Goal: Task Accomplishment & Management: Complete application form

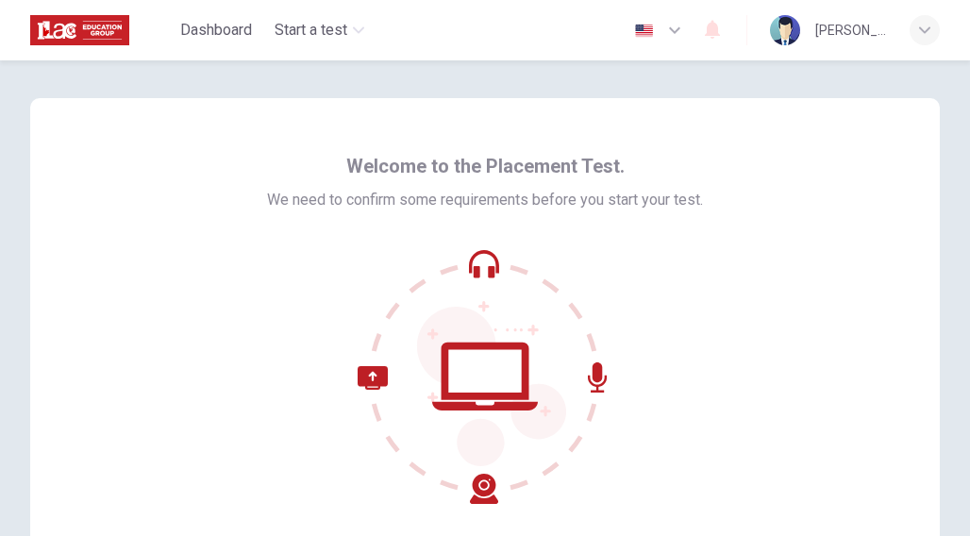
click at [847, 187] on div "Welcome to the Placement Test. We need to confirm some requirements before you …" at bounding box center [484, 324] width 909 height 453
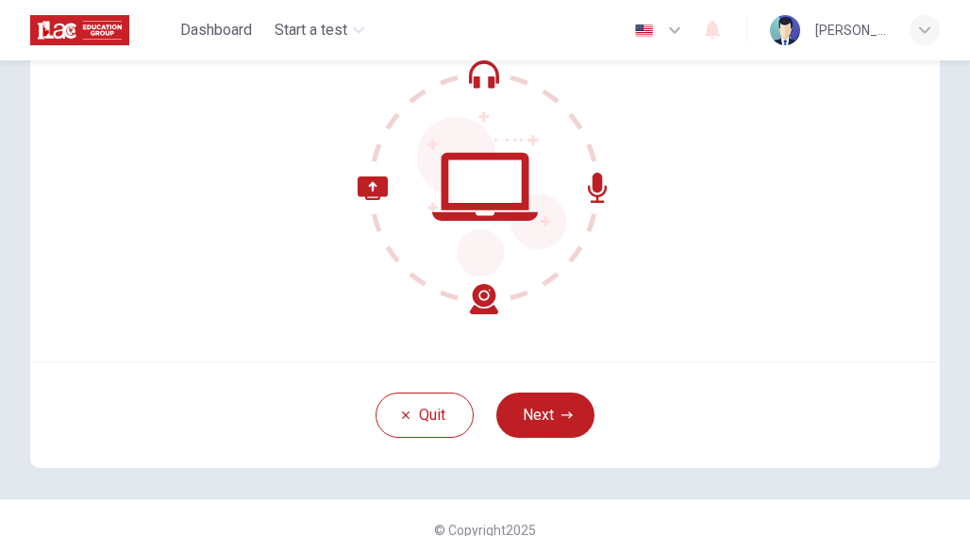
scroll to position [191, 0]
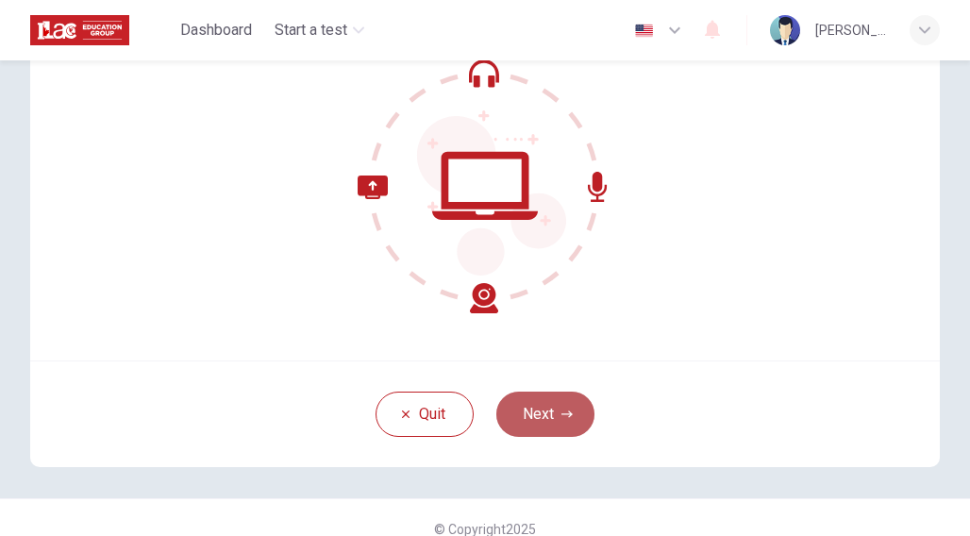
click at [547, 414] on button "Next" at bounding box center [545, 413] width 98 height 45
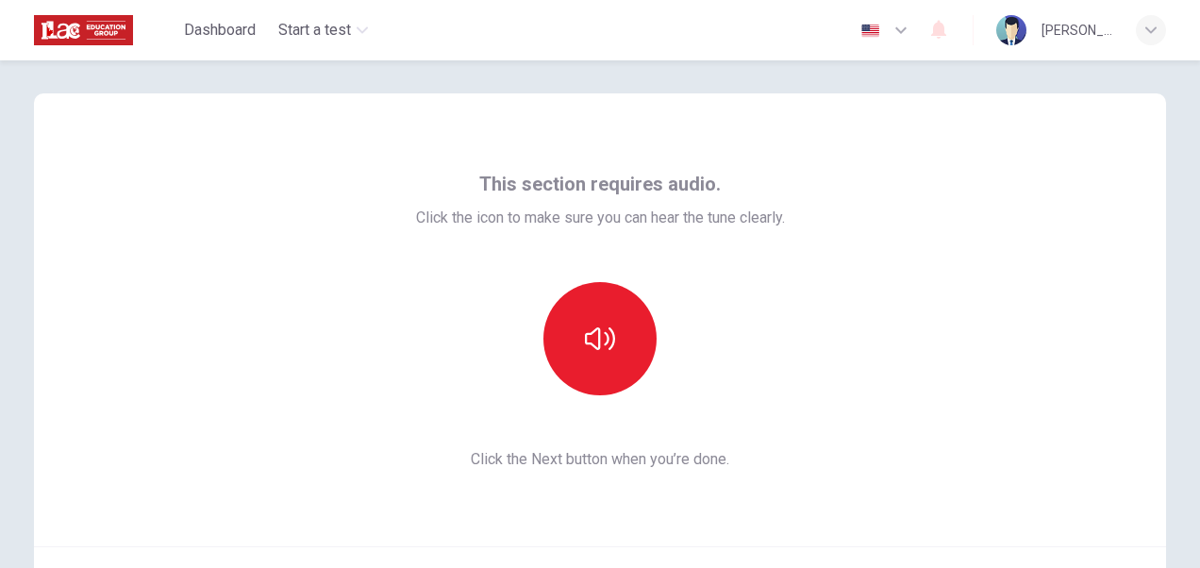
scroll to position [58, 0]
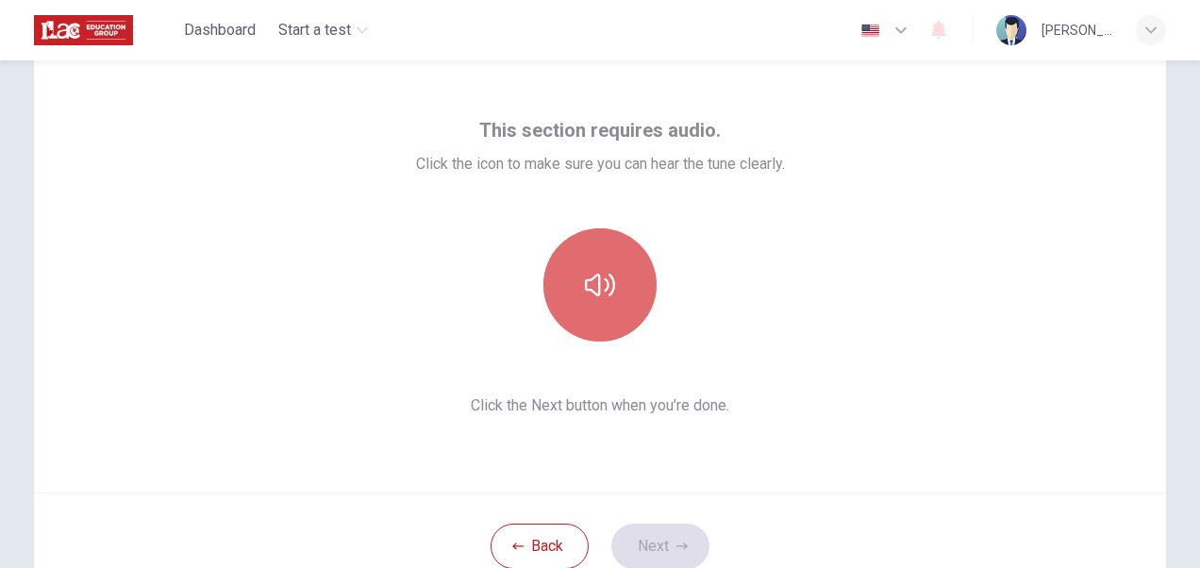
click at [607, 291] on icon "button" at bounding box center [600, 285] width 30 height 23
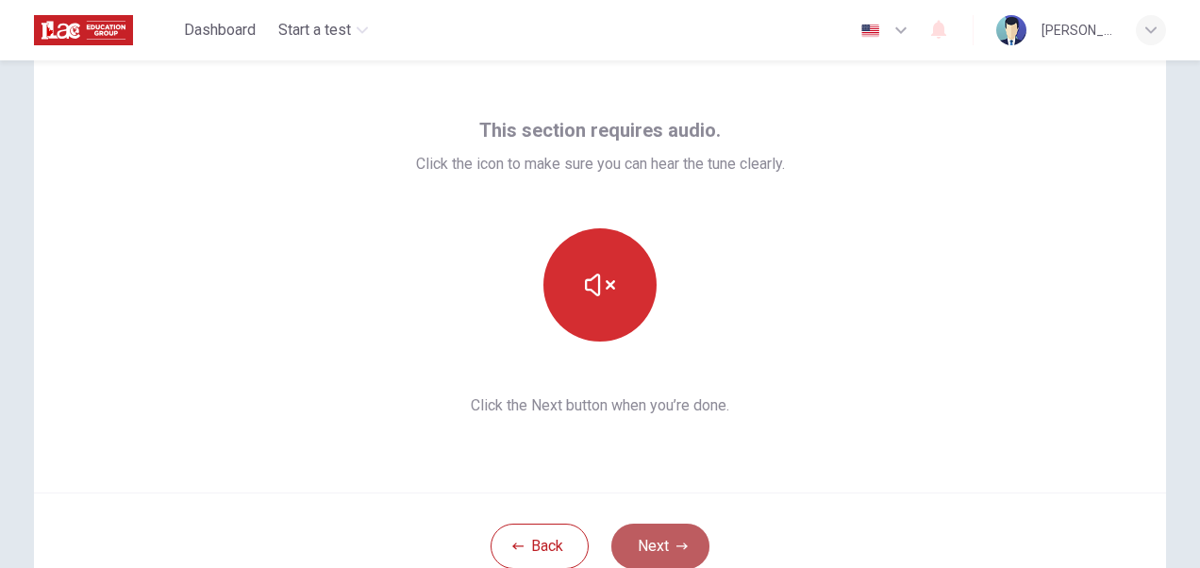
click at [676, 535] on icon "button" at bounding box center [681, 545] width 11 height 11
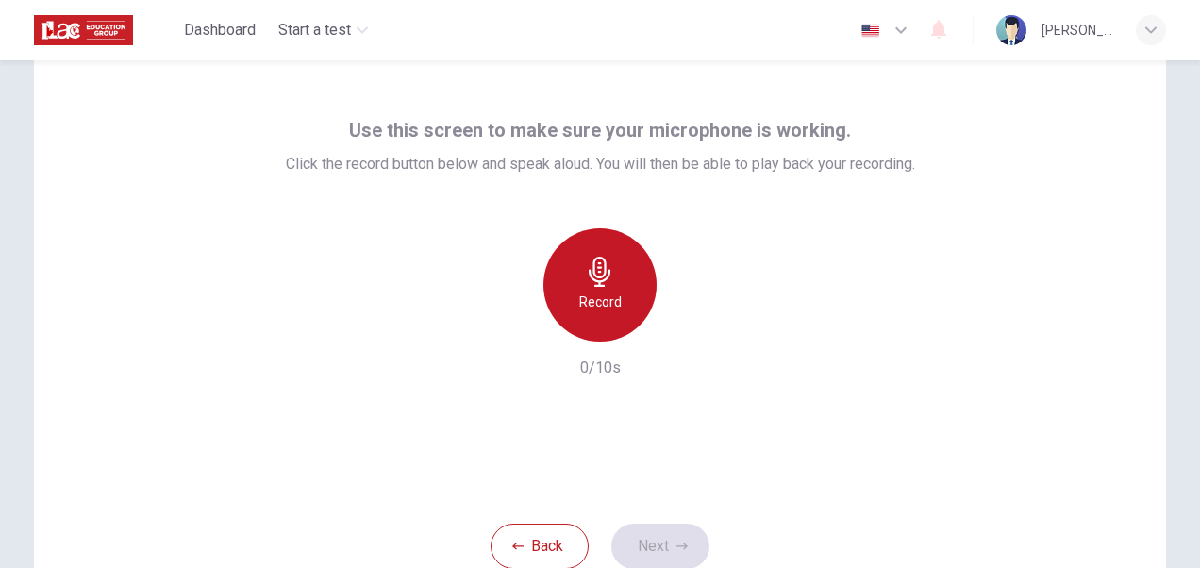
click at [588, 282] on icon "button" at bounding box center [600, 272] width 30 height 30
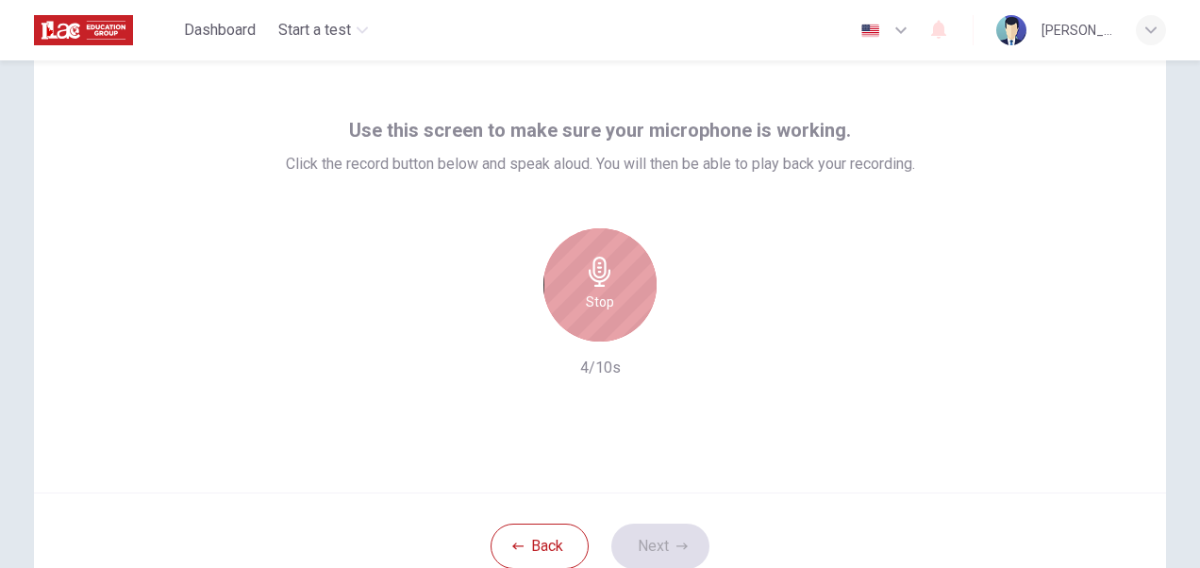
click at [602, 291] on h6 "Stop" at bounding box center [600, 302] width 28 height 23
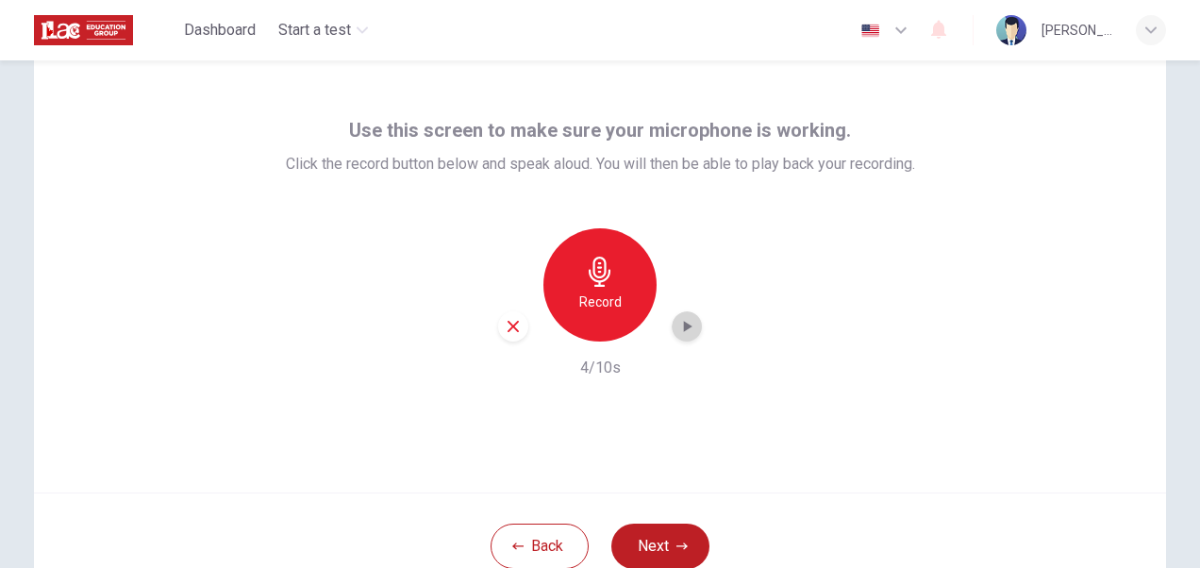
click at [681, 334] on icon "button" at bounding box center [686, 326] width 19 height 19
click at [683, 334] on icon "button" at bounding box center [686, 326] width 19 height 19
click at [935, 282] on div "Use this screen to make sure your microphone is working. Click the record butto…" at bounding box center [600, 266] width 1132 height 453
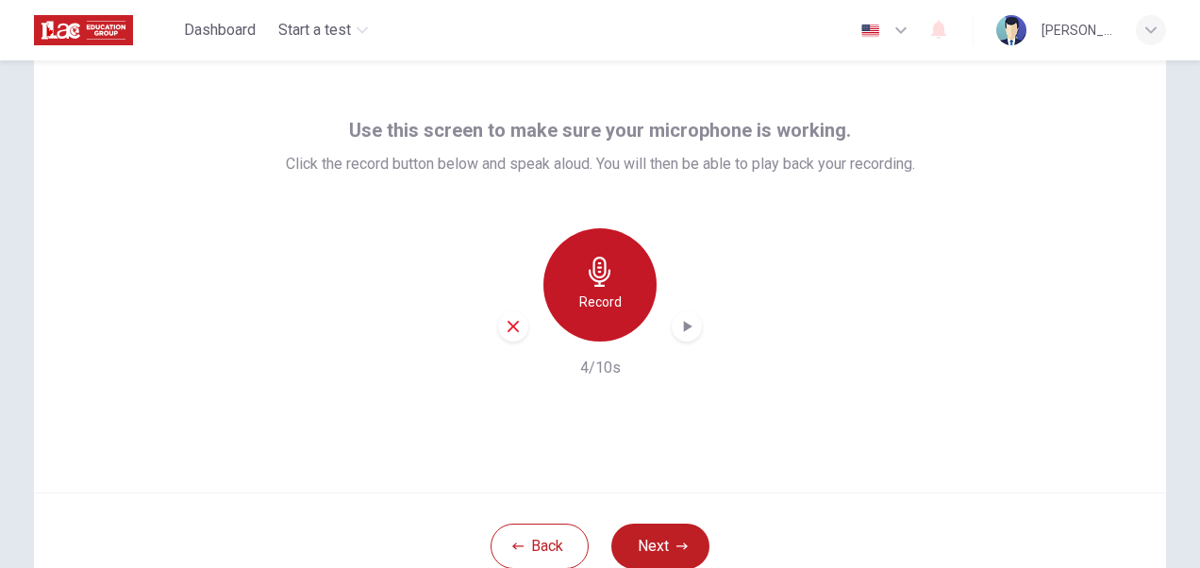
click at [603, 294] on h6 "Record" at bounding box center [600, 302] width 42 height 23
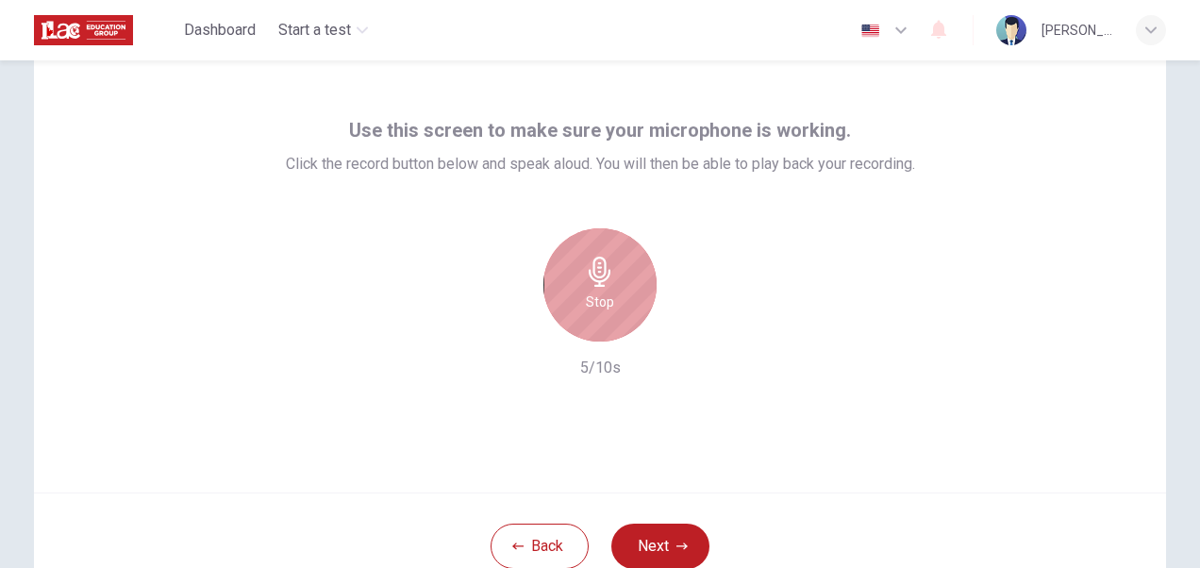
click at [620, 305] on div "Stop" at bounding box center [599, 284] width 113 height 113
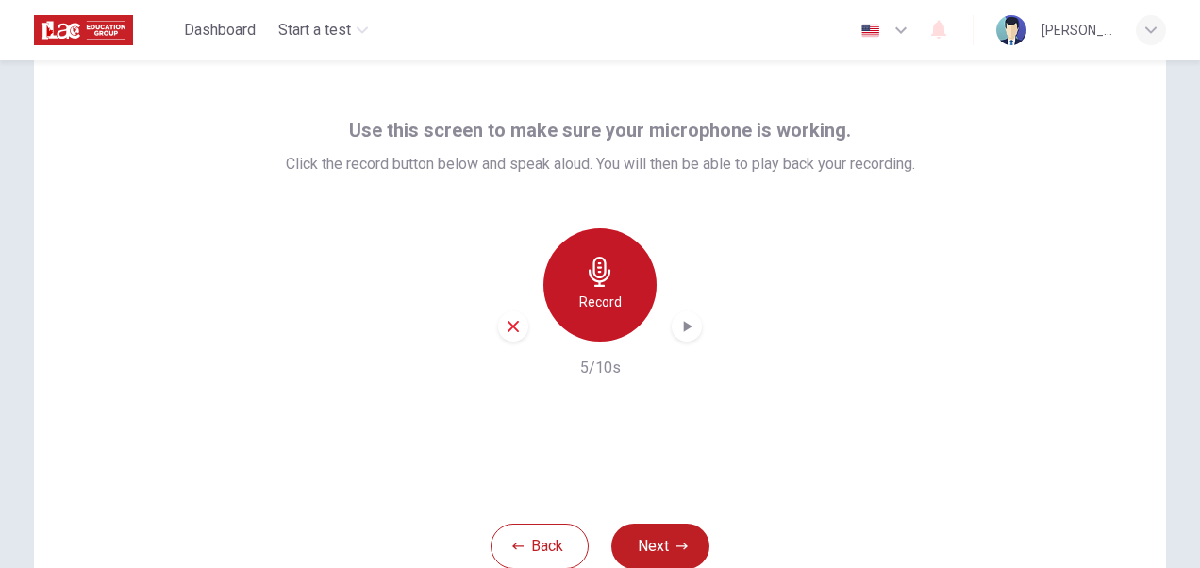
click at [620, 305] on div "Record" at bounding box center [599, 284] width 113 height 113
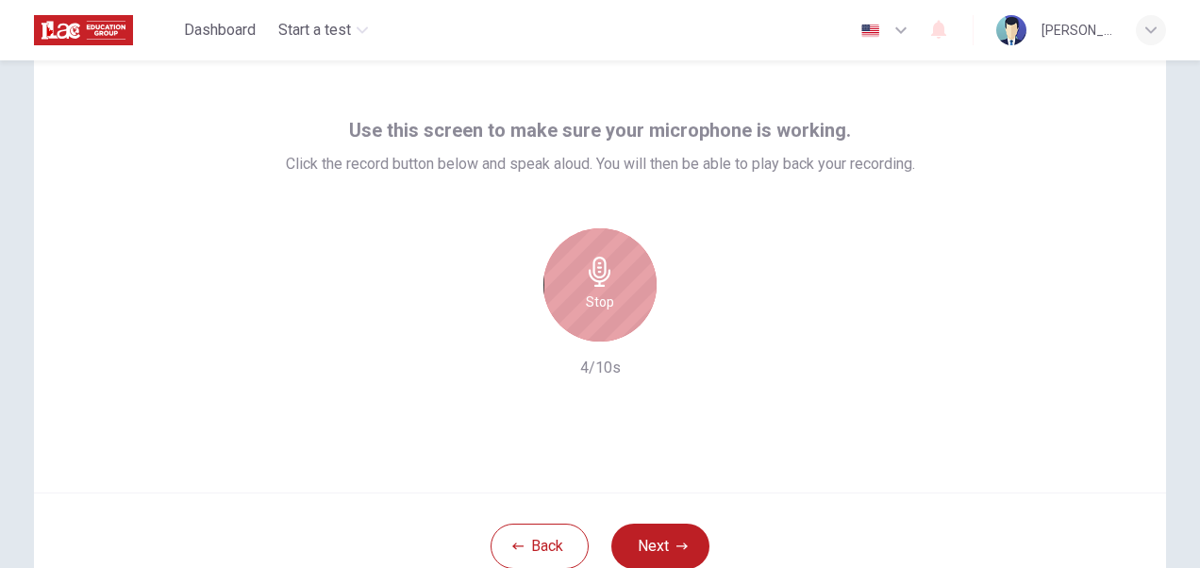
click at [620, 305] on div "Stop" at bounding box center [599, 284] width 113 height 113
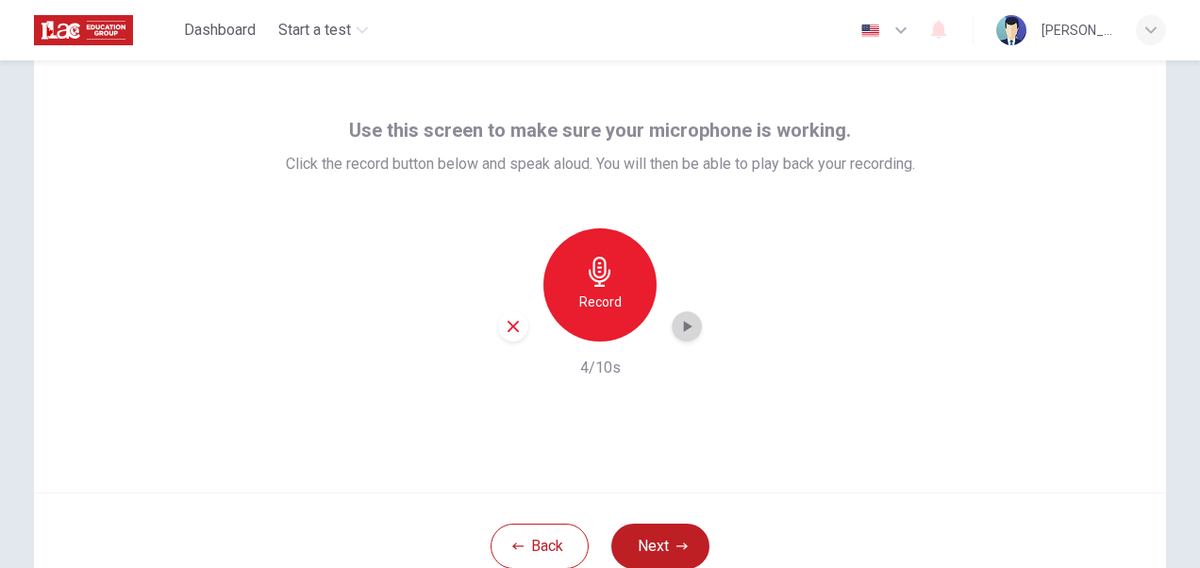
click at [695, 326] on div "button" at bounding box center [687, 326] width 30 height 30
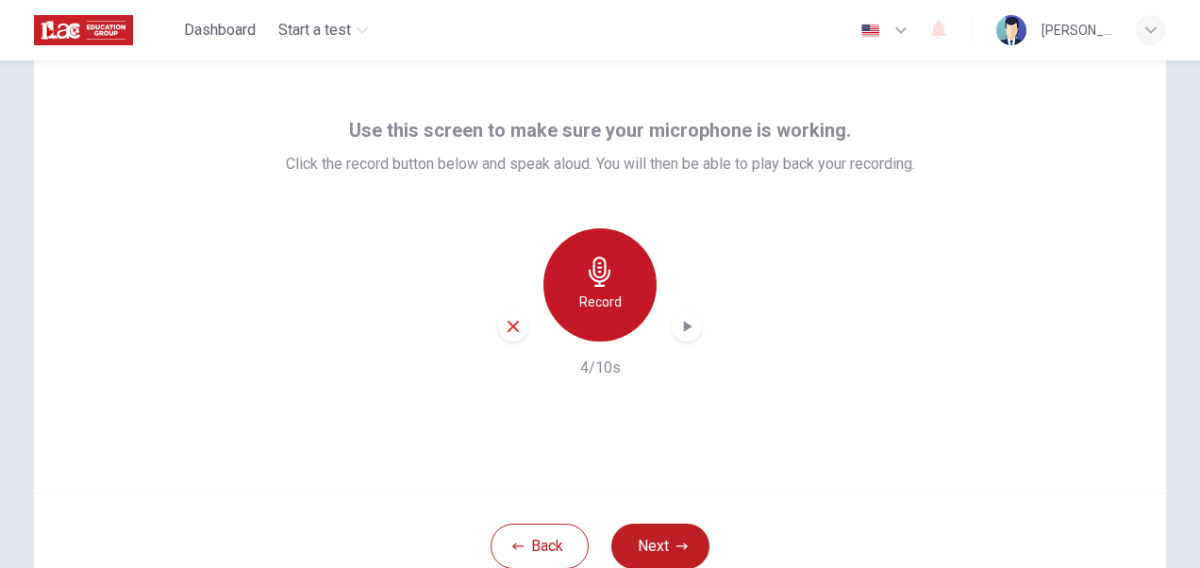
click at [587, 294] on h6 "Record" at bounding box center [600, 302] width 42 height 23
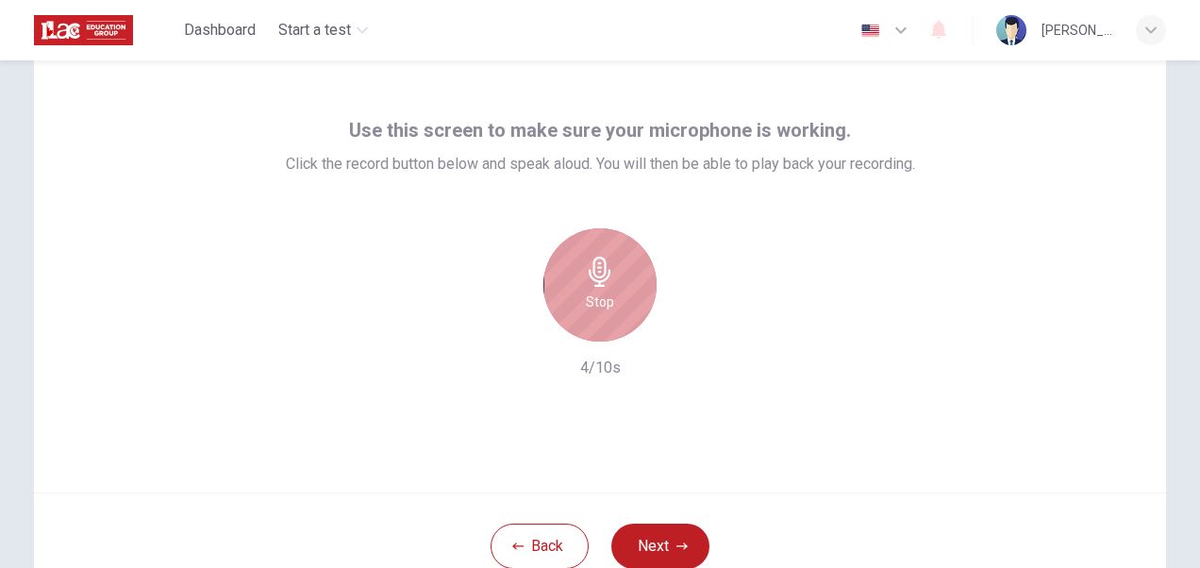
click at [587, 294] on h6 "Stop" at bounding box center [600, 302] width 28 height 23
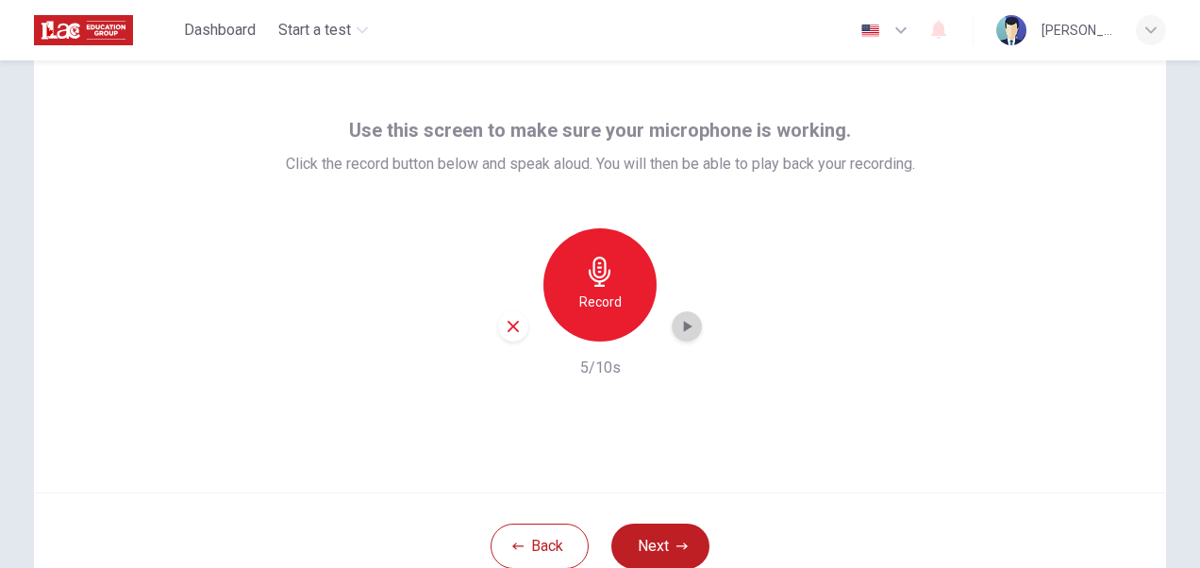
click at [685, 328] on icon "button" at bounding box center [686, 326] width 19 height 19
click at [505, 330] on icon "button" at bounding box center [513, 326] width 17 height 17
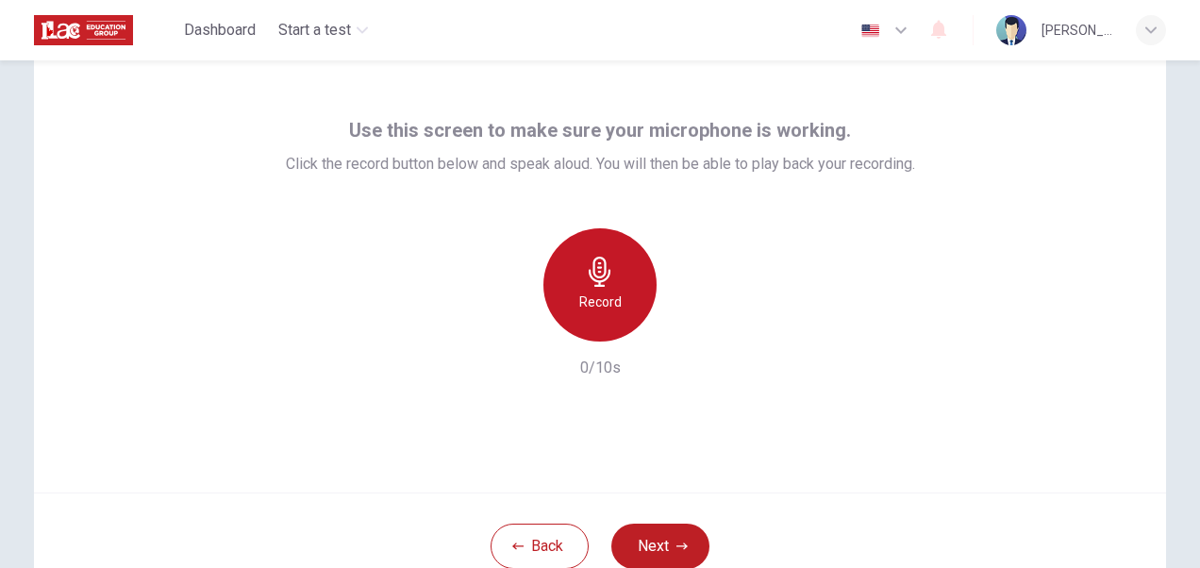
click at [596, 303] on h6 "Record" at bounding box center [600, 302] width 42 height 23
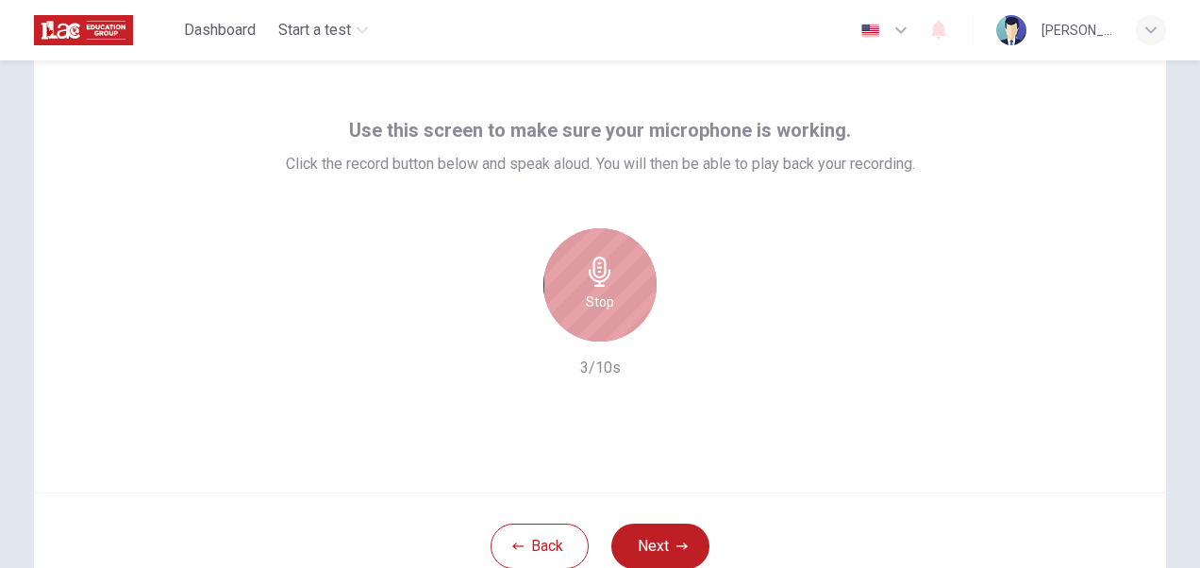
click at [596, 303] on h6 "Stop" at bounding box center [600, 302] width 28 height 23
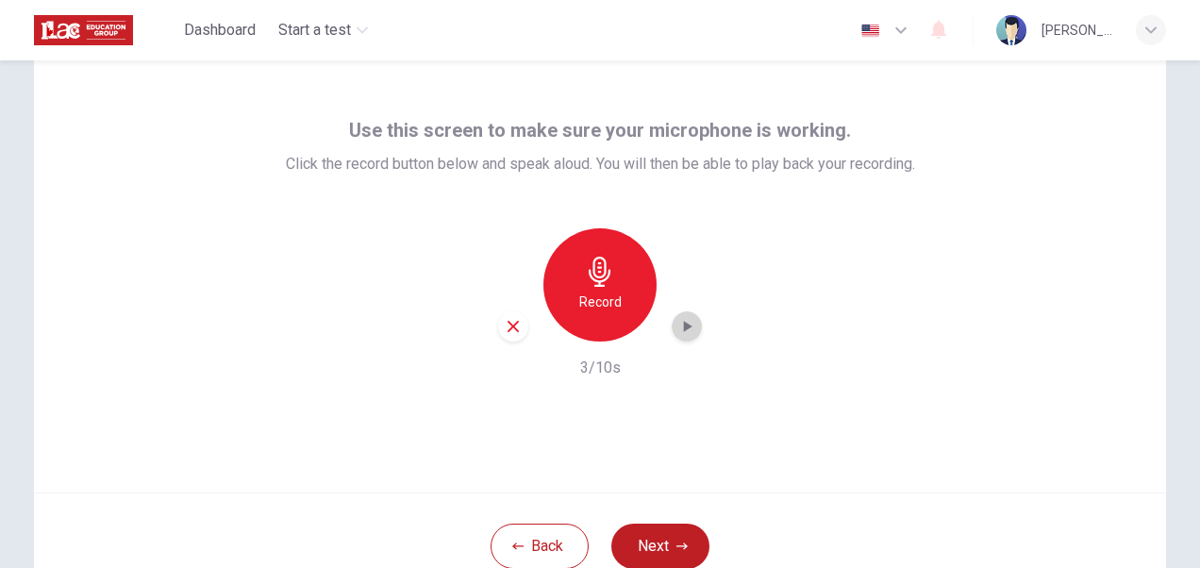
click at [690, 330] on icon "button" at bounding box center [686, 326] width 19 height 19
click at [667, 535] on button "Next" at bounding box center [660, 545] width 98 height 45
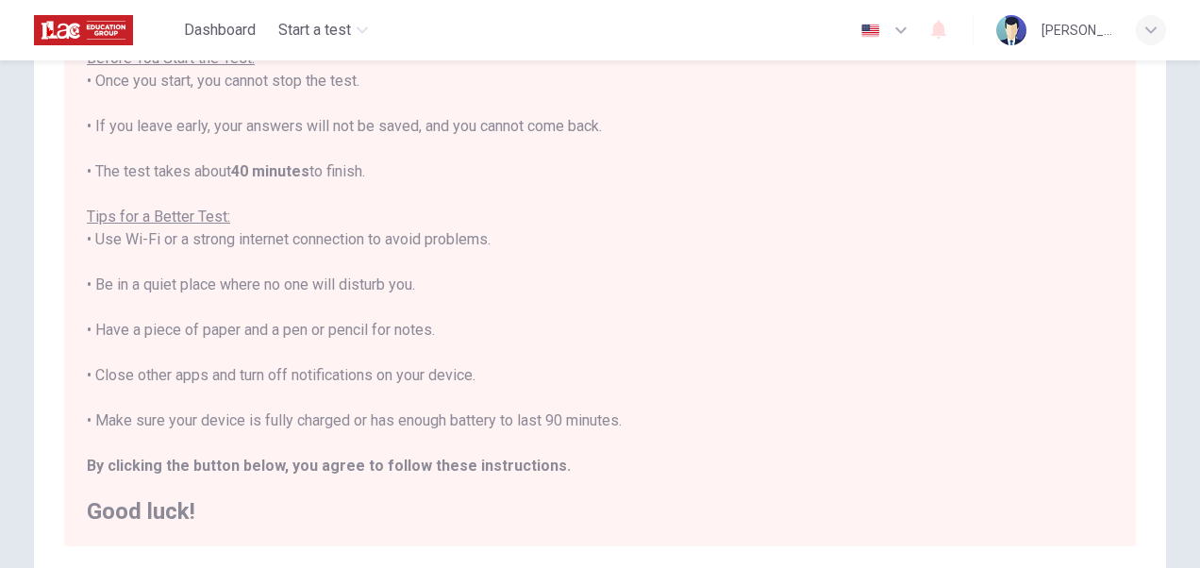
scroll to position [205, 0]
click at [930, 366] on div "You are about to start a Placement Test . Before You Start the Test: • Once you…" at bounding box center [600, 261] width 1026 height 521
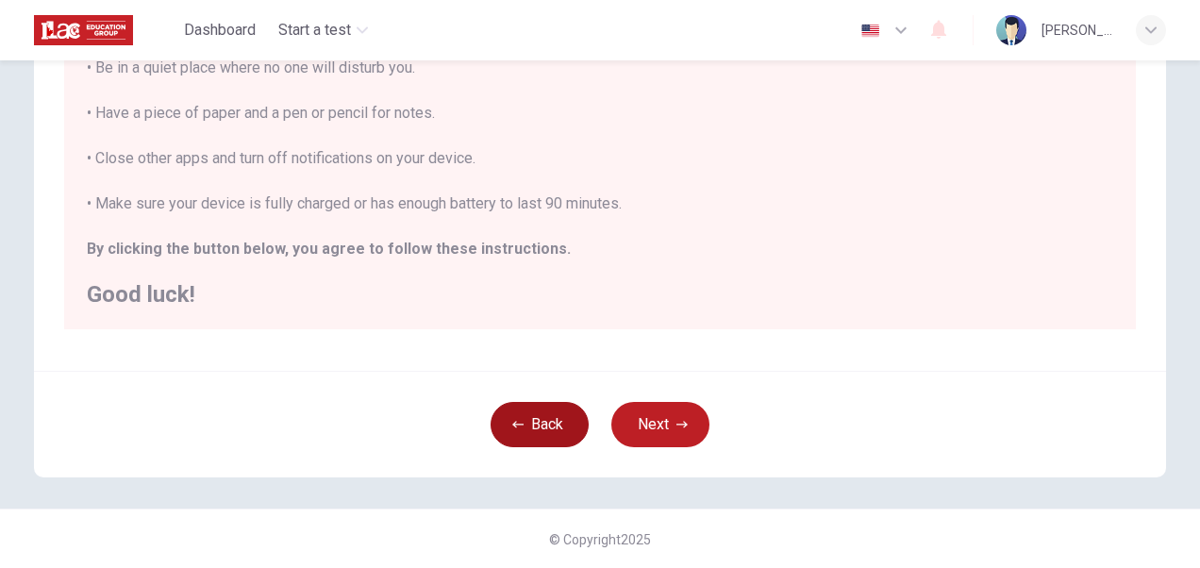
click at [552, 423] on button "Back" at bounding box center [539, 424] width 98 height 45
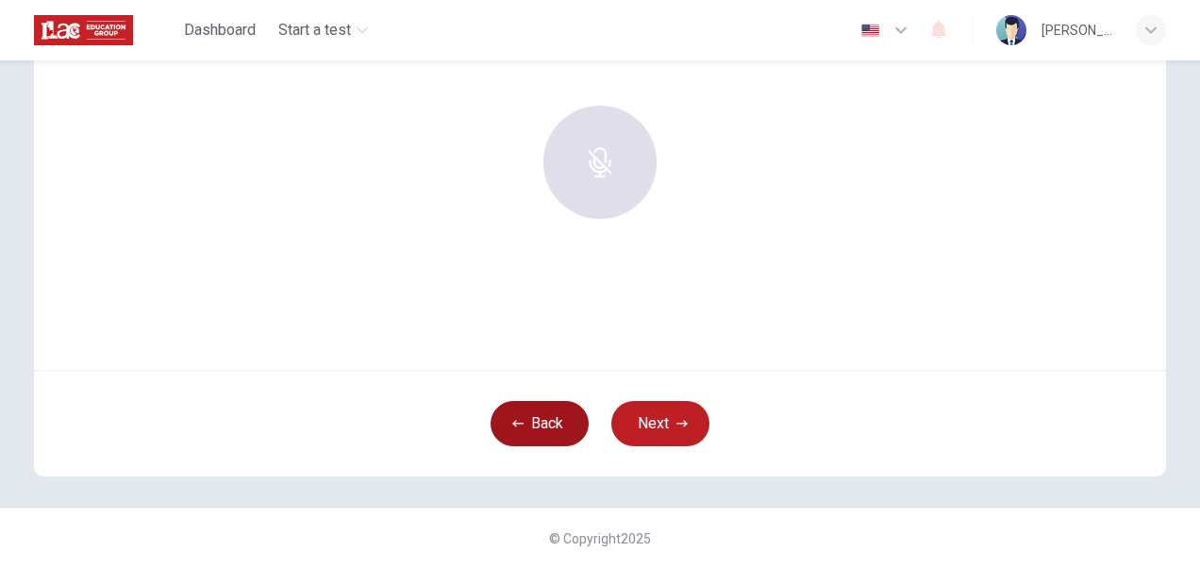
scroll to position [181, 0]
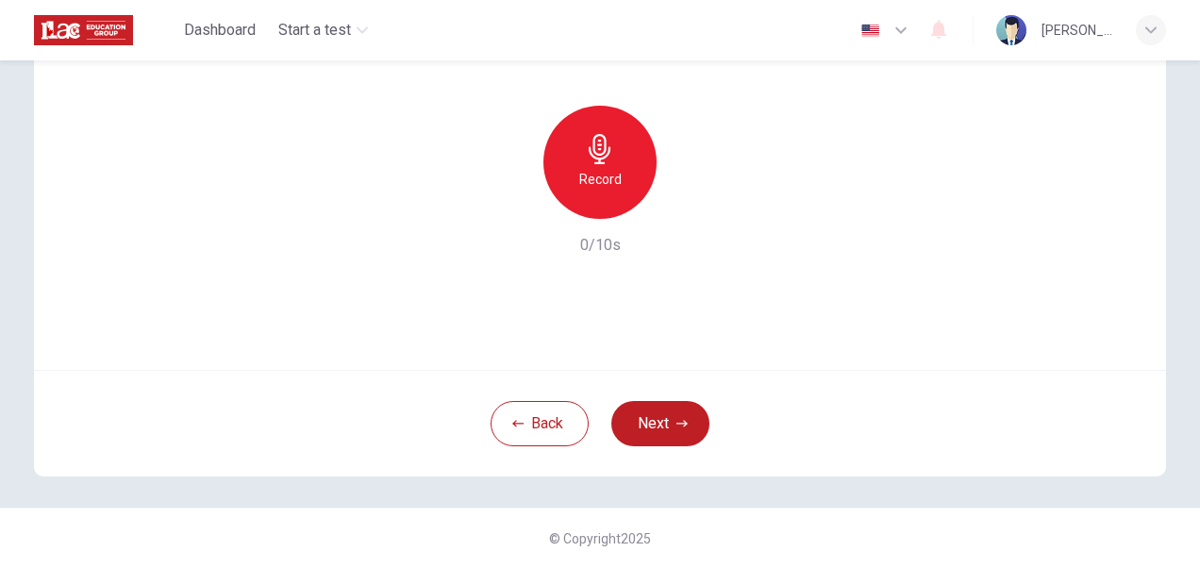
click at [914, 224] on div "Record 0/10s" at bounding box center [600, 181] width 629 height 151
click at [551, 428] on button "Back" at bounding box center [539, 423] width 98 height 45
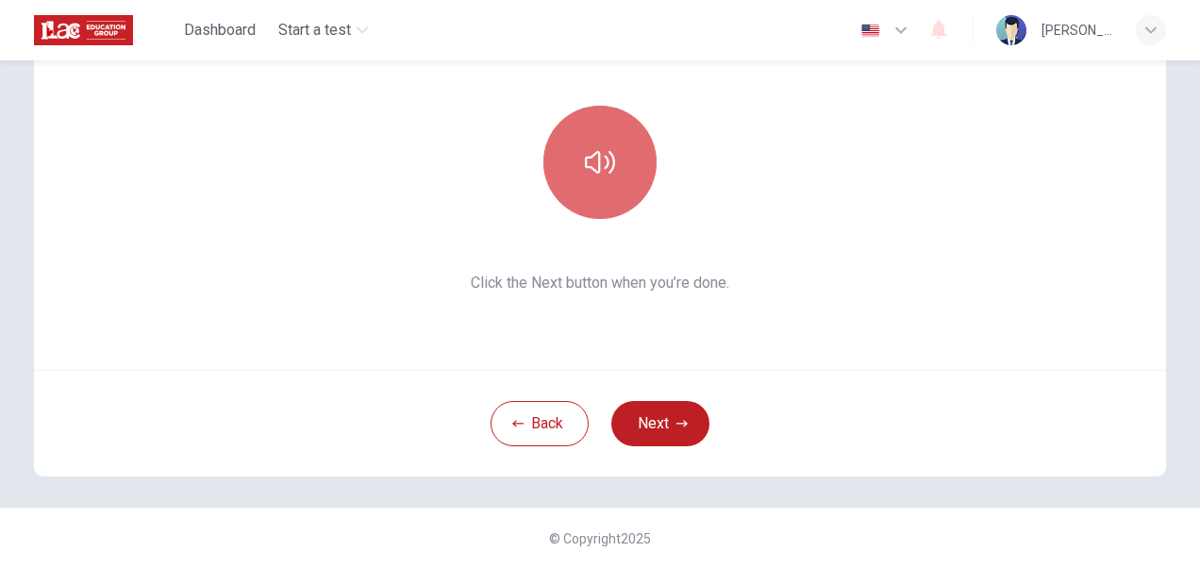
click at [588, 171] on icon "button" at bounding box center [600, 162] width 30 height 30
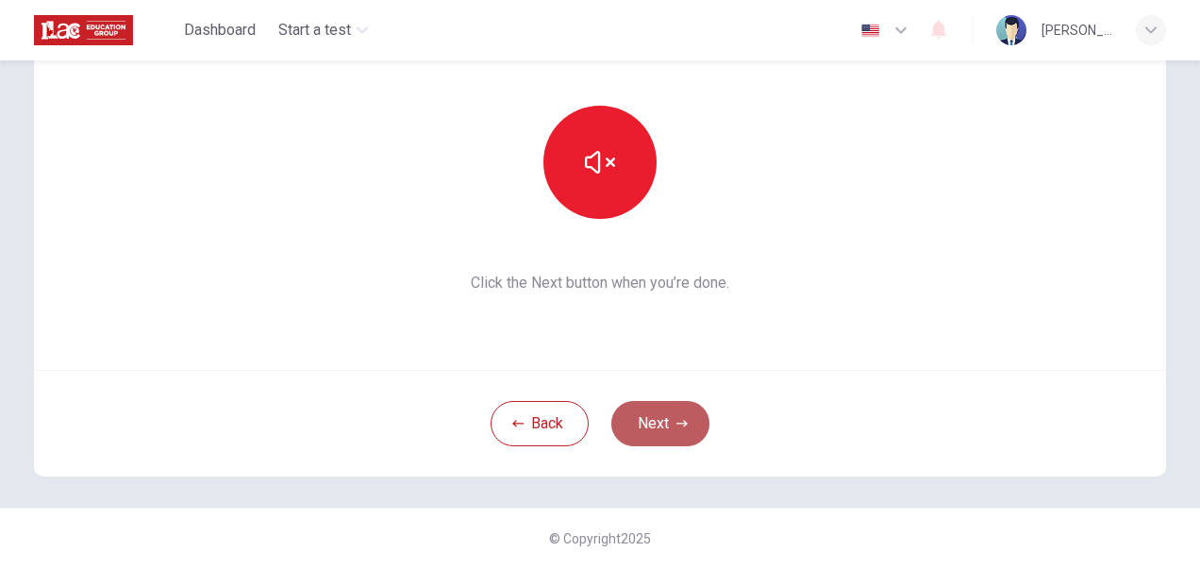
click at [673, 428] on button "Next" at bounding box center [660, 423] width 98 height 45
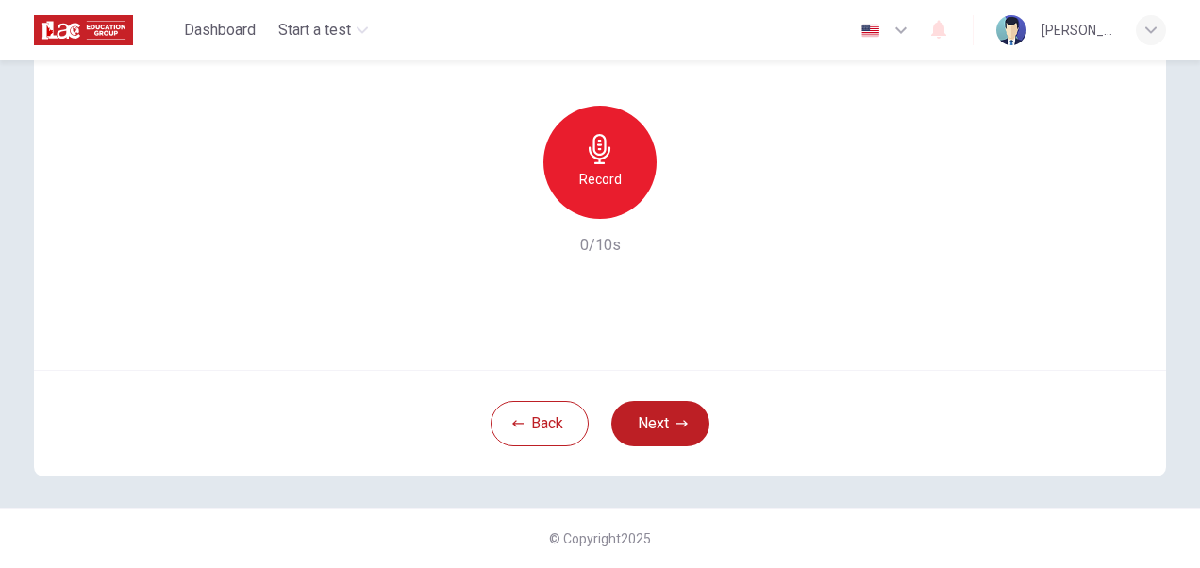
click at [581, 168] on h6 "Record" at bounding box center [600, 179] width 42 height 23
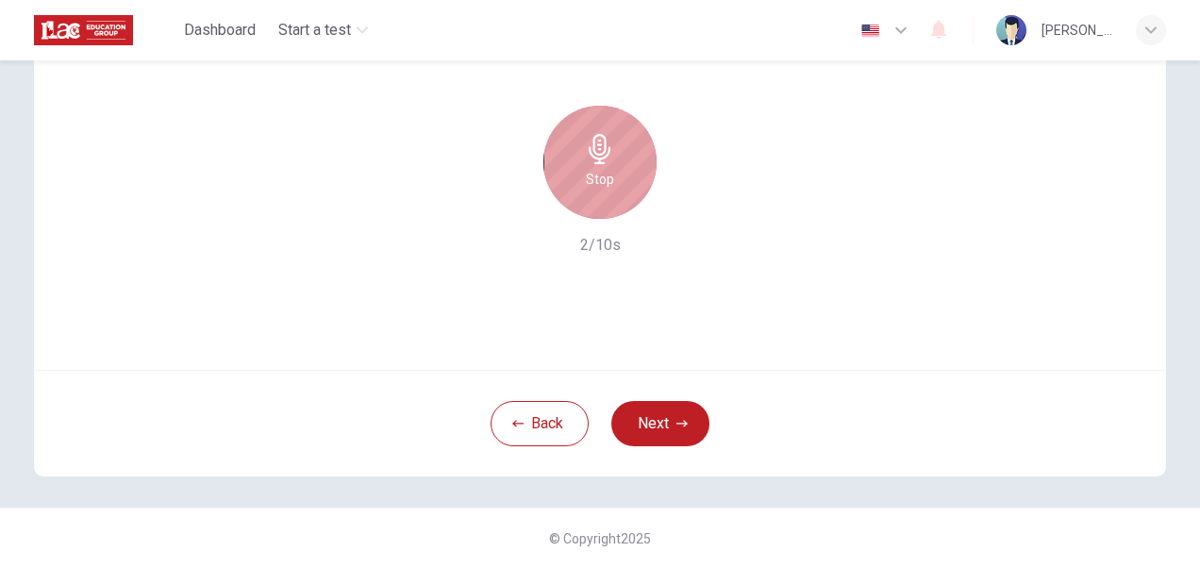
click at [605, 173] on h6 "Stop" at bounding box center [600, 179] width 28 height 23
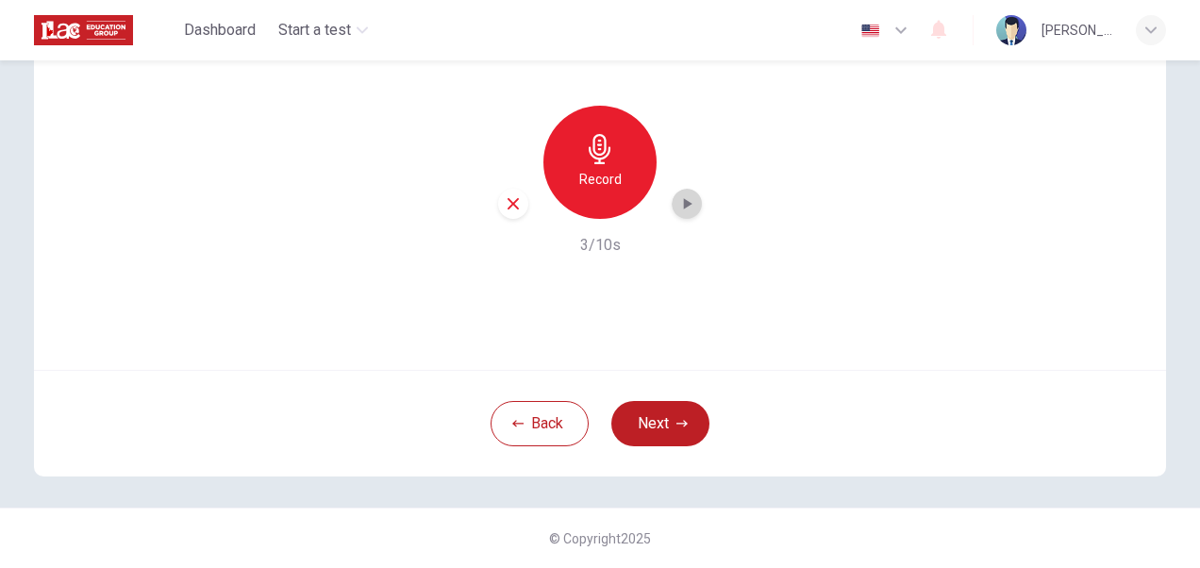
click at [677, 206] on icon "button" at bounding box center [686, 203] width 19 height 19
click at [925, 294] on div "Use this screen to make sure your microphone is working. Click the record butto…" at bounding box center [600, 143] width 1132 height 453
click at [523, 205] on div "button" at bounding box center [513, 204] width 30 height 30
click at [603, 174] on h6 "Record" at bounding box center [600, 179] width 42 height 23
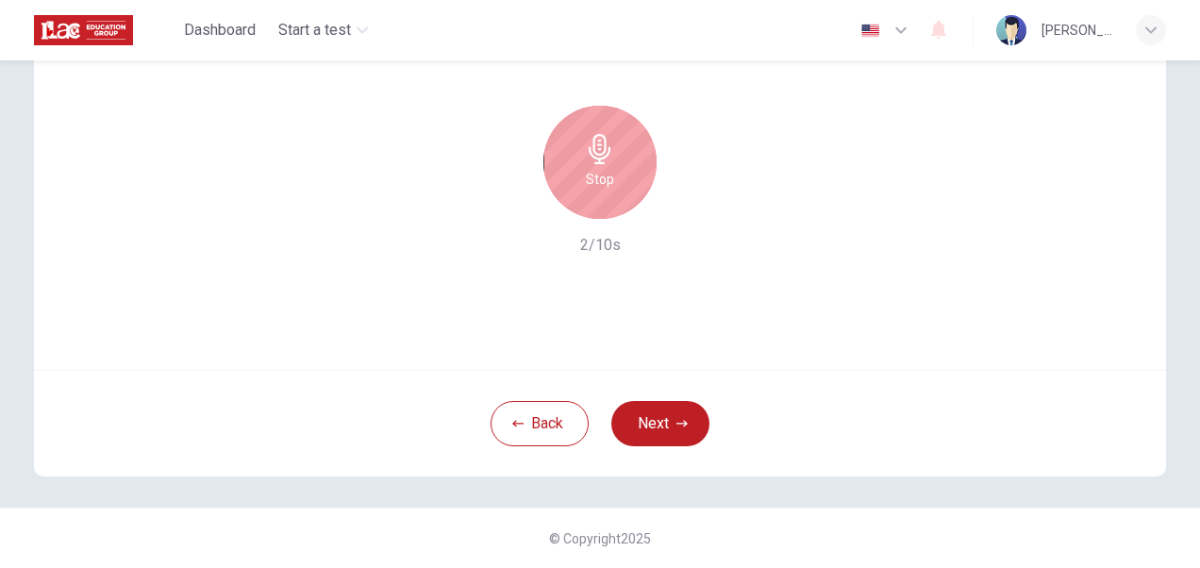
click at [579, 163] on div "Stop" at bounding box center [599, 162] width 113 height 113
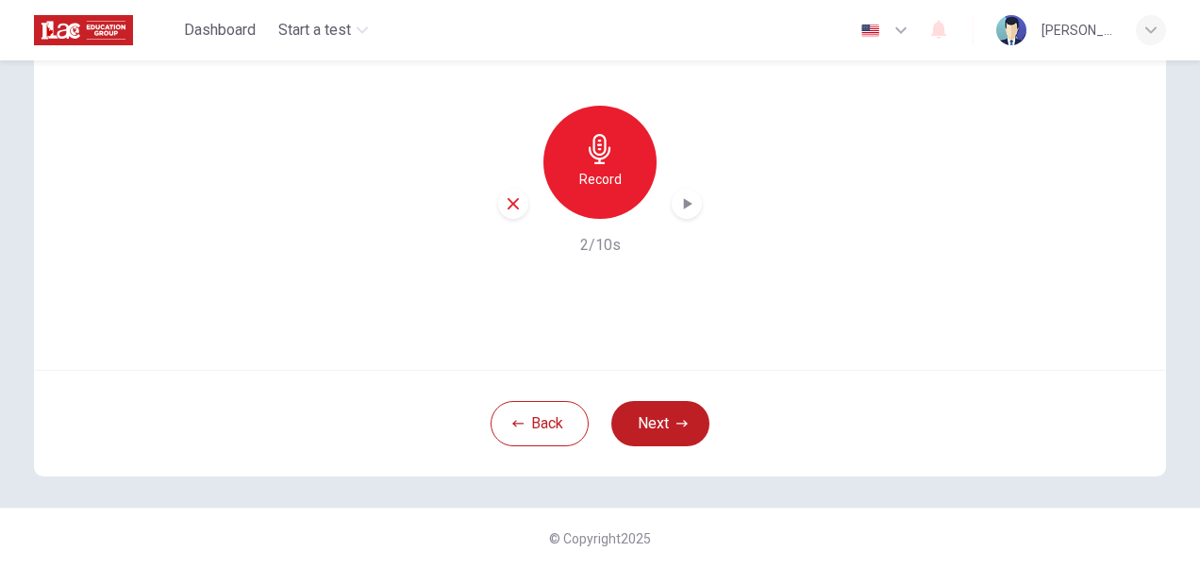
click at [697, 201] on div "Record 2/10s" at bounding box center [600, 181] width 629 height 151
click at [685, 206] on icon "button" at bounding box center [686, 203] width 19 height 19
click at [823, 238] on div "Record 2/10s" at bounding box center [600, 181] width 629 height 151
click at [670, 419] on button "Next" at bounding box center [660, 423] width 98 height 45
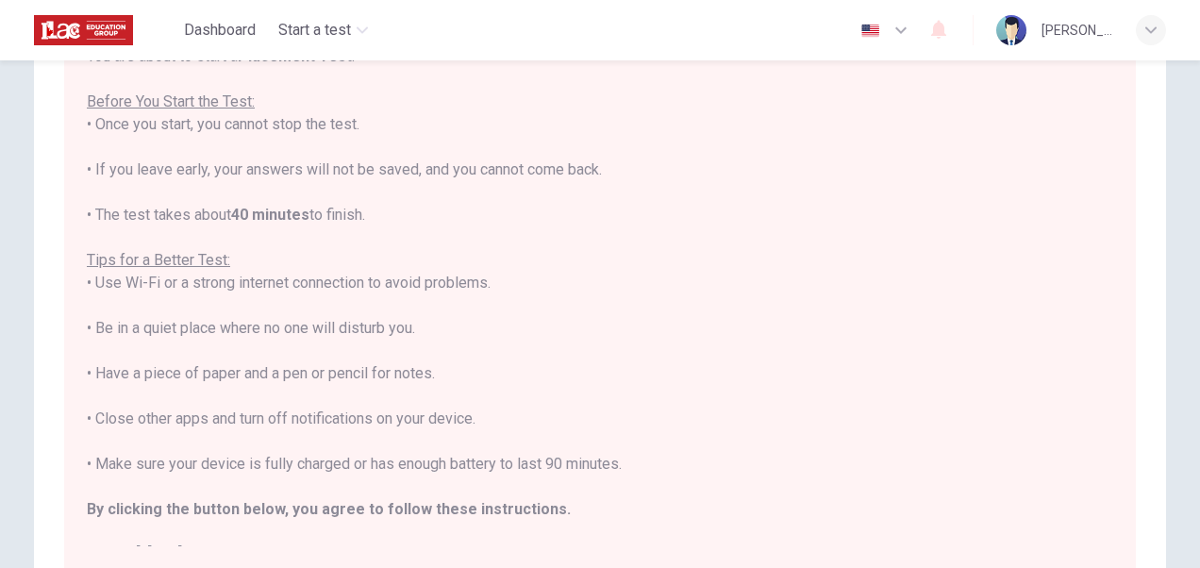
click at [804, 340] on div "You are about to start a Placement Test . Before You Start the Test: • Once you…" at bounding box center [600, 305] width 1026 height 521
drag, startPoint x: 340, startPoint y: 324, endPoint x: 383, endPoint y: 328, distance: 43.6
click at [383, 328] on div "You are about to start a Placement Test . Before You Start the Test: • Once you…" at bounding box center [600, 305] width 1026 height 521
drag, startPoint x: 414, startPoint y: 208, endPoint x: 491, endPoint y: 348, distance: 159.6
click at [491, 348] on div "You are about to start a Placement Test . Before You Start the Test: • Once you…" at bounding box center [600, 305] width 1026 height 521
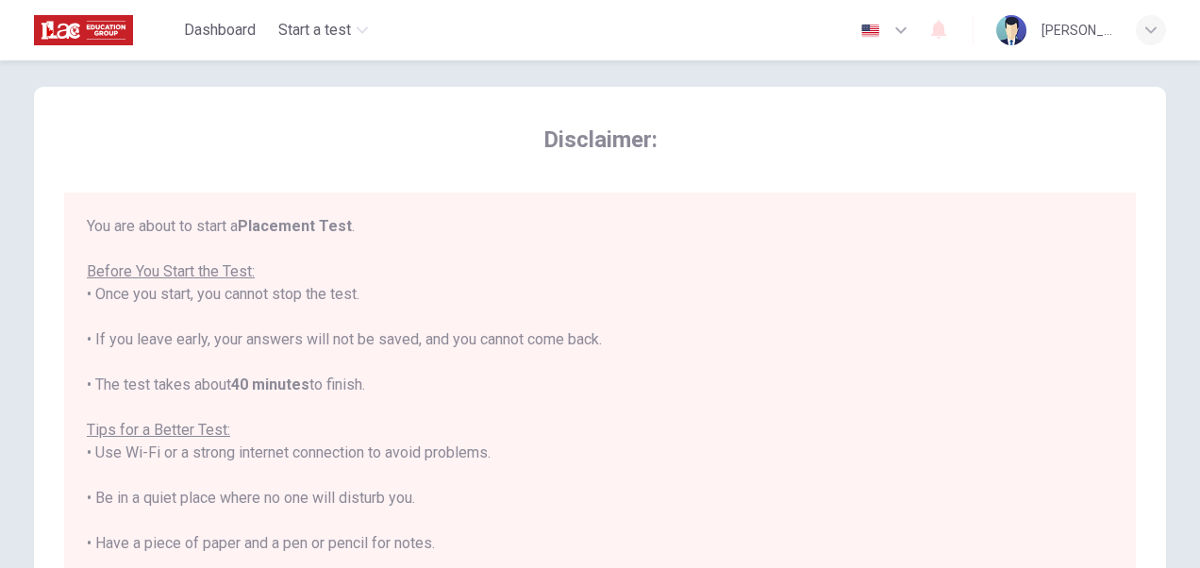
scroll to position [21, 0]
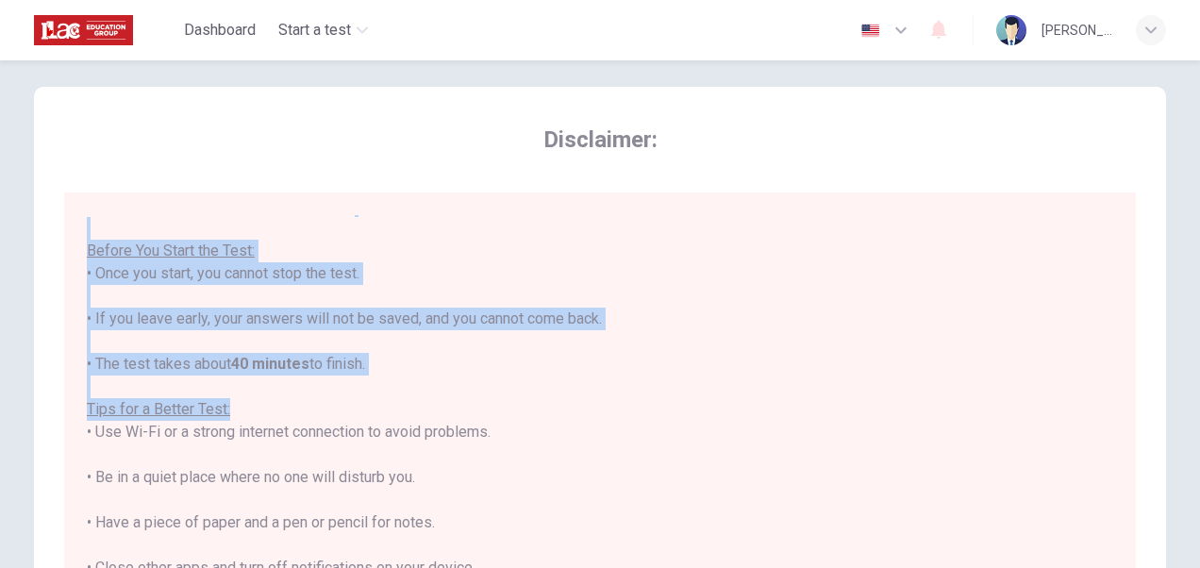
drag, startPoint x: 460, startPoint y: 232, endPoint x: 570, endPoint y: 406, distance: 205.2
click at [570, 406] on div "You are about to start a Placement Test . Before You Start the Test: • Once you…" at bounding box center [600, 454] width 1026 height 521
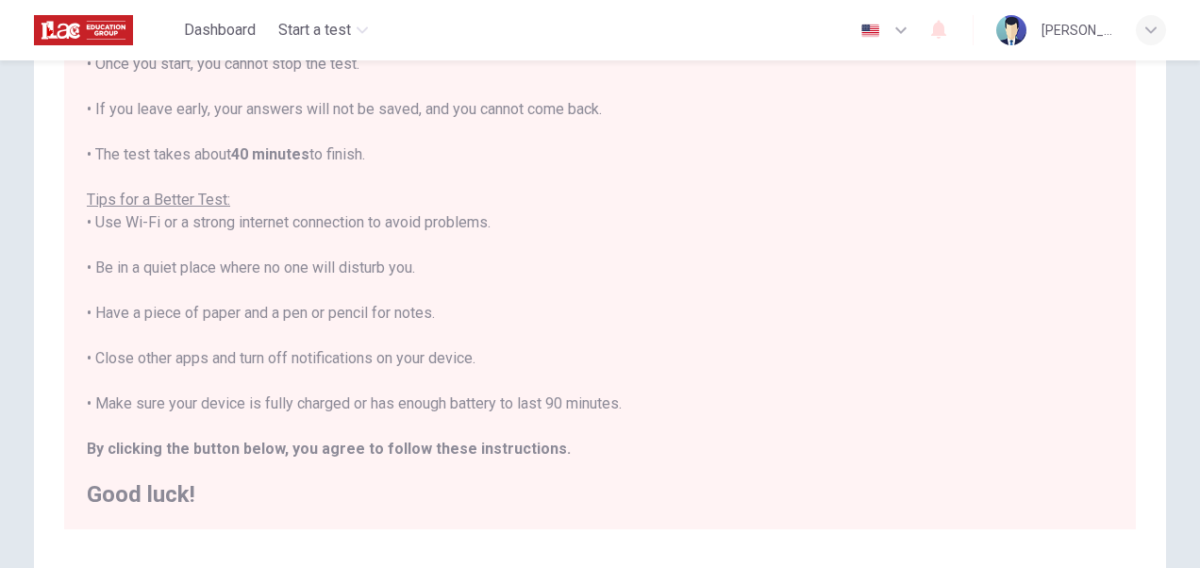
scroll to position [224, 0]
click at [734, 437] on div "You are about to start a Placement Test . Before You Start the Test: • Once you…" at bounding box center [600, 242] width 1026 height 521
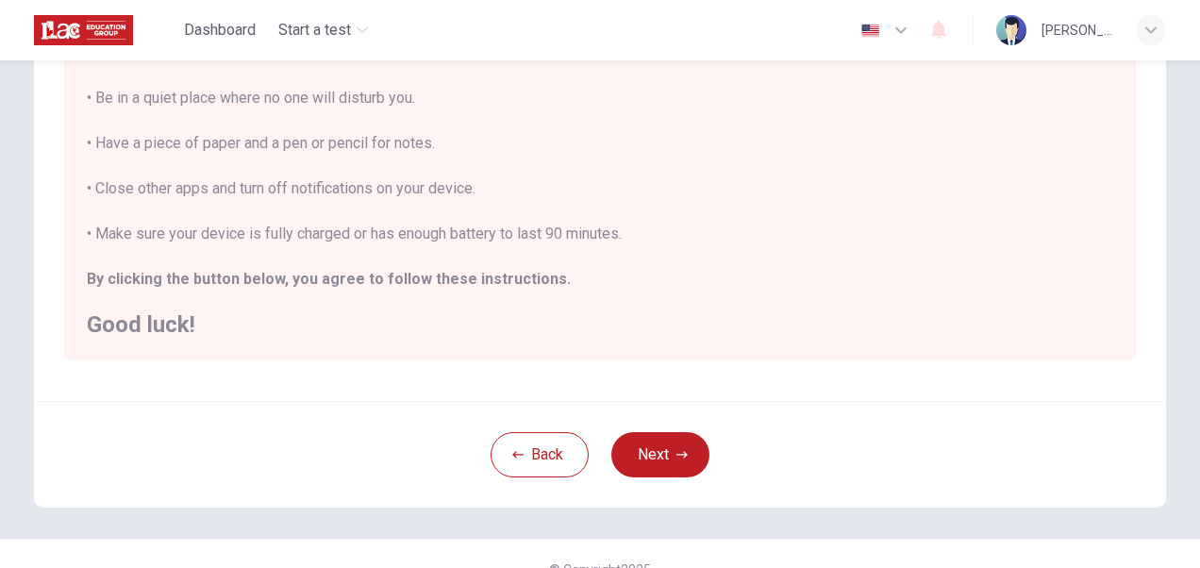
scroll to position [391, 0]
click at [664, 450] on button "Next" at bounding box center [660, 453] width 98 height 45
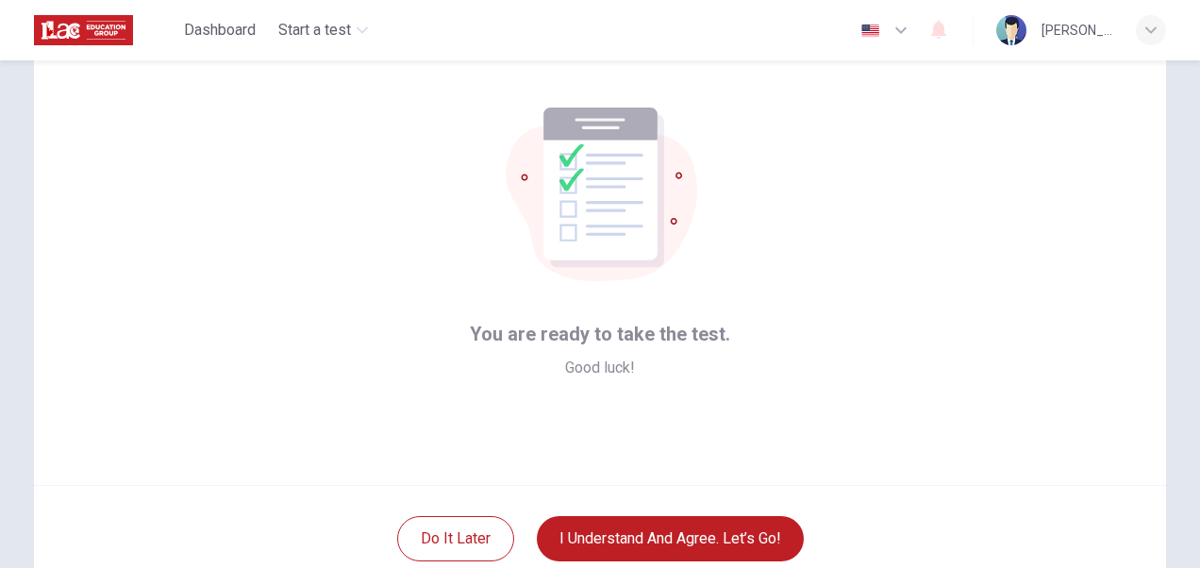
scroll to position [134, 0]
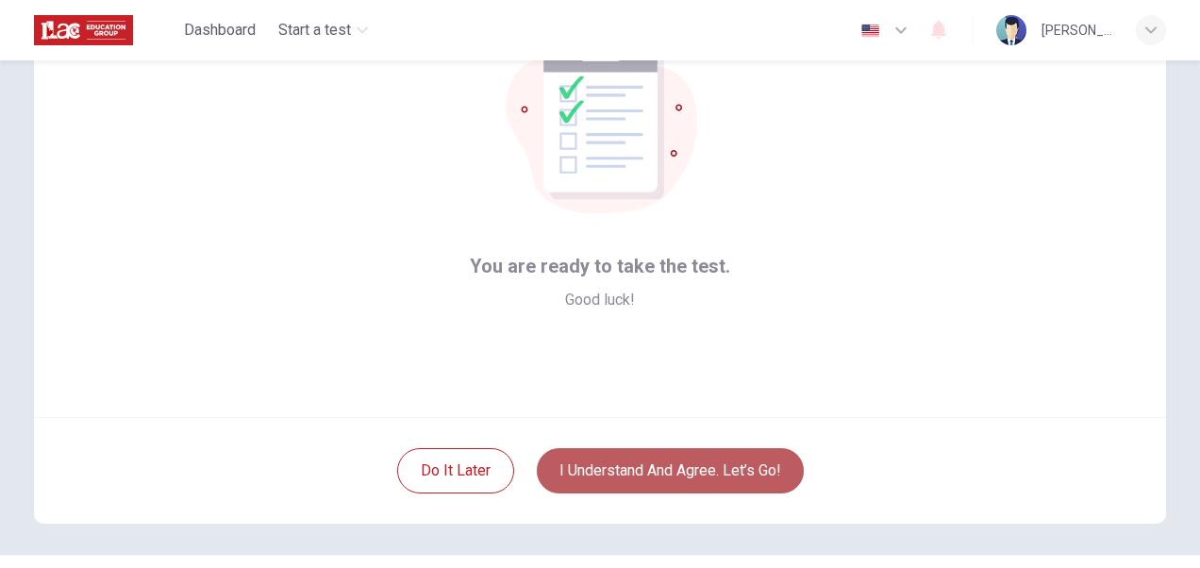
click at [719, 466] on button "I understand and agree. Let’s go!" at bounding box center [670, 470] width 267 height 45
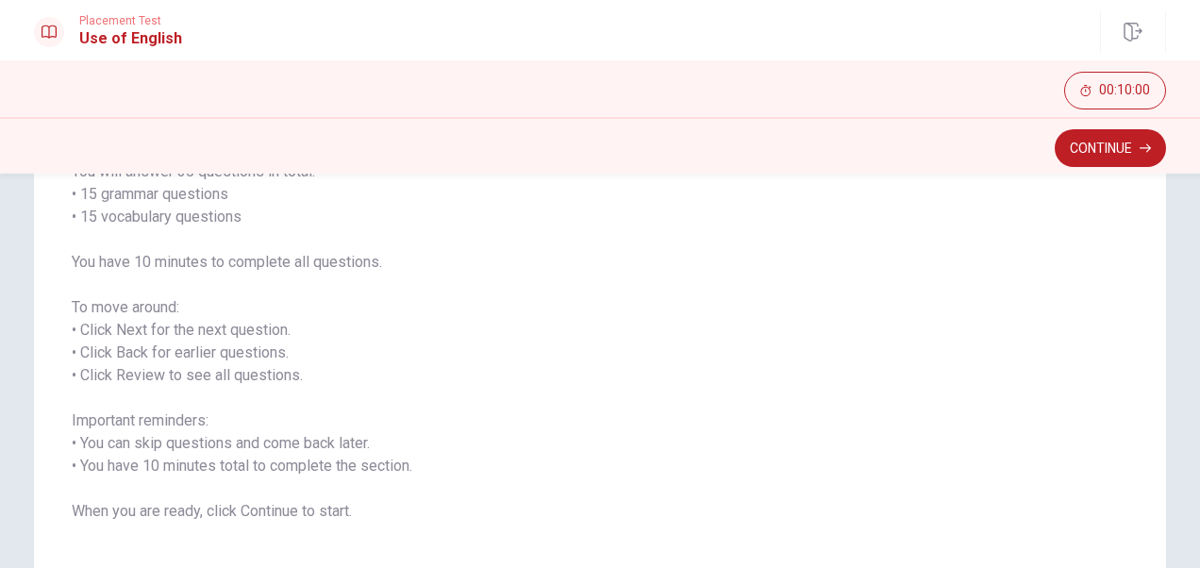
scroll to position [238, 0]
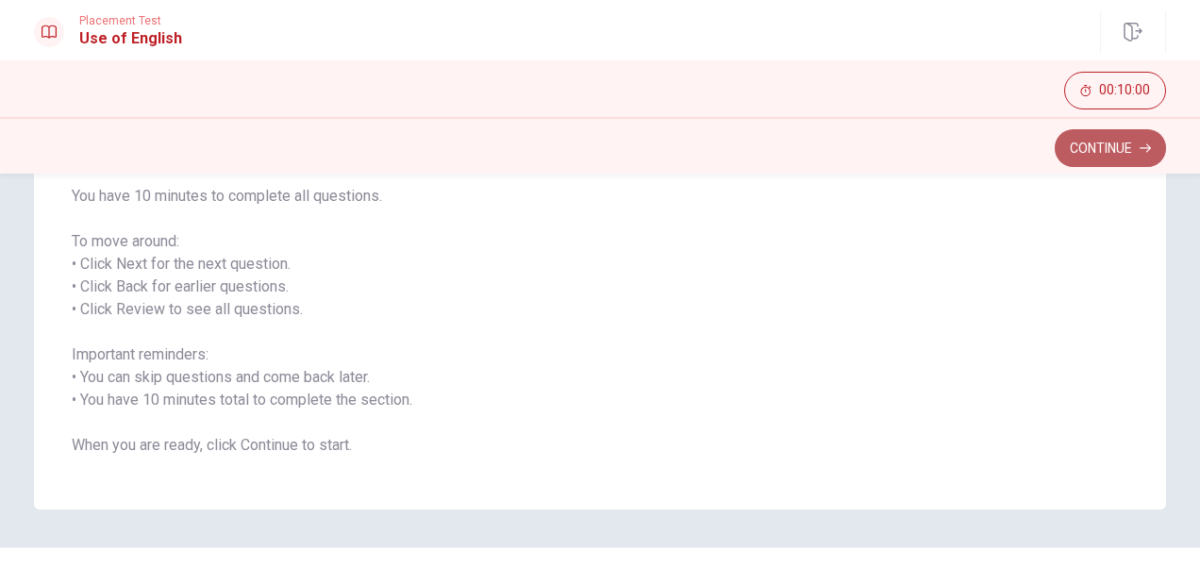
click at [969, 147] on button "Continue" at bounding box center [1110, 148] width 111 height 38
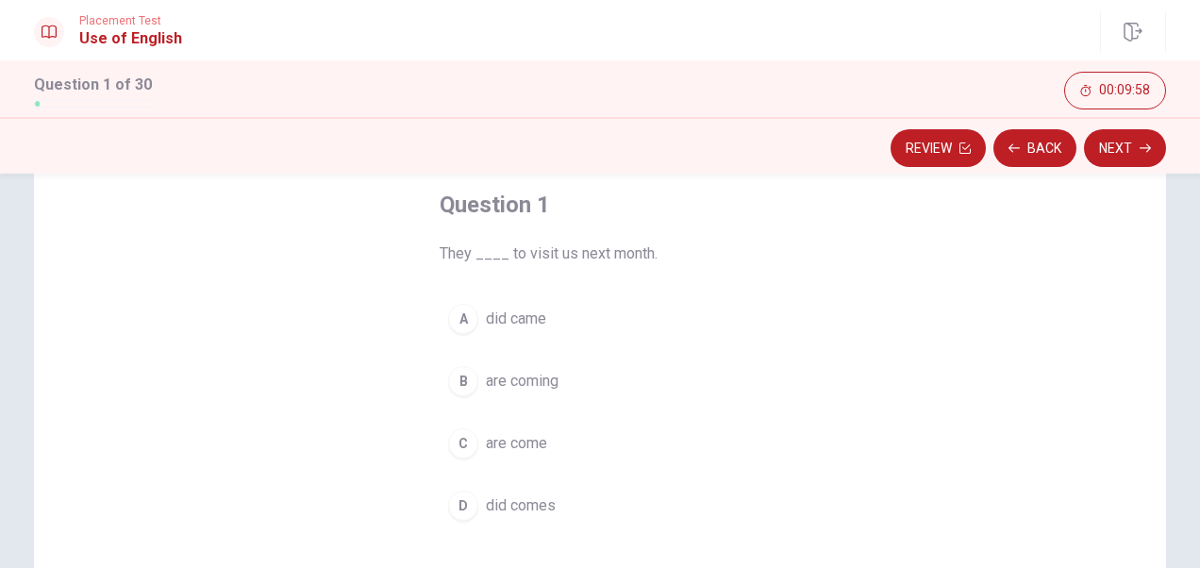
scroll to position [112, 0]
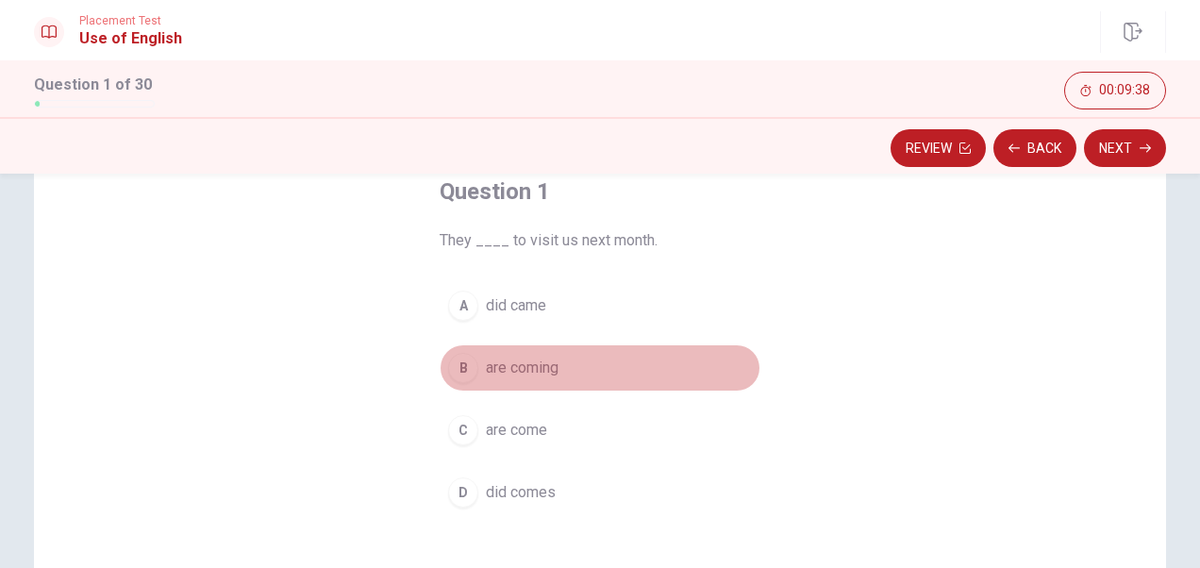
click at [536, 360] on span "are coming" at bounding box center [522, 368] width 73 height 23
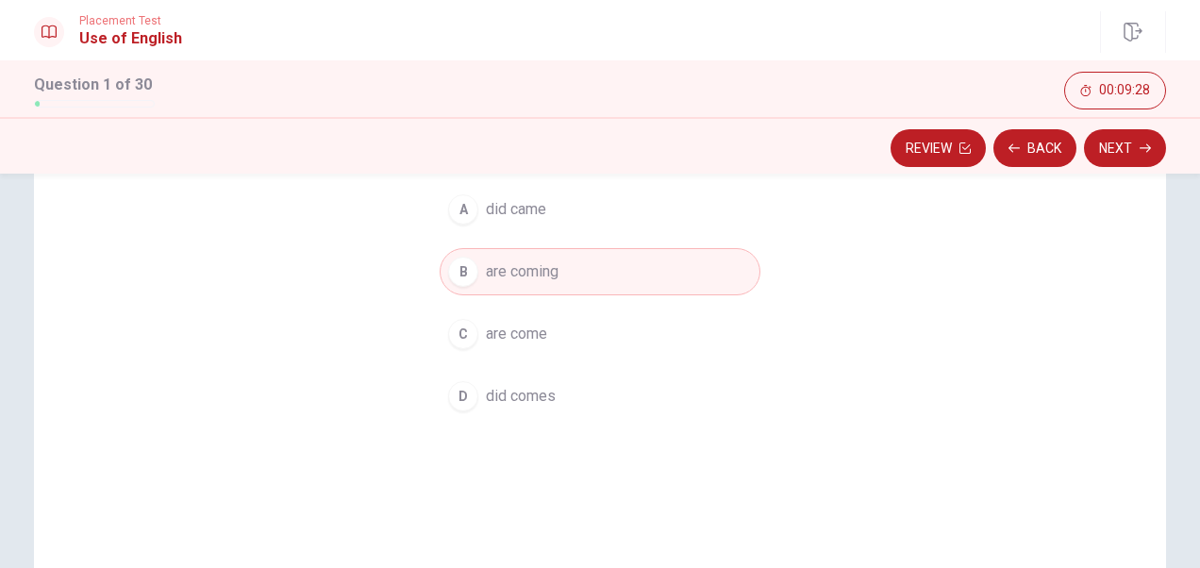
scroll to position [213, 0]
click at [969, 154] on button "Next" at bounding box center [1125, 148] width 82 height 38
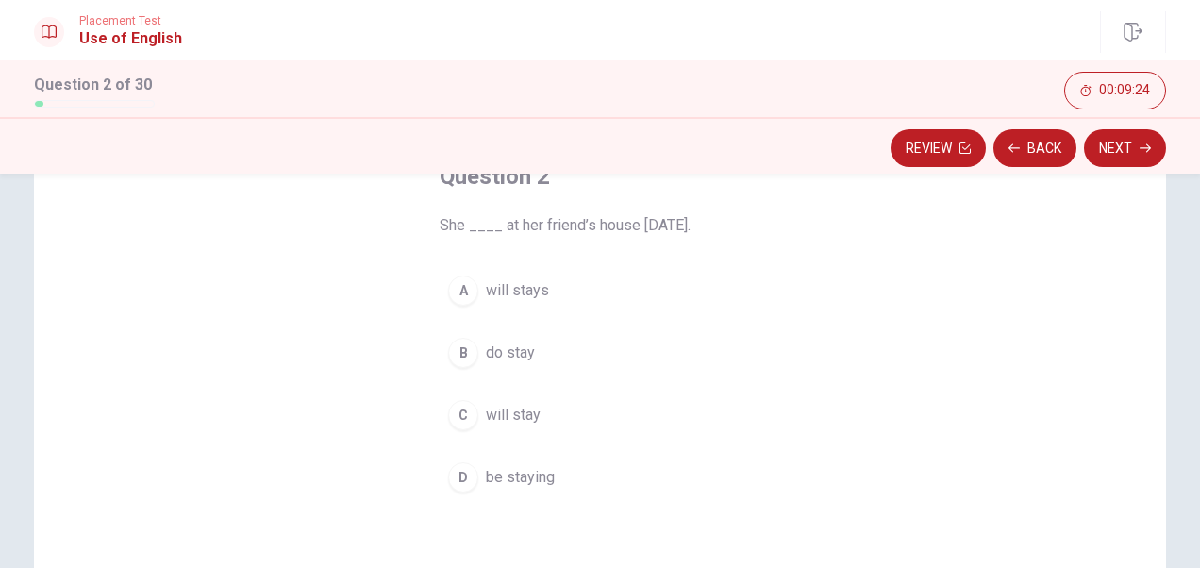
scroll to position [109, 0]
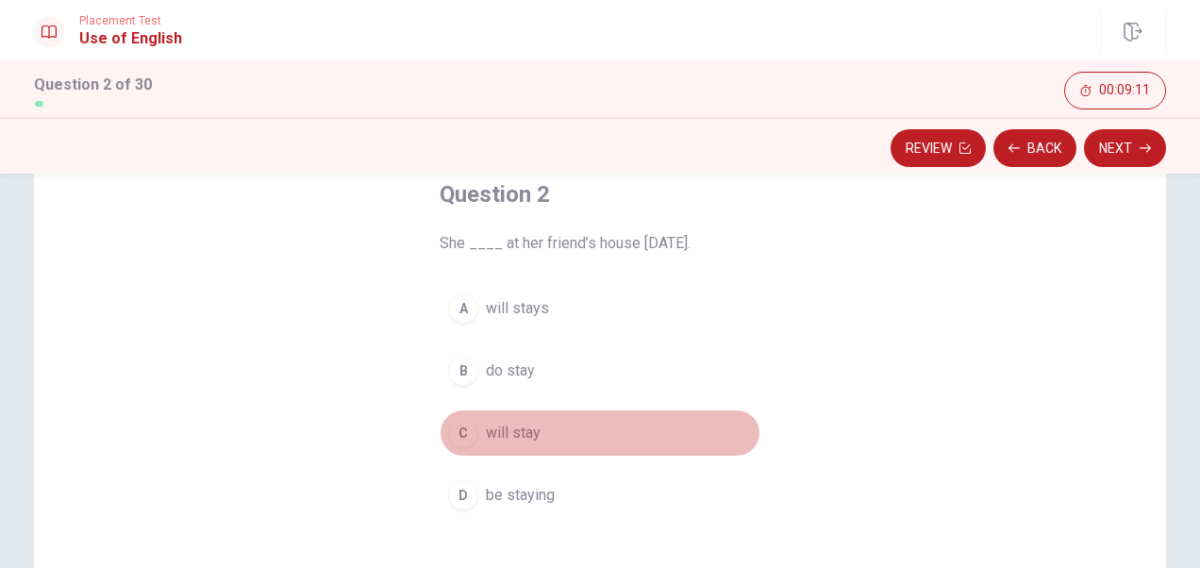
click at [515, 432] on span "will stay" at bounding box center [513, 433] width 55 height 23
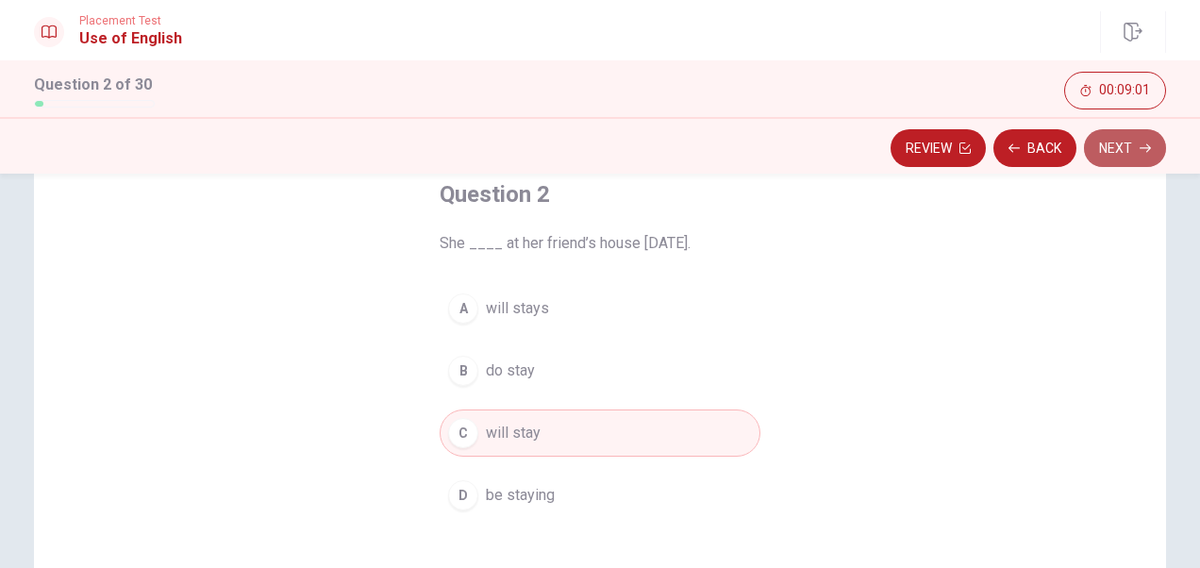
click at [969, 153] on icon "button" at bounding box center [1144, 147] width 11 height 11
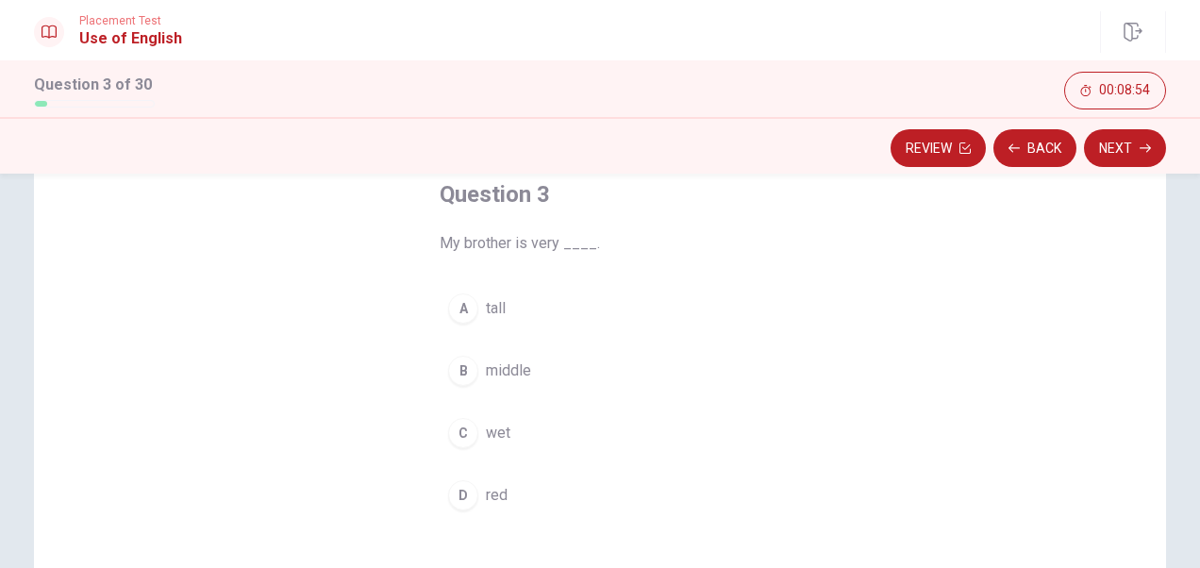
click at [489, 309] on span "tall" at bounding box center [496, 308] width 20 height 23
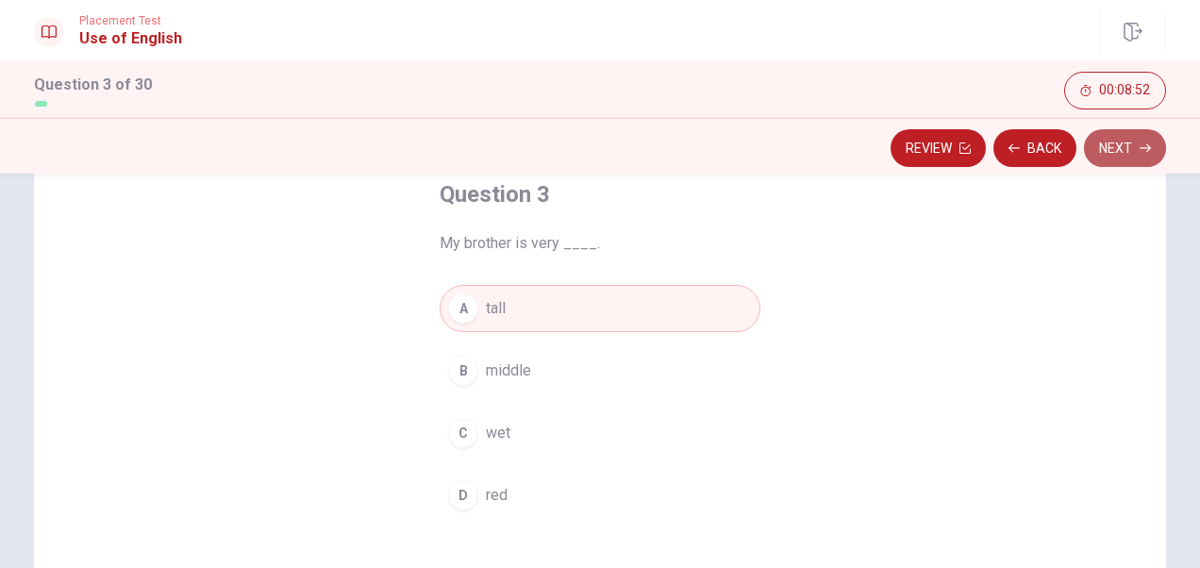
click at [969, 155] on button "Next" at bounding box center [1125, 148] width 82 height 38
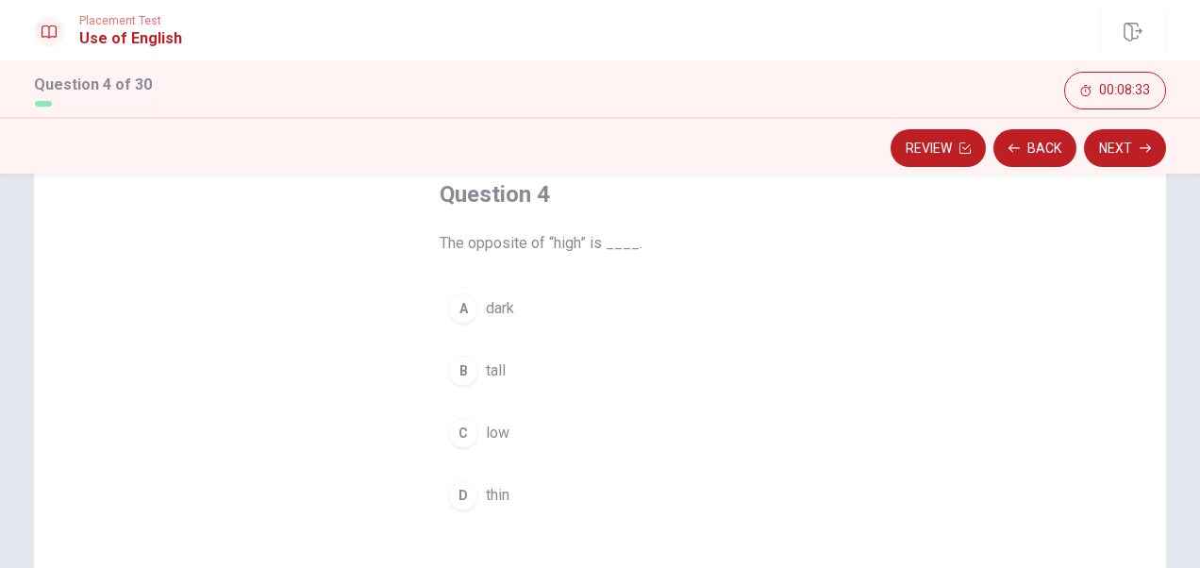
scroll to position [140, 0]
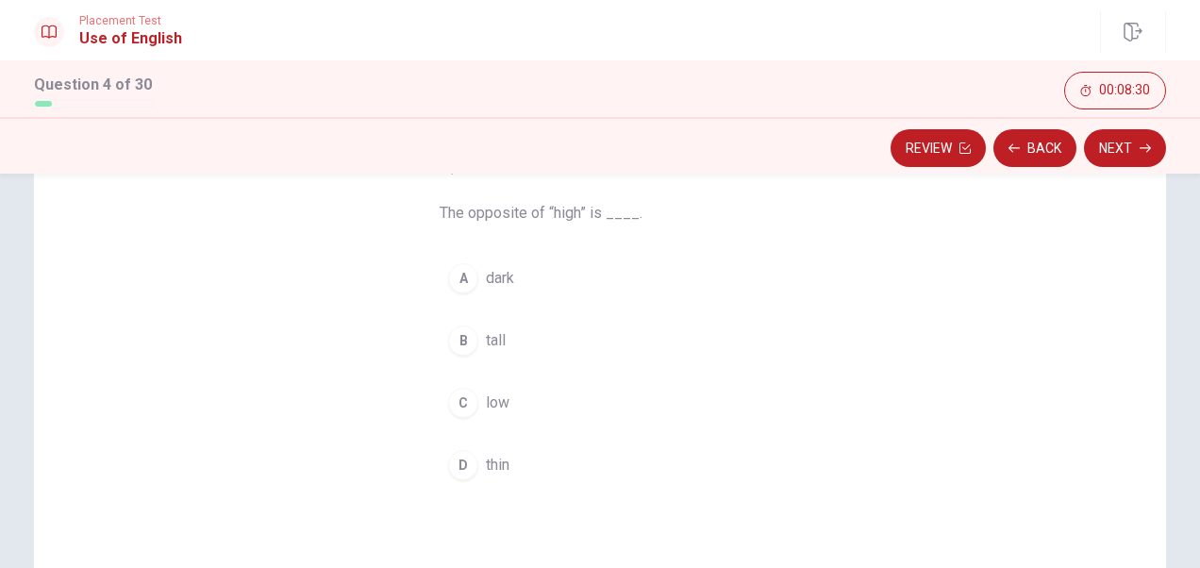
click at [494, 404] on span "low" at bounding box center [498, 402] width 24 height 23
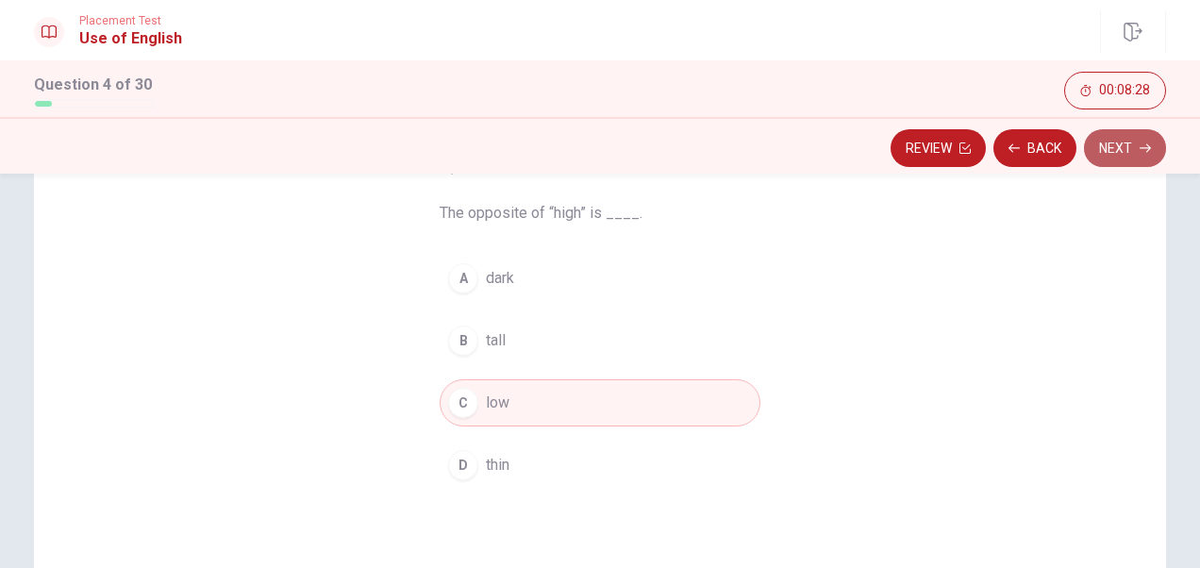
click at [969, 144] on button "Next" at bounding box center [1125, 148] width 82 height 38
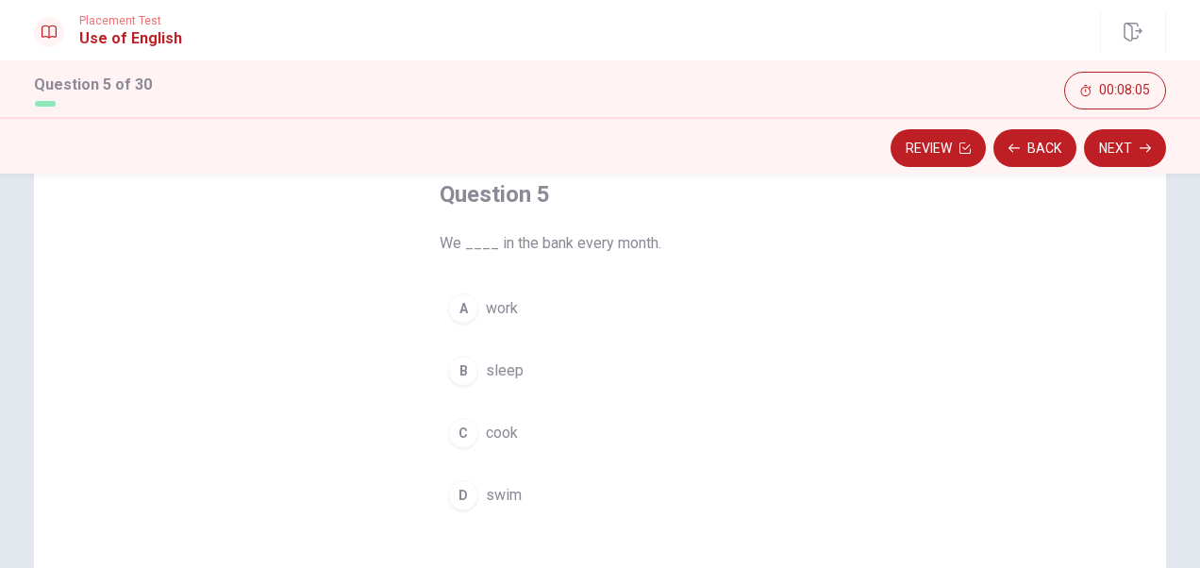
scroll to position [133, 0]
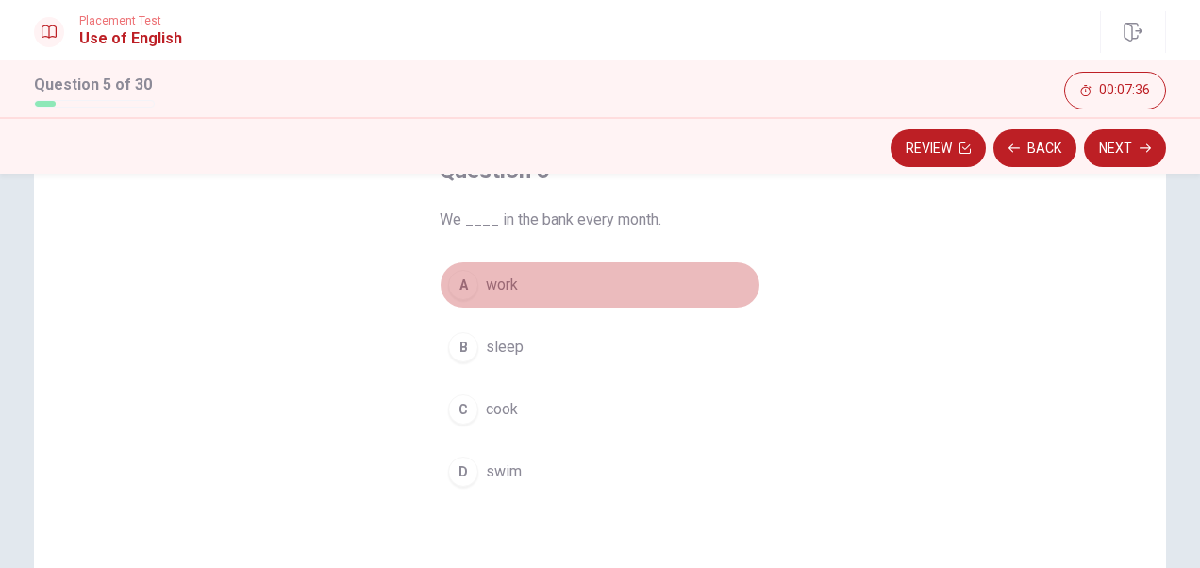
click at [507, 283] on span "work" at bounding box center [502, 285] width 32 height 23
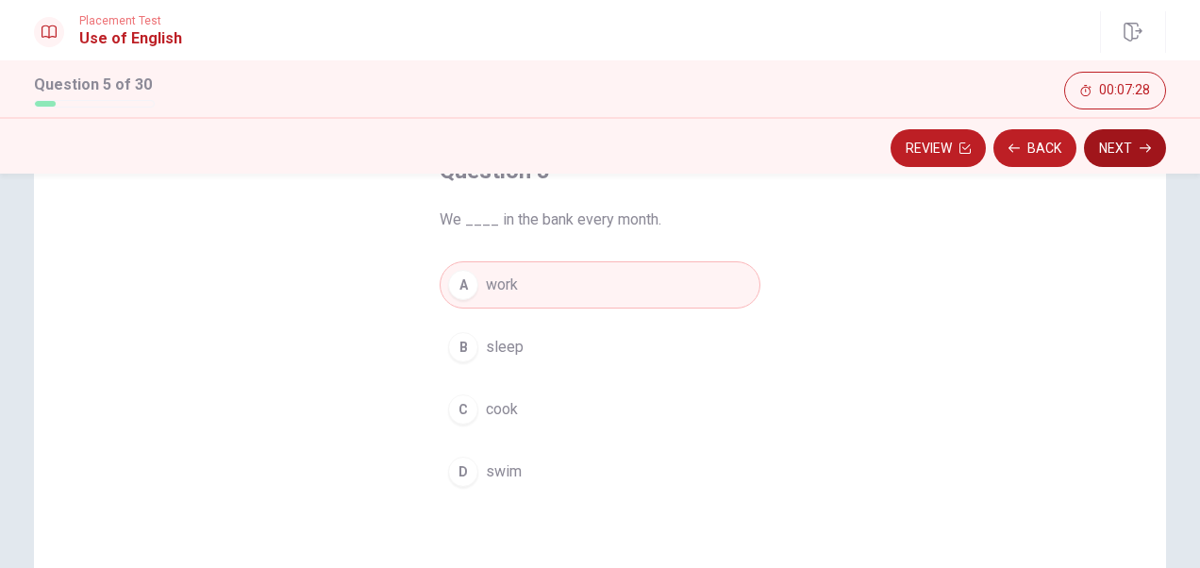
click at [969, 152] on button "Next" at bounding box center [1125, 148] width 82 height 38
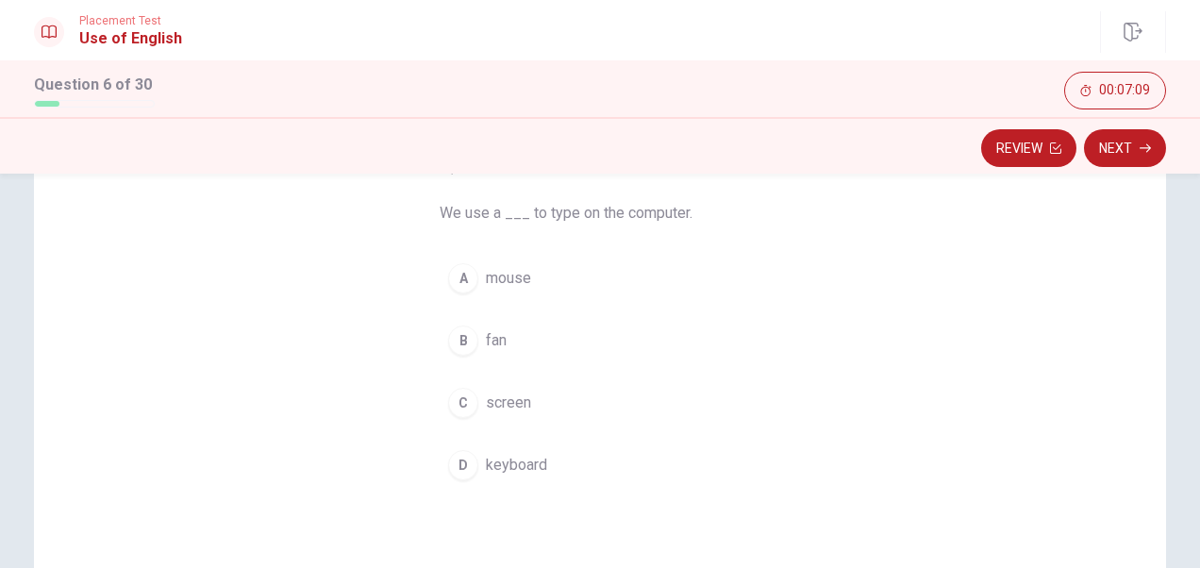
scroll to position [131, 0]
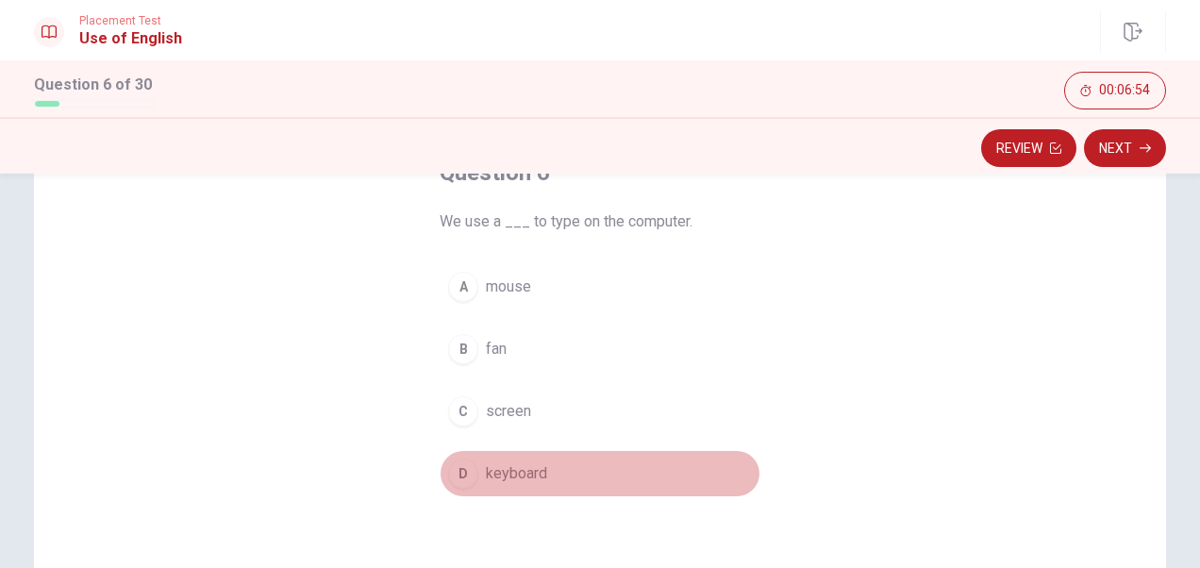
click at [518, 470] on span "keyboard" at bounding box center [516, 473] width 61 height 23
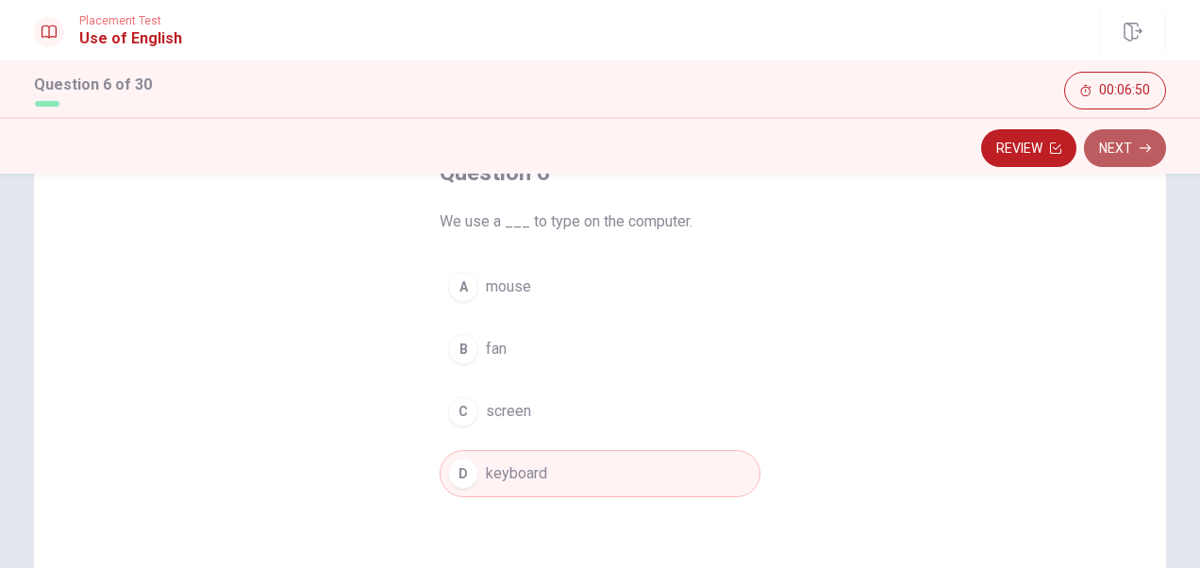
click at [969, 151] on button "Next" at bounding box center [1125, 148] width 82 height 38
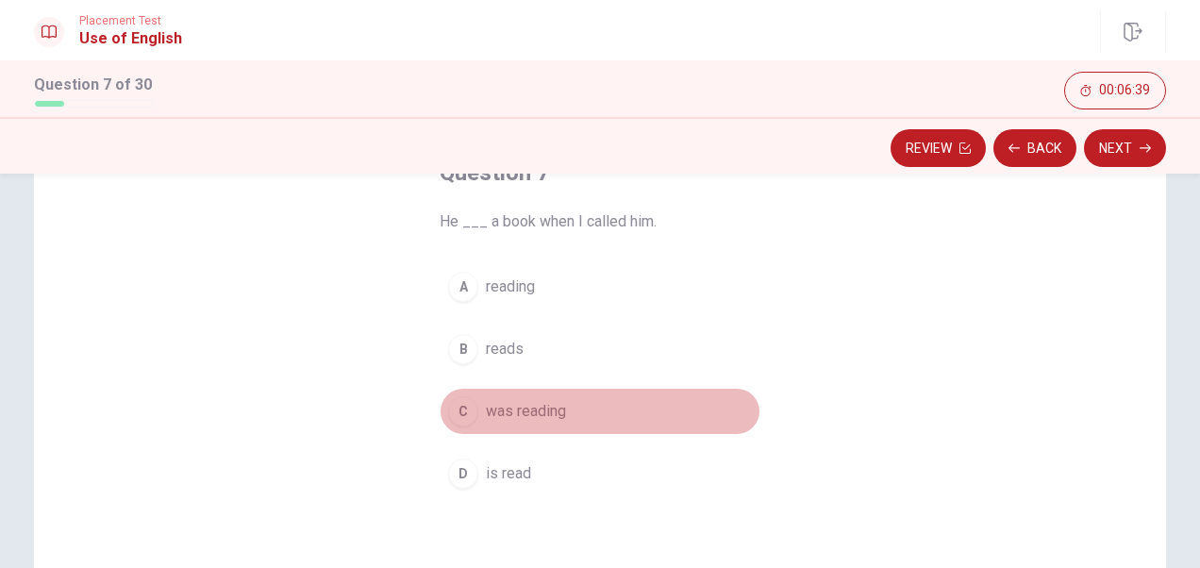
click at [540, 409] on span "was reading" at bounding box center [526, 411] width 80 height 23
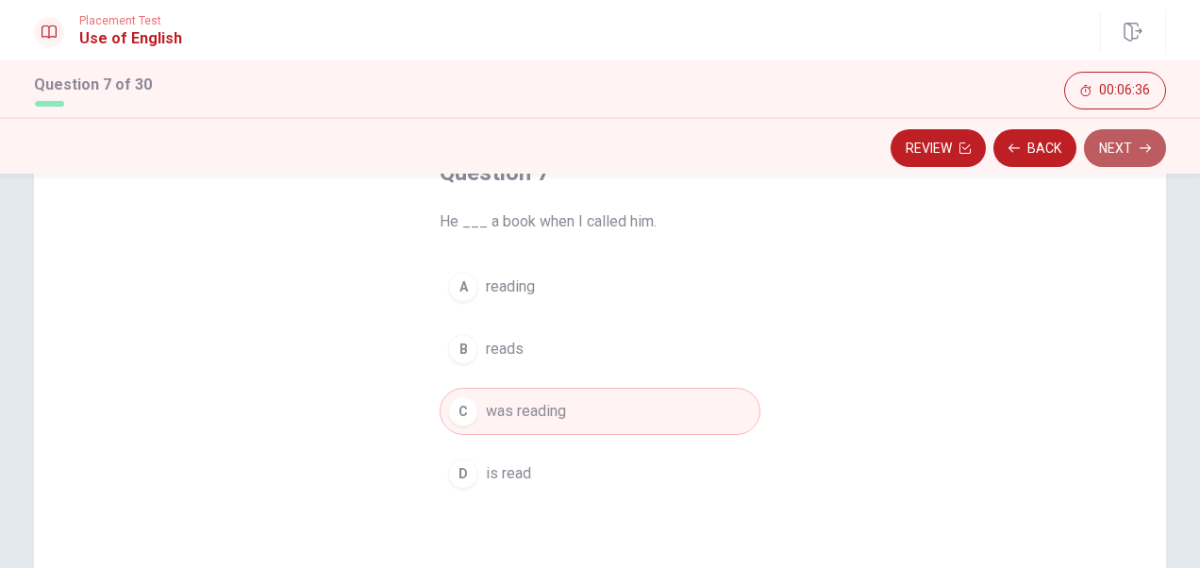
click at [969, 145] on icon "button" at bounding box center [1144, 147] width 11 height 11
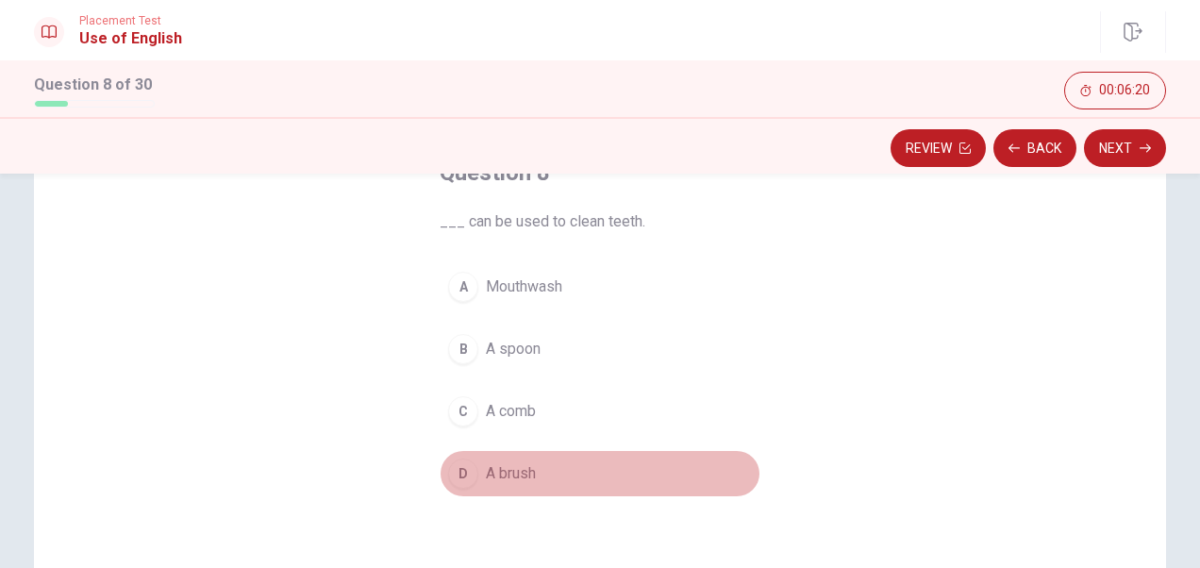
click at [515, 475] on span "A brush" at bounding box center [511, 473] width 50 height 23
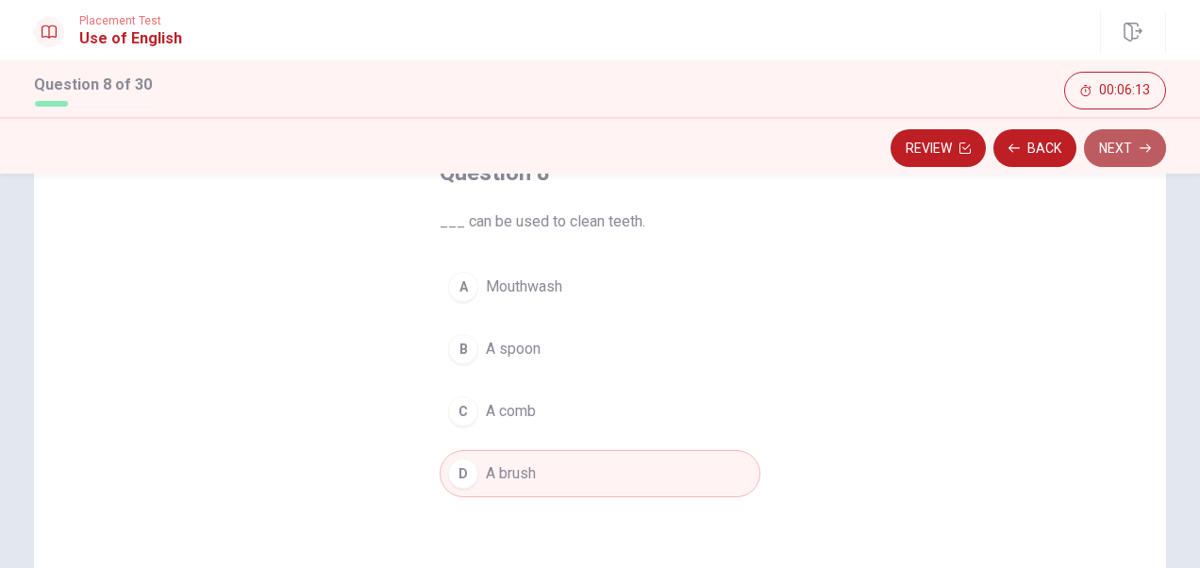
click at [969, 157] on button "Next" at bounding box center [1125, 148] width 82 height 38
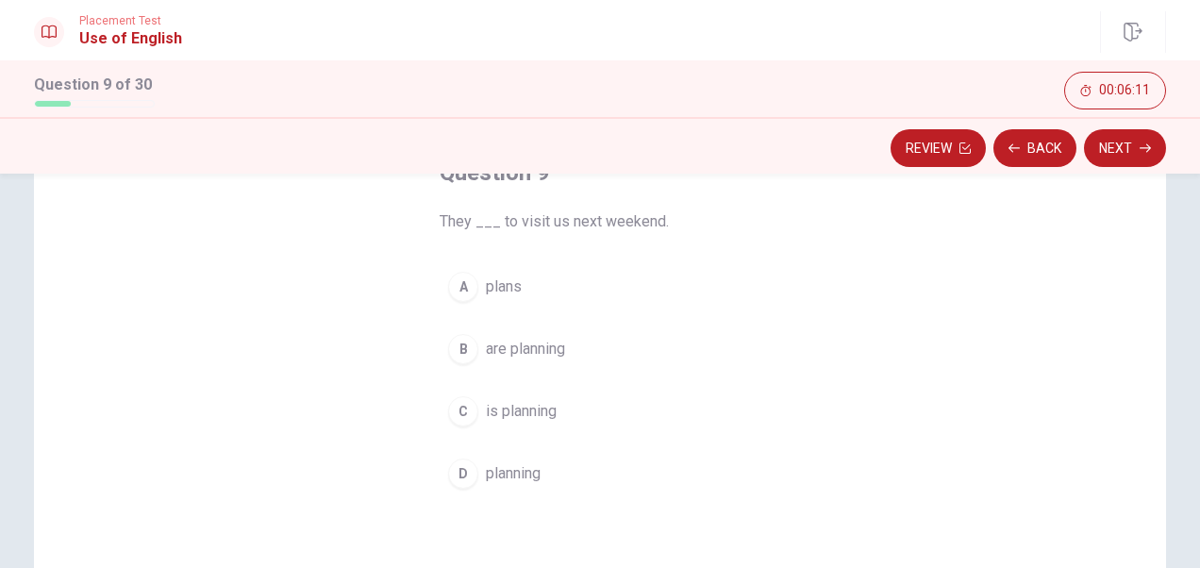
scroll to position [117, 0]
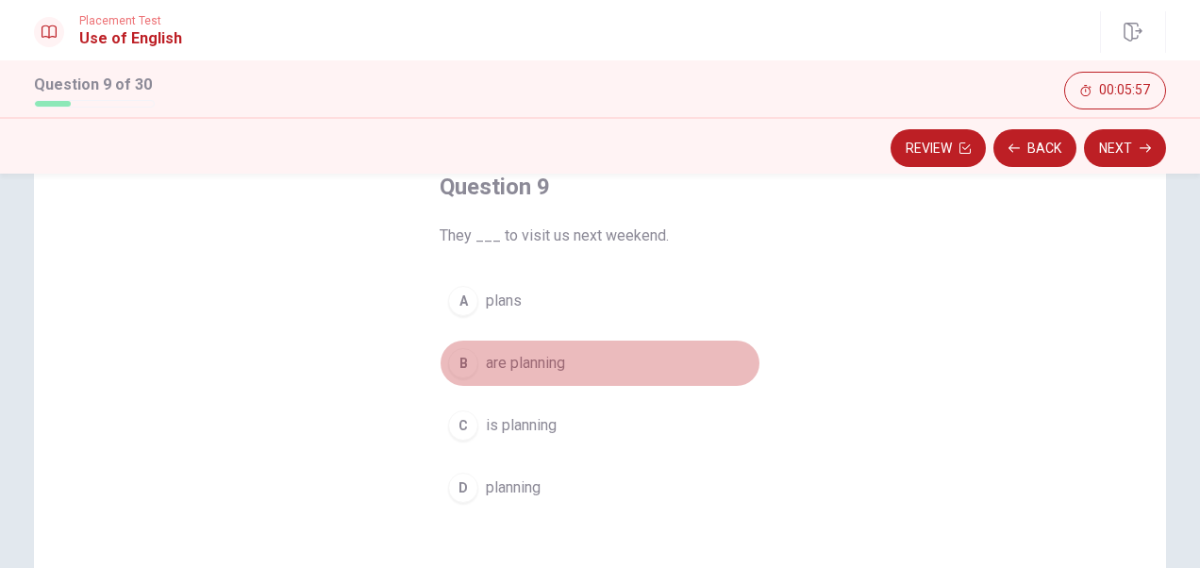
click at [540, 362] on span "are planning" at bounding box center [525, 363] width 79 height 23
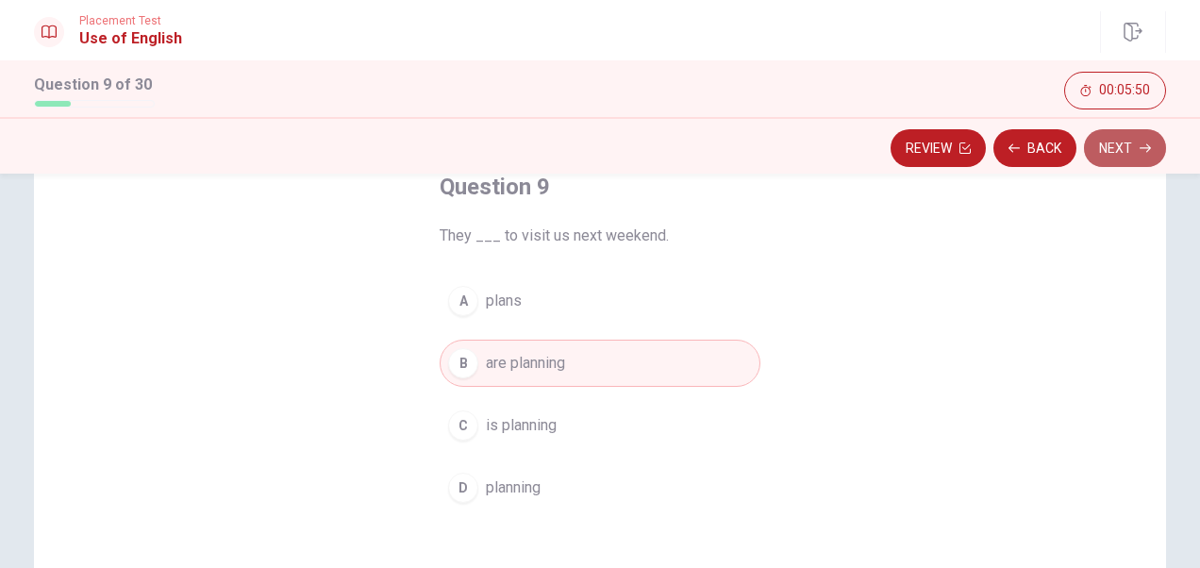
click at [969, 154] on button "Next" at bounding box center [1125, 148] width 82 height 38
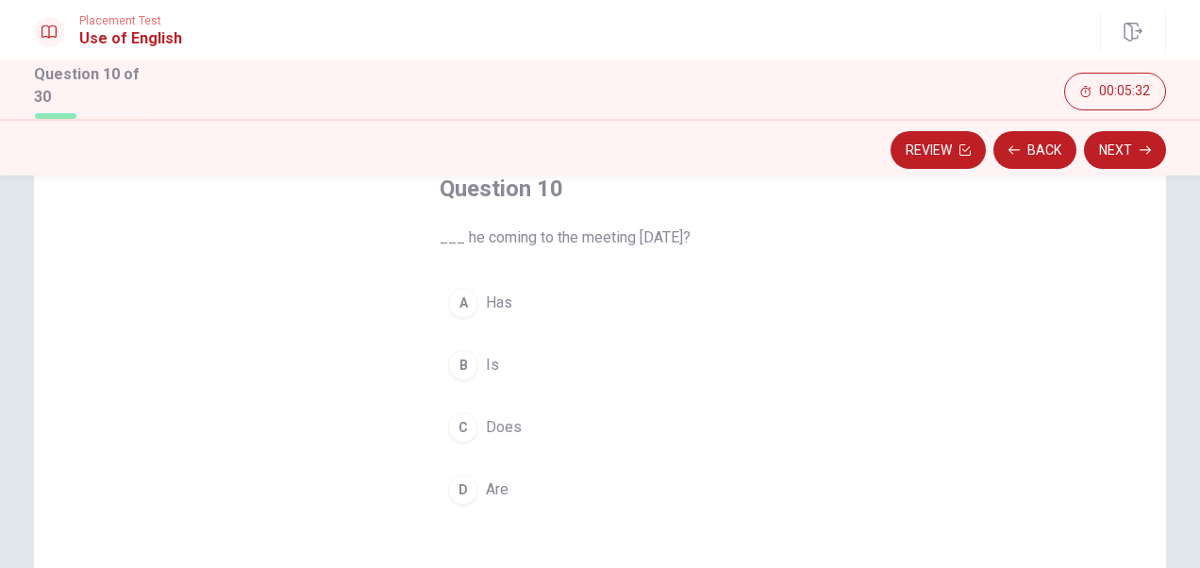
click at [486, 363] on span "Is" at bounding box center [492, 365] width 13 height 23
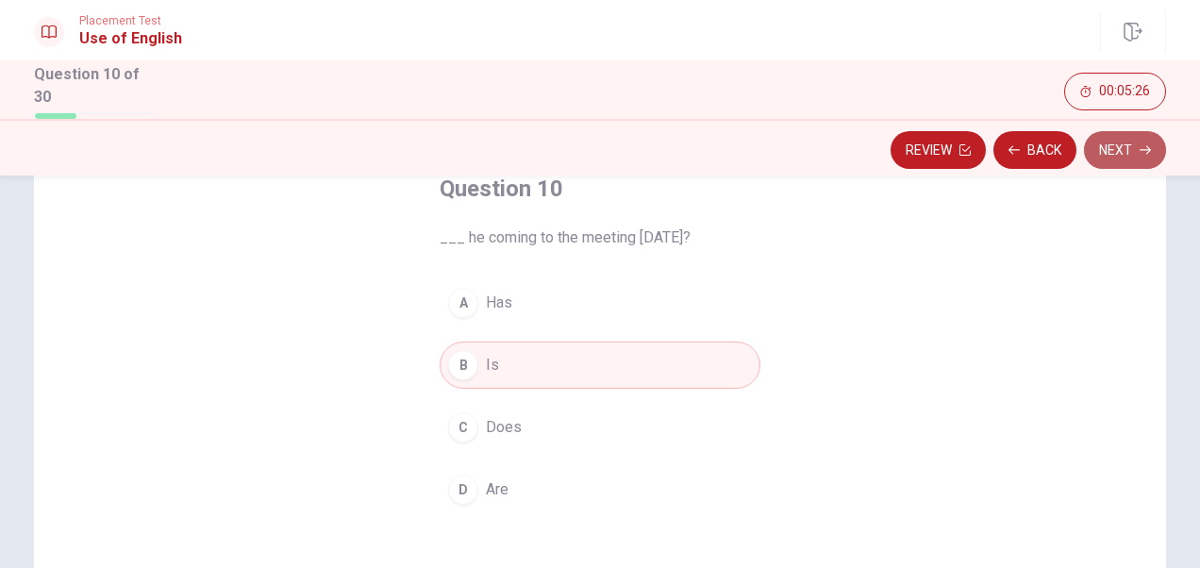
click at [969, 145] on button "Next" at bounding box center [1125, 150] width 82 height 38
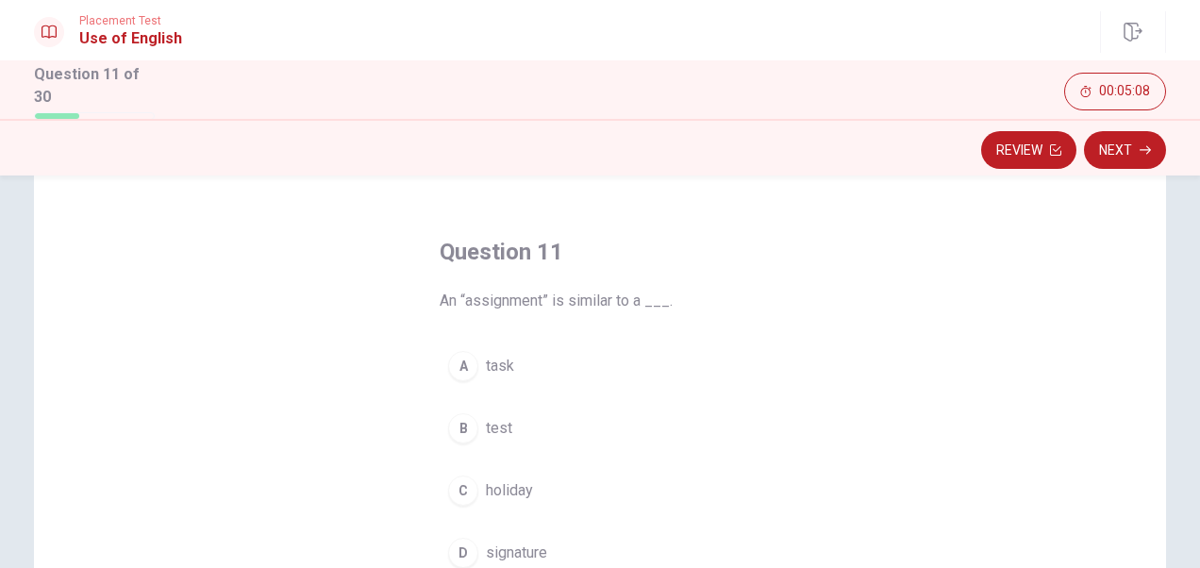
scroll to position [90, 0]
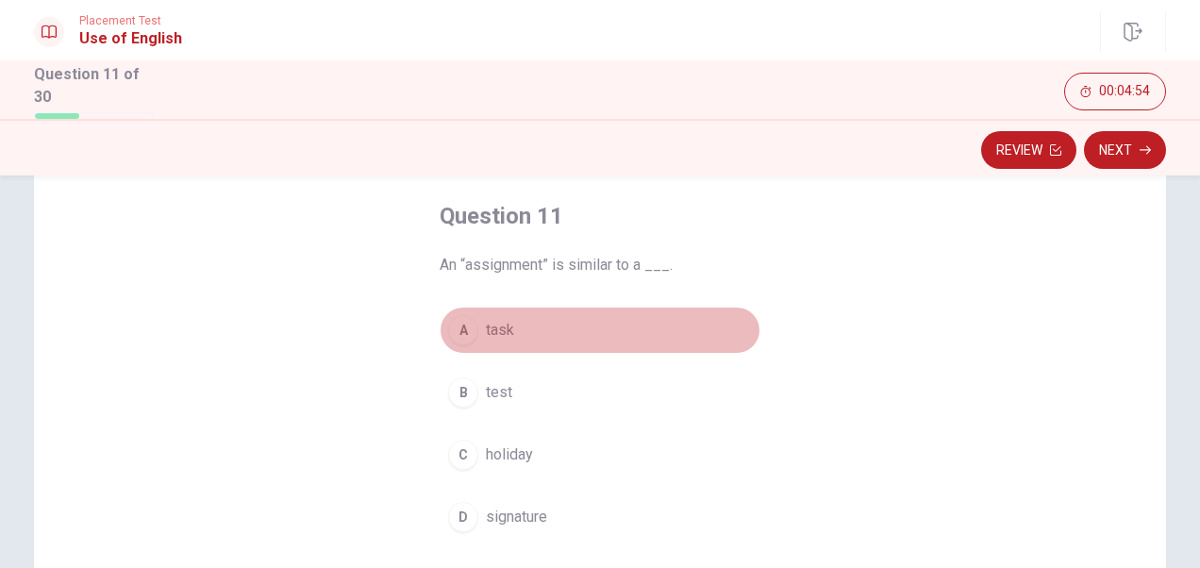
click at [496, 326] on span "task" at bounding box center [500, 330] width 28 height 23
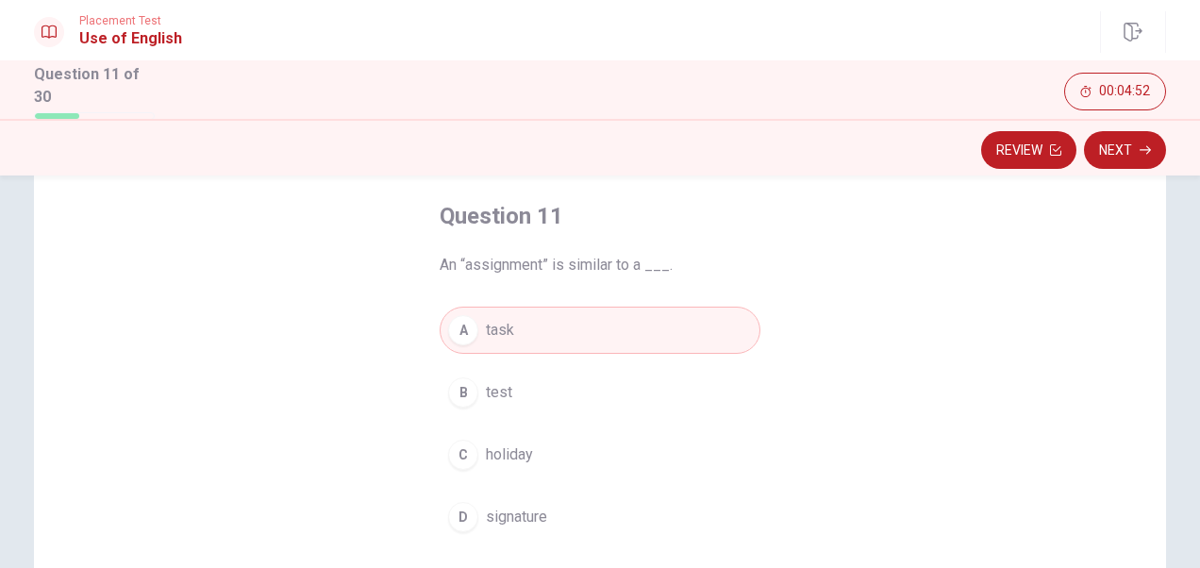
scroll to position [133, 0]
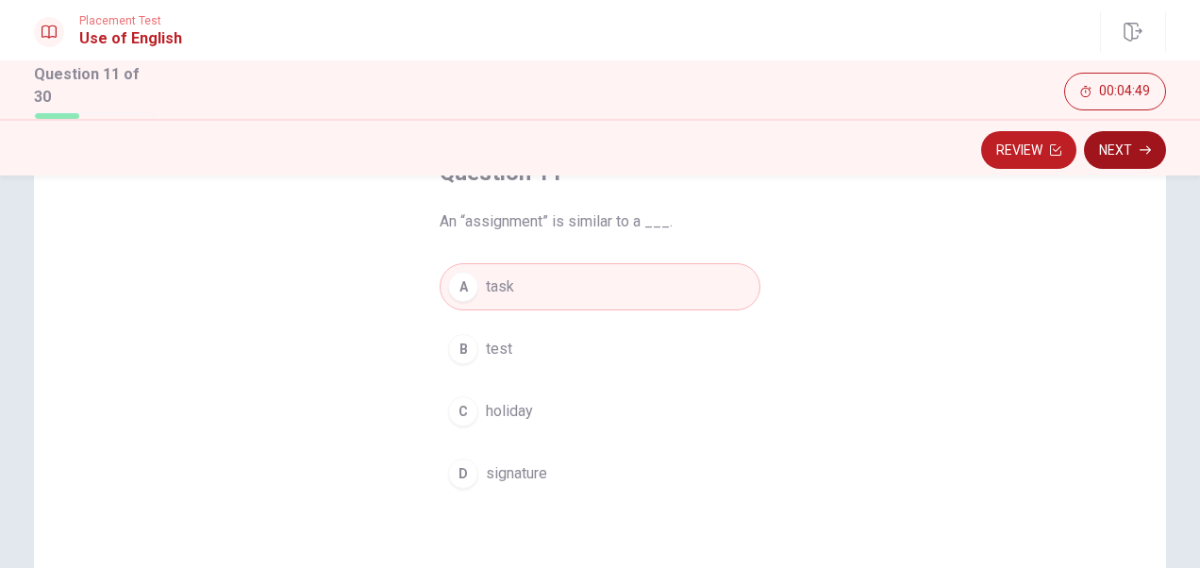
click at [969, 147] on button "Next" at bounding box center [1125, 150] width 82 height 38
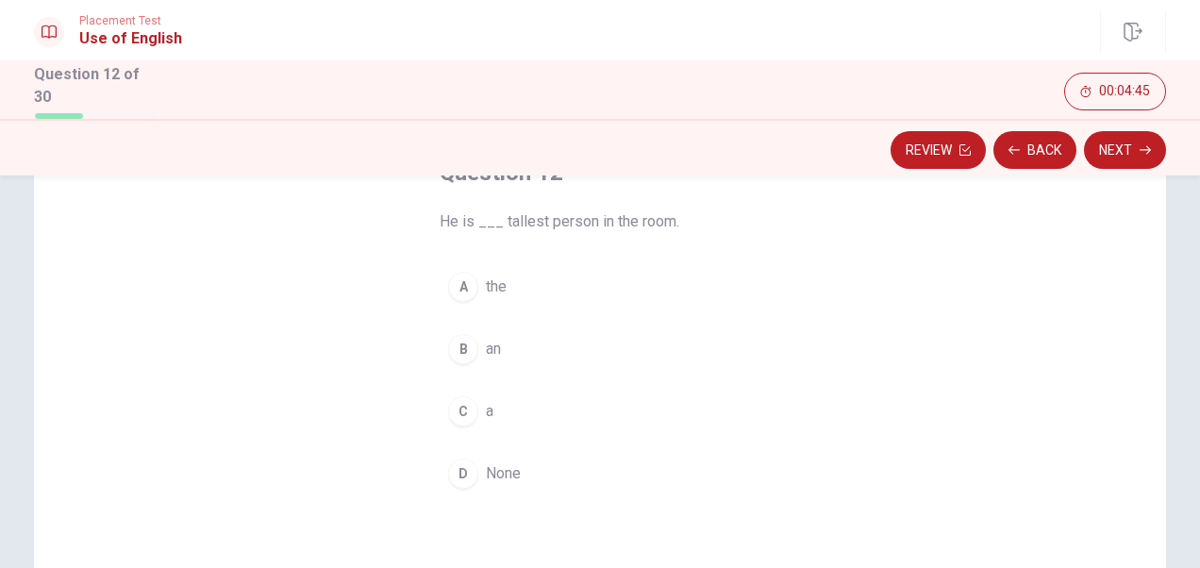
scroll to position [106, 0]
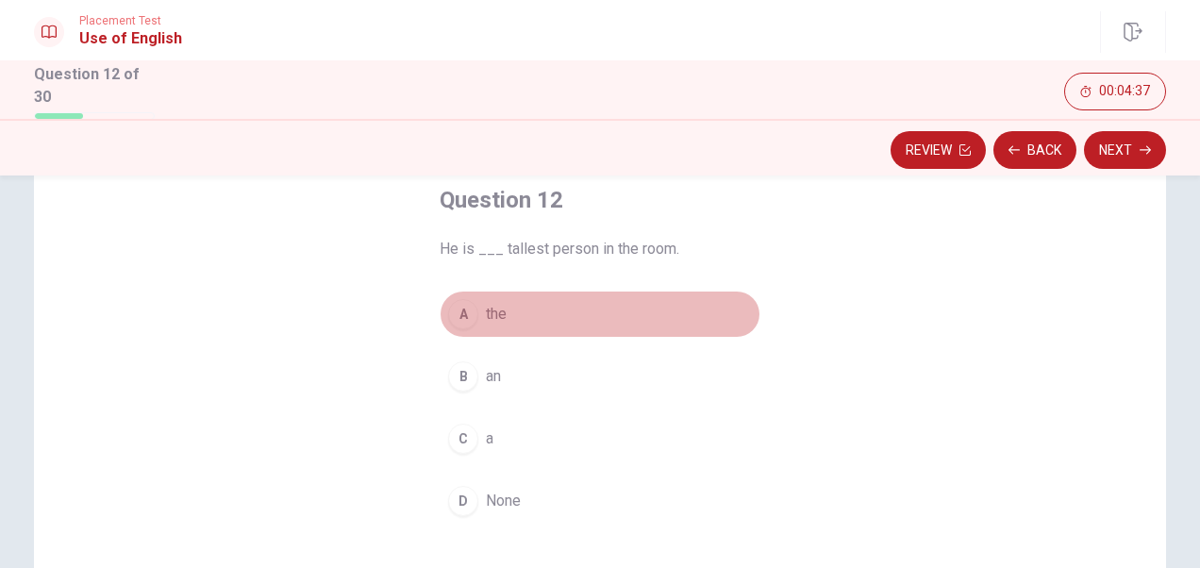
click at [500, 308] on span "the" at bounding box center [496, 314] width 21 height 23
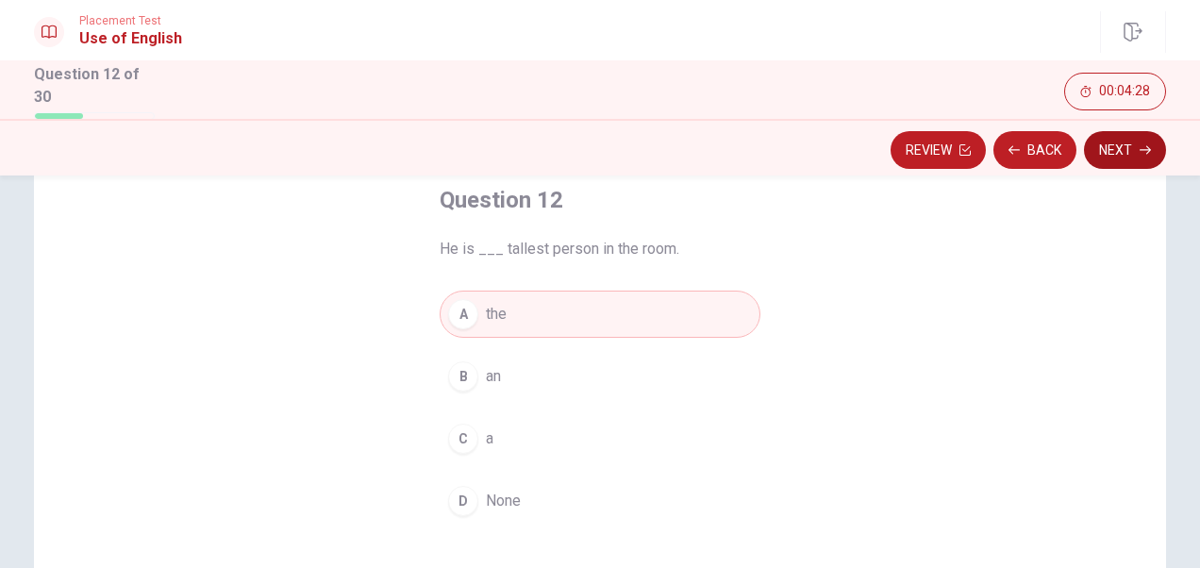
click at [969, 147] on icon "button" at bounding box center [1144, 149] width 11 height 11
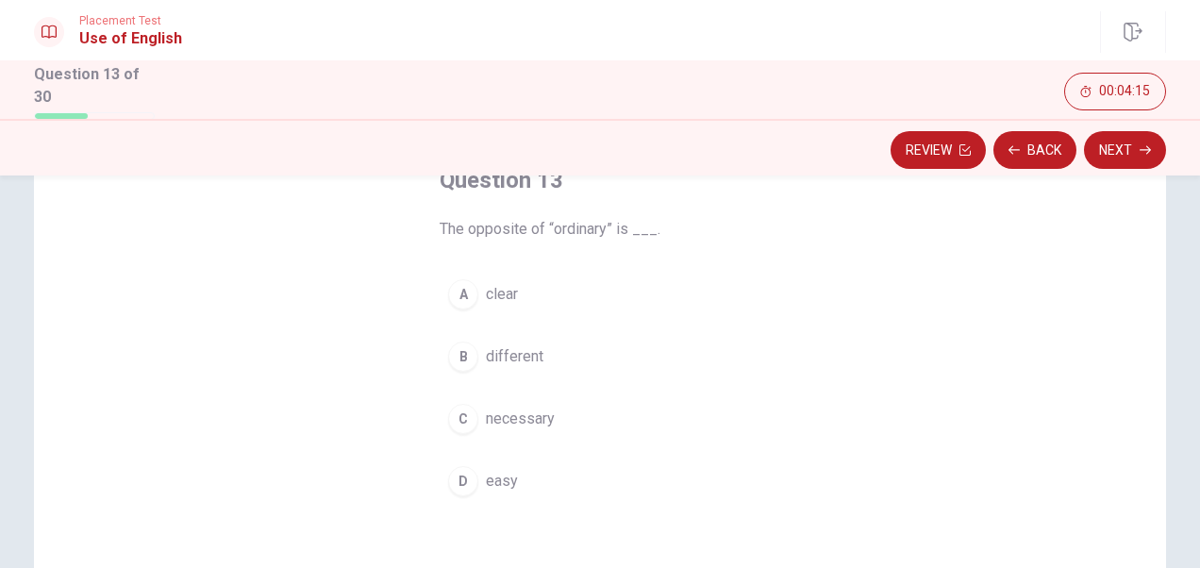
scroll to position [126, 0]
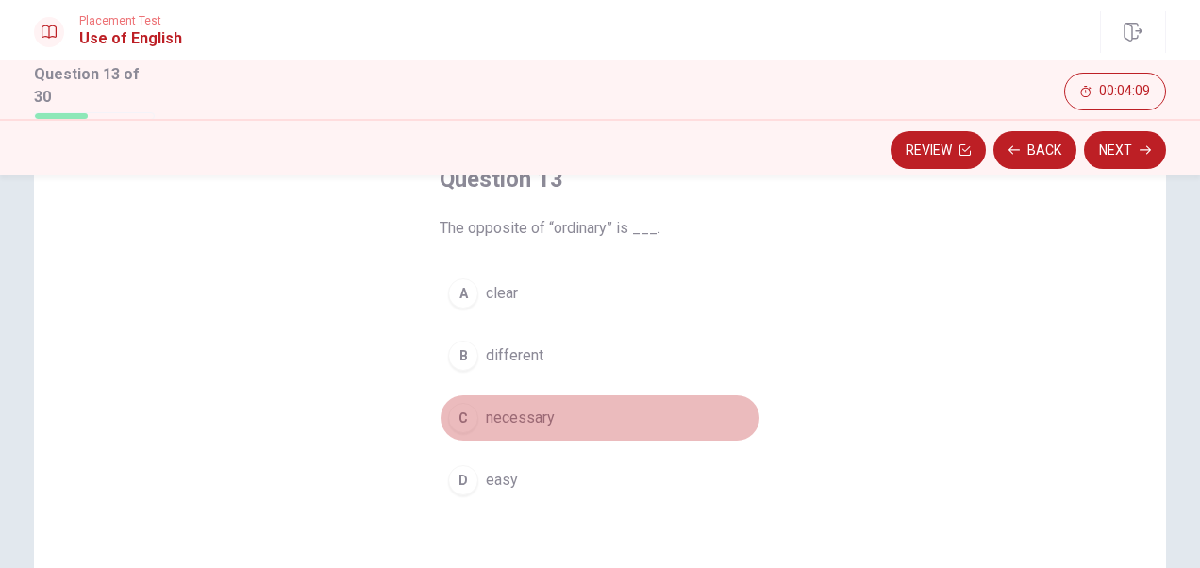
click at [538, 412] on span "necessary" at bounding box center [520, 418] width 69 height 23
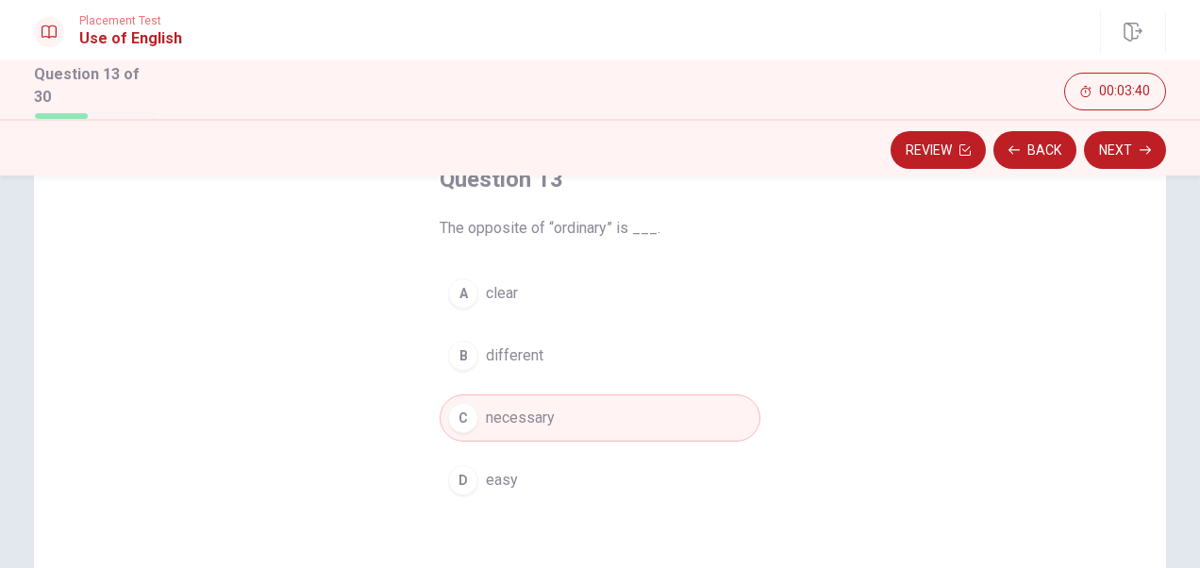
click at [505, 471] on span "easy" at bounding box center [502, 480] width 32 height 23
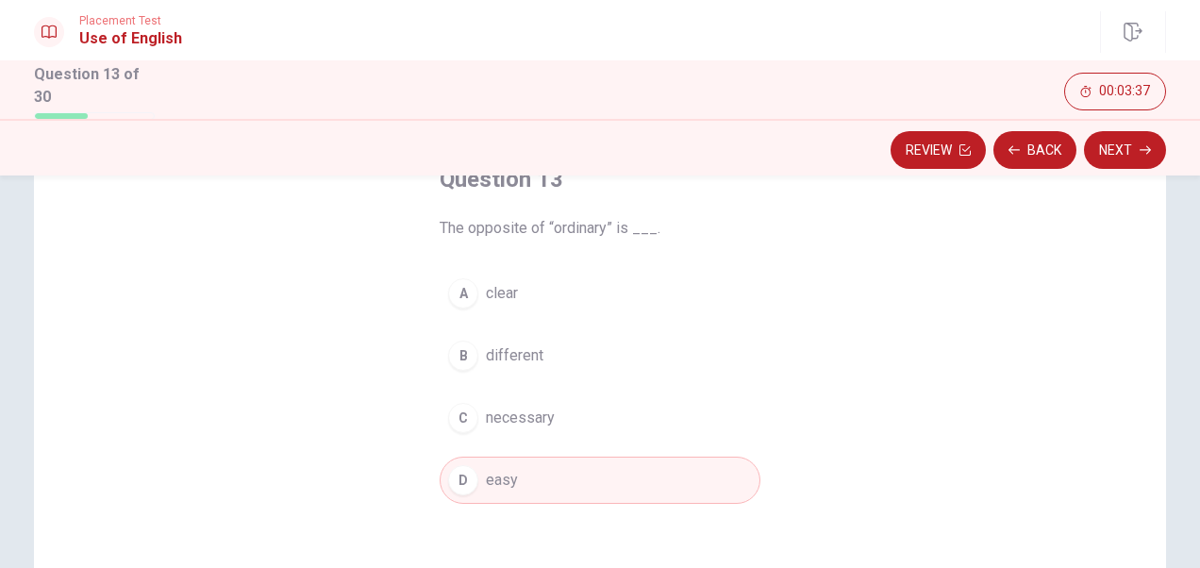
scroll to position [158, 0]
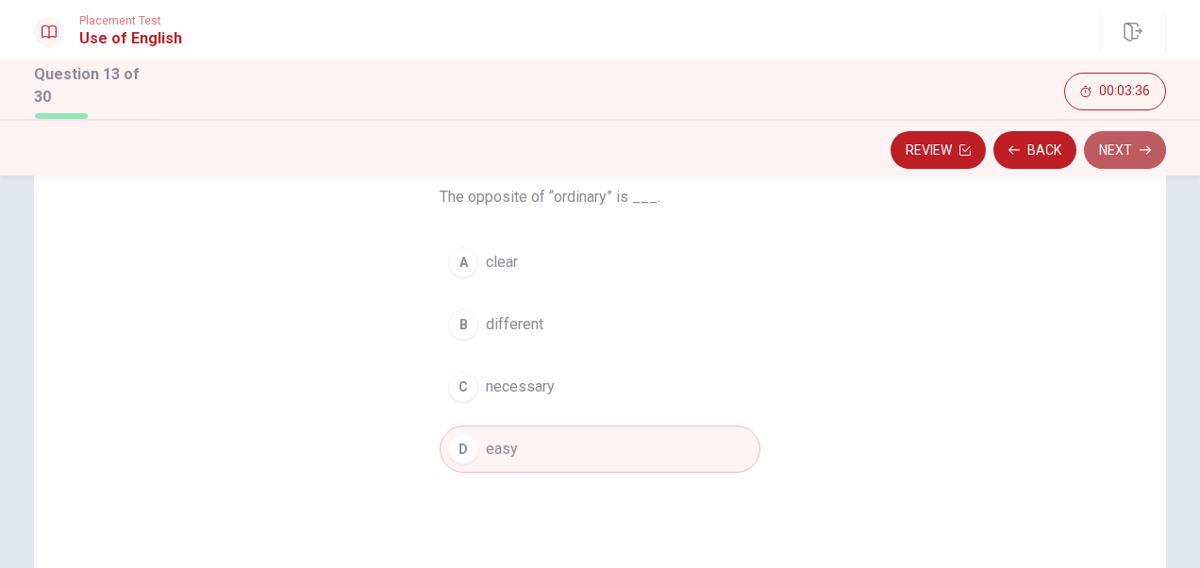
click at [969, 153] on button "Next" at bounding box center [1125, 150] width 82 height 38
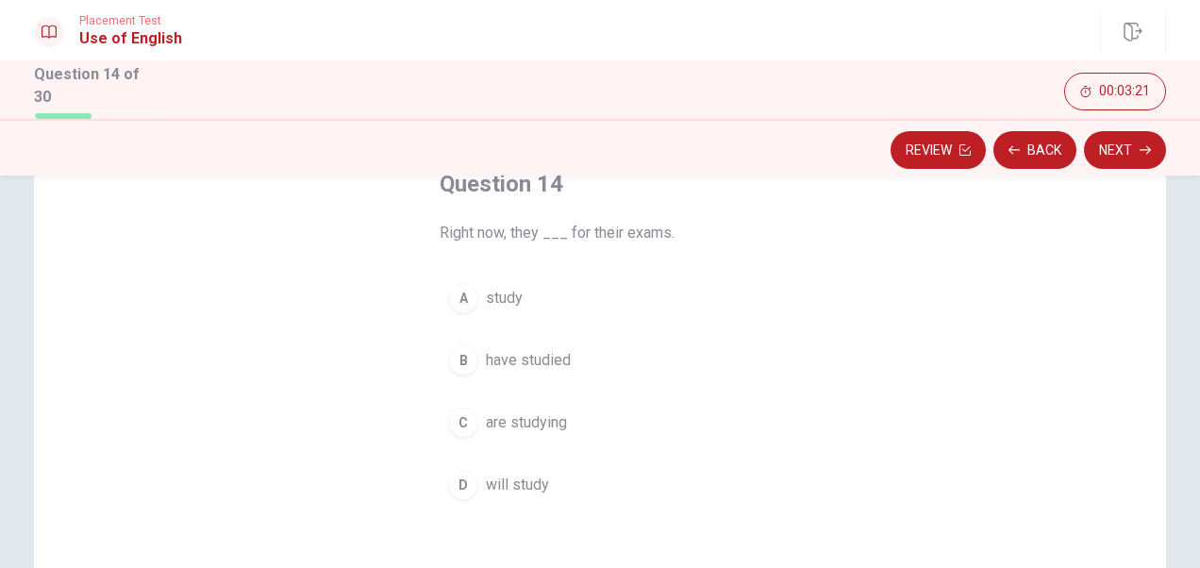
scroll to position [123, 0]
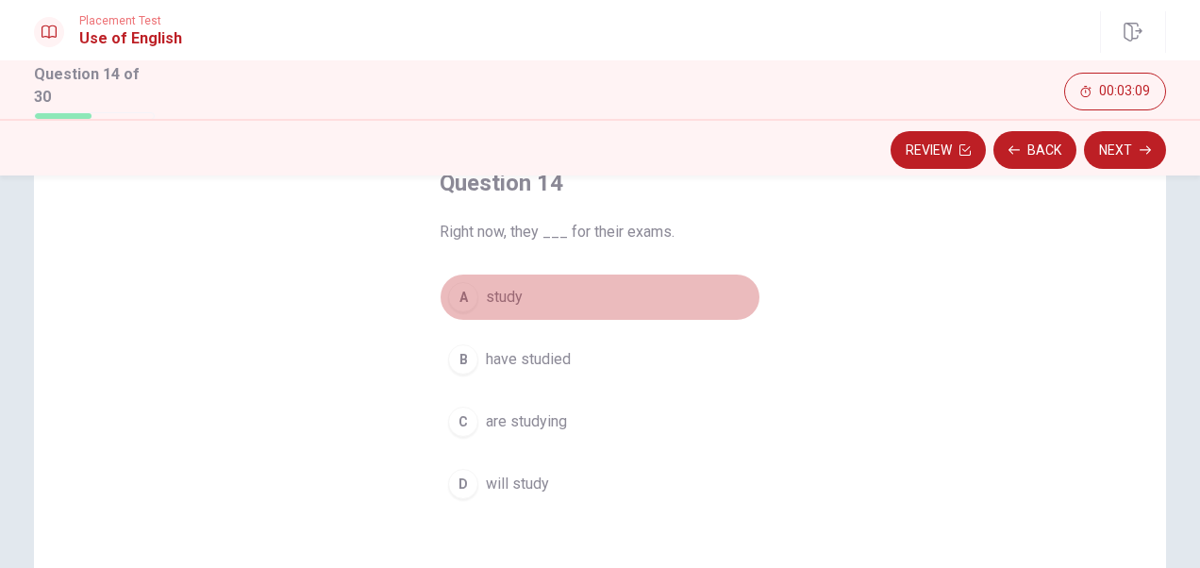
click at [502, 292] on span "study" at bounding box center [504, 297] width 37 height 23
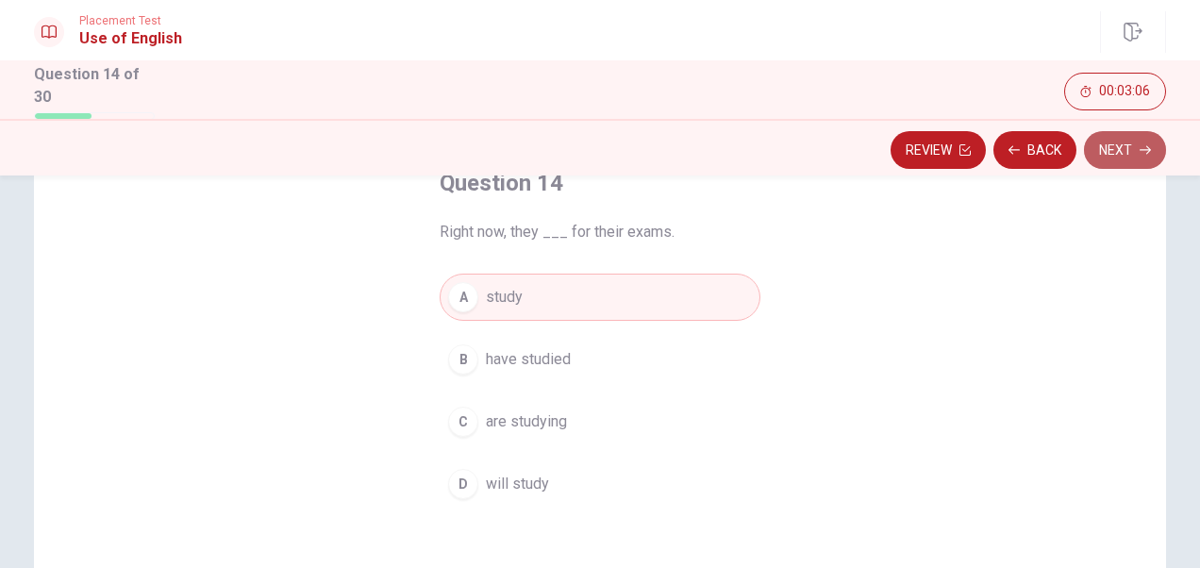
click at [969, 158] on button "Next" at bounding box center [1125, 150] width 82 height 38
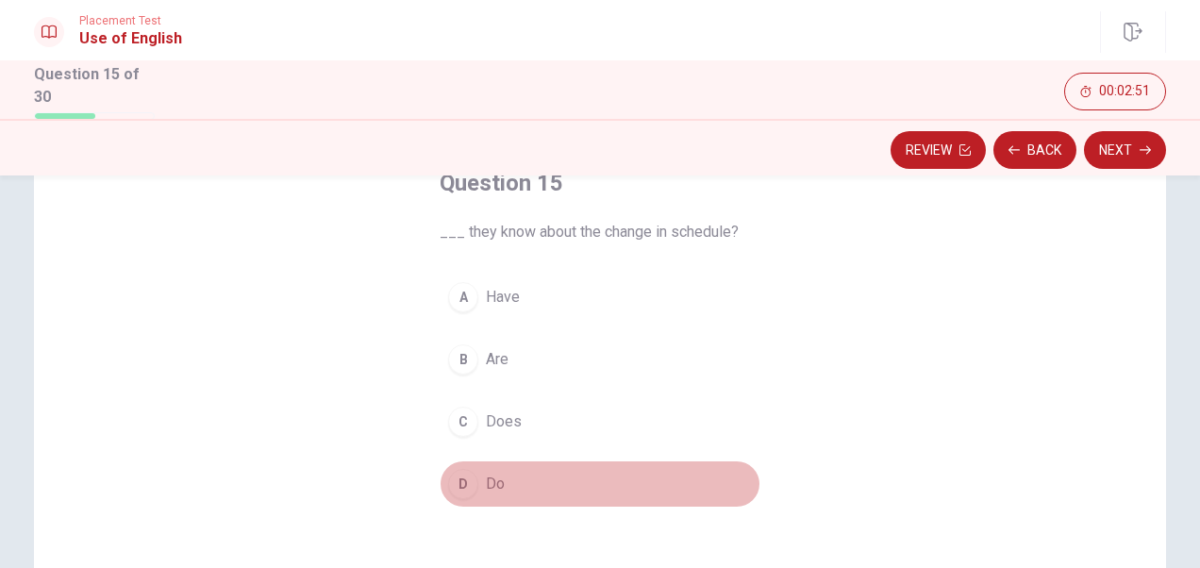
click at [499, 477] on button "D Do" at bounding box center [600, 483] width 321 height 47
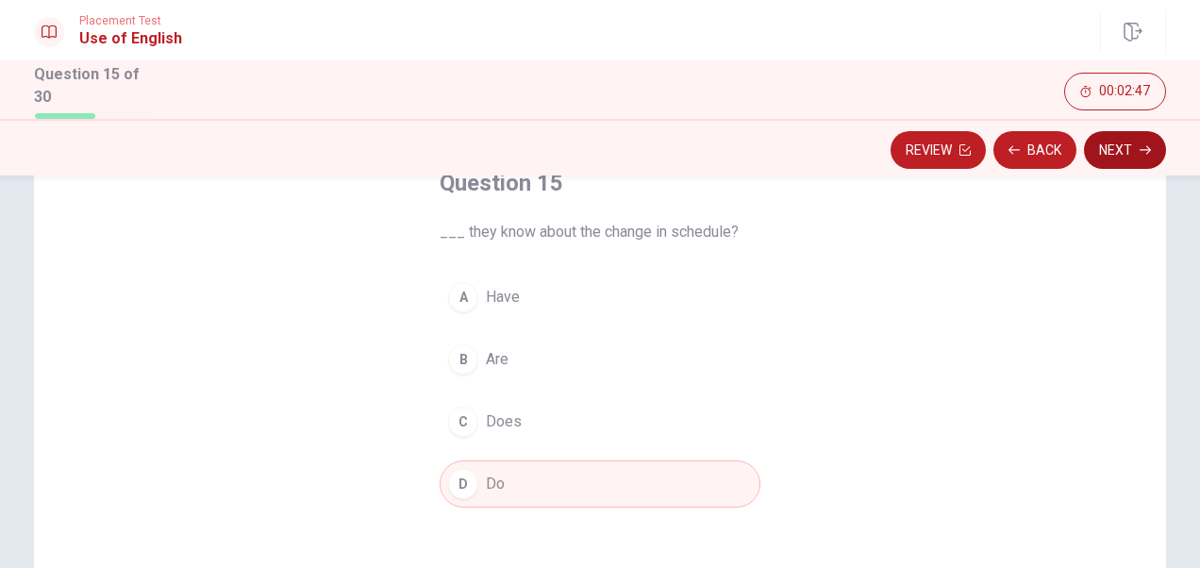
click at [969, 155] on button "Next" at bounding box center [1125, 150] width 82 height 38
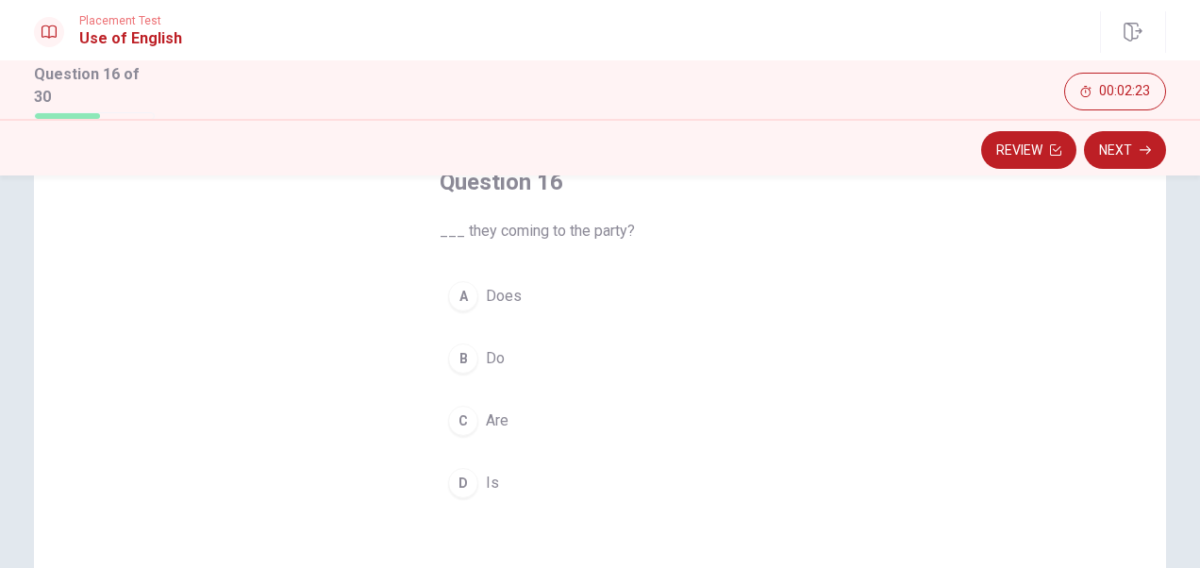
scroll to position [98, 0]
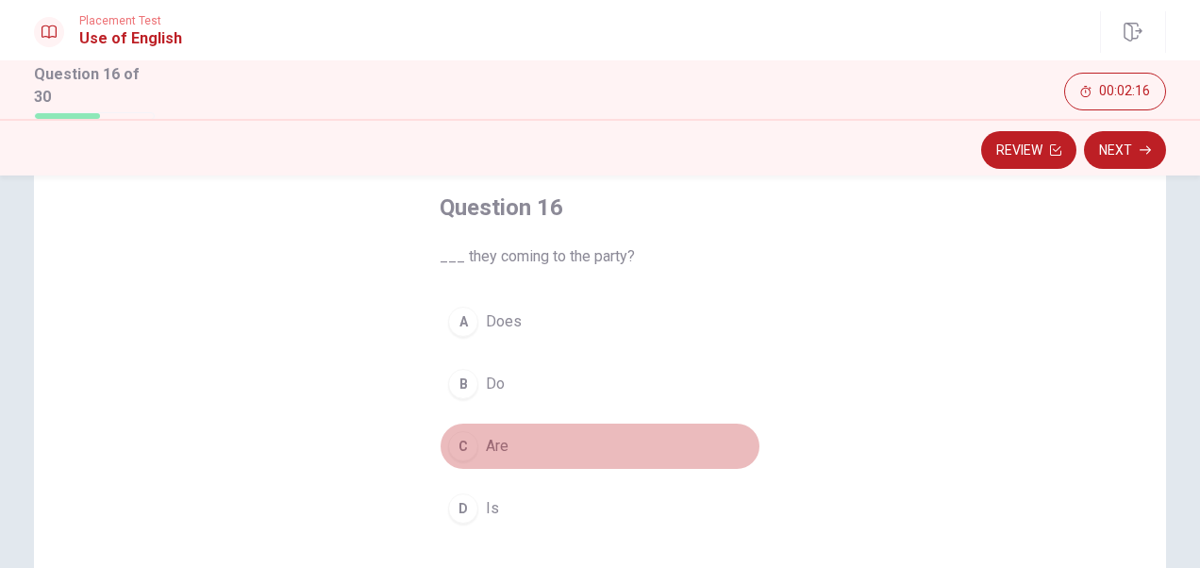
click at [486, 451] on span "Are" at bounding box center [497, 446] width 23 height 23
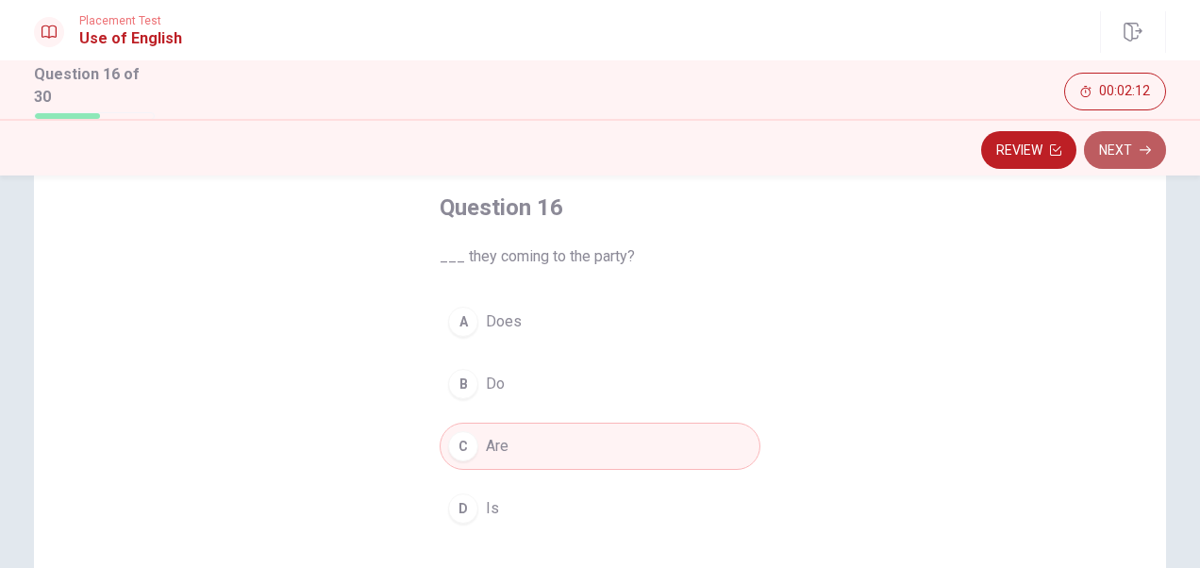
click at [969, 145] on button "Next" at bounding box center [1125, 150] width 82 height 38
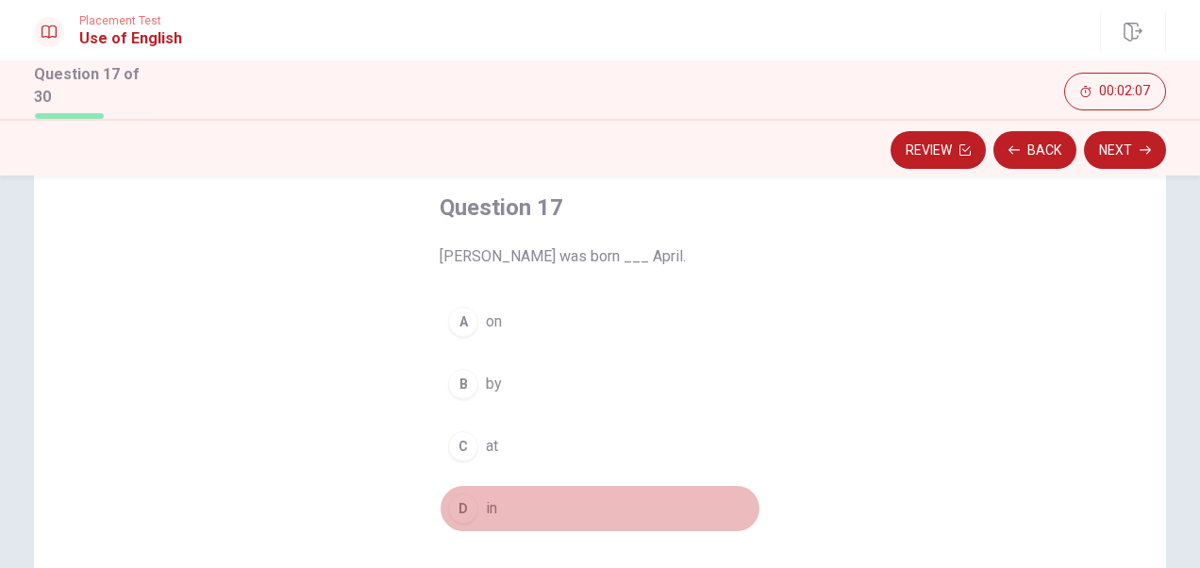
click at [486, 500] on span "in" at bounding box center [491, 508] width 11 height 23
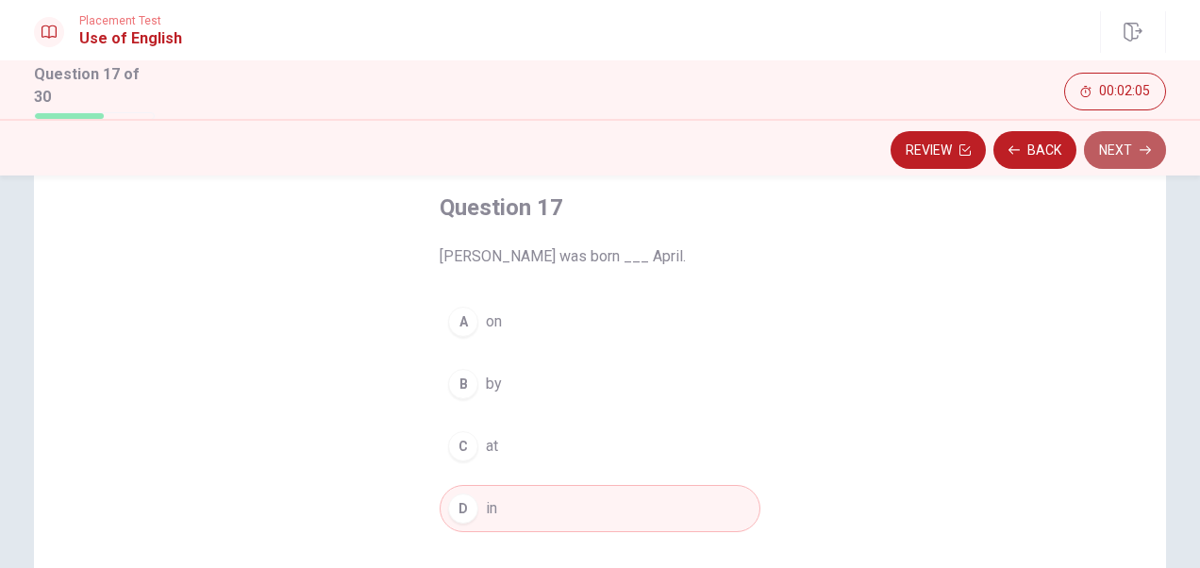
click at [969, 149] on button "Next" at bounding box center [1125, 150] width 82 height 38
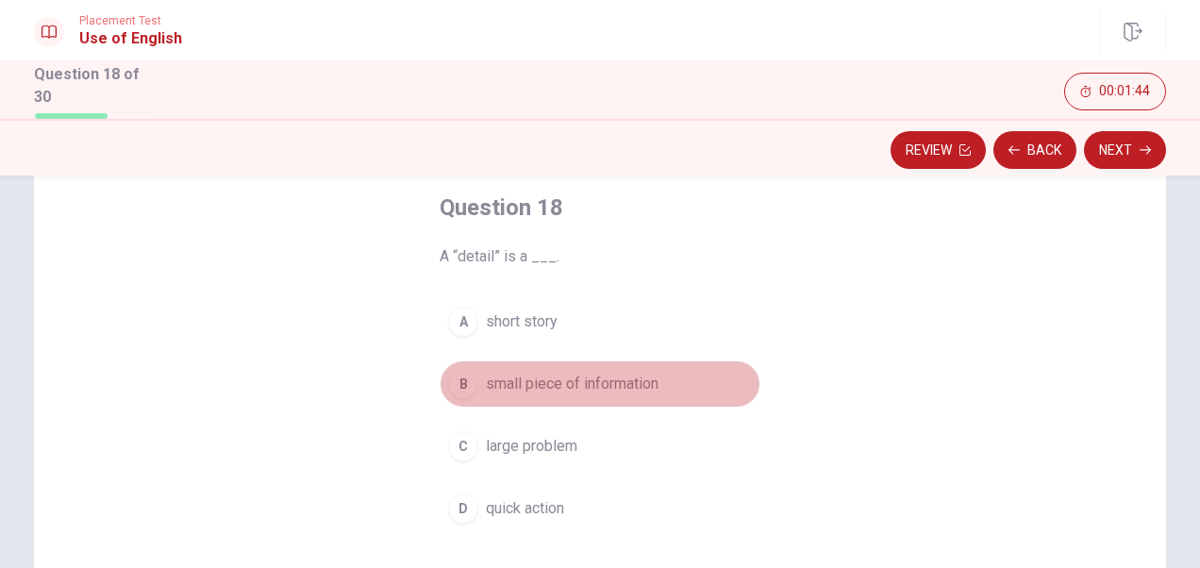
click at [524, 377] on span "small piece of information" at bounding box center [572, 384] width 173 height 23
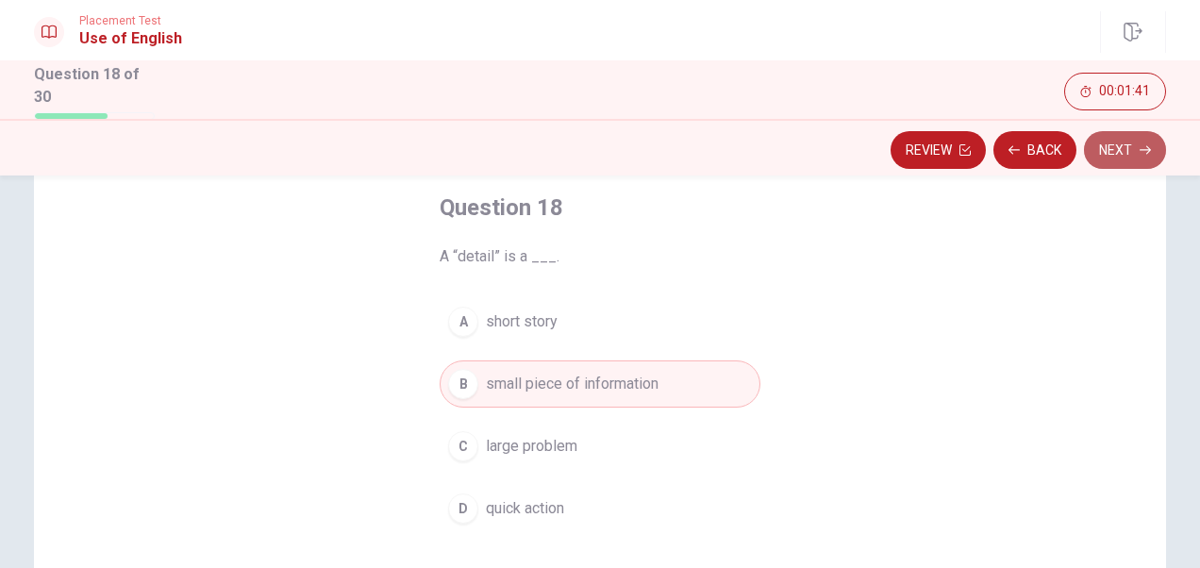
click at [969, 158] on button "Next" at bounding box center [1125, 150] width 82 height 38
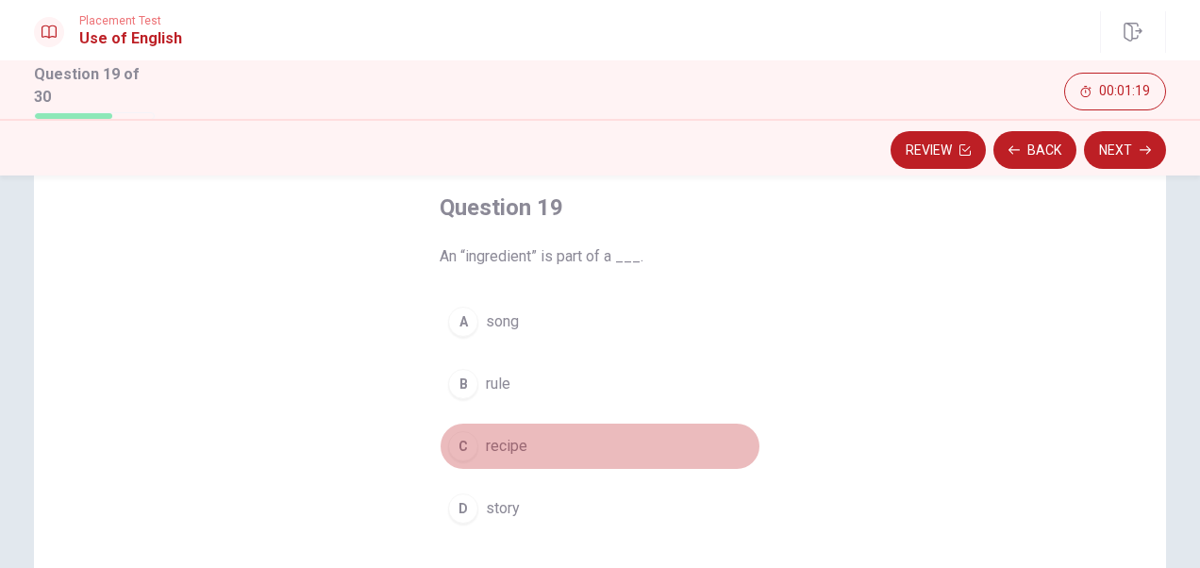
click at [517, 438] on span "recipe" at bounding box center [507, 446] width 42 height 23
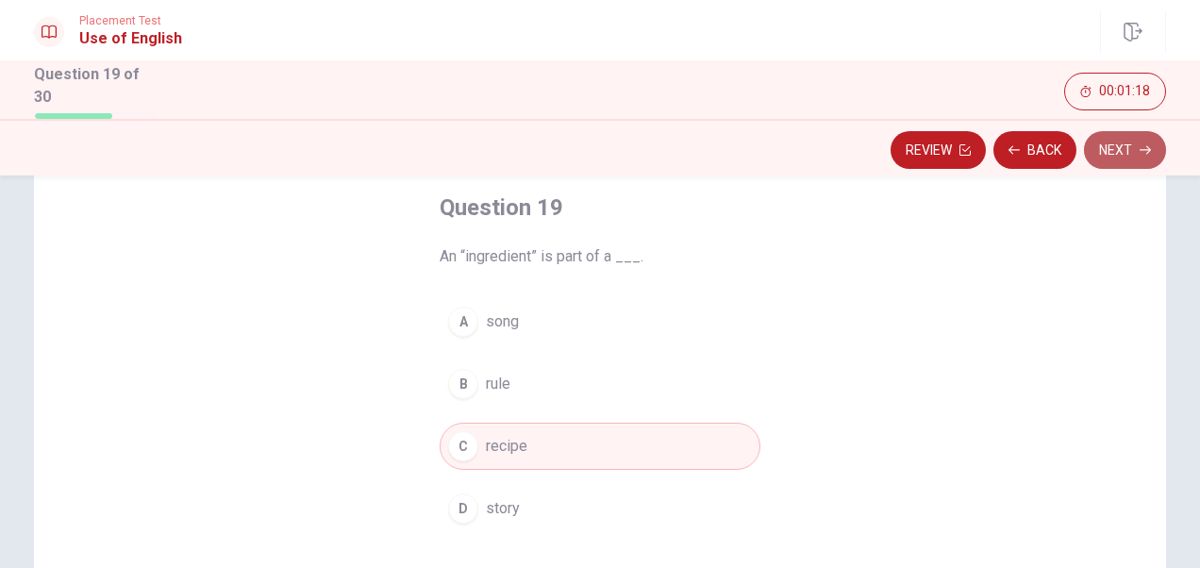
click at [969, 136] on button "Next" at bounding box center [1125, 150] width 82 height 38
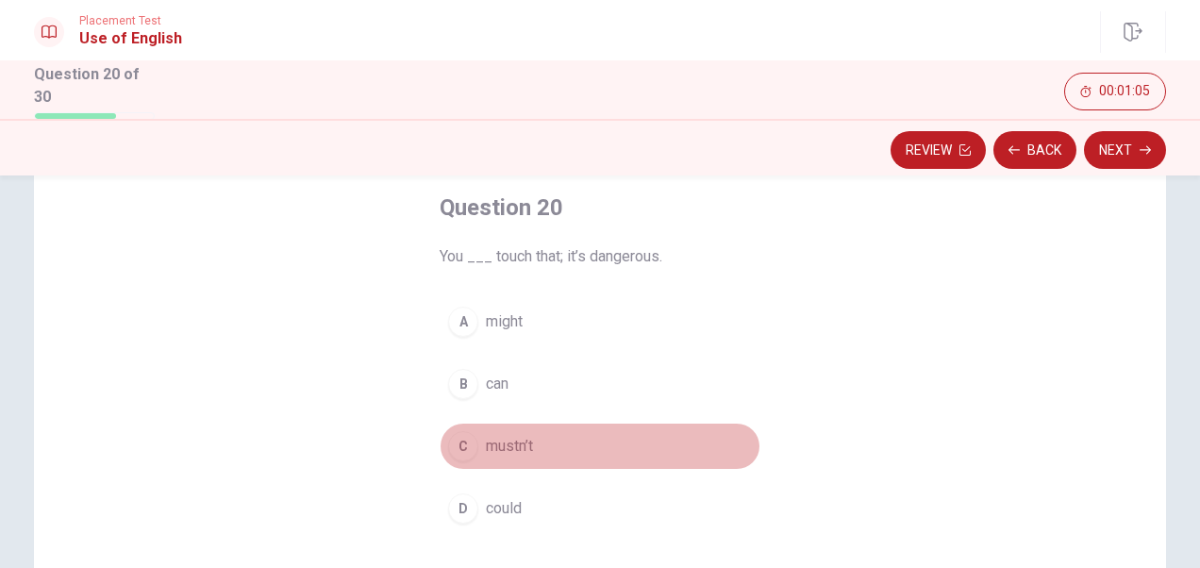
click at [514, 441] on span "mustn’t" at bounding box center [509, 446] width 47 height 23
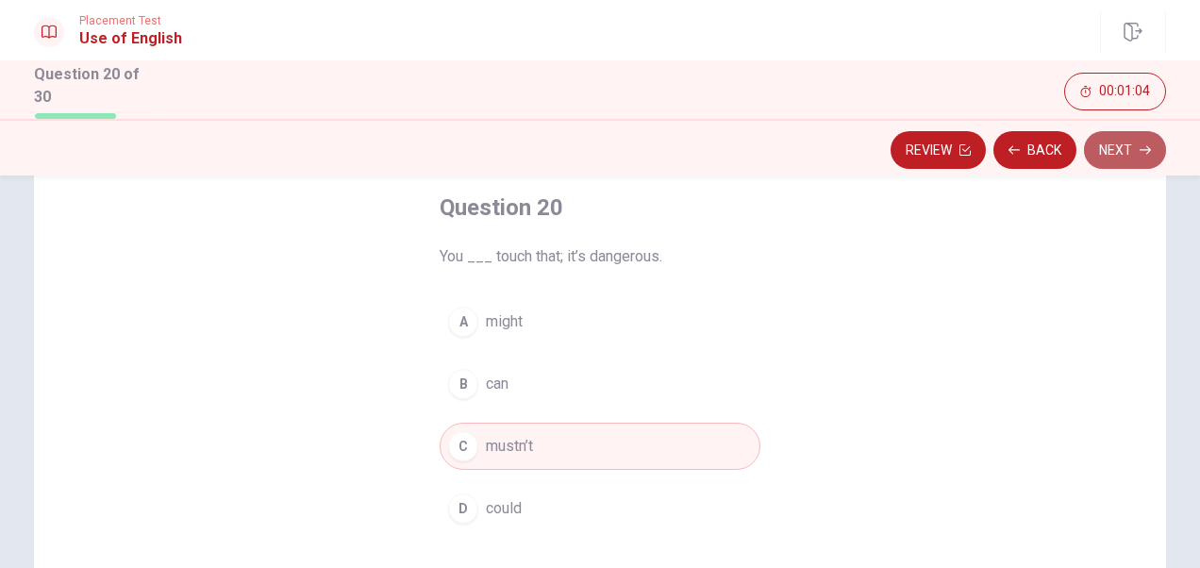
click at [969, 147] on button "Next" at bounding box center [1125, 150] width 82 height 38
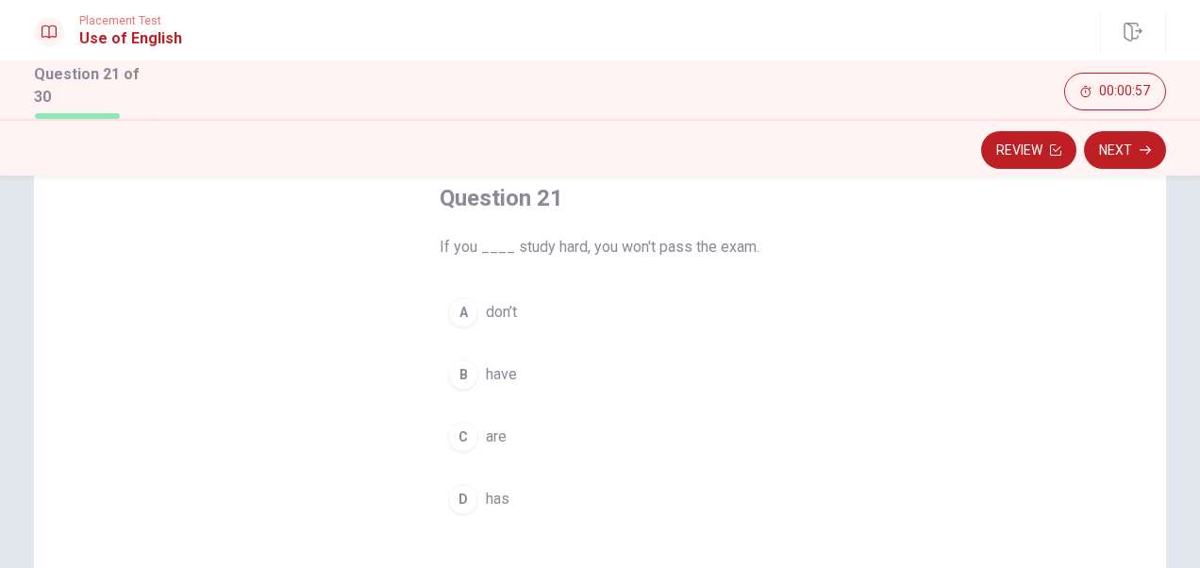
scroll to position [109, 0]
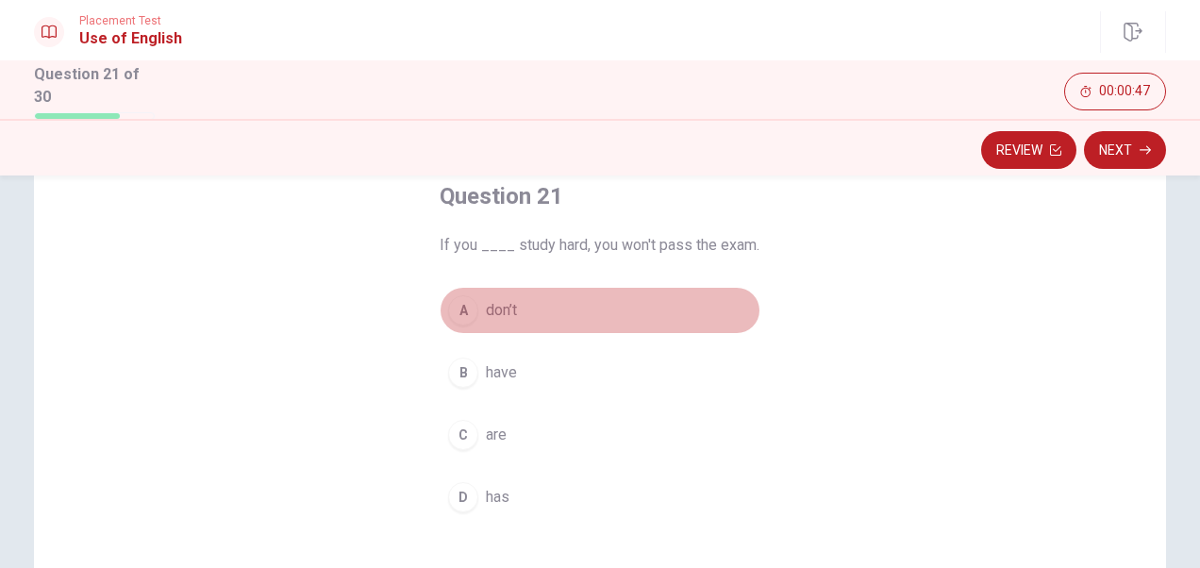
click at [507, 307] on span "don’t" at bounding box center [501, 310] width 31 height 23
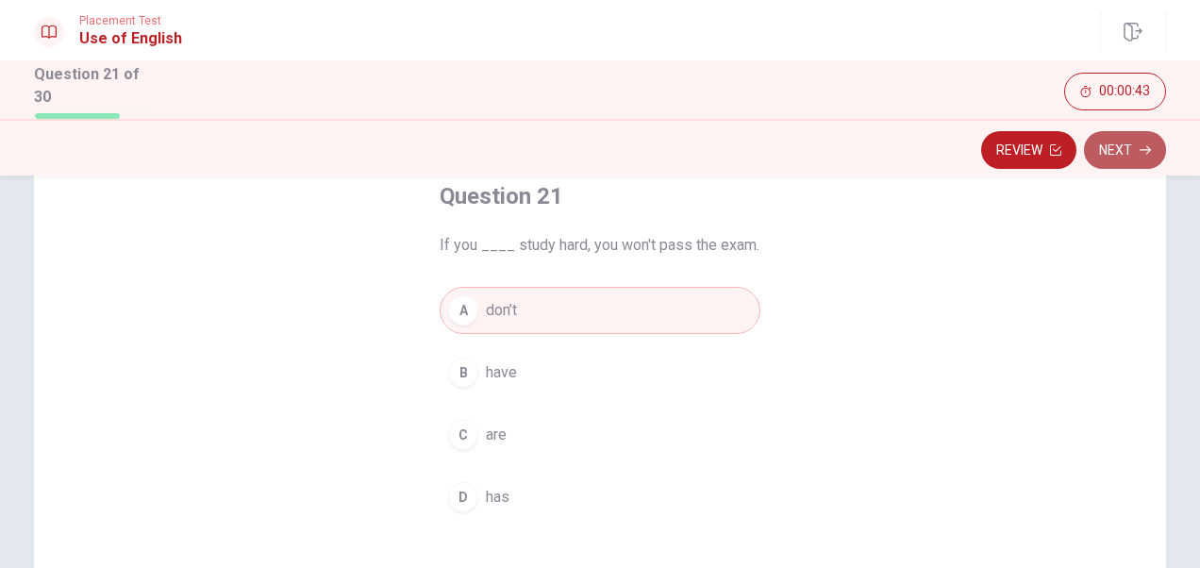
click at [969, 145] on icon "button" at bounding box center [1144, 149] width 11 height 11
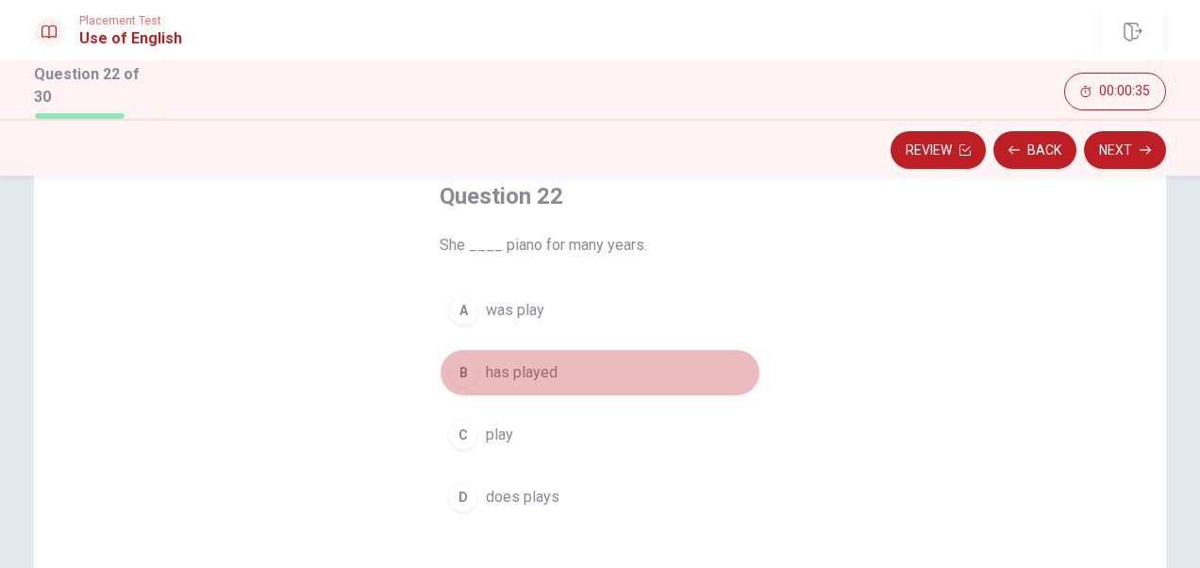
click at [543, 371] on span "has played" at bounding box center [522, 372] width 72 height 23
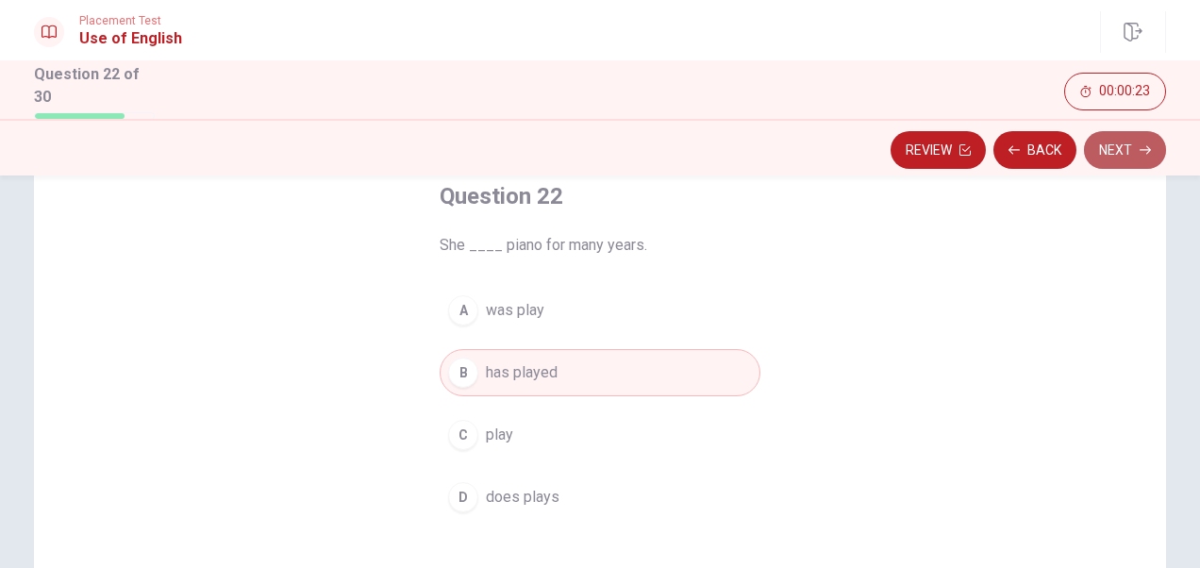
click at [969, 131] on button "Next" at bounding box center [1125, 150] width 82 height 38
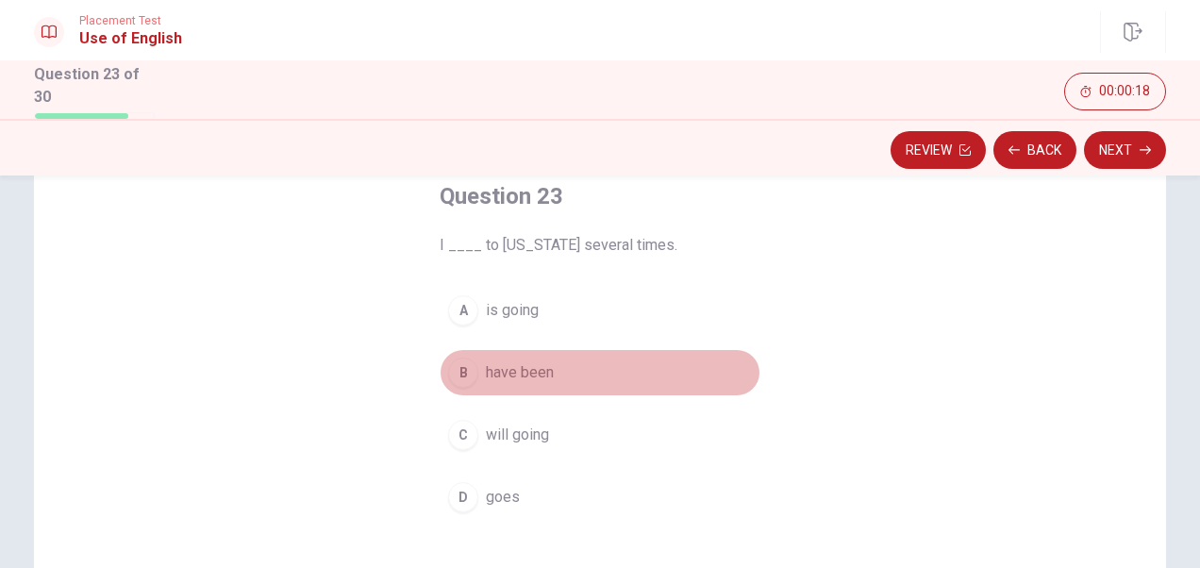
click at [537, 368] on span "have been" at bounding box center [520, 372] width 68 height 23
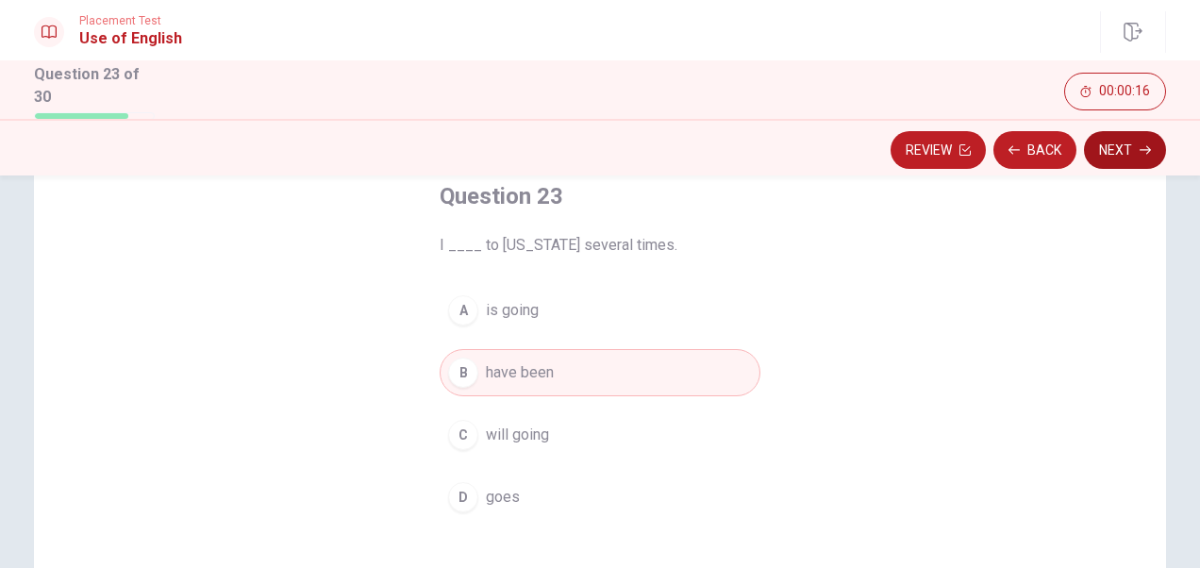
click at [969, 148] on icon "button" at bounding box center [1144, 149] width 11 height 8
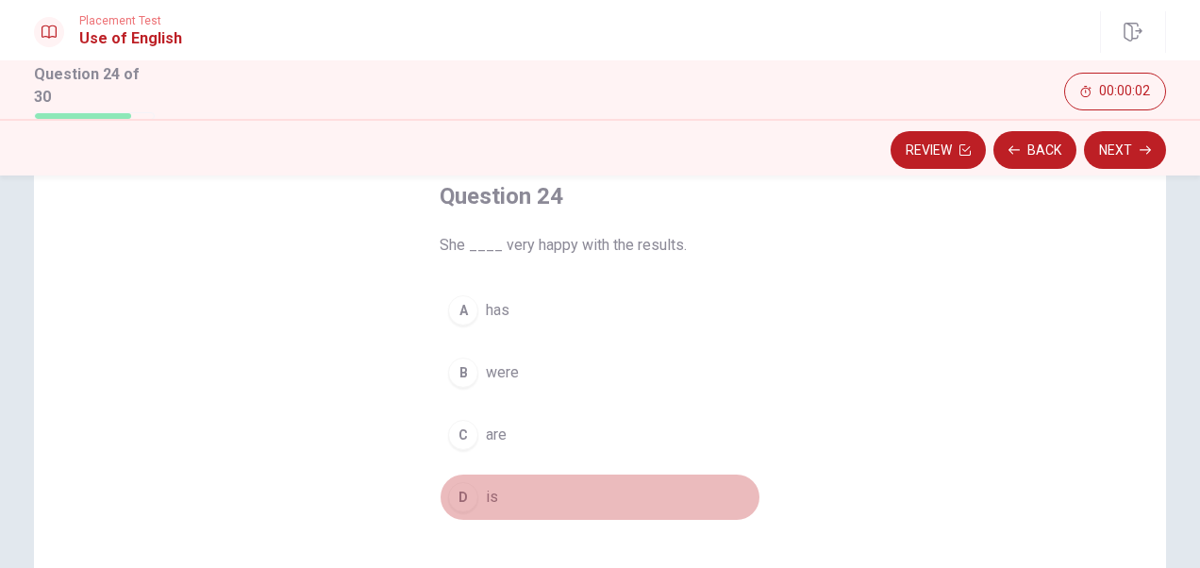
click at [487, 495] on span "is" at bounding box center [492, 497] width 12 height 23
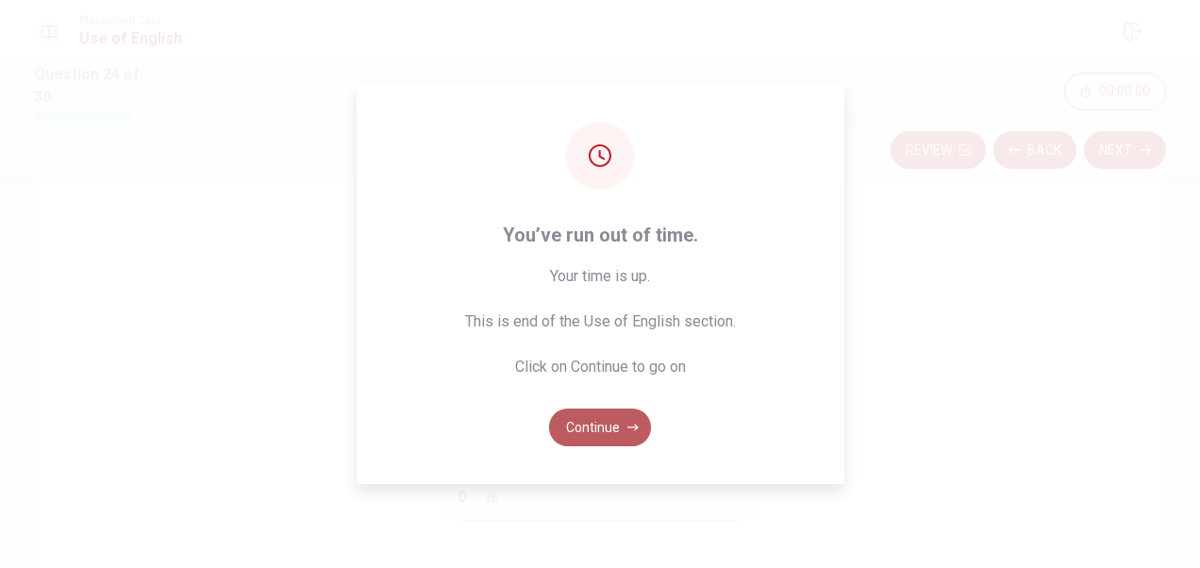
click at [618, 435] on button "Continue" at bounding box center [600, 427] width 102 height 38
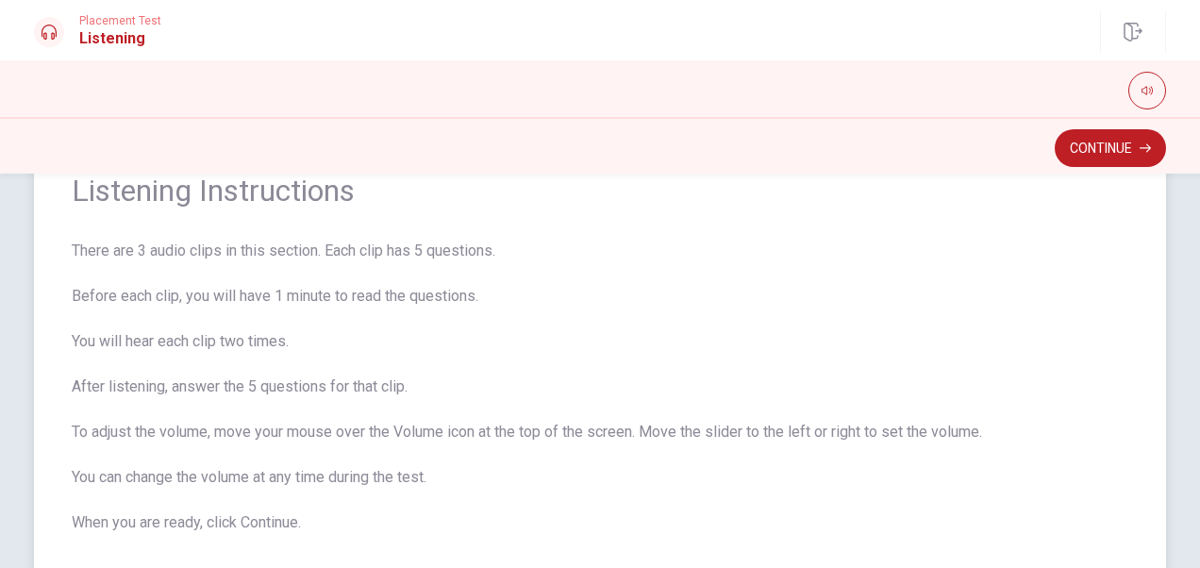
scroll to position [94, 0]
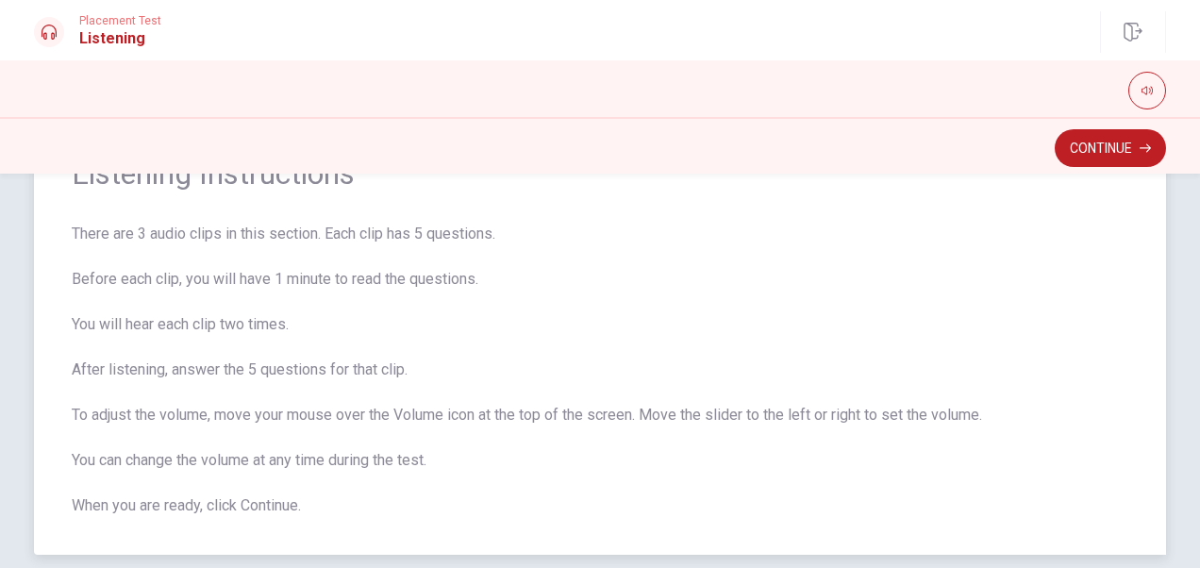
drag, startPoint x: 74, startPoint y: 236, endPoint x: 499, endPoint y: 230, distance: 425.4
click at [499, 230] on span "There are 3 audio clips in this section. Each clip has 5 questions. Before each…" at bounding box center [600, 370] width 1056 height 294
drag, startPoint x: 499, startPoint y: 230, endPoint x: 383, endPoint y: 232, distance: 116.0
click at [383, 232] on span "There are 3 audio clips in this section. Each clip has 5 questions. Before each…" at bounding box center [600, 370] width 1056 height 294
drag, startPoint x: 413, startPoint y: 237, endPoint x: 484, endPoint y: 234, distance: 70.8
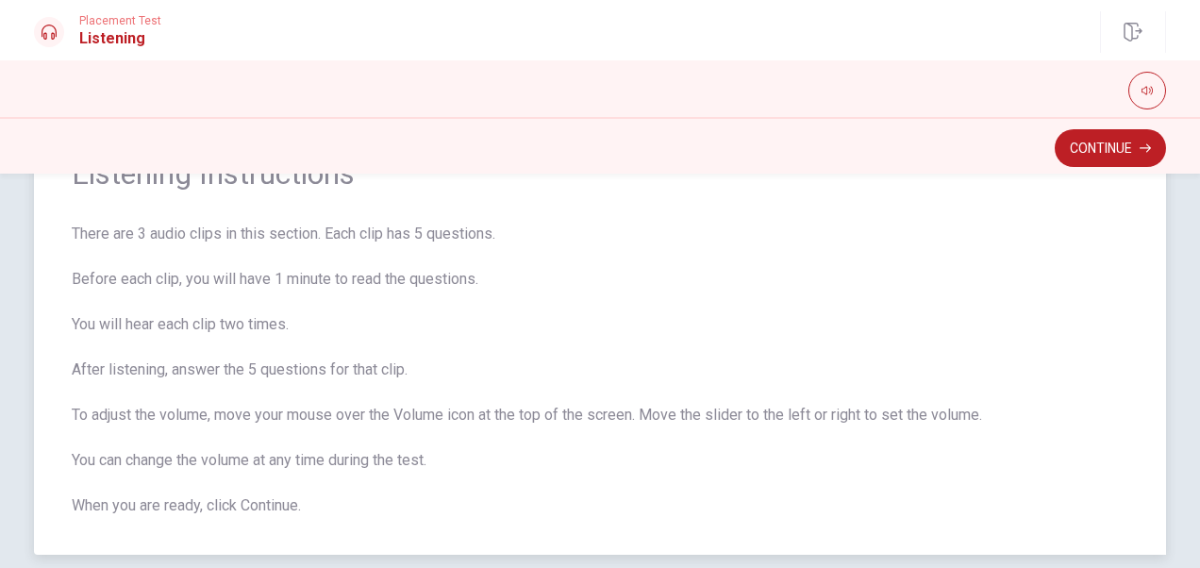
click at [484, 234] on span "There are 3 audio clips in this section. Each clip has 5 questions. Before each…" at bounding box center [600, 370] width 1056 height 294
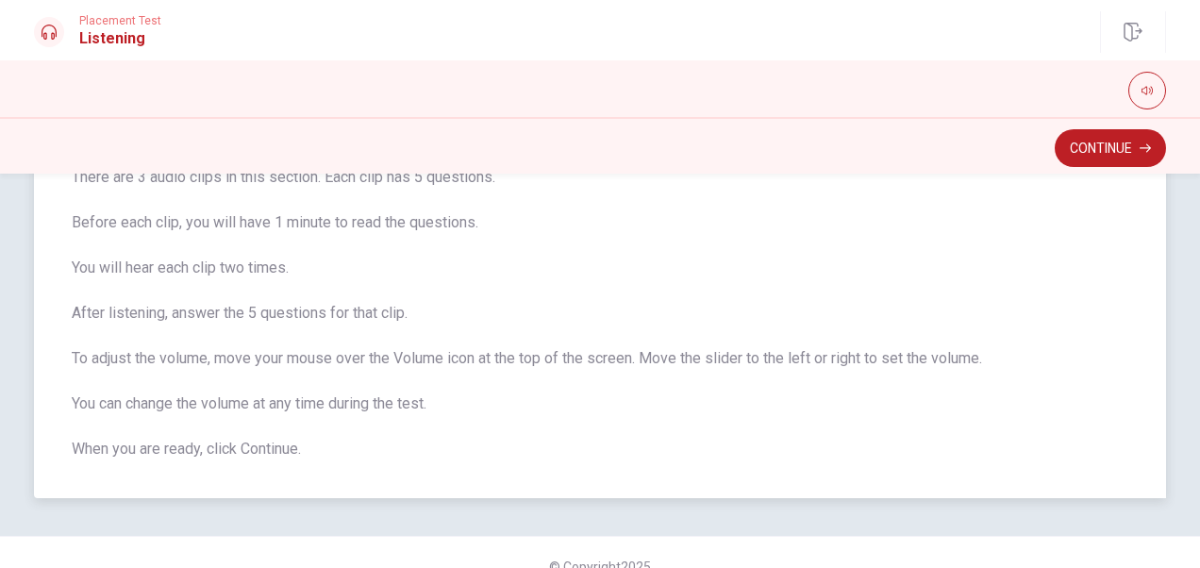
scroll to position [179, 0]
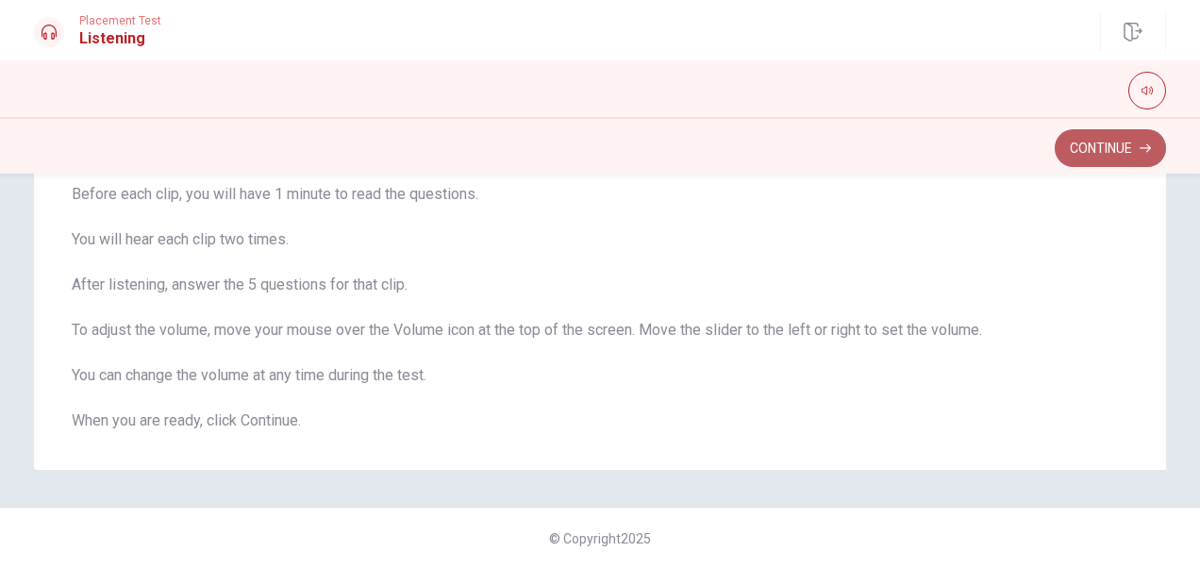
click at [969, 139] on button "Continue" at bounding box center [1110, 148] width 111 height 38
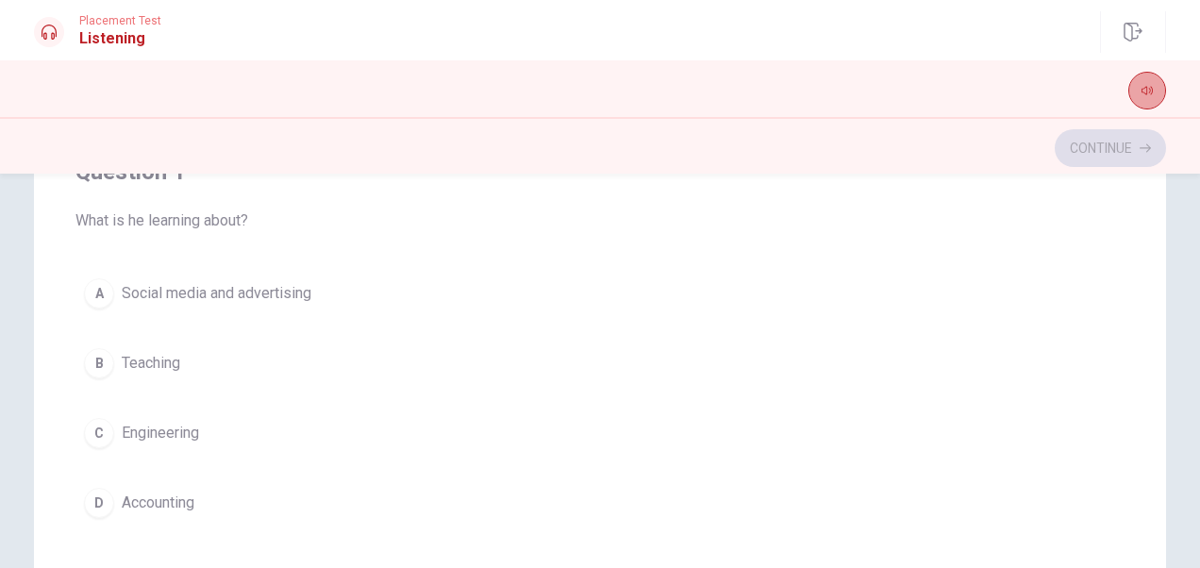
click at [969, 96] on button "button" at bounding box center [1147, 91] width 38 height 38
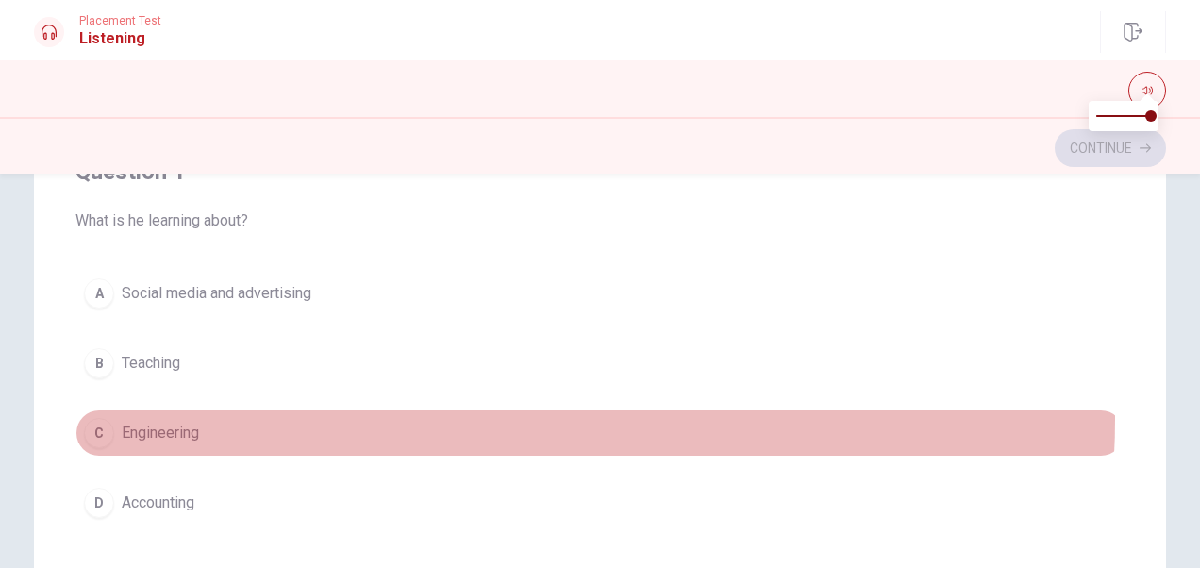
click at [436, 417] on button "C Engineering" at bounding box center [599, 432] width 1049 height 47
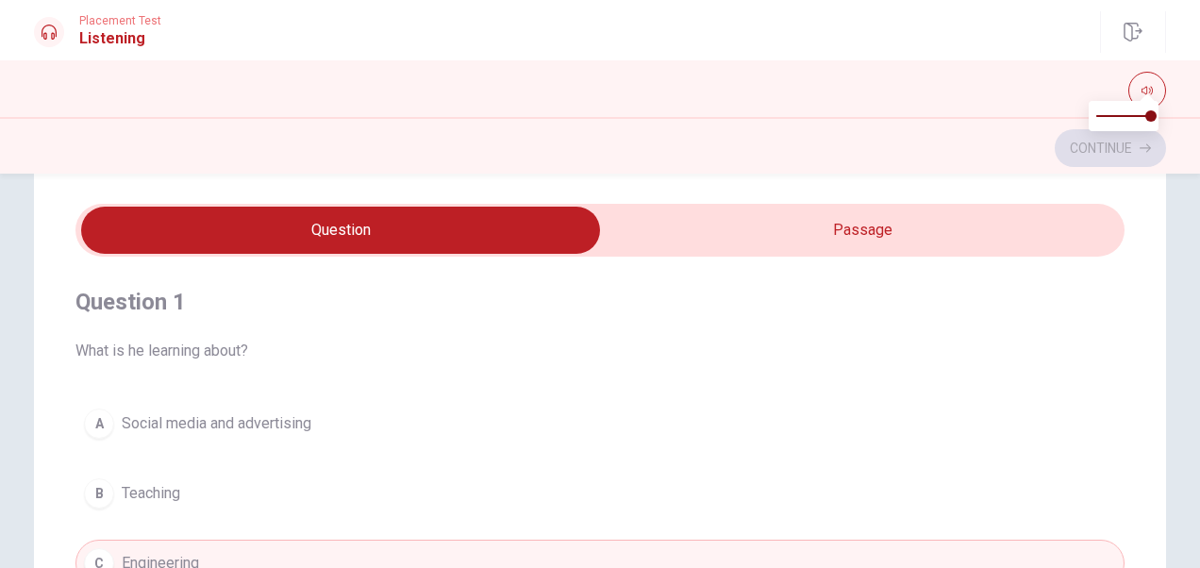
scroll to position [3, 0]
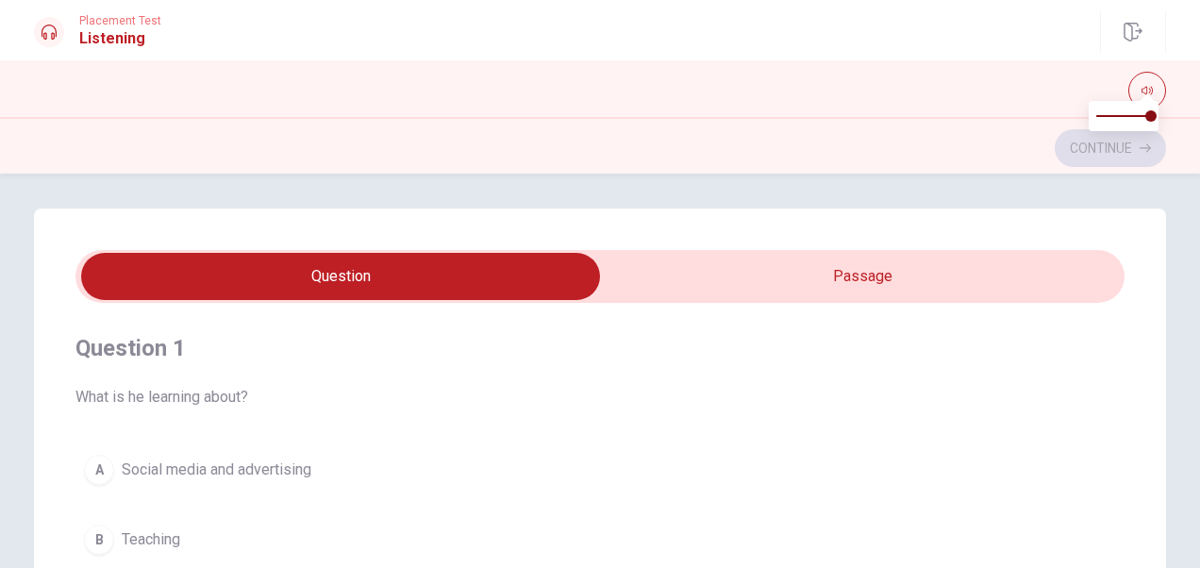
type input "5"
click at [434, 278] on input "checkbox" at bounding box center [340, 276] width 1573 height 47
checkbox input "true"
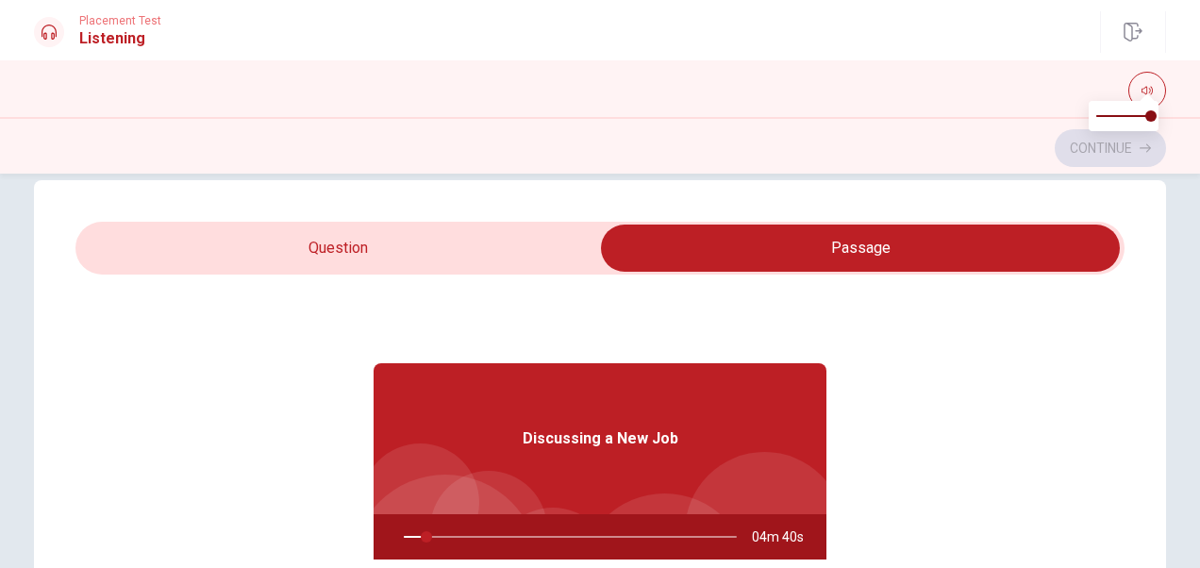
scroll to position [24, 0]
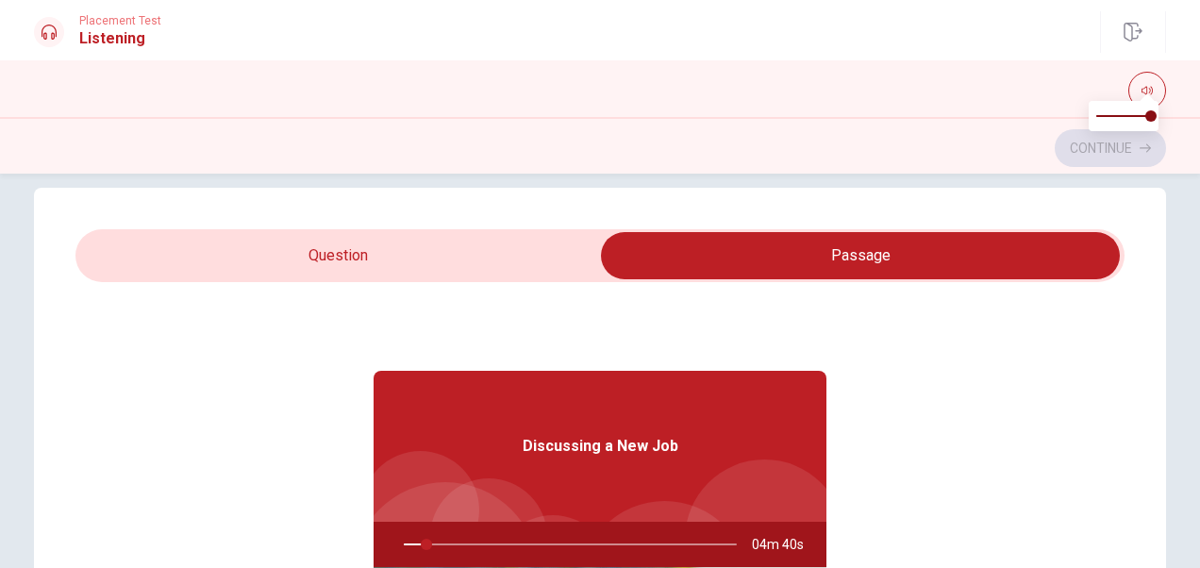
click at [472, 279] on span at bounding box center [599, 255] width 1049 height 53
type input "7"
click at [405, 264] on input "checkbox" at bounding box center [860, 255] width 1573 height 47
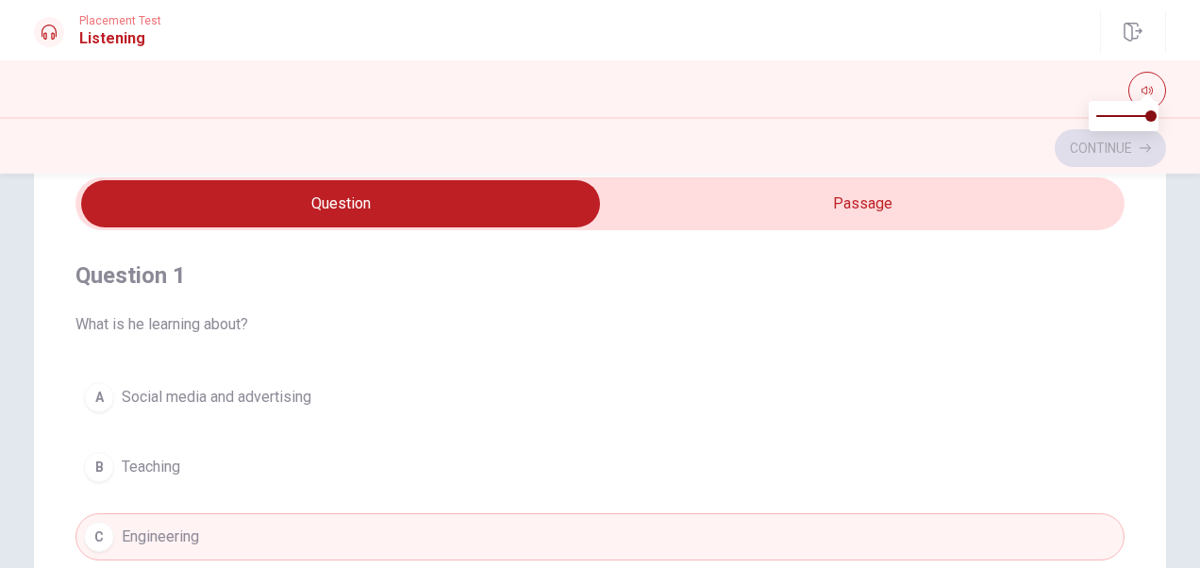
scroll to position [54, 0]
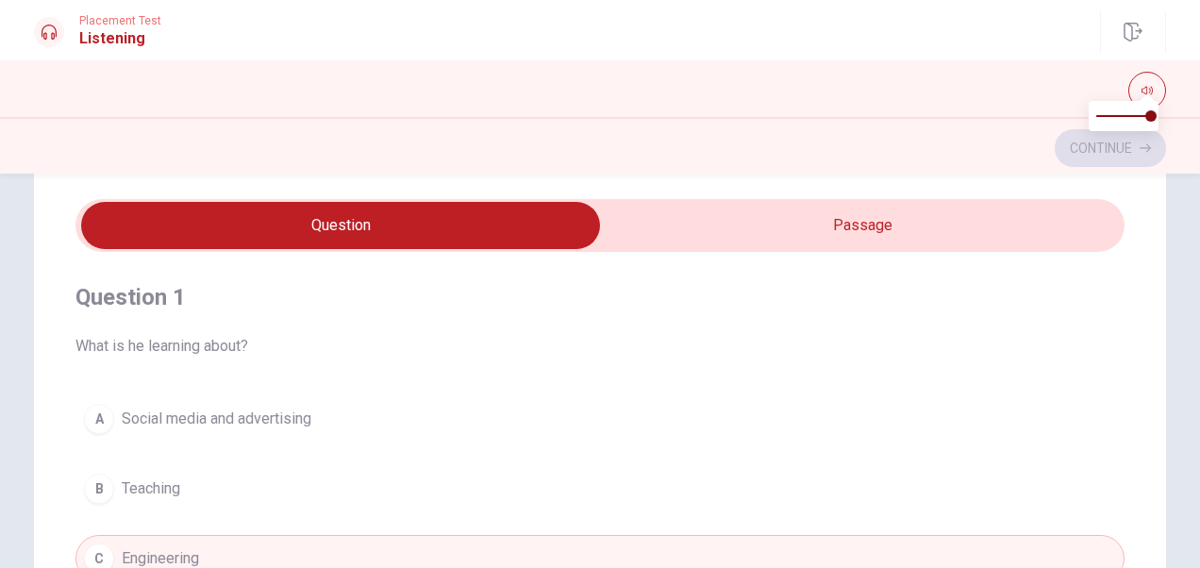
click at [785, 232] on input "checkbox" at bounding box center [340, 225] width 1573 height 47
checkbox input "true"
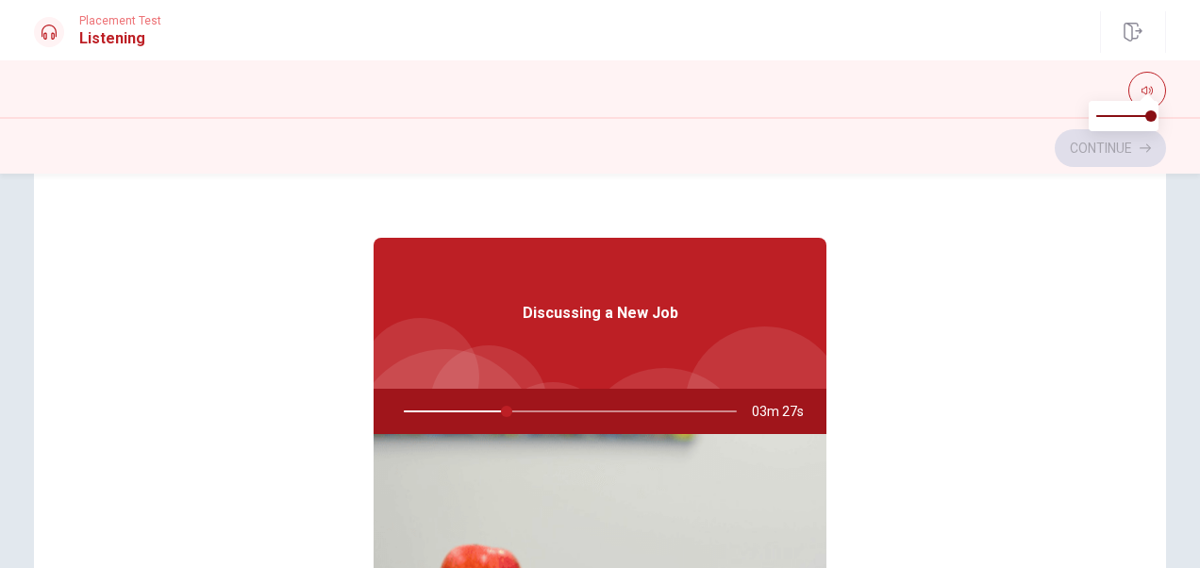
scroll to position [0, 0]
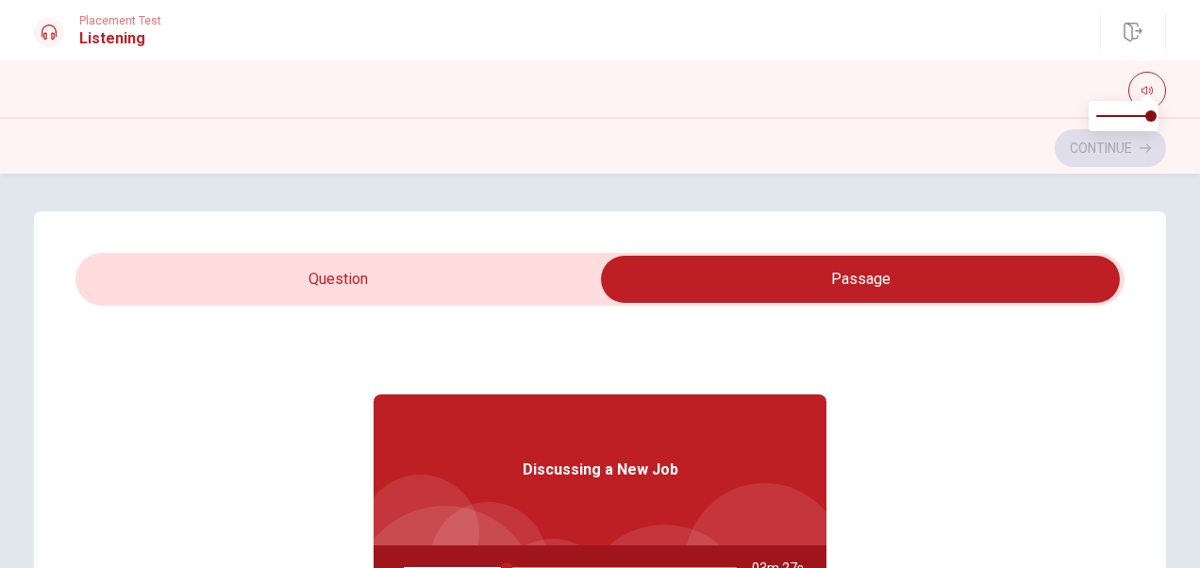
type input "31"
click at [436, 286] on input "checkbox" at bounding box center [860, 279] width 1573 height 47
checkbox input "false"
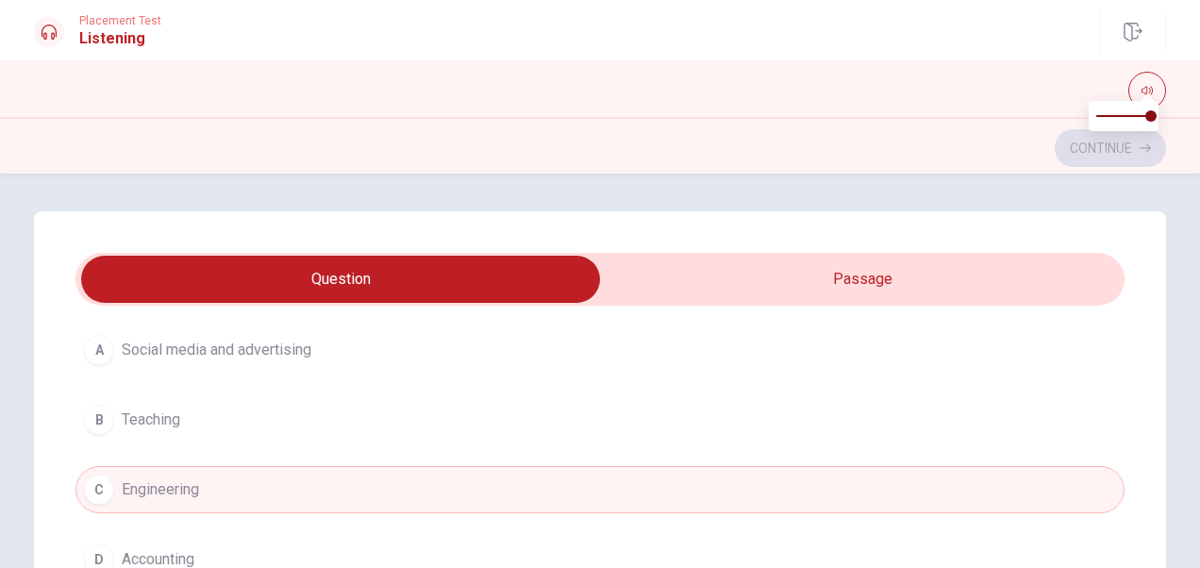
scroll to position [116, 0]
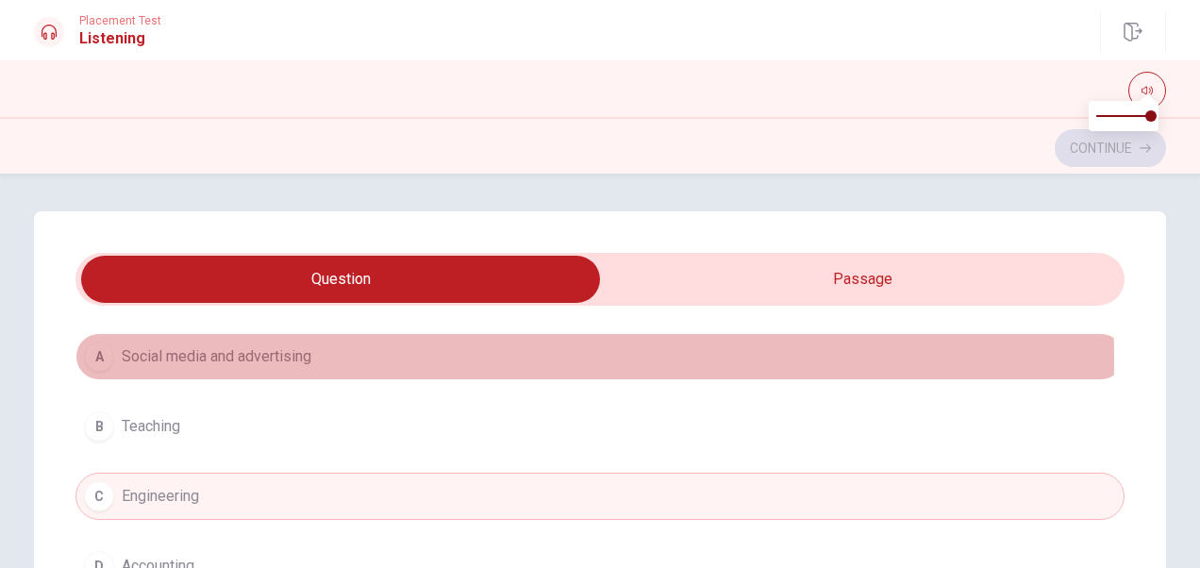
click at [253, 359] on span "Social media and advertising" at bounding box center [217, 356] width 190 height 23
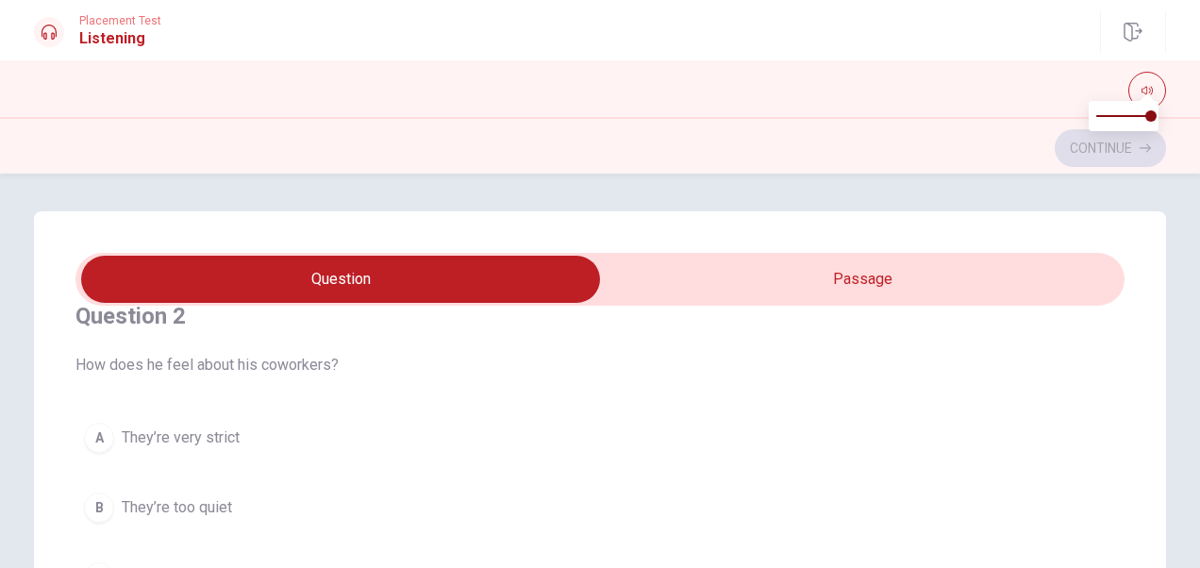
scroll to position [560, 0]
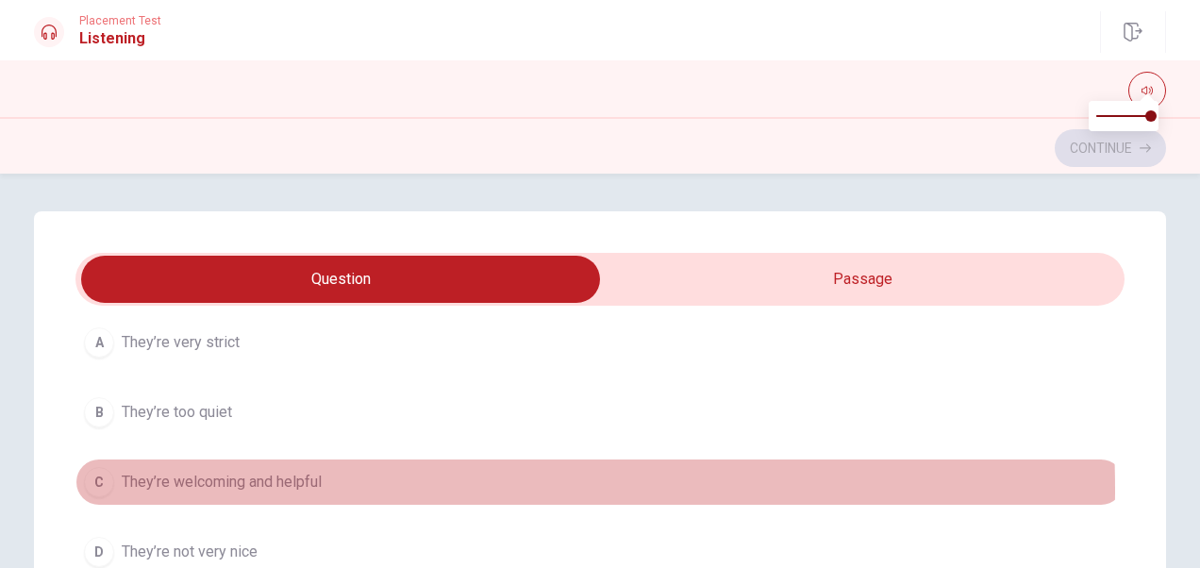
click at [274, 486] on span "They’re welcoming and helpful" at bounding box center [222, 482] width 200 height 23
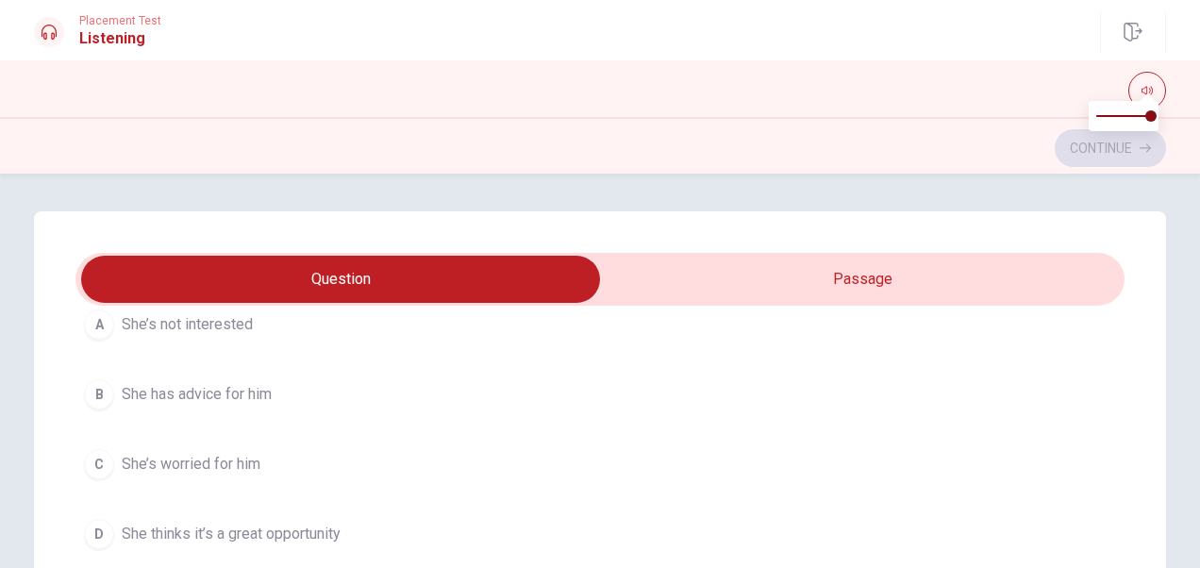
scroll to position [1449, 0]
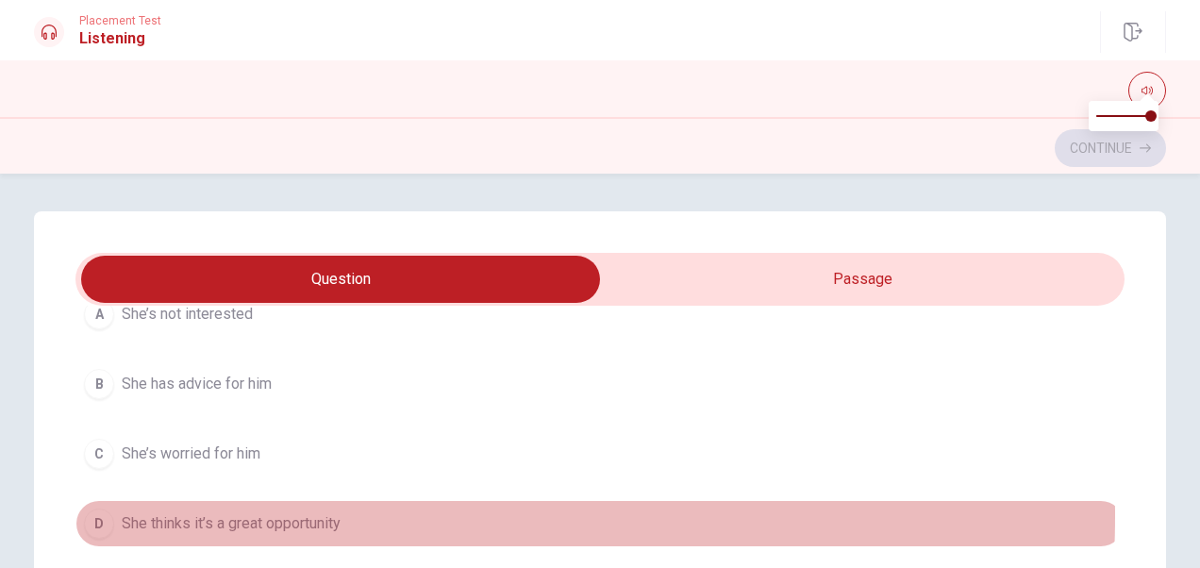
click at [281, 512] on span "She thinks it’s a great opportunity" at bounding box center [231, 523] width 219 height 23
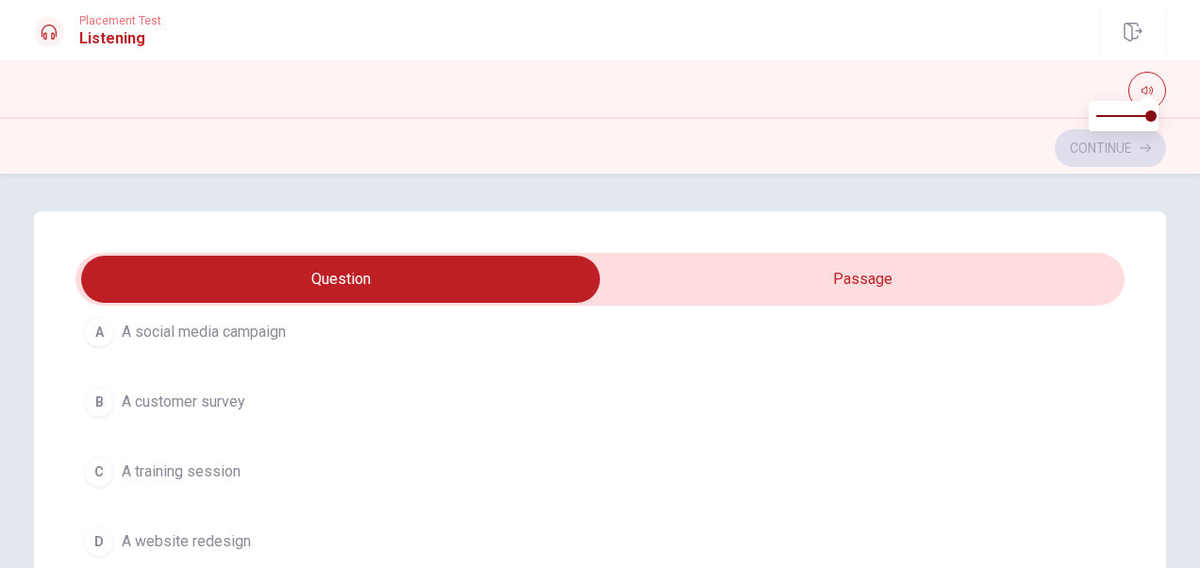
scroll to position [998, 0]
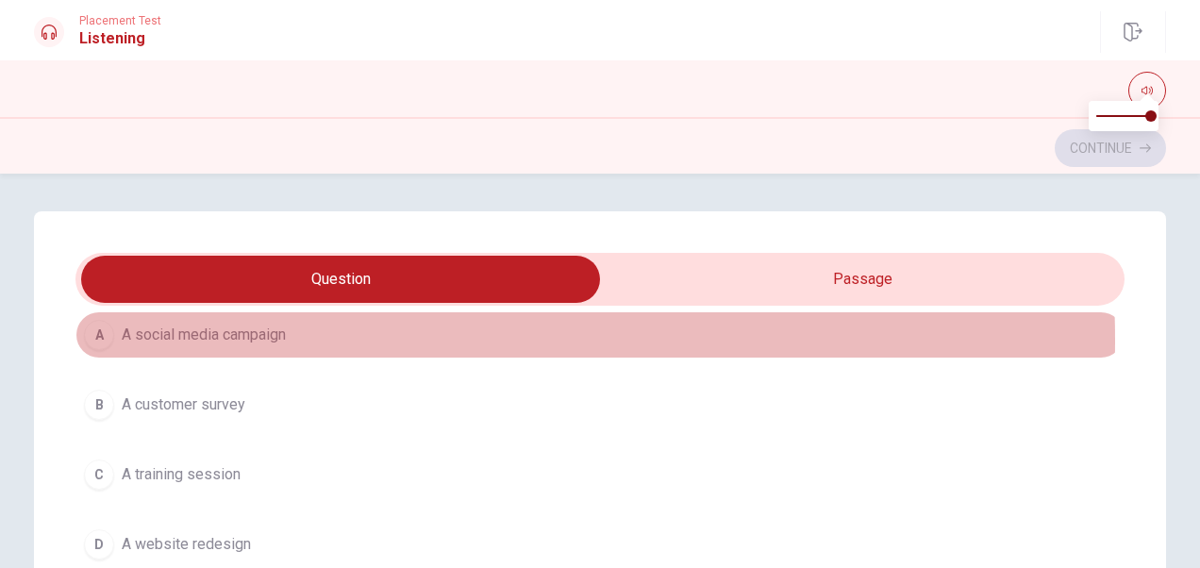
click at [267, 334] on span "A social media campaign" at bounding box center [204, 335] width 164 height 23
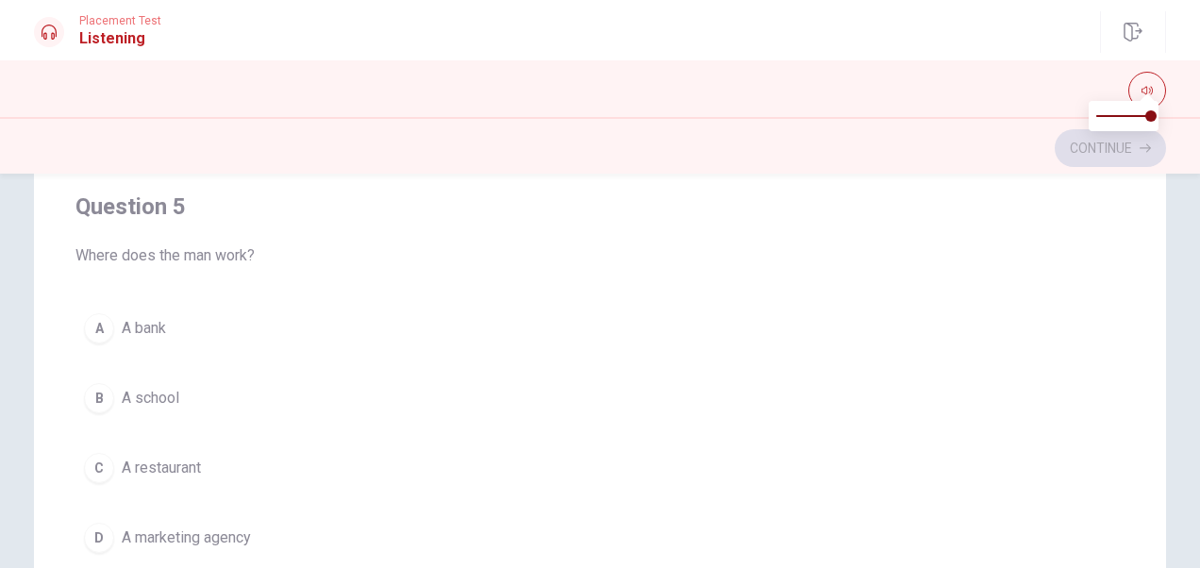
scroll to position [1515, 0]
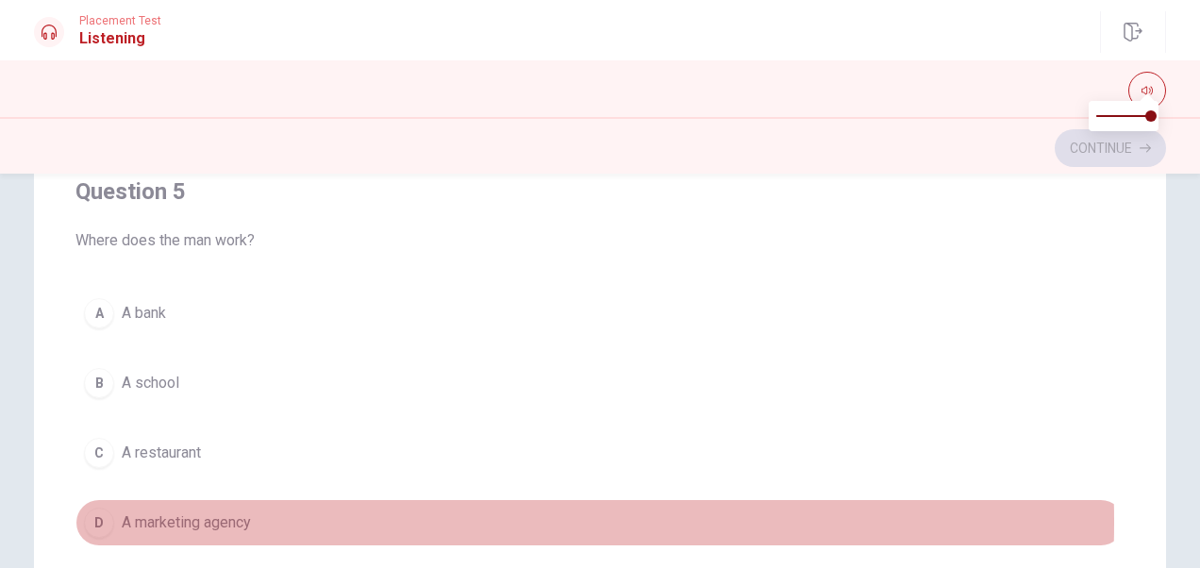
click at [214, 511] on span "A marketing agency" at bounding box center [186, 522] width 129 height 23
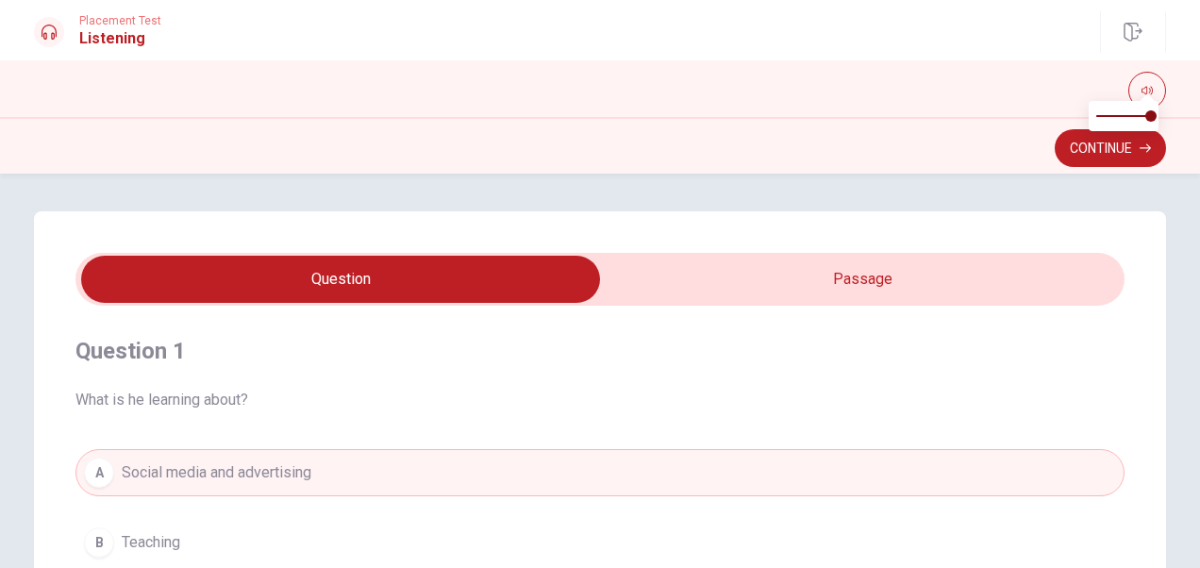
scroll to position [91, 0]
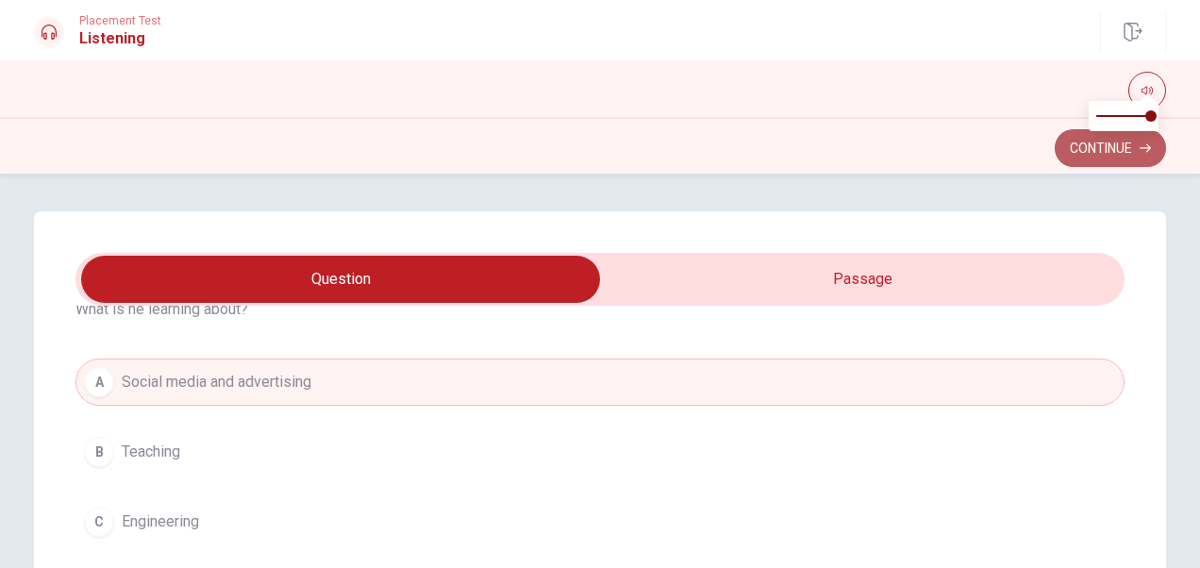
click at [969, 151] on button "Continue" at bounding box center [1110, 148] width 111 height 38
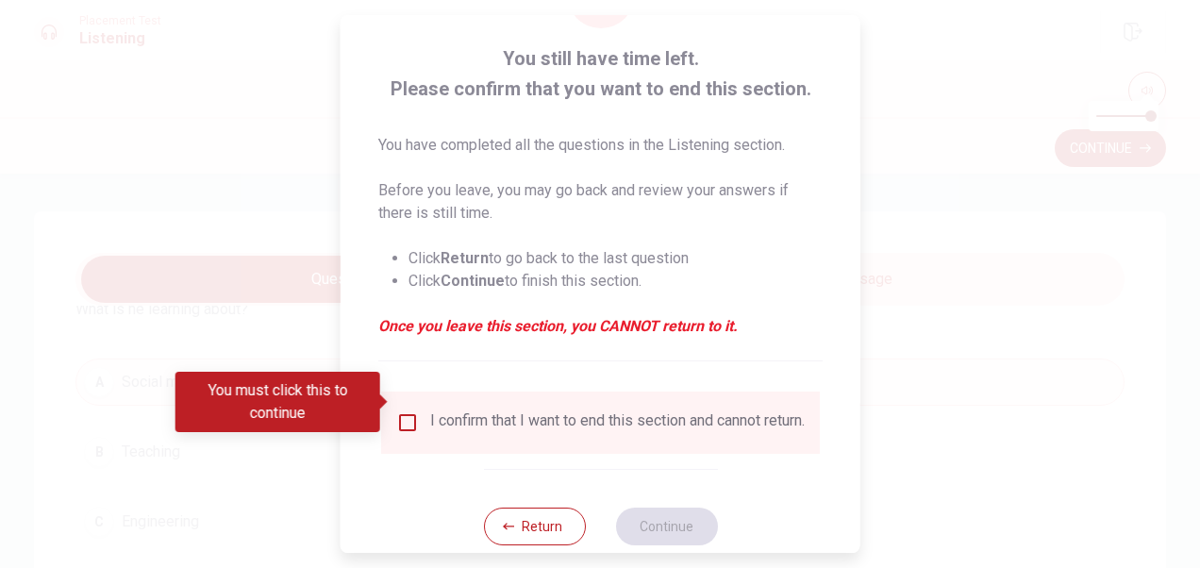
scroll to position [136, 0]
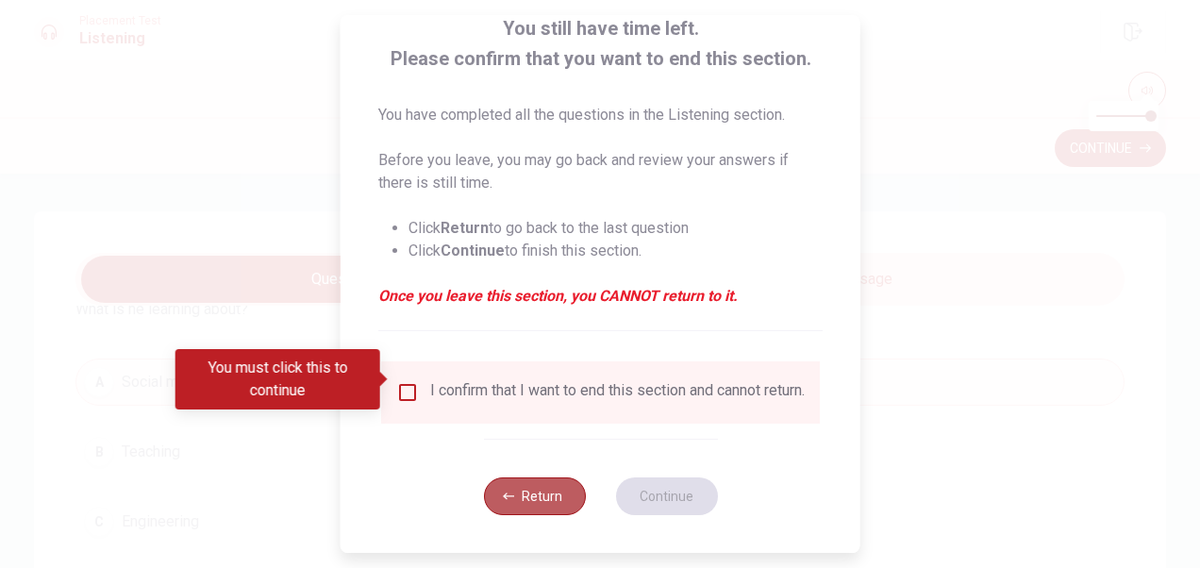
click at [534, 500] on button "Return" at bounding box center [534, 496] width 102 height 38
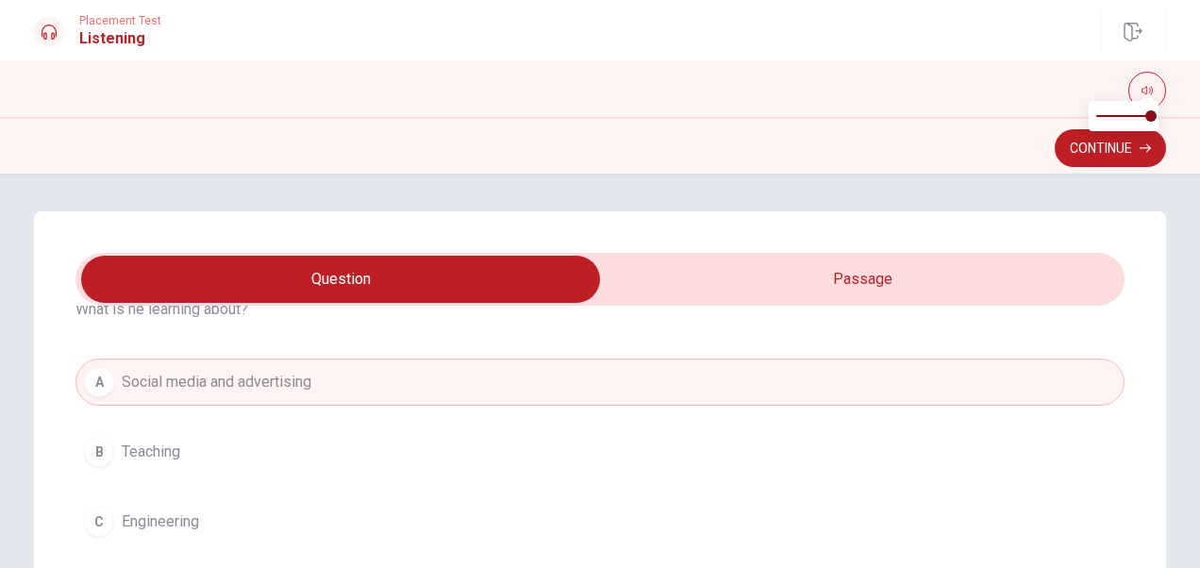
type input "71"
click at [834, 279] on input "checkbox" at bounding box center [340, 279] width 1573 height 47
checkbox input "true"
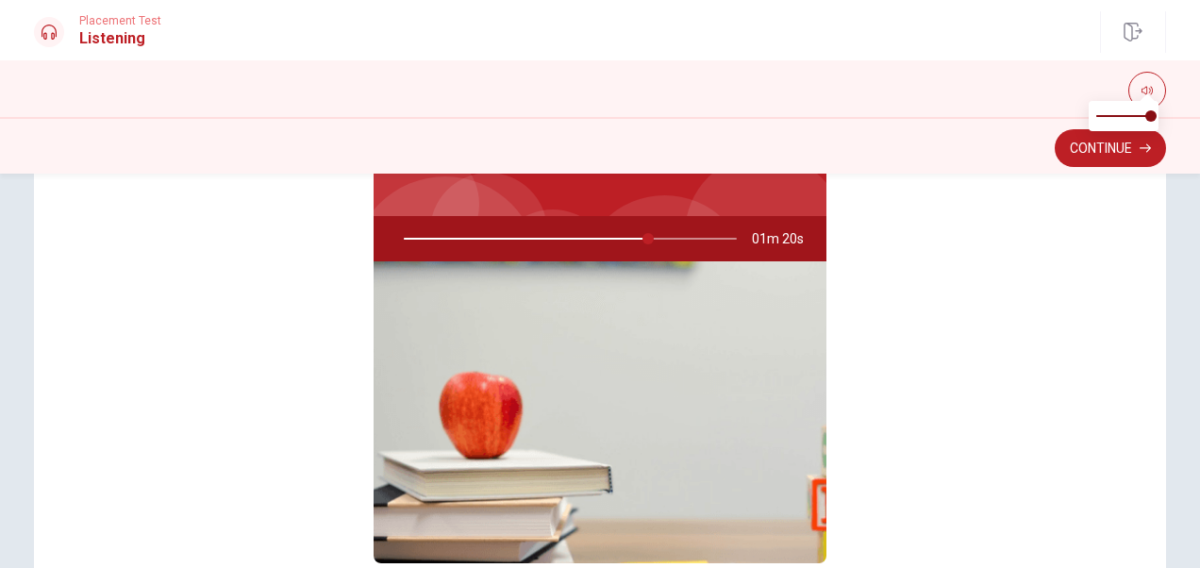
scroll to position [247, 0]
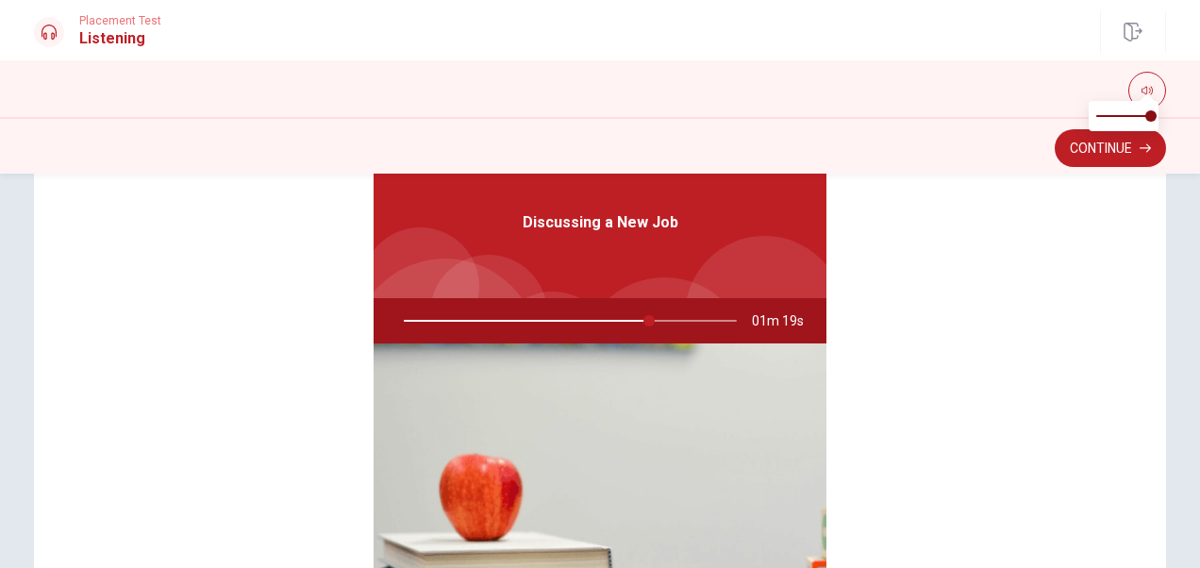
click at [535, 320] on div at bounding box center [566, 320] width 371 height 45
click at [683, 319] on div at bounding box center [566, 320] width 371 height 45
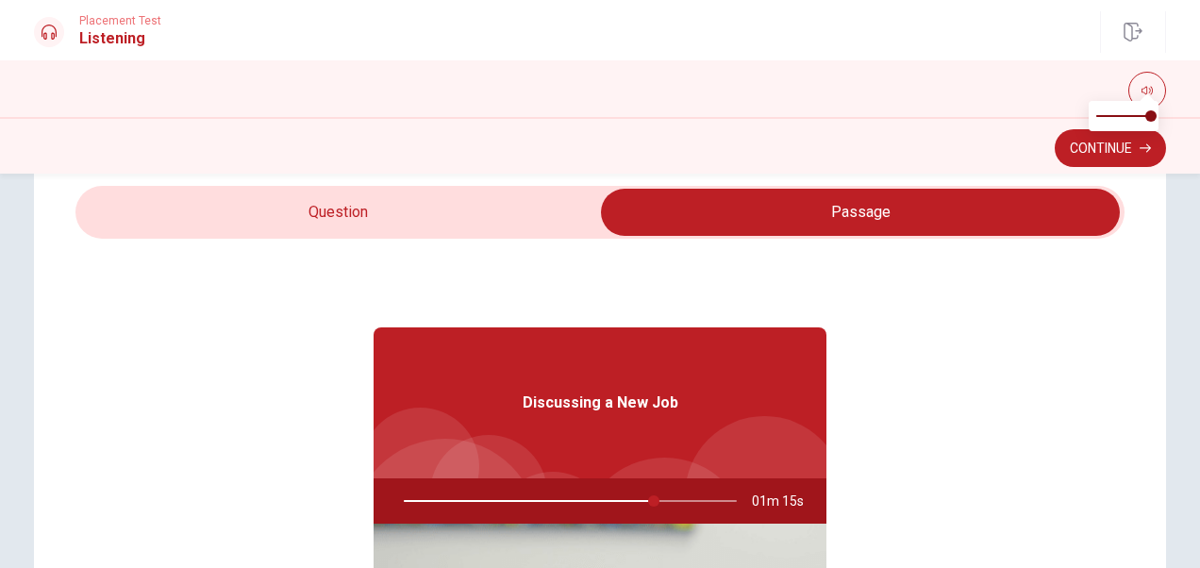
scroll to position [34, 0]
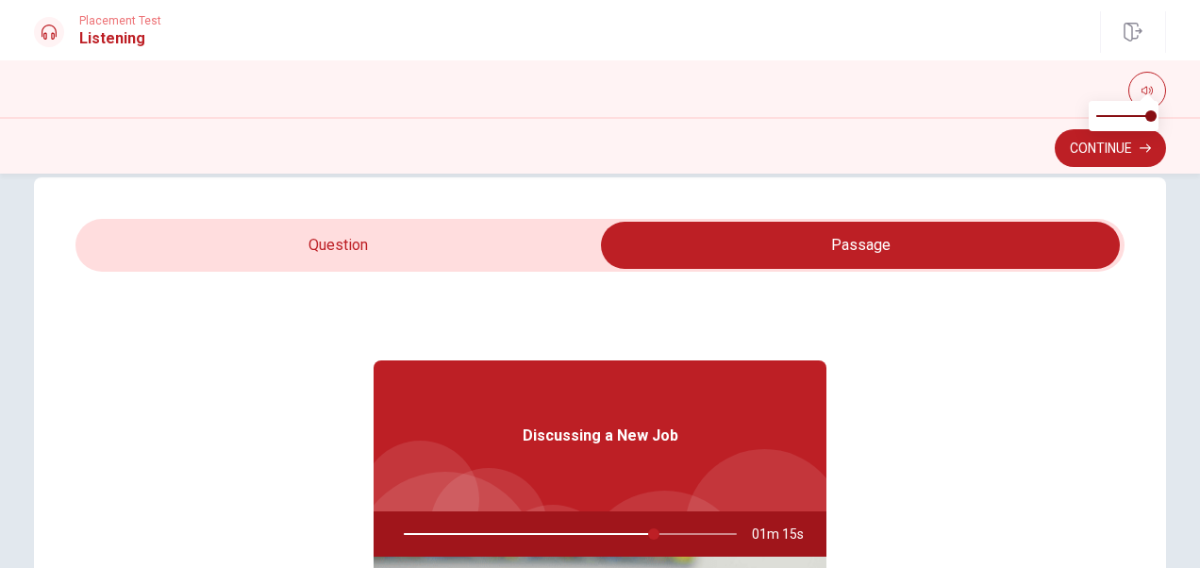
type input "75"
click at [429, 253] on input "checkbox" at bounding box center [860, 245] width 1573 height 47
checkbox input "false"
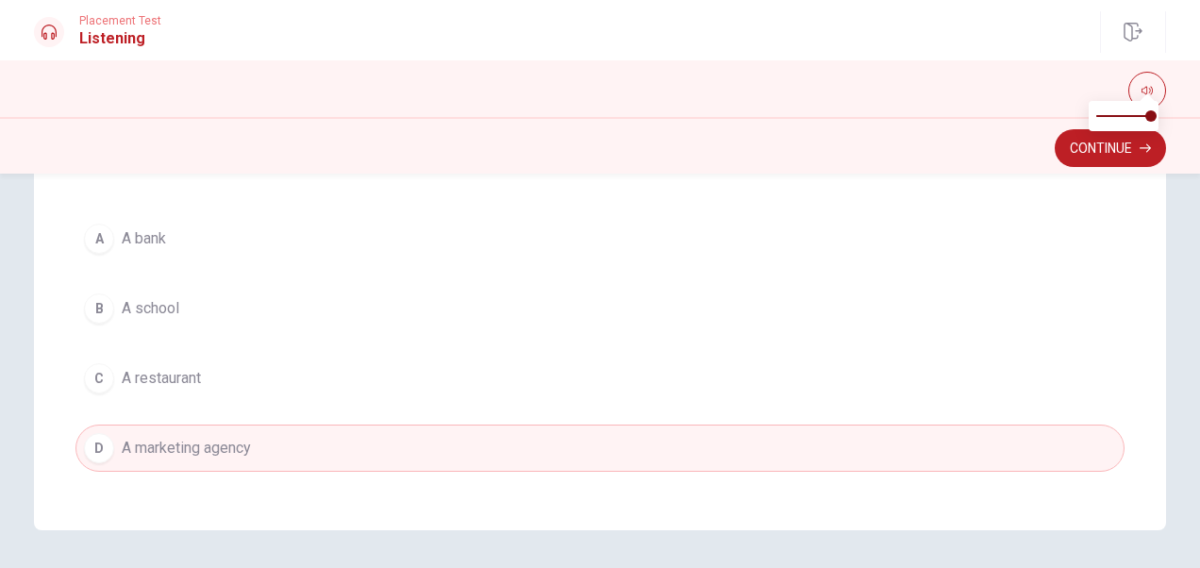
scroll to position [471, 0]
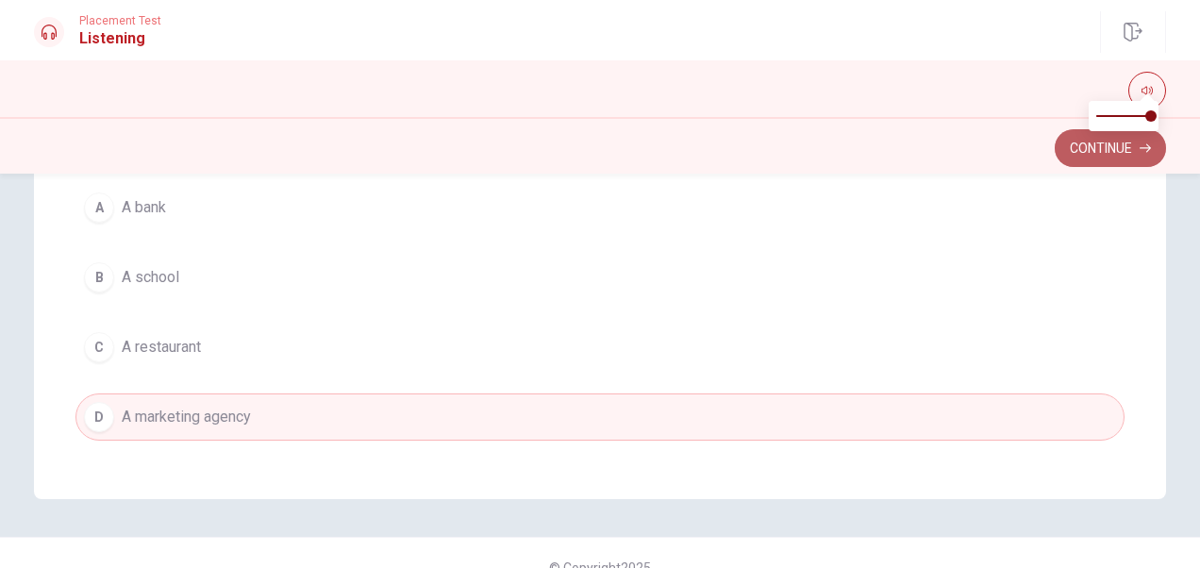
click at [969, 147] on button "Continue" at bounding box center [1110, 148] width 111 height 38
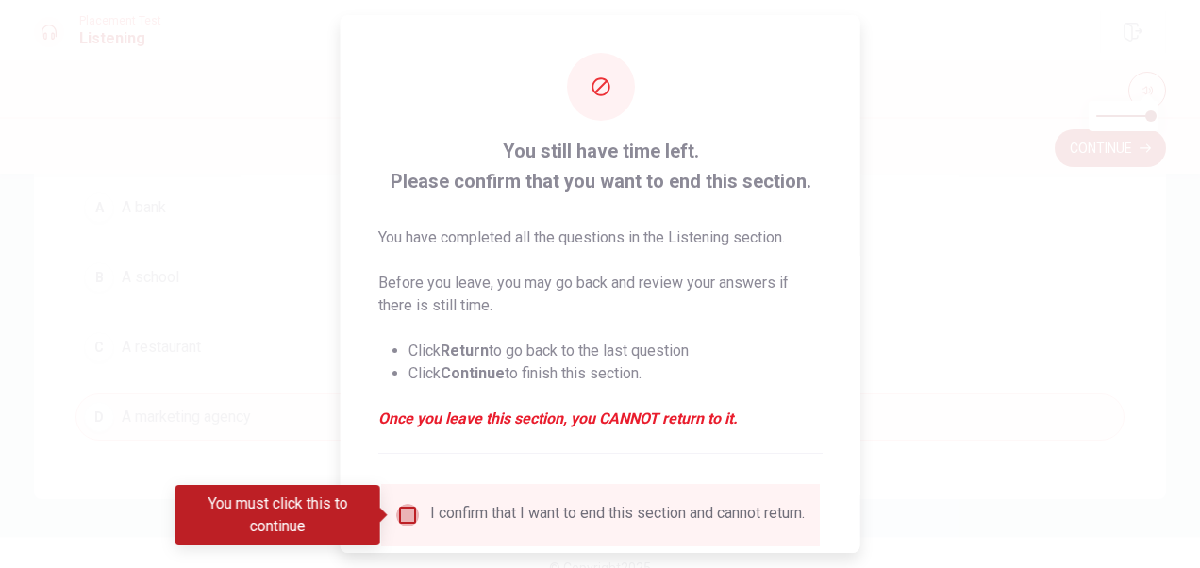
click at [404, 519] on input "You must click this to continue" at bounding box center [407, 515] width 23 height 23
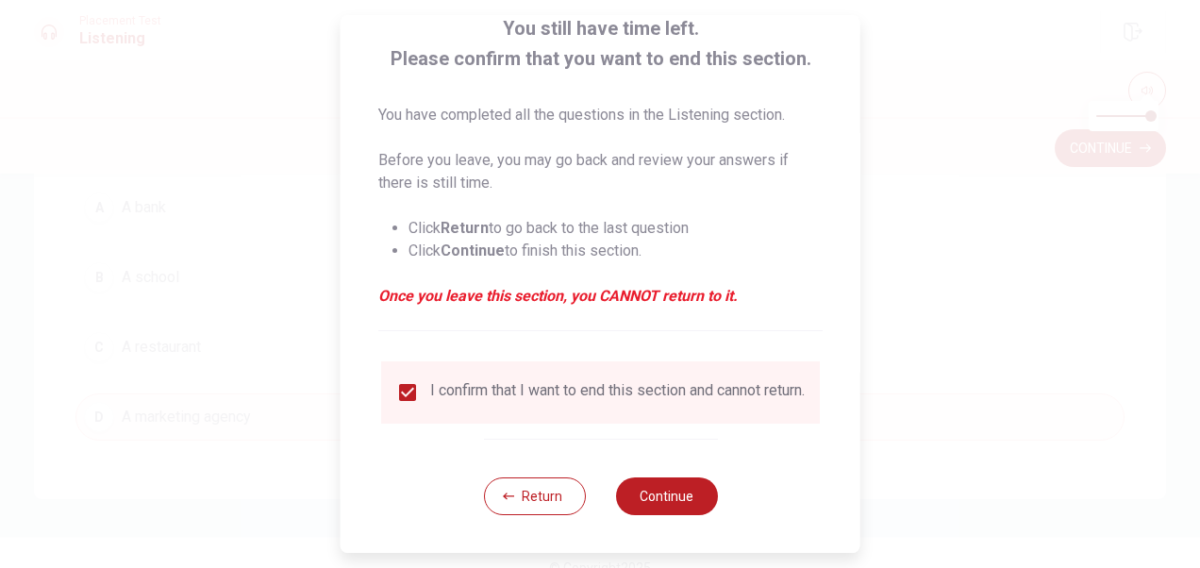
scroll to position [136, 0]
click at [667, 497] on button "Continue" at bounding box center [666, 496] width 102 height 38
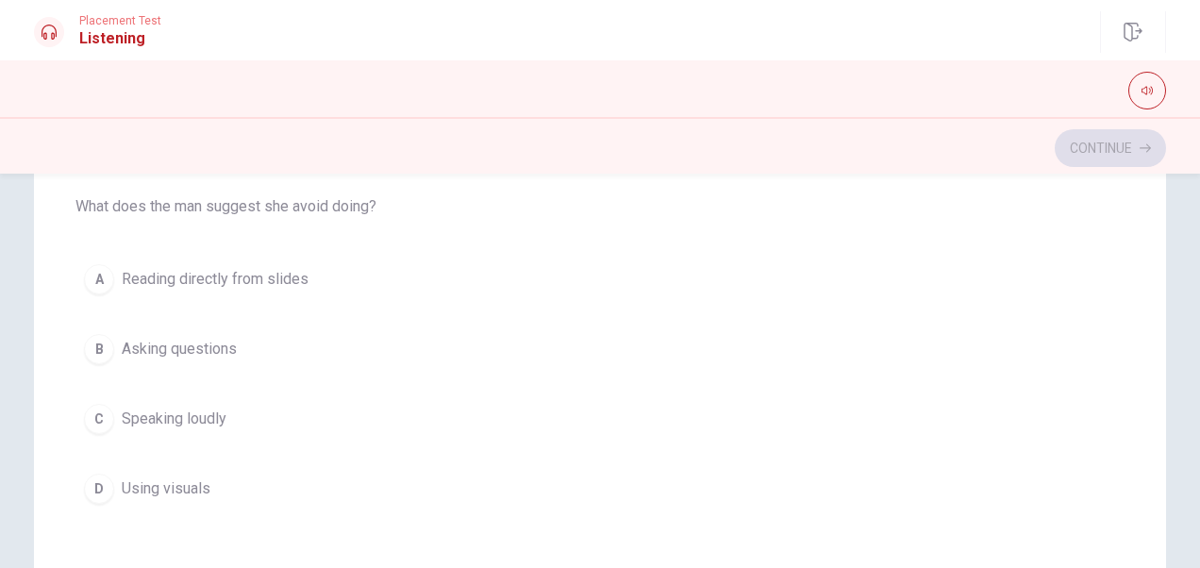
scroll to position [194, 0]
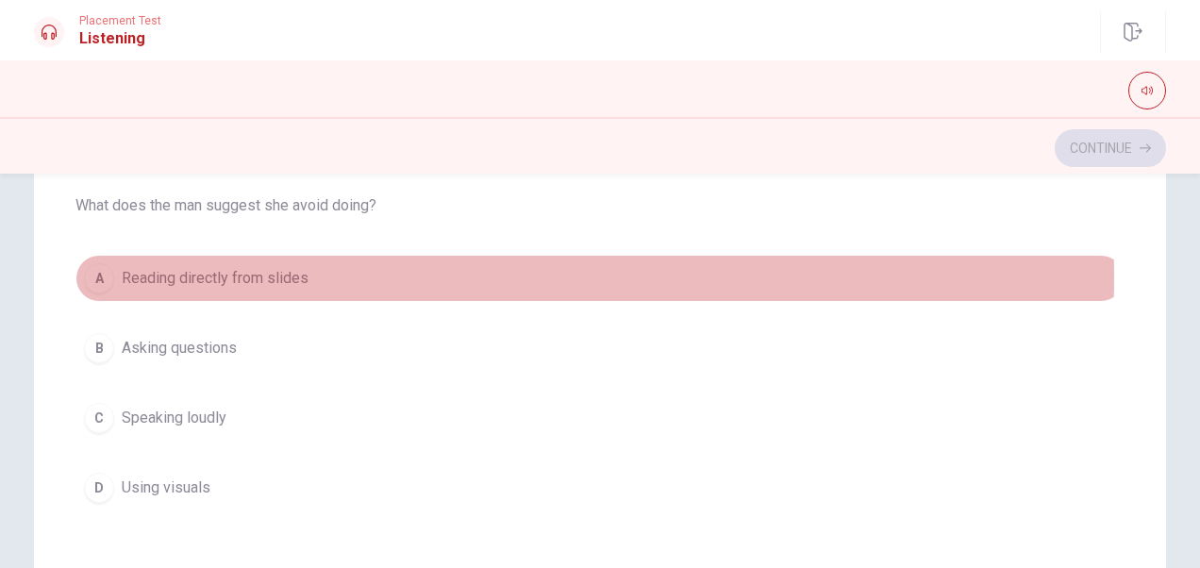
click at [291, 277] on span "Reading directly from slides" at bounding box center [215, 278] width 187 height 23
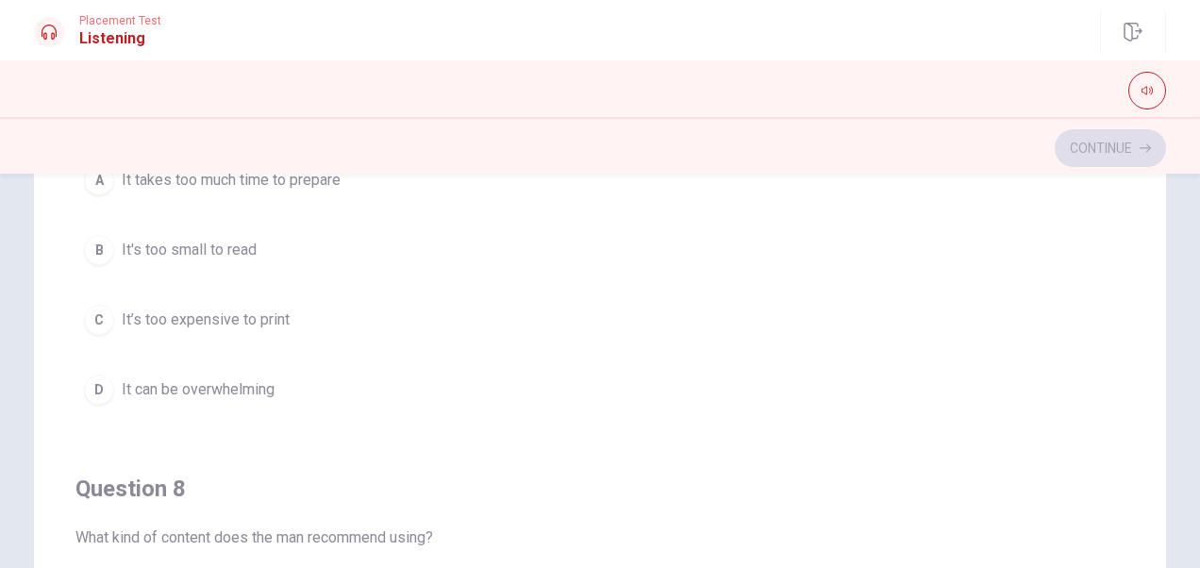
scroll to position [531, 0]
click at [262, 384] on span "It can be overwhelming" at bounding box center [198, 386] width 153 height 23
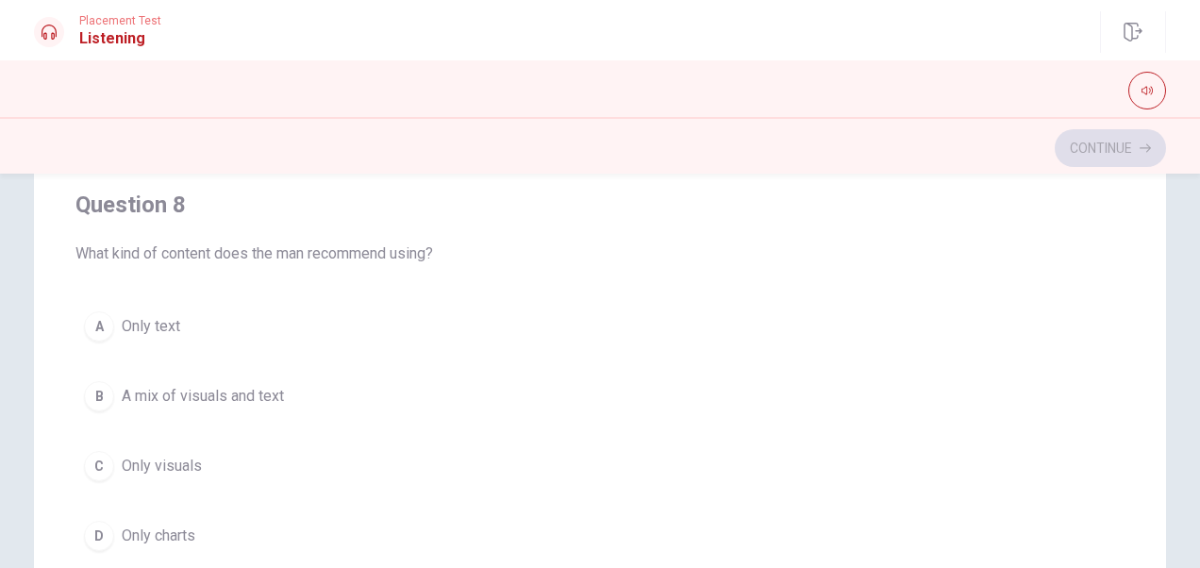
scroll to position [833, 0]
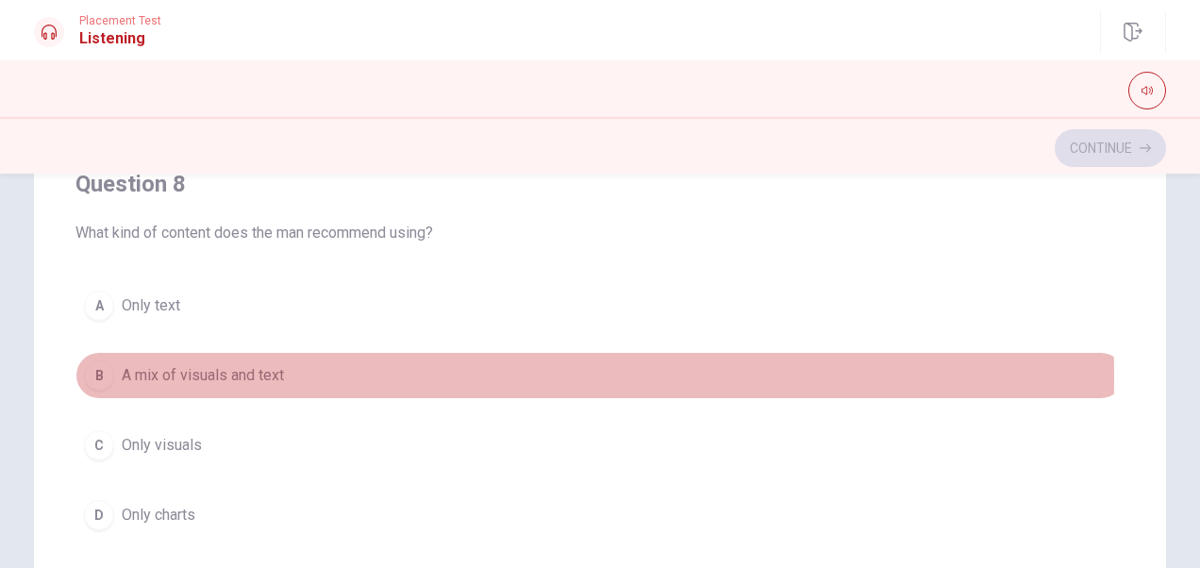
click at [235, 371] on span "A mix of visuals and text" at bounding box center [203, 375] width 162 height 23
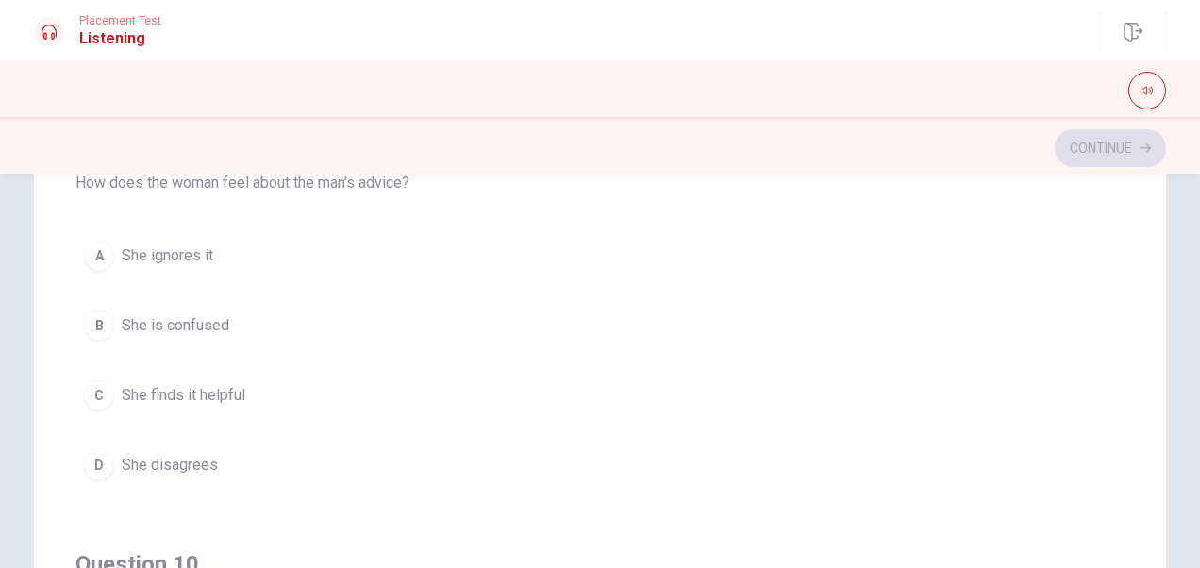
scroll to position [1314, 0]
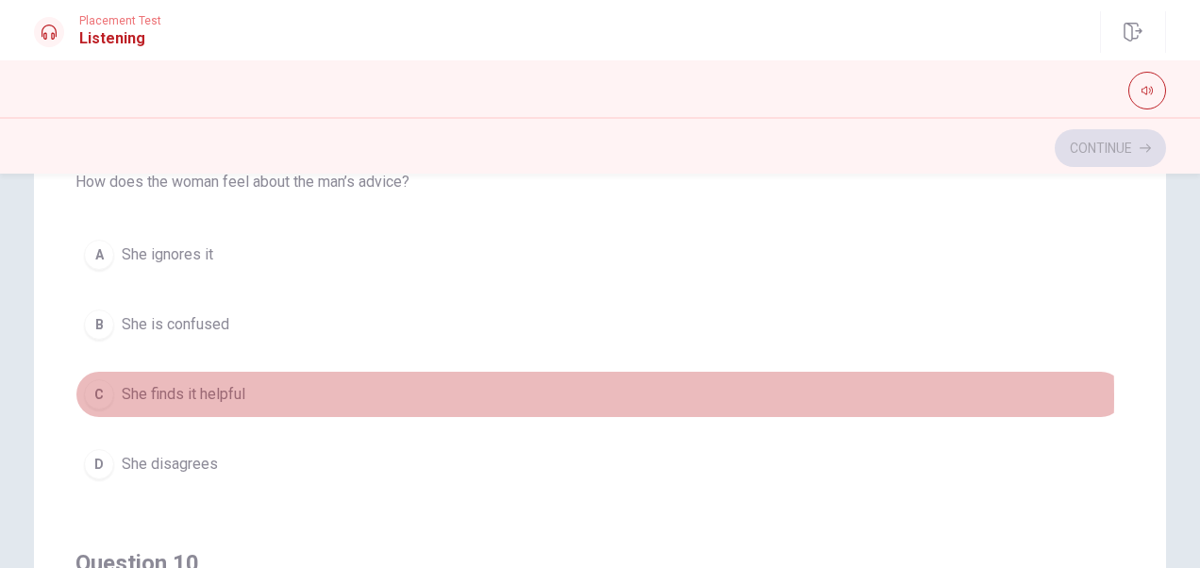
click at [223, 387] on span "She finds it helpful" at bounding box center [184, 394] width 124 height 23
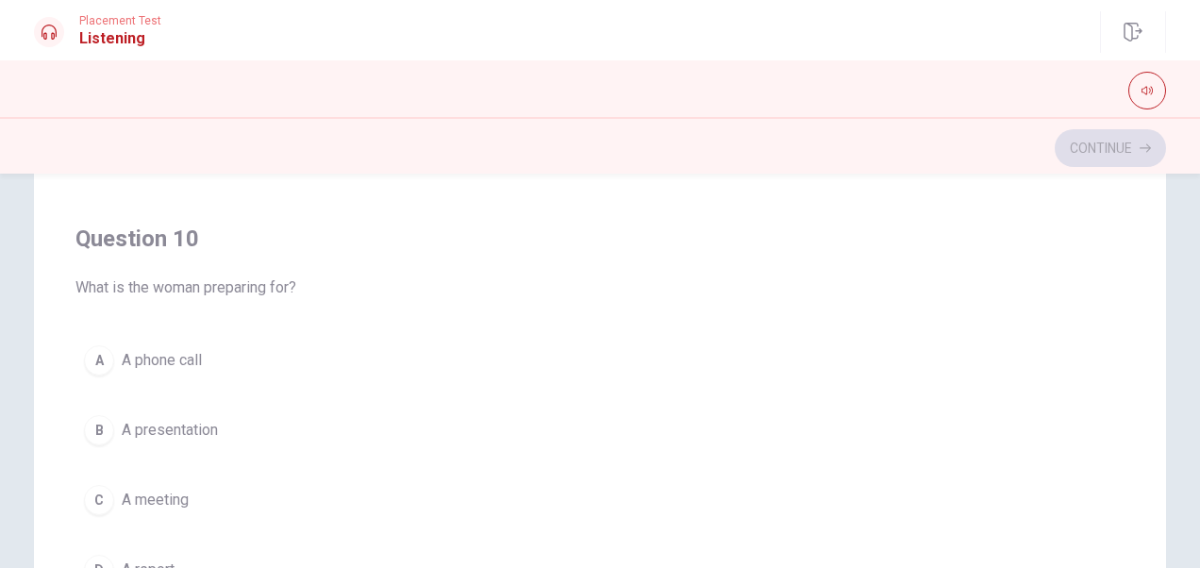
scroll to position [361, 0]
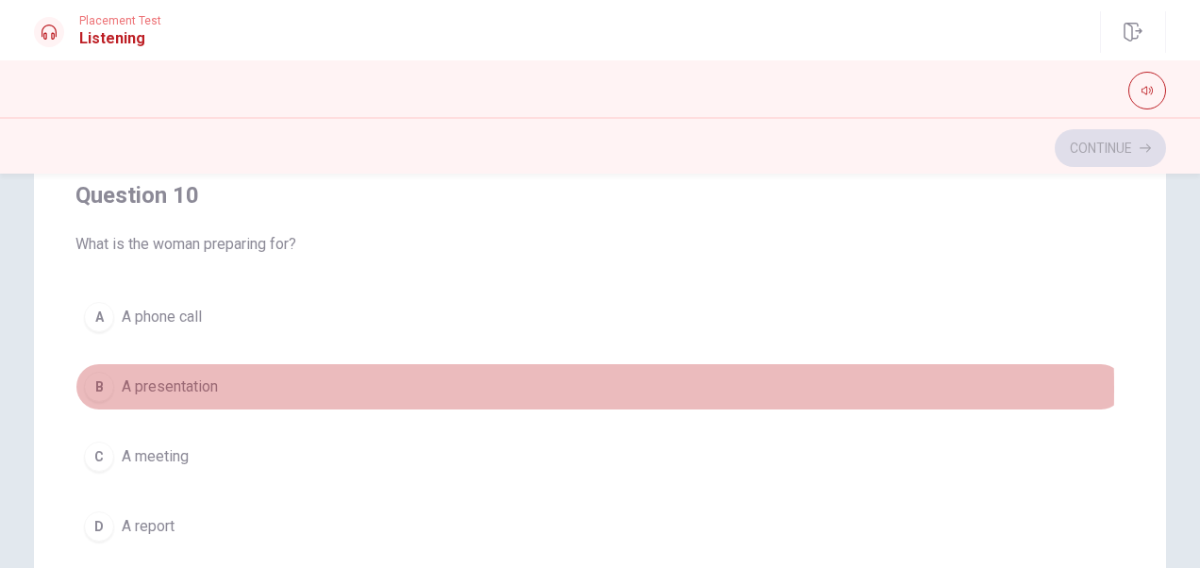
click at [213, 376] on span "A presentation" at bounding box center [170, 386] width 96 height 23
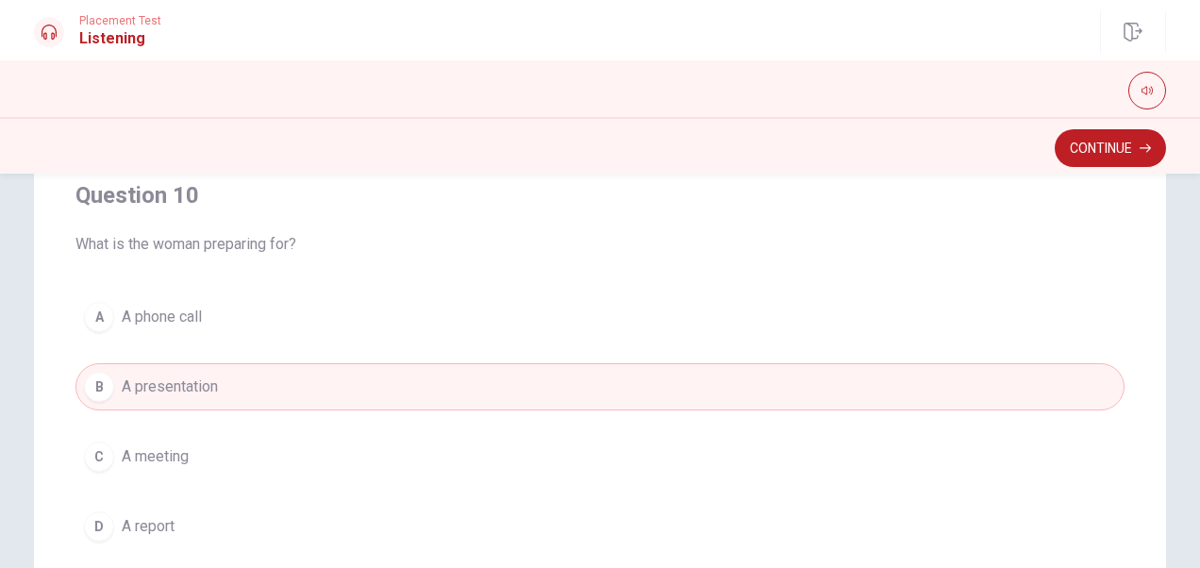
scroll to position [500, 0]
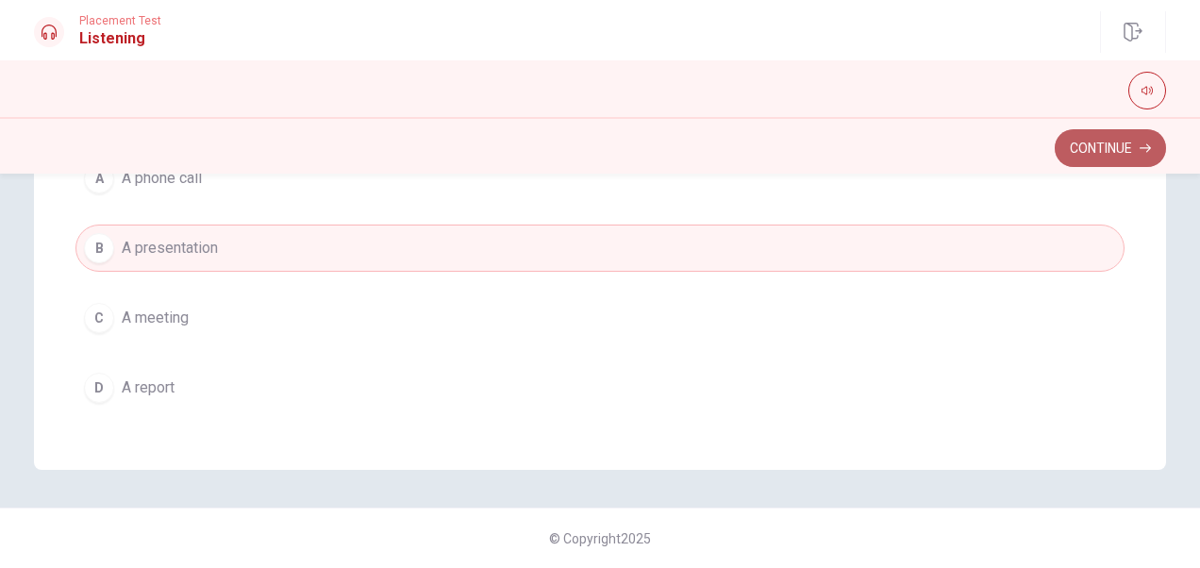
click at [969, 152] on button "Continue" at bounding box center [1110, 148] width 111 height 38
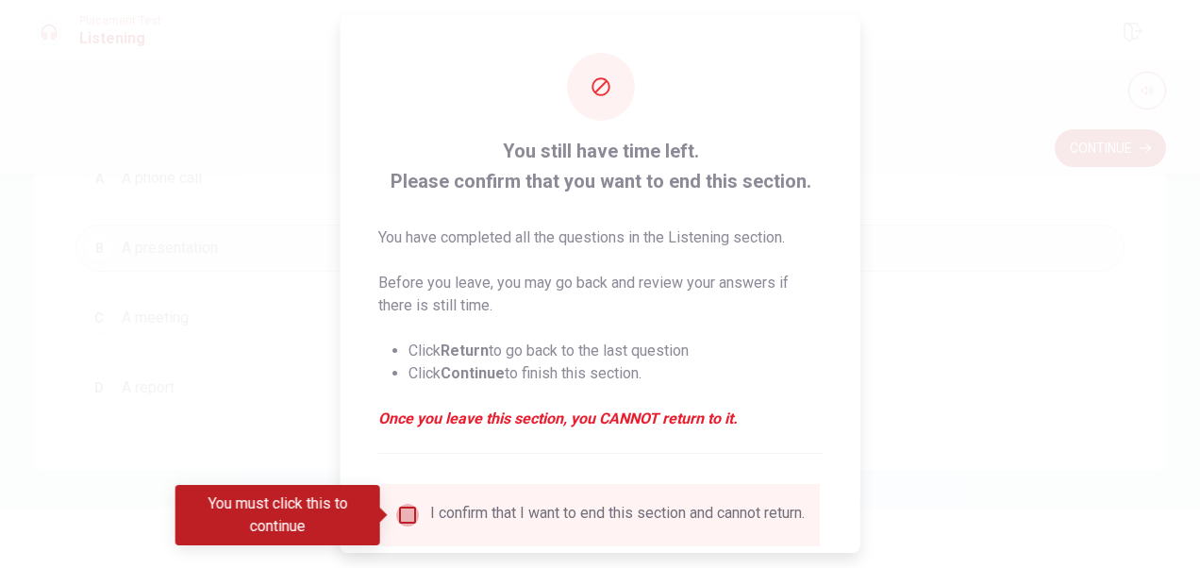
click at [396, 524] on input "You must click this to continue" at bounding box center [407, 515] width 23 height 23
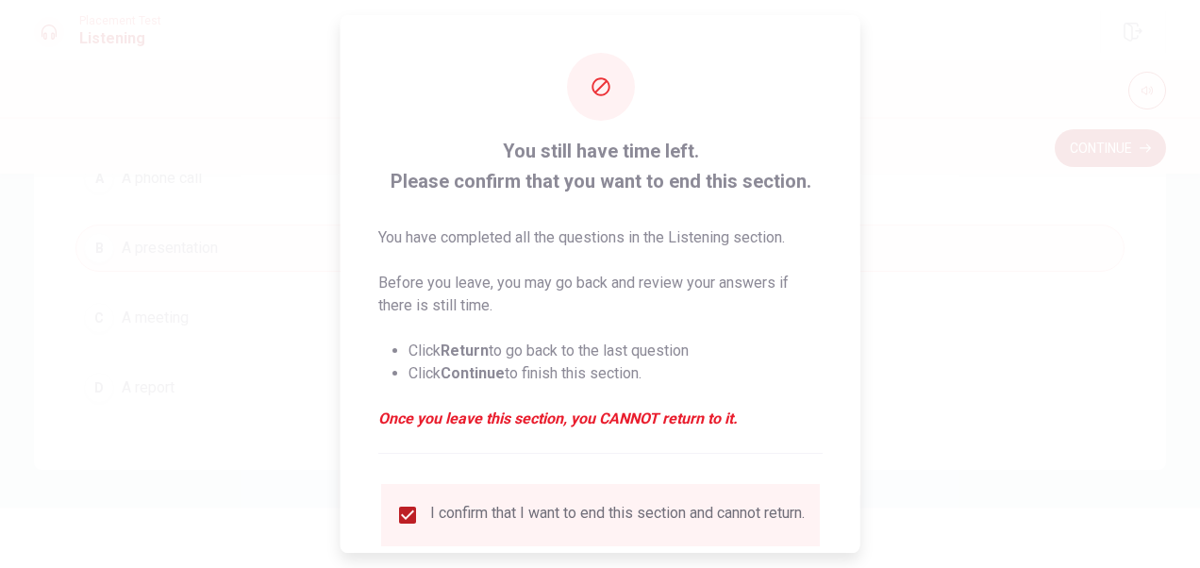
scroll to position [136, 0]
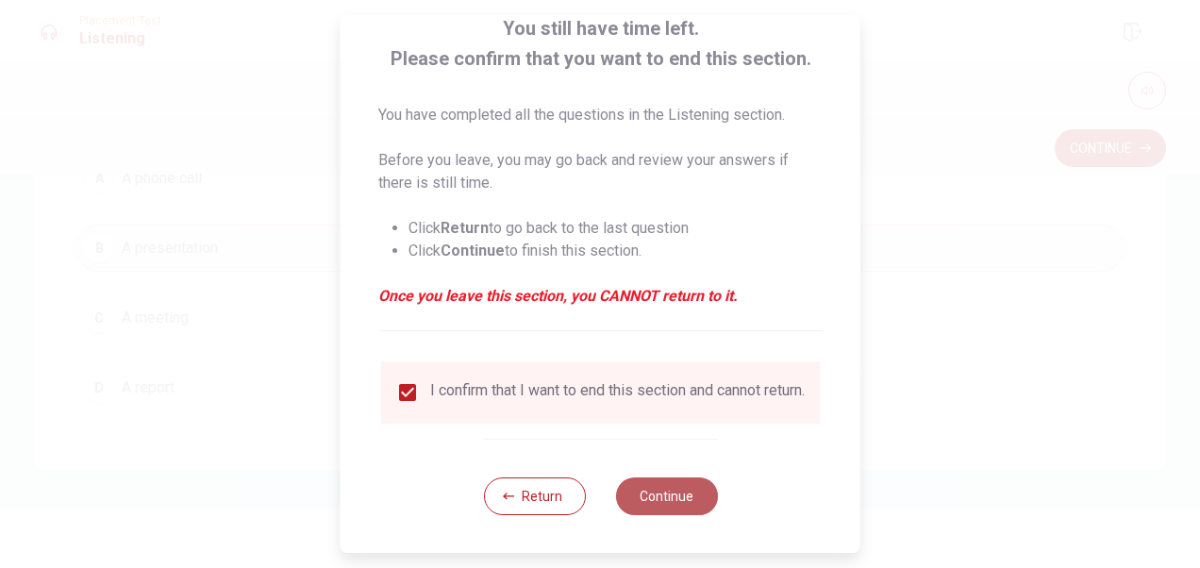
click at [672, 513] on button "Continue" at bounding box center [666, 496] width 102 height 38
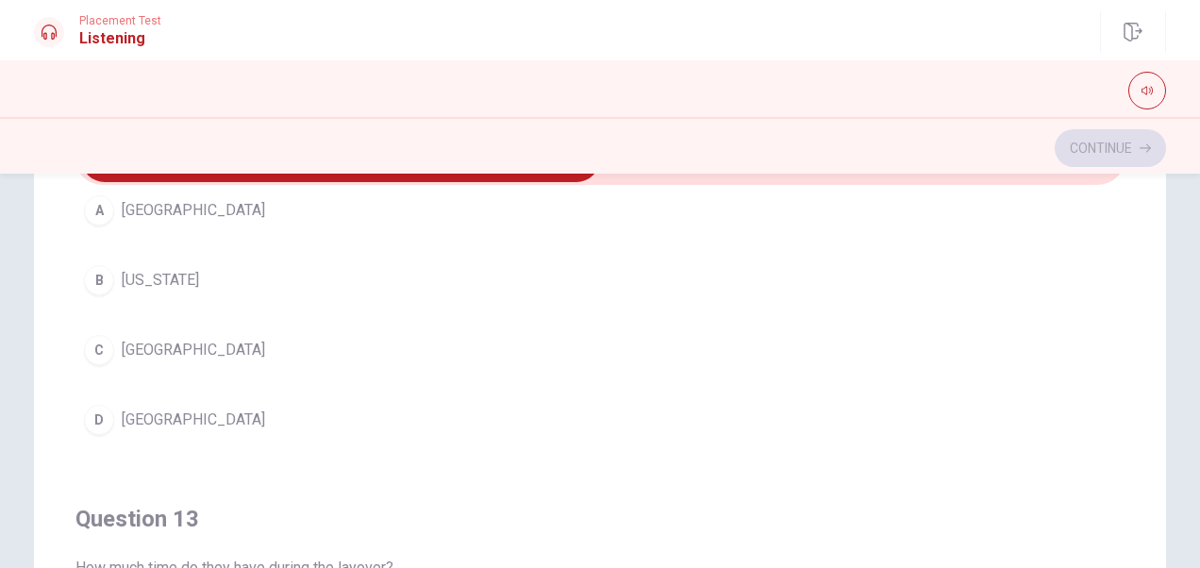
scroll to position [581, 0]
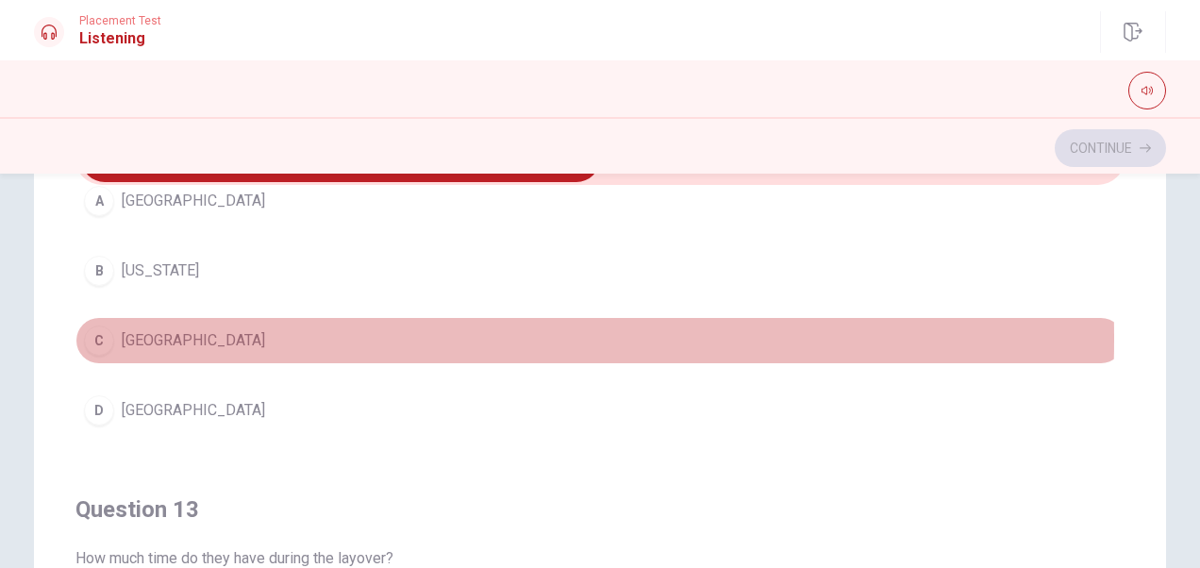
click at [174, 335] on button "C Chicago" at bounding box center [599, 340] width 1049 height 47
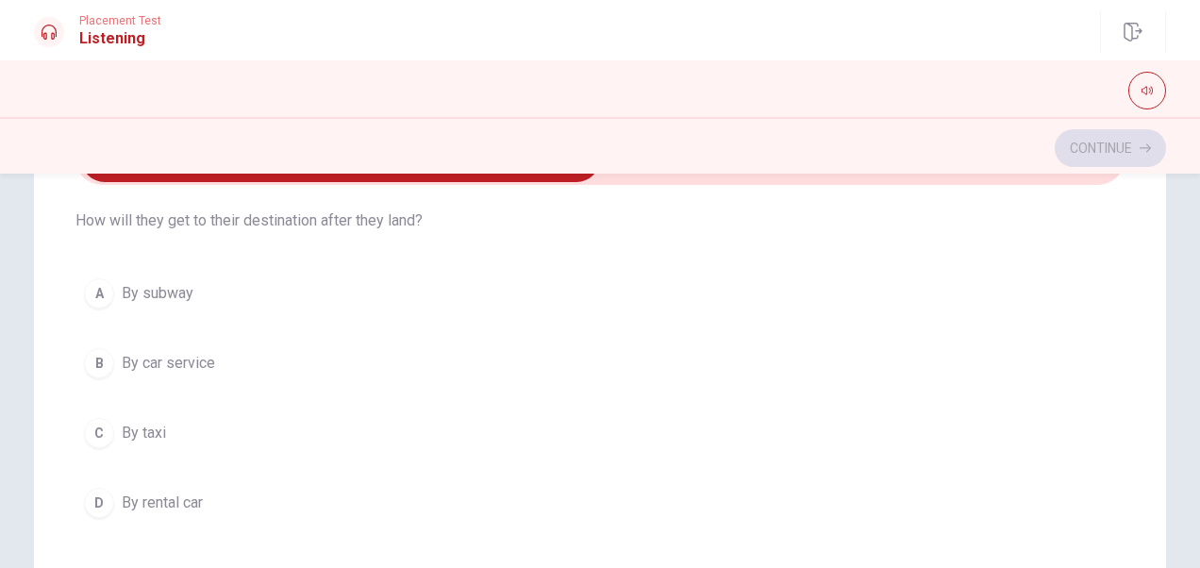
scroll to position [57, 0]
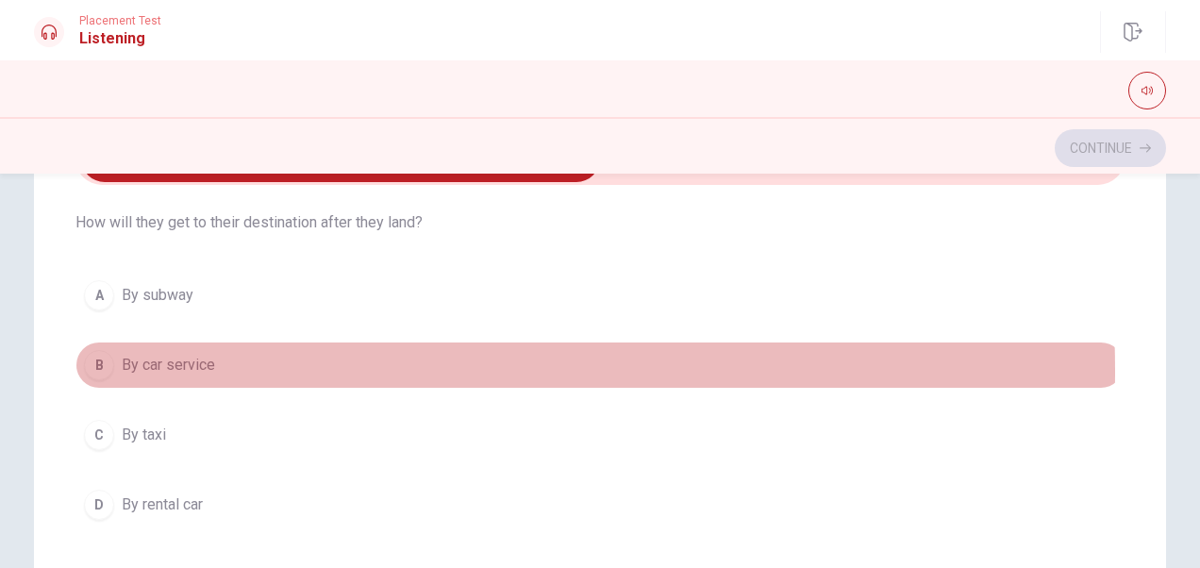
click at [234, 370] on button "B By car service" at bounding box center [599, 364] width 1049 height 47
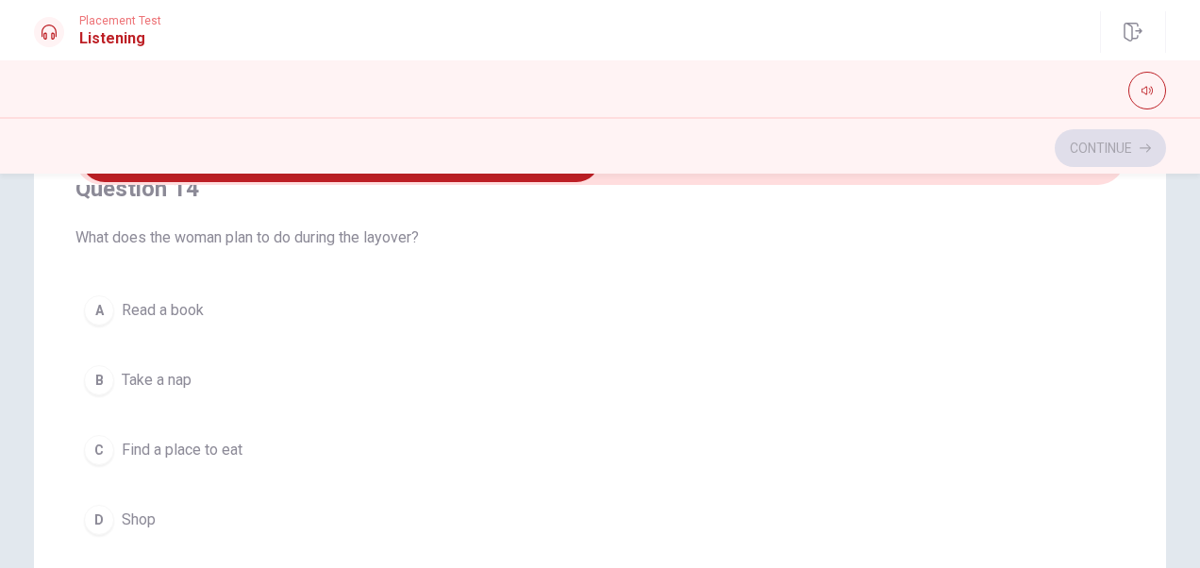
scroll to position [1343, 0]
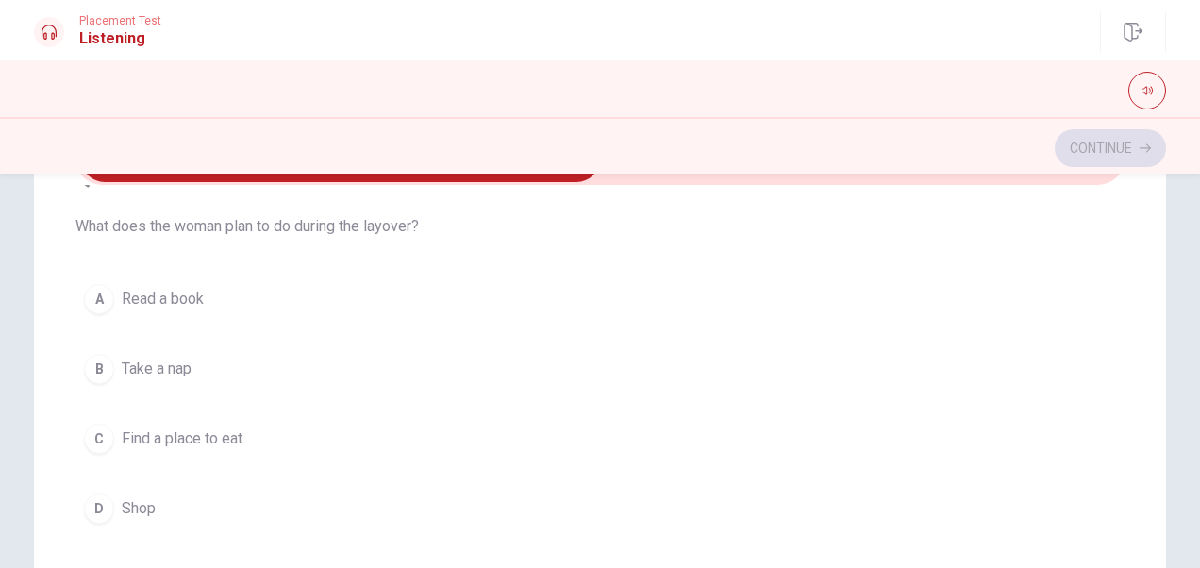
click at [241, 434] on button "C Find a place to eat" at bounding box center [599, 438] width 1049 height 47
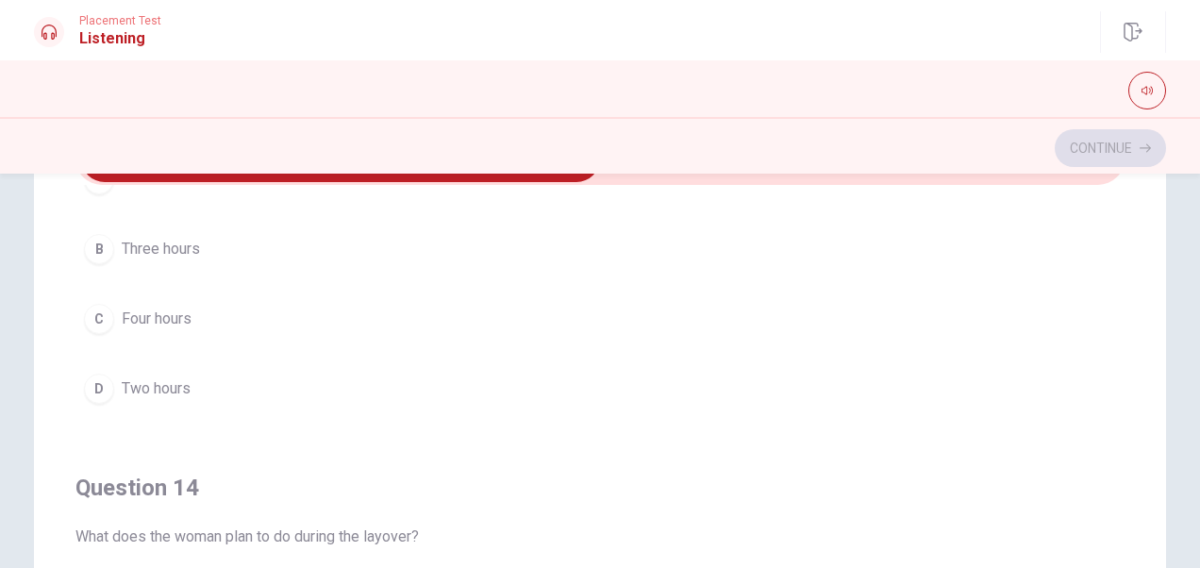
scroll to position [1032, 0]
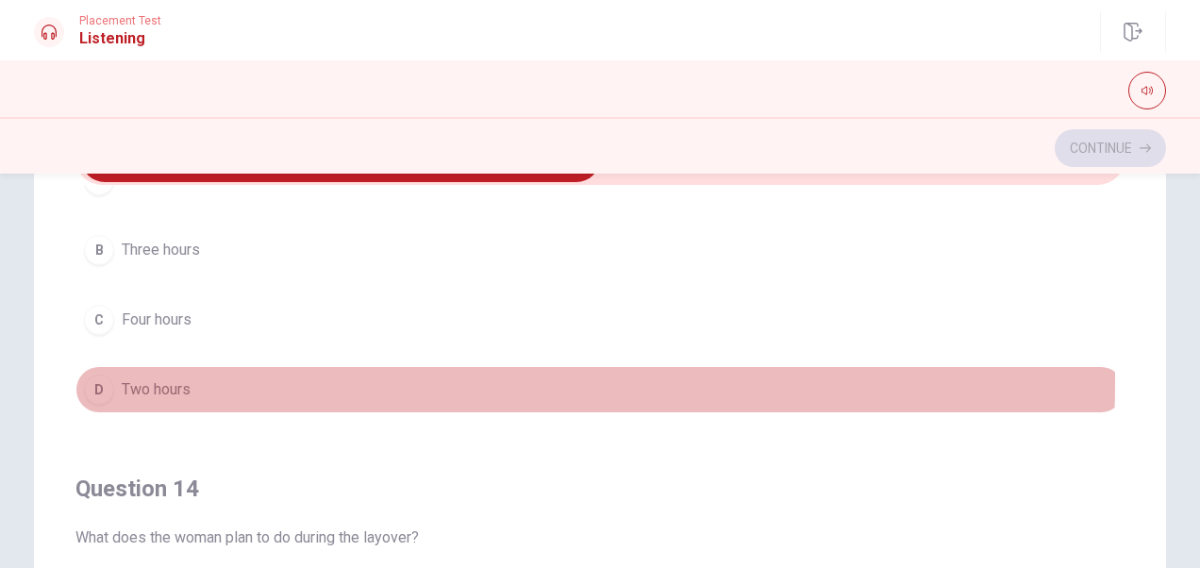
click at [185, 378] on span "Two hours" at bounding box center [156, 389] width 69 height 23
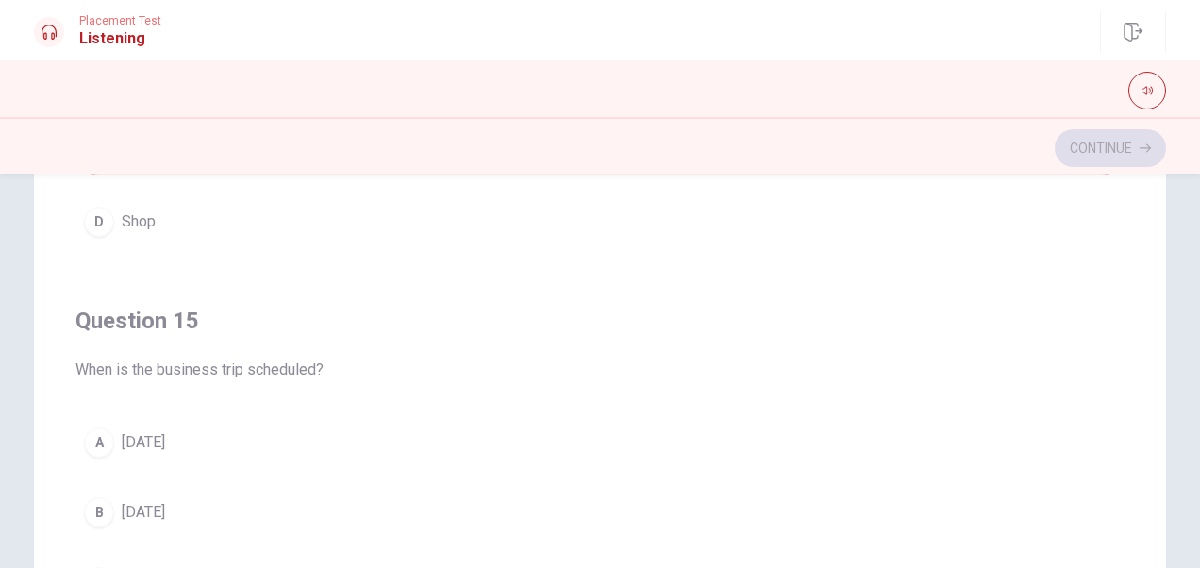
scroll to position [381, 0]
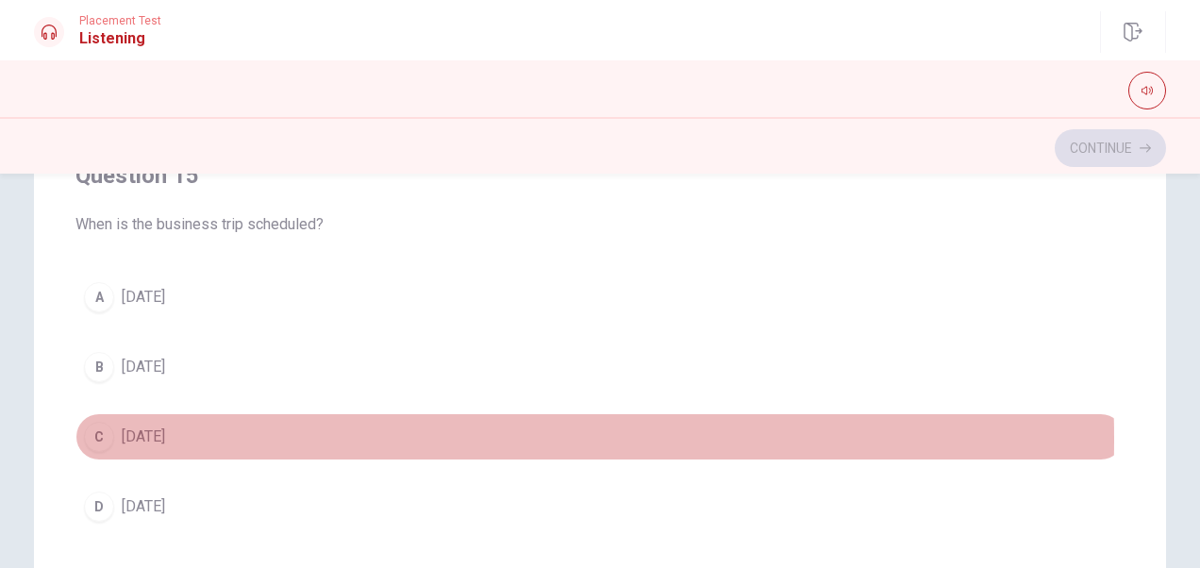
click at [165, 426] on span "[DATE]" at bounding box center [143, 436] width 43 height 23
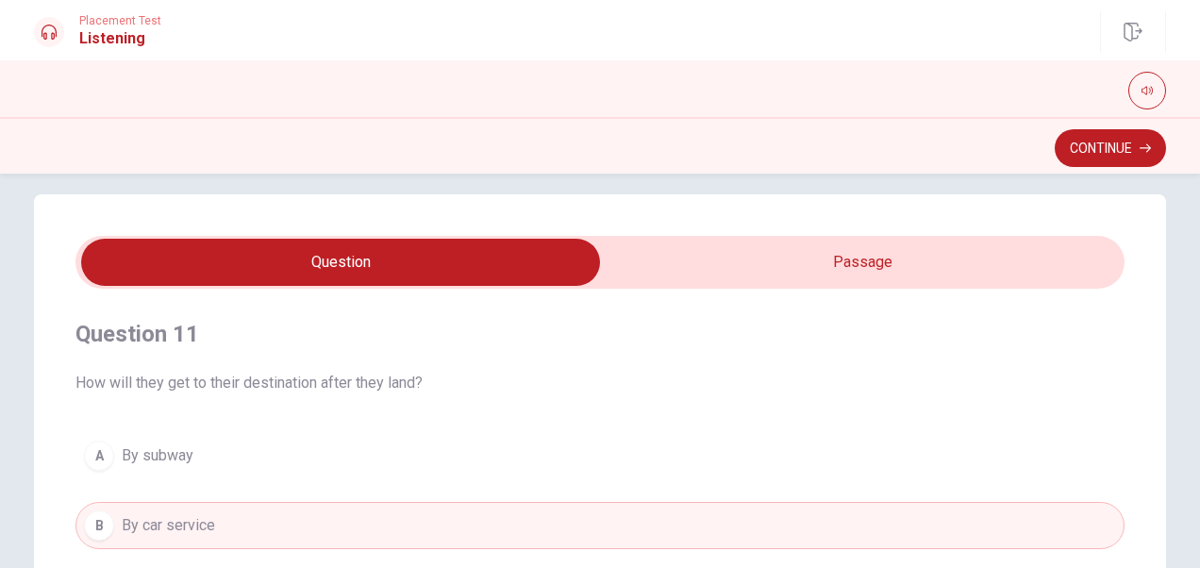
scroll to position [16, 0]
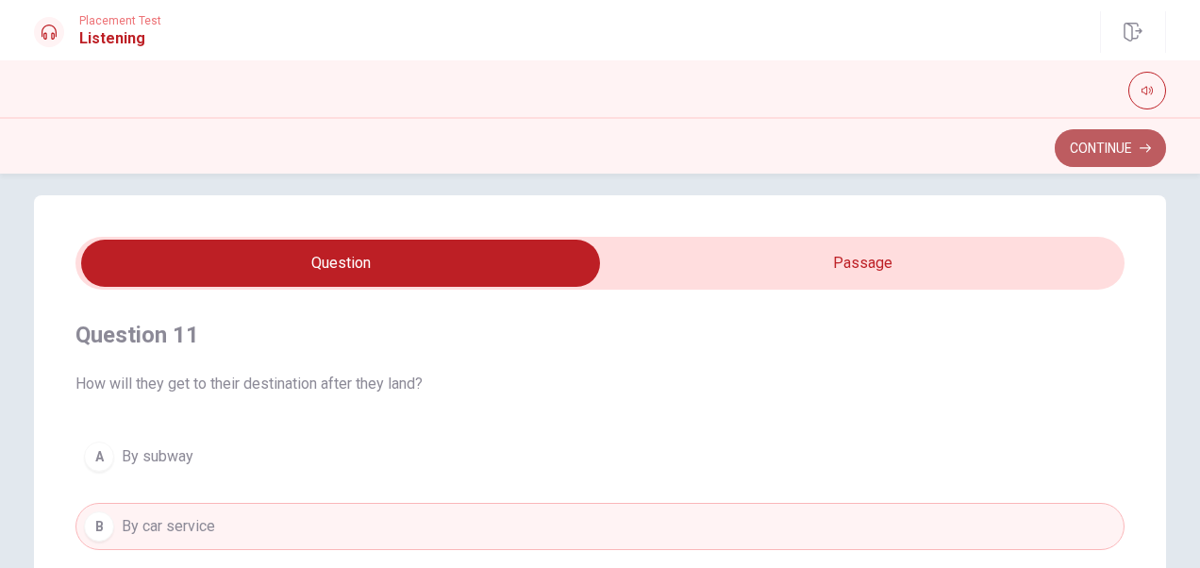
click at [969, 159] on button "Continue" at bounding box center [1110, 148] width 111 height 38
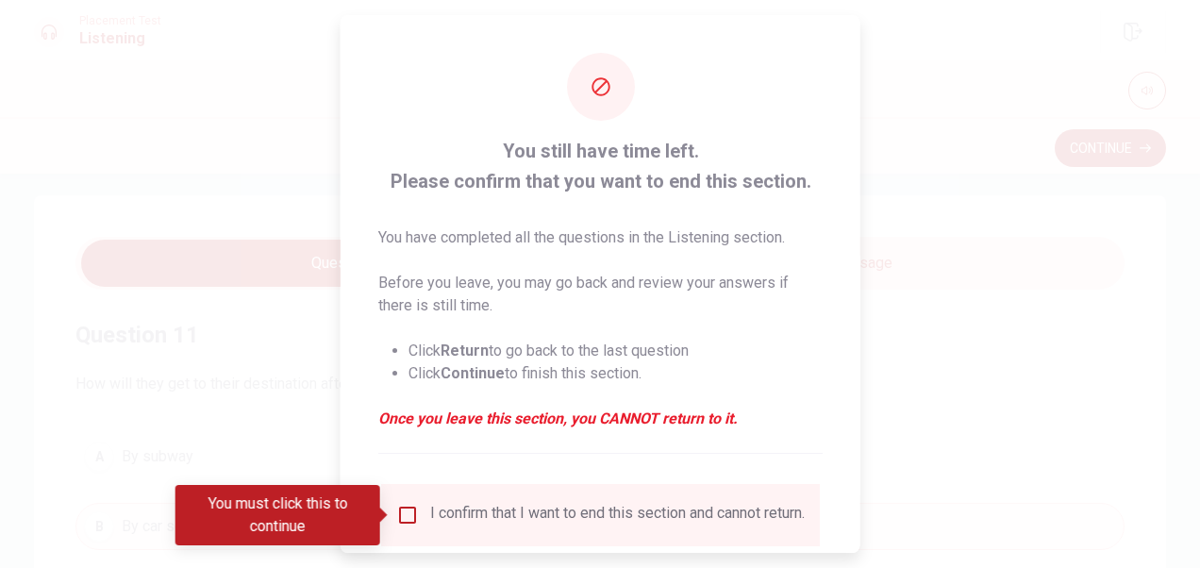
click at [407, 526] on div "I confirm that I want to end this section and cannot return." at bounding box center [600, 515] width 408 height 23
click at [407, 515] on input "You must click this to continue" at bounding box center [407, 515] width 23 height 23
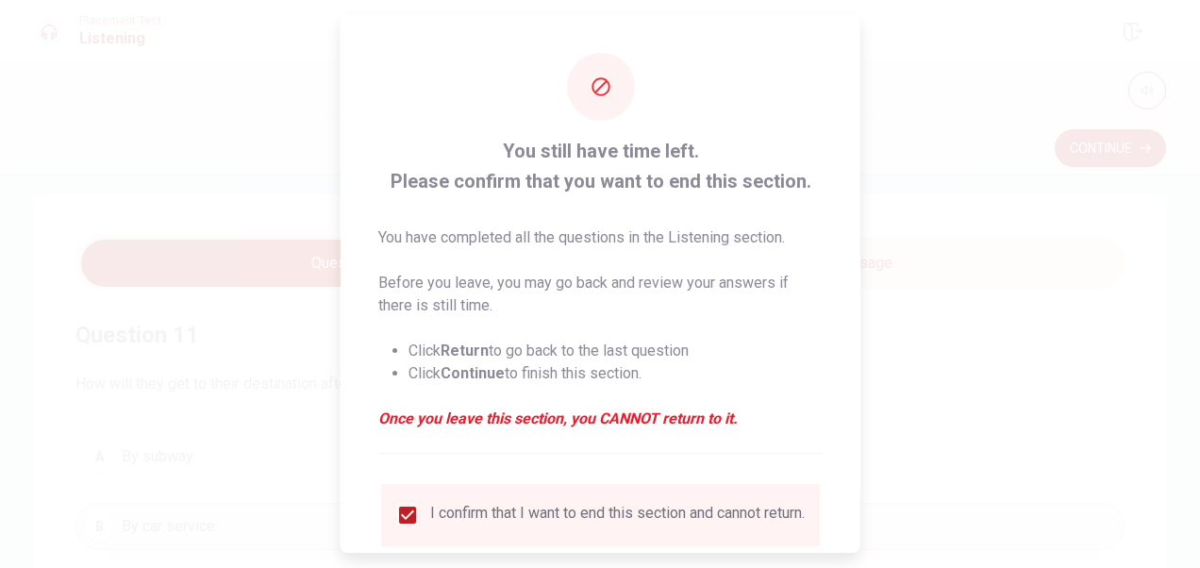
scroll to position [136, 0]
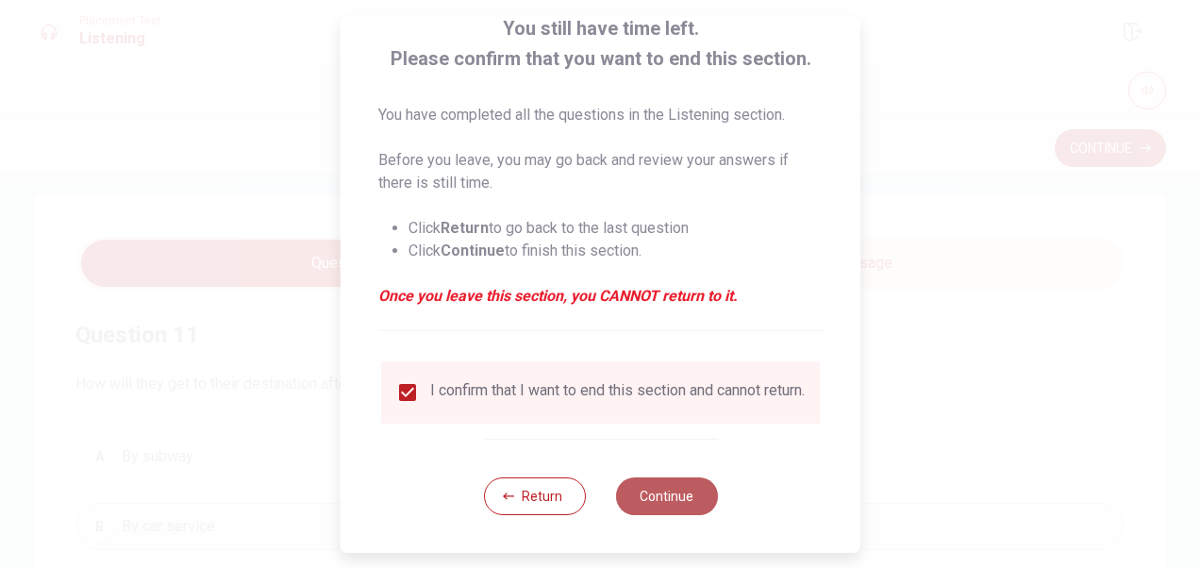
click at [653, 502] on button "Continue" at bounding box center [666, 496] width 102 height 38
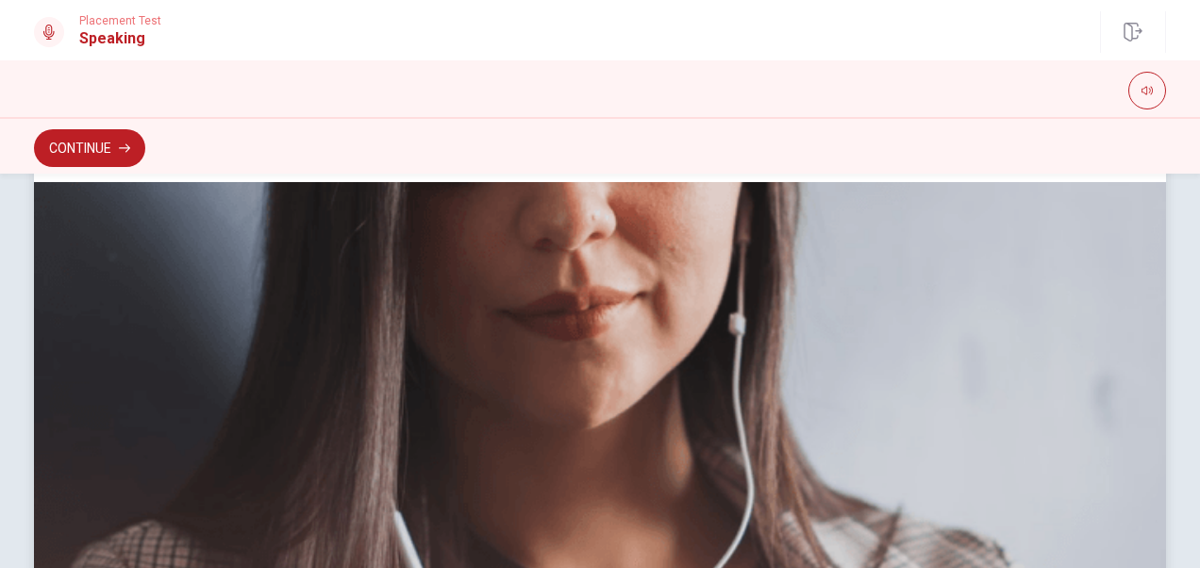
scroll to position [564, 0]
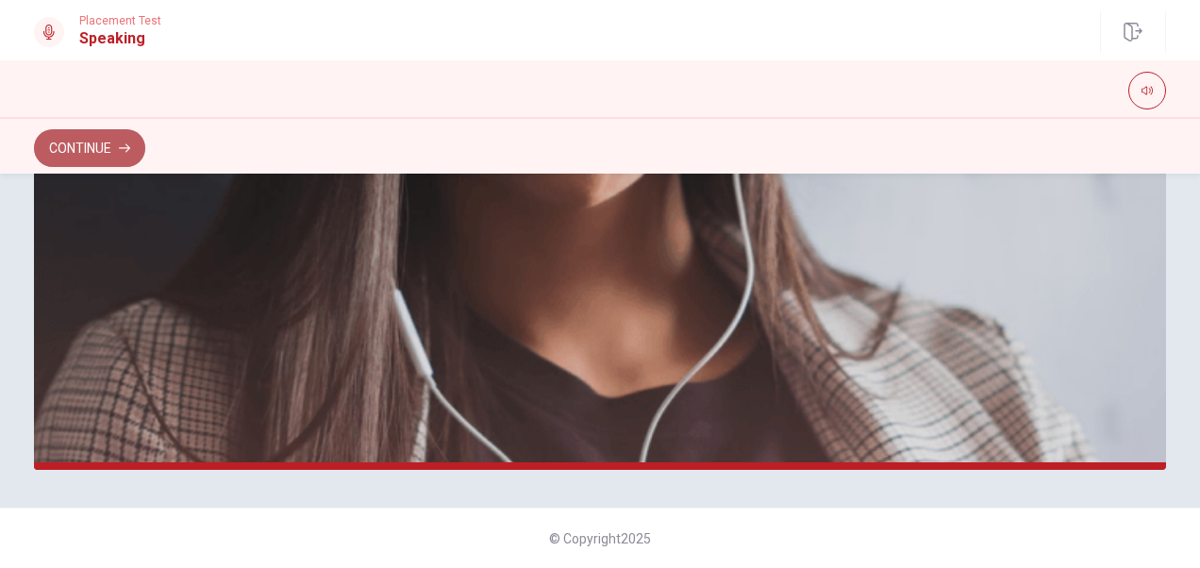
click at [104, 147] on button "Continue" at bounding box center [89, 148] width 111 height 38
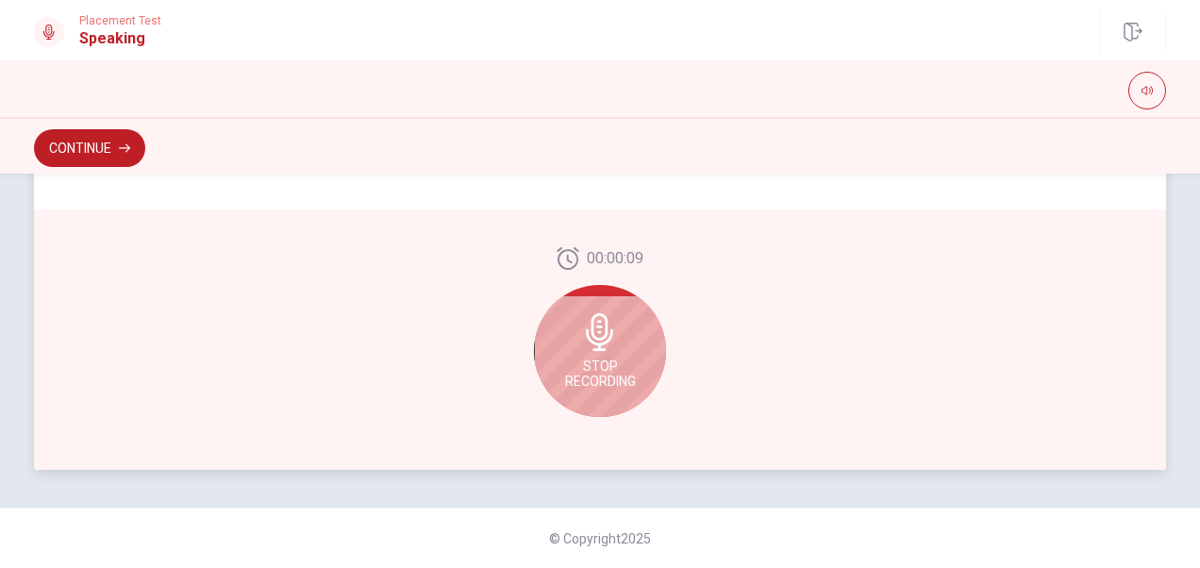
click at [607, 357] on div "Stop Recording" at bounding box center [600, 351] width 132 height 132
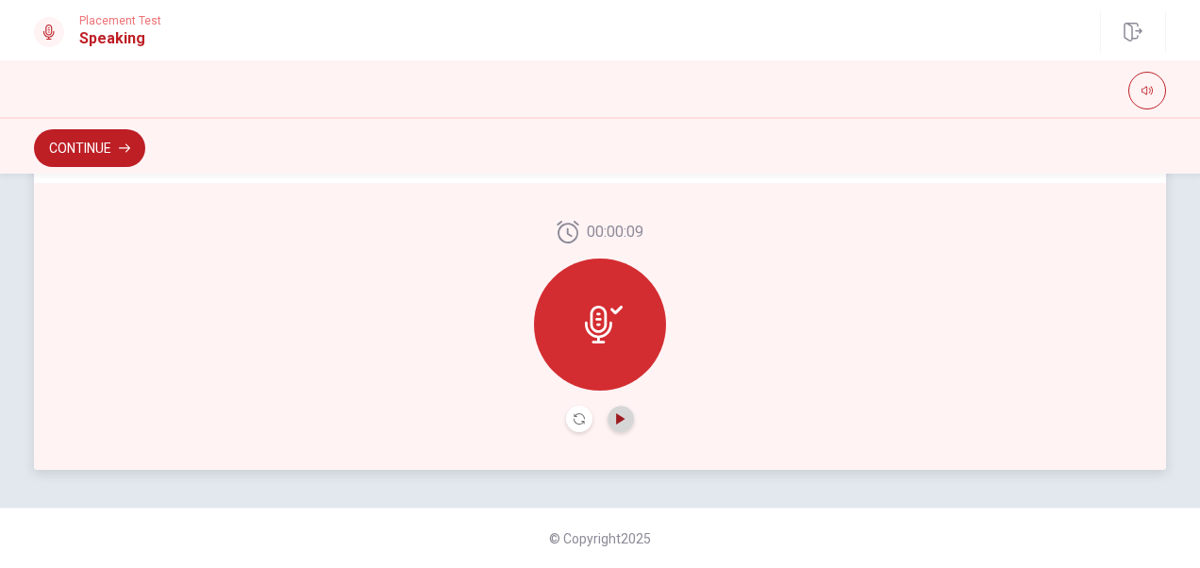
click at [616, 417] on icon "Play Audio" at bounding box center [620, 418] width 8 height 11
click at [100, 150] on button "Continue" at bounding box center [89, 148] width 111 height 38
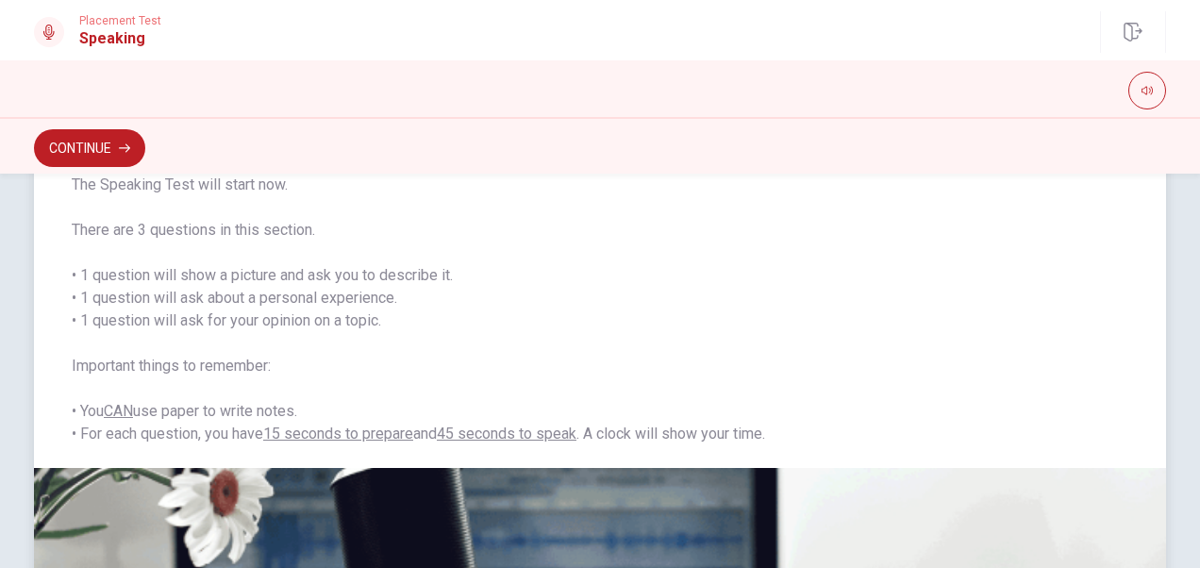
scroll to position [104, 0]
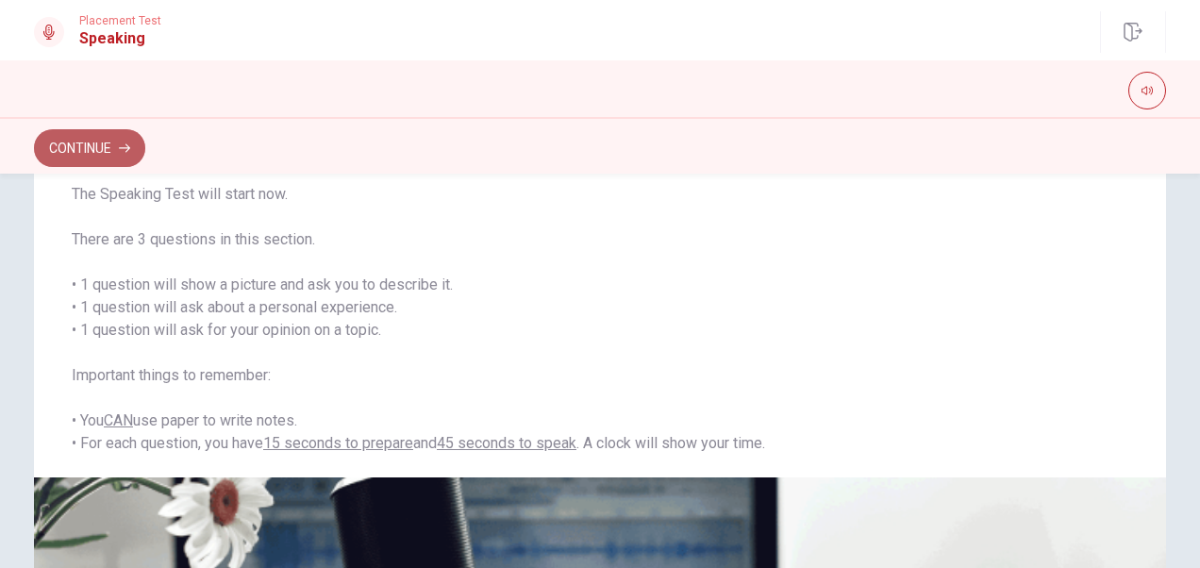
click at [121, 161] on button "Continue" at bounding box center [89, 148] width 111 height 38
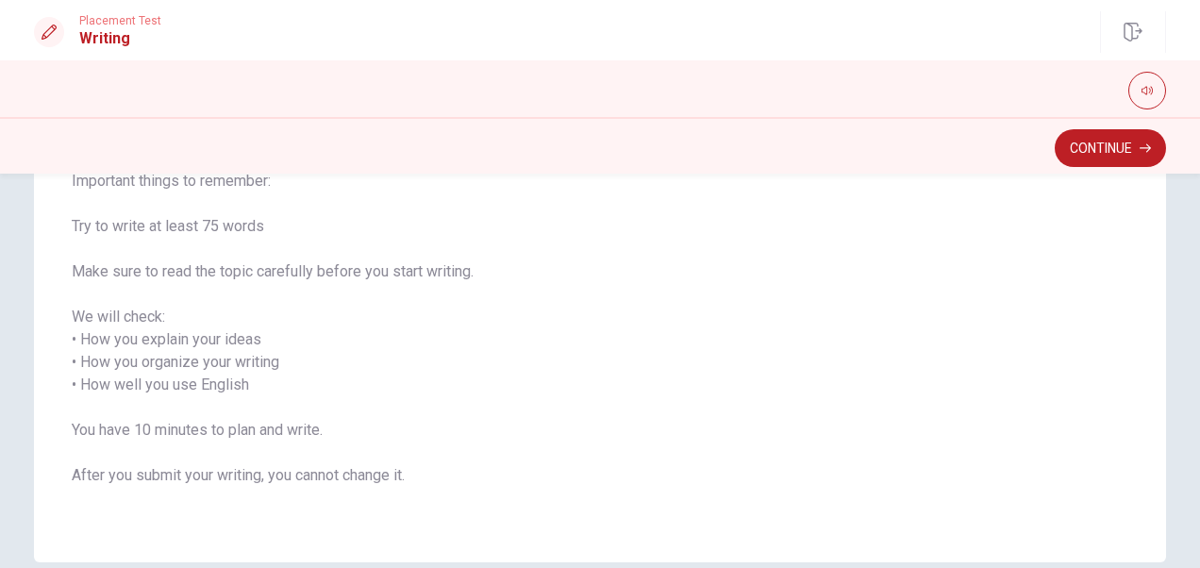
scroll to position [300, 0]
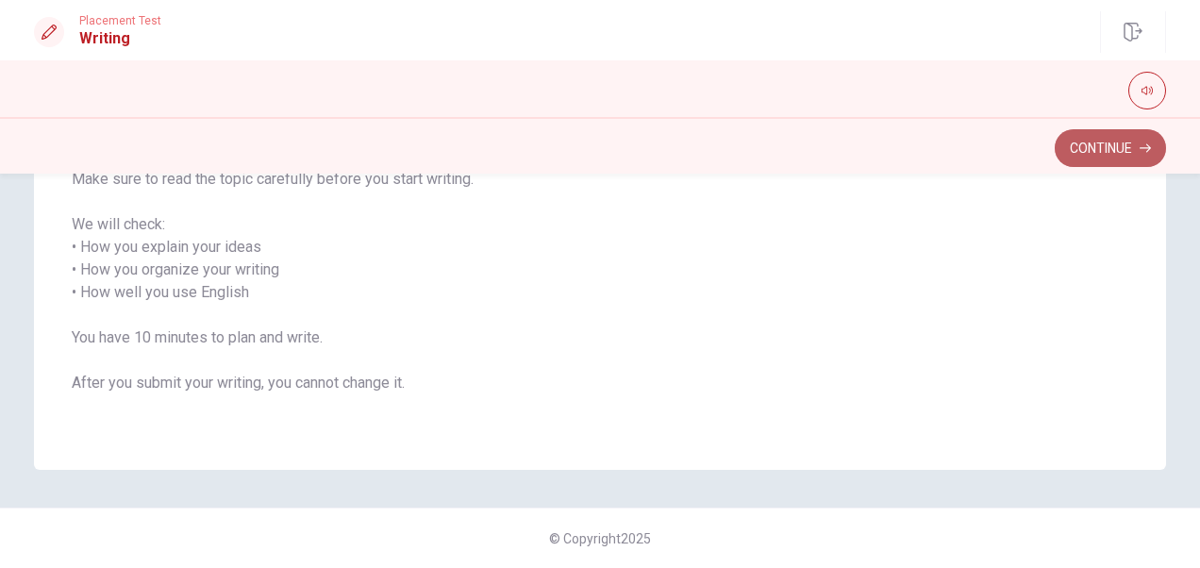
click at [969, 151] on button "Continue" at bounding box center [1110, 148] width 111 height 38
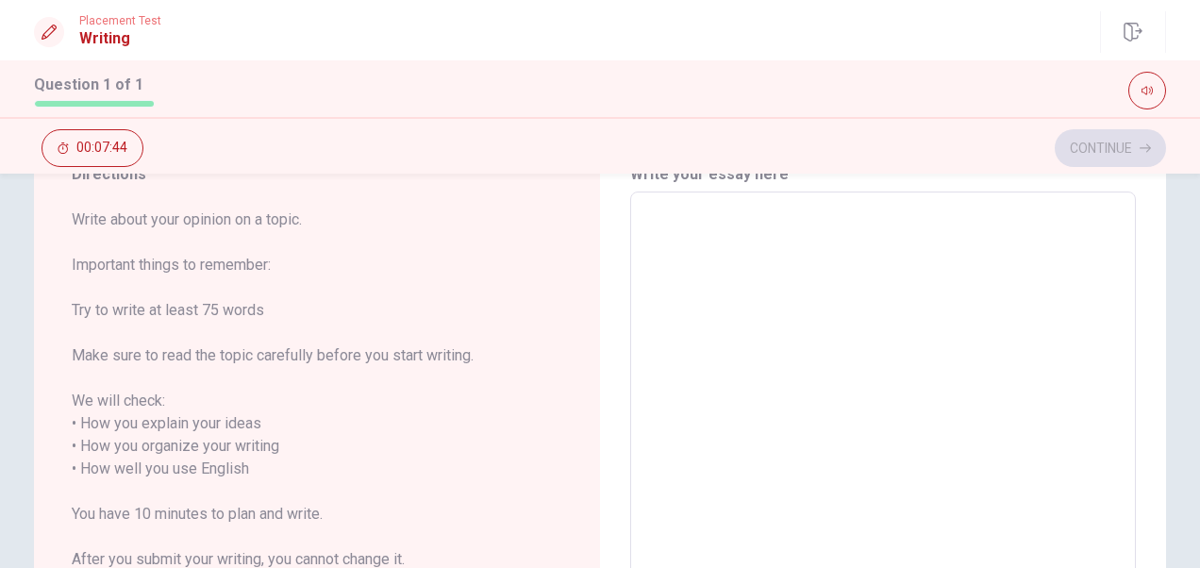
scroll to position [0, 0]
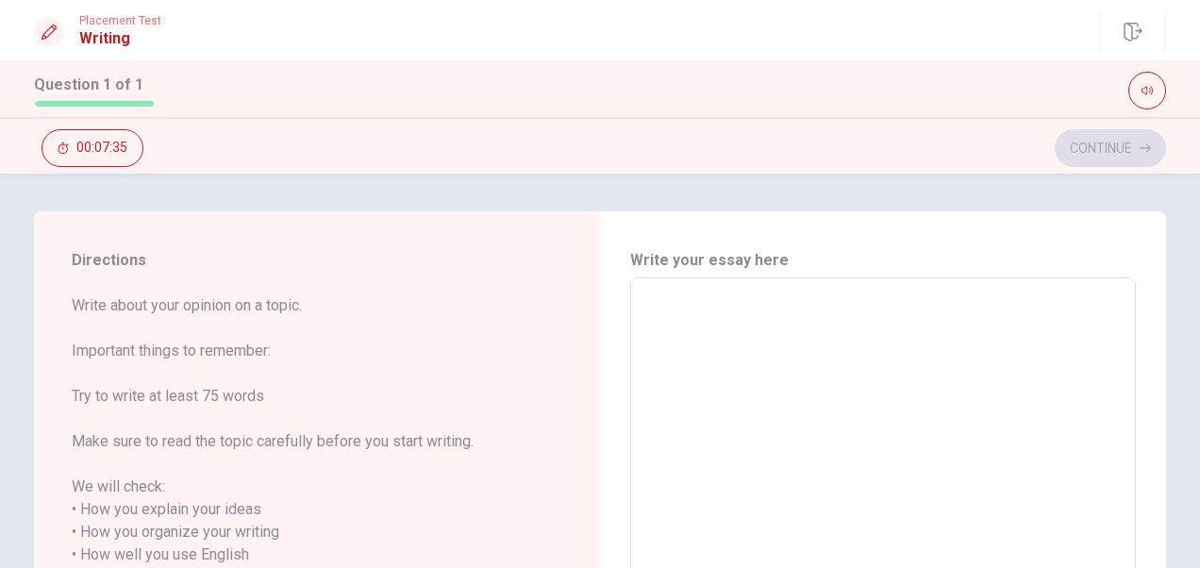
click at [847, 360] on textarea at bounding box center [882, 543] width 479 height 501
type textarea "O"
type textarea "x"
type textarea "On"
type textarea "x"
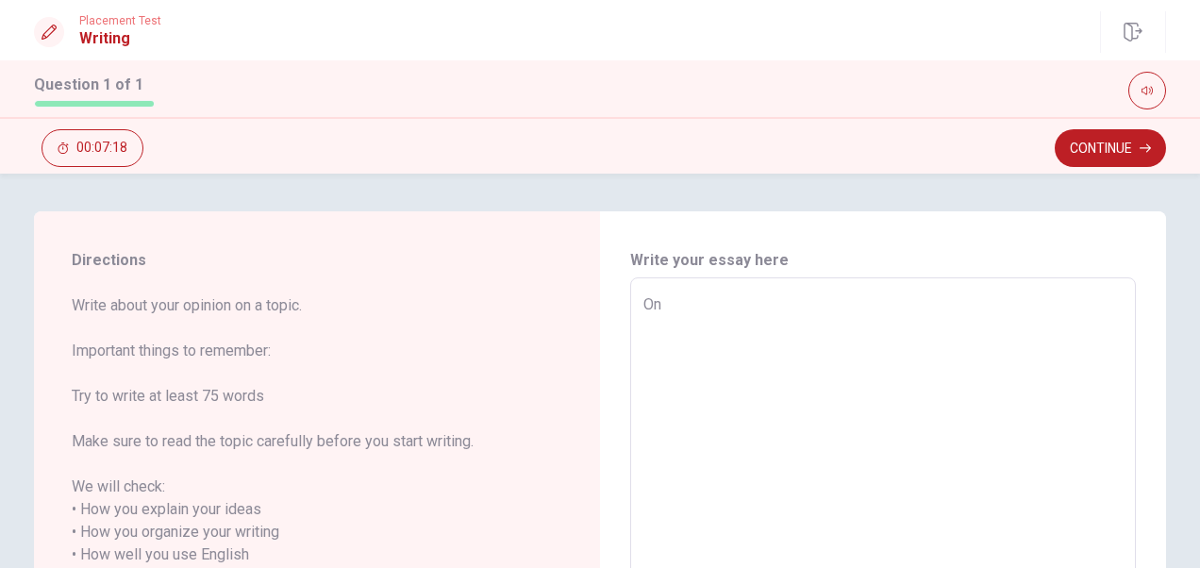
type textarea "One"
type textarea "x"
type textarea "One"
type textarea "x"
type textarea "One m"
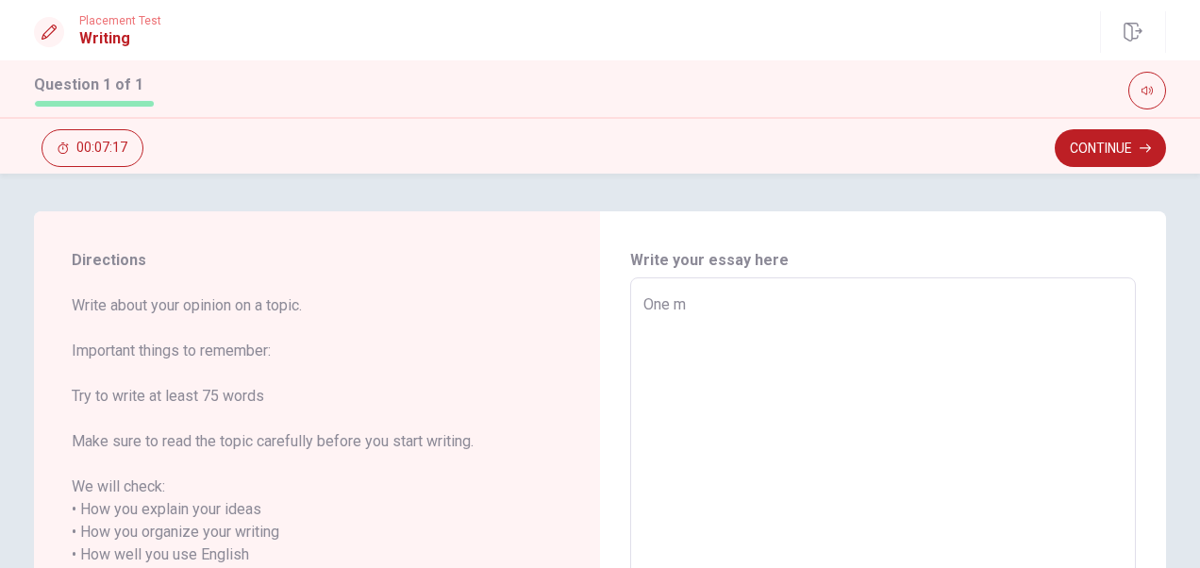
type textarea "x"
type textarea "One mo"
type textarea "x"
type textarea "One mov"
type textarea "x"
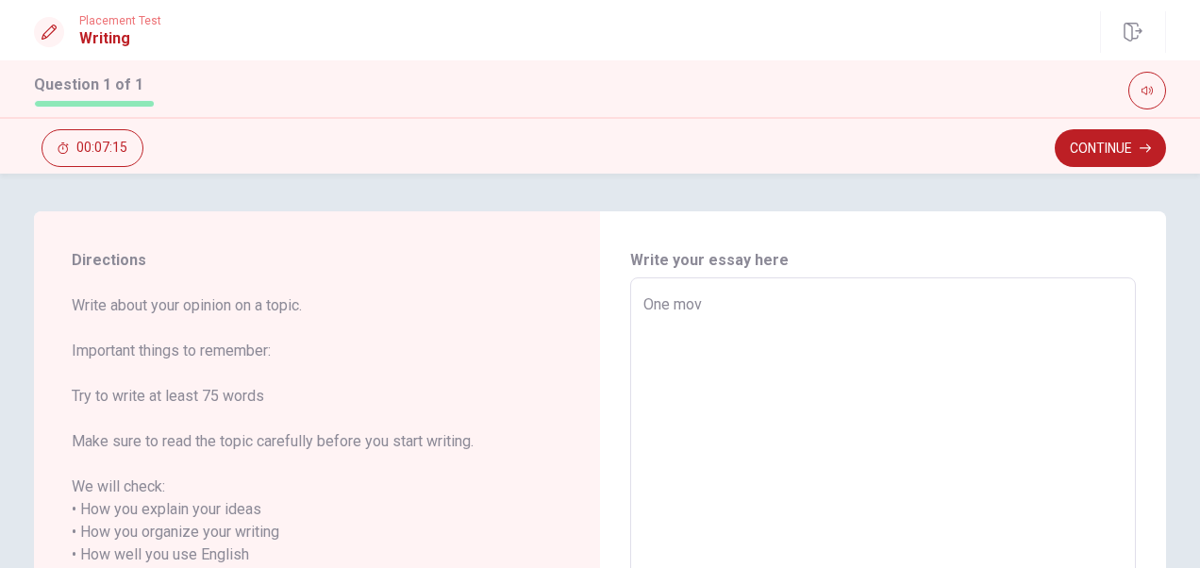
type textarea "One movi"
type textarea "x"
type textarea "One movie"
type textarea "x"
type textarea "One movie"
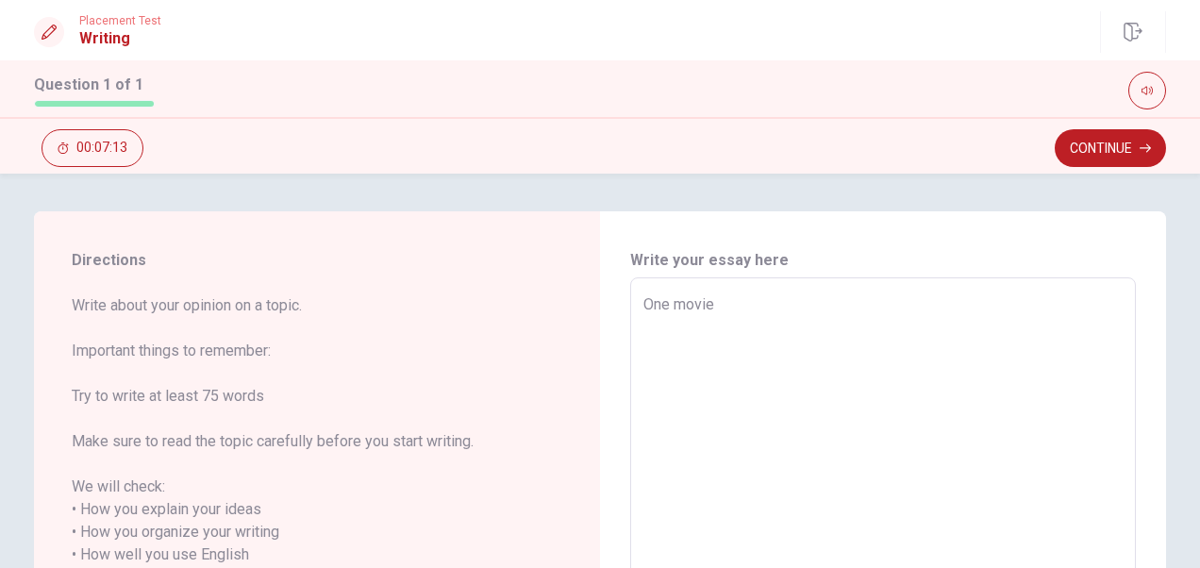
type textarea "x"
type textarea "One movie t"
type textarea "x"
type textarea "One movie th"
type textarea "x"
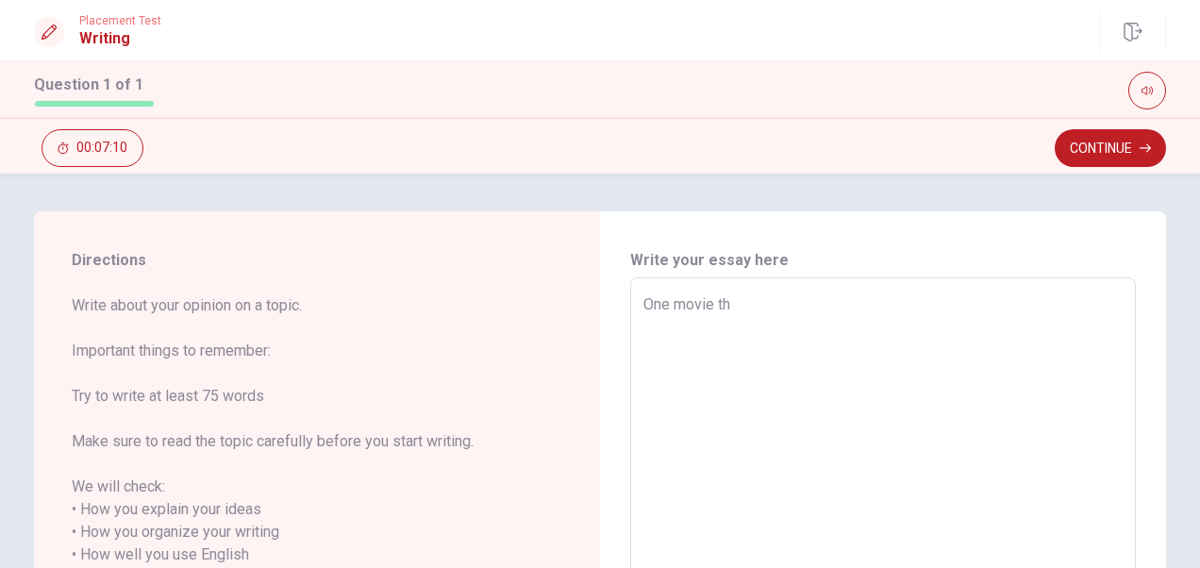
type textarea "One movie tha"
type textarea "x"
type textarea "One movie that"
type textarea "x"
type textarea "One movie that"
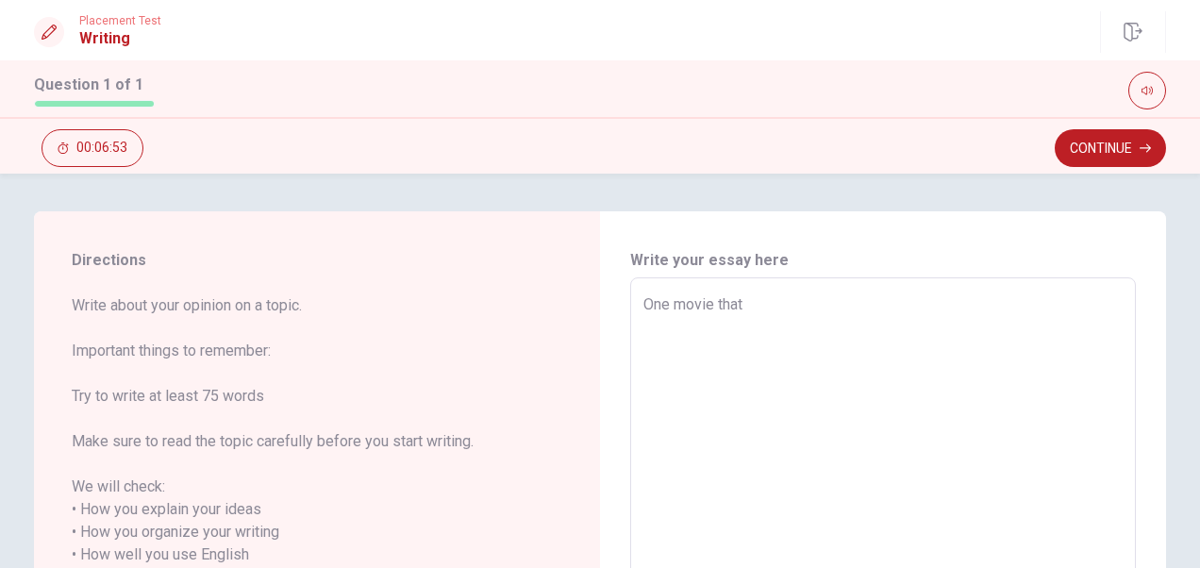
type textarea "x"
type textarea "One movie that m"
type textarea "x"
type textarea "One movie that me"
type textarea "x"
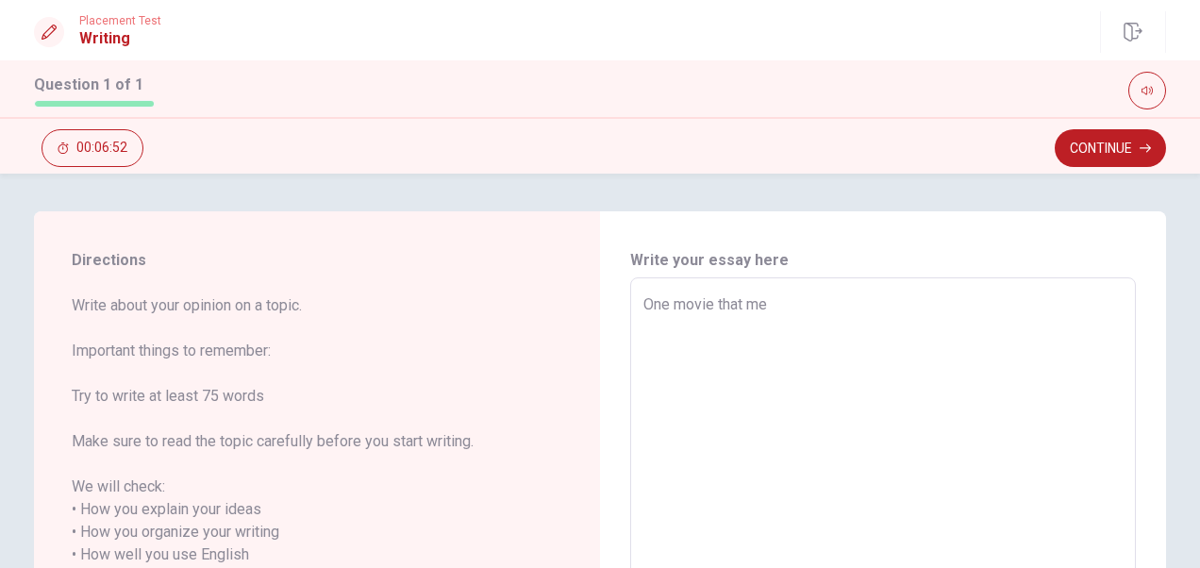
type textarea "One movie that me"
type textarea "x"
type textarea "One movie that tme"
type textarea "x"
type textarea "One movie that tame"
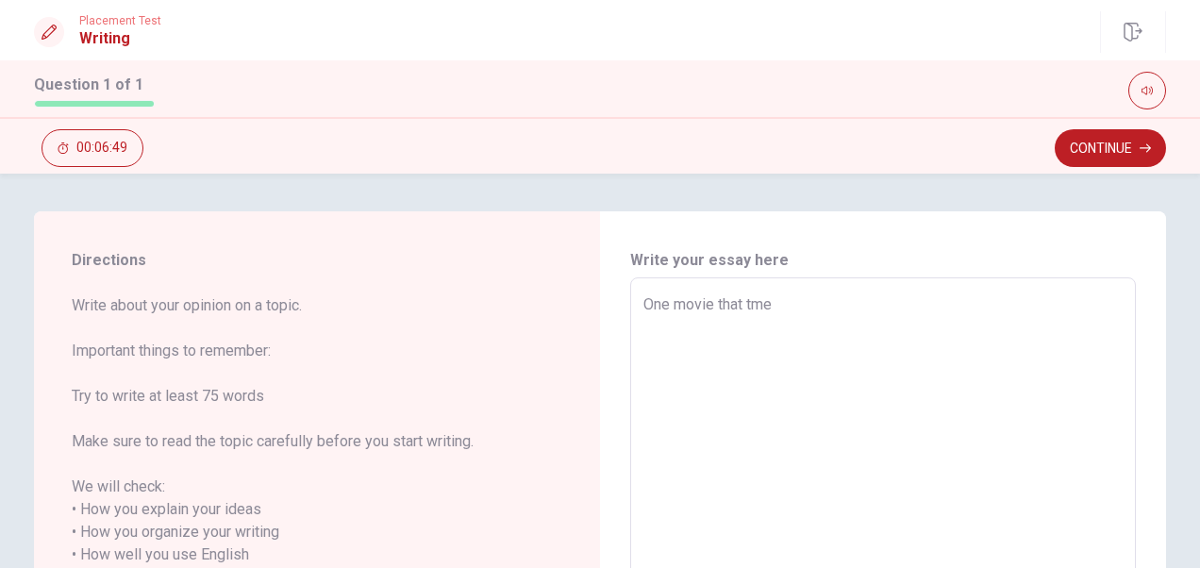
type textarea "x"
type textarea "One movie that taume"
type textarea "x"
type textarea "One movie that taugme"
type textarea "x"
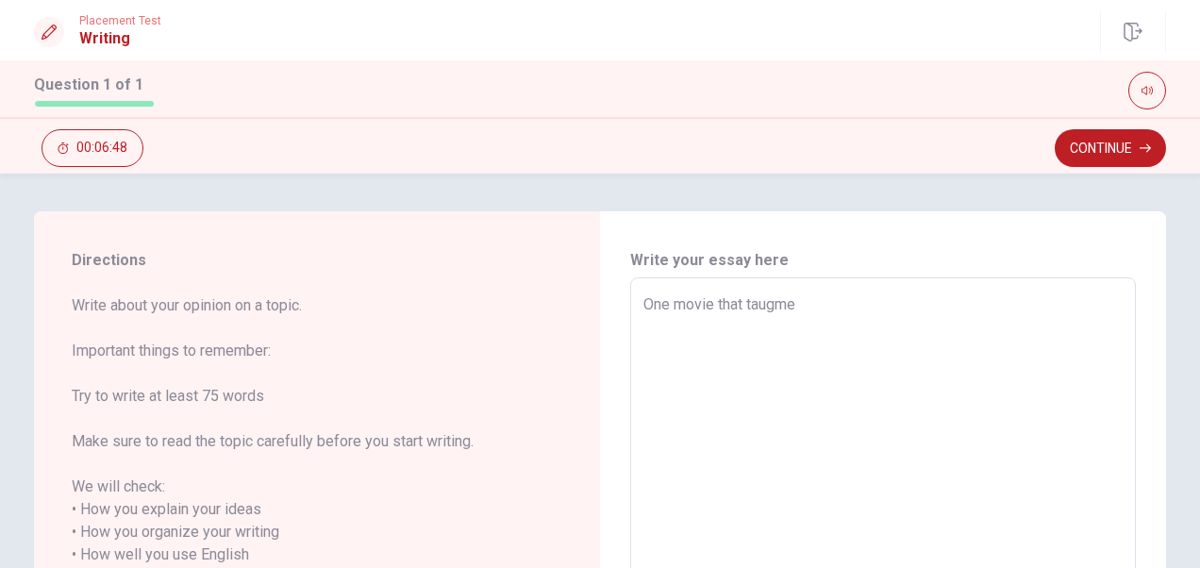
type textarea "One movie that taughme"
type textarea "x"
type textarea "One movie that taughtme"
type textarea "x"
type textarea "One movie that taught me"
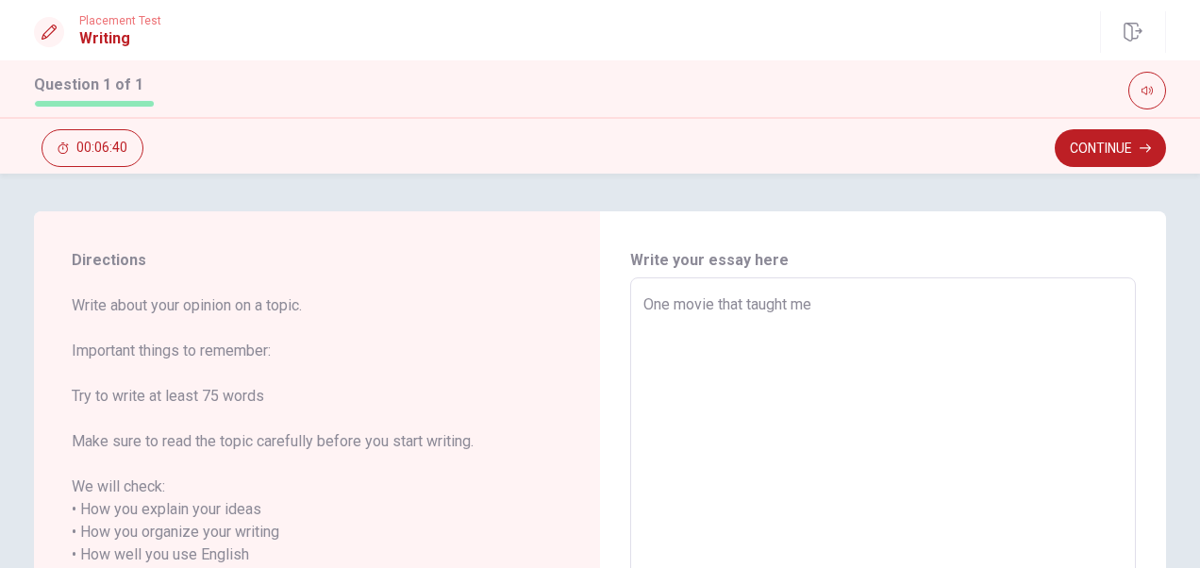
type textarea "x"
type textarea "One movie that taught me s"
type textarea "x"
type textarea "One movie that taught me so"
type textarea "x"
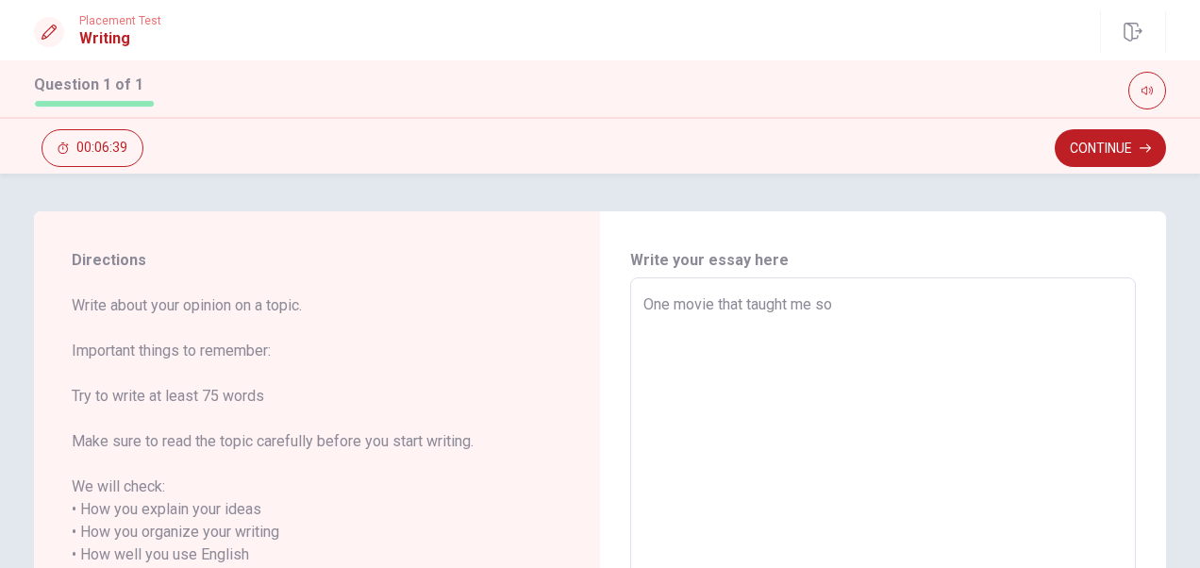
type textarea "One movie that taught me som"
type textarea "x"
type textarea "One movie that taught me some"
type textarea "x"
type textarea "One movie that taught me somet"
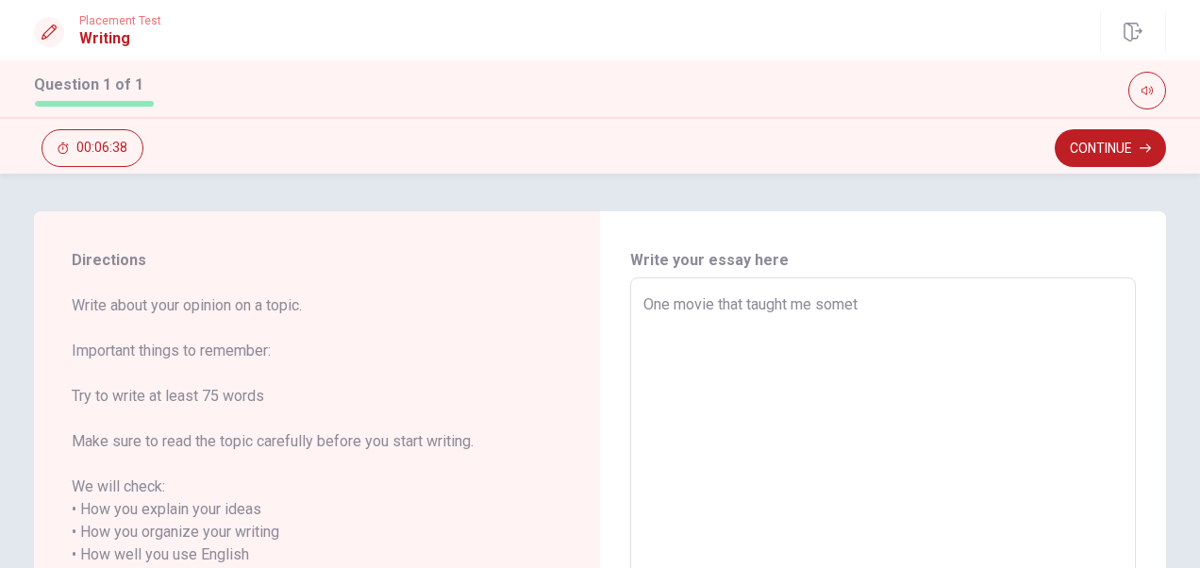
type textarea "x"
type textarea "One movie that taught me someth"
type textarea "x"
type textarea "One movie that taught me somethi"
type textarea "x"
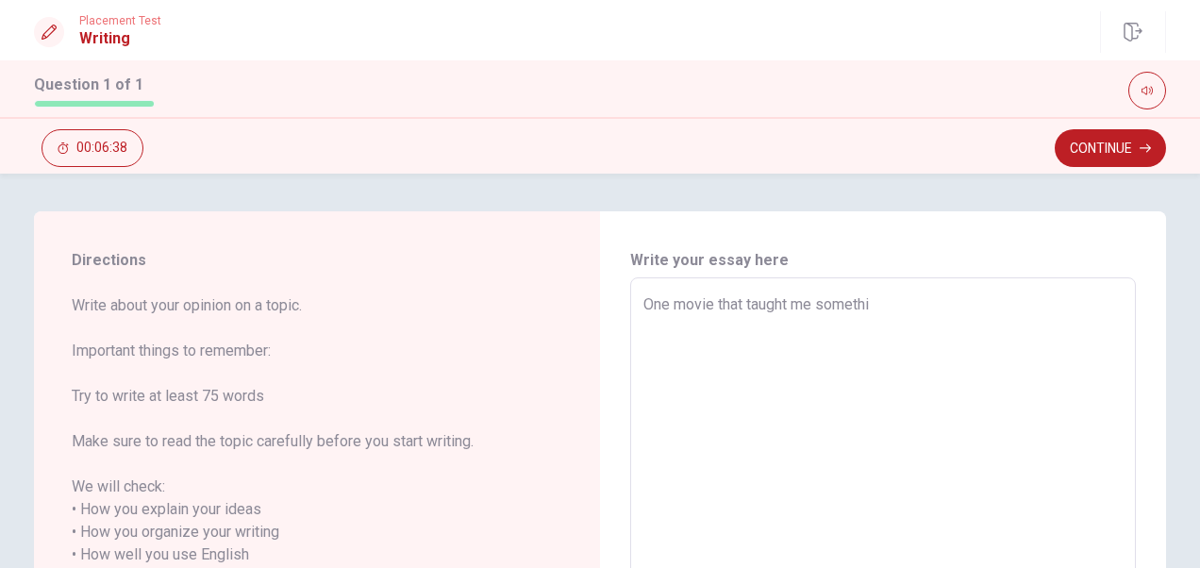
type textarea "One movie that taught me somethin"
type textarea "x"
type textarea "One movie that taught me something"
type textarea "x"
type textarea "One movie that taught me something"
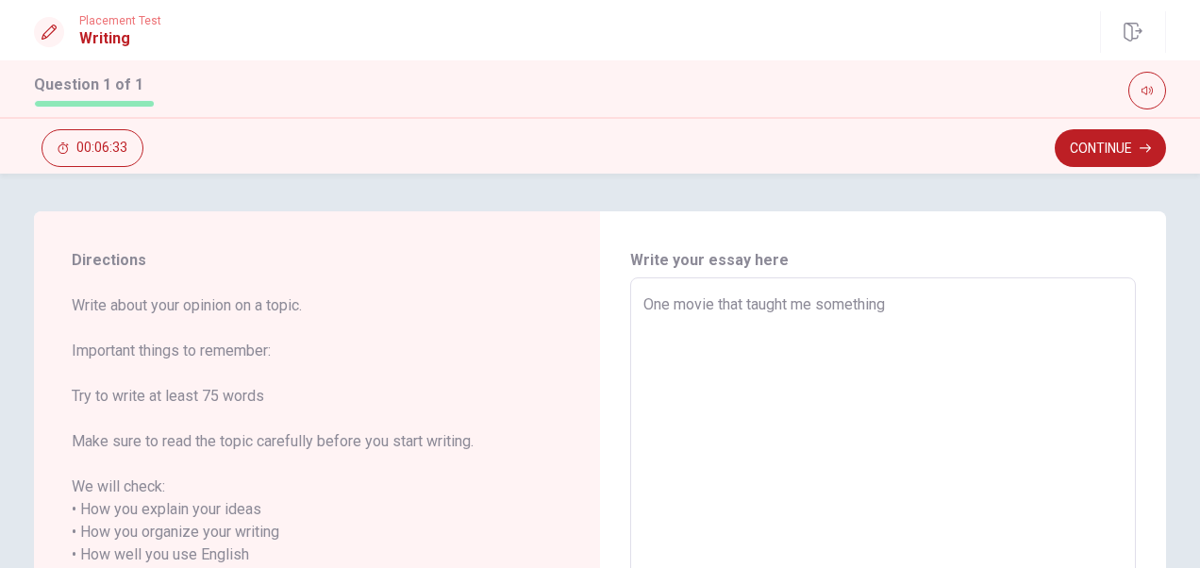
type textarea "x"
type textarea "One movie that taught me something v"
type textarea "x"
type textarea "One movie that taught me something va"
type textarea "x"
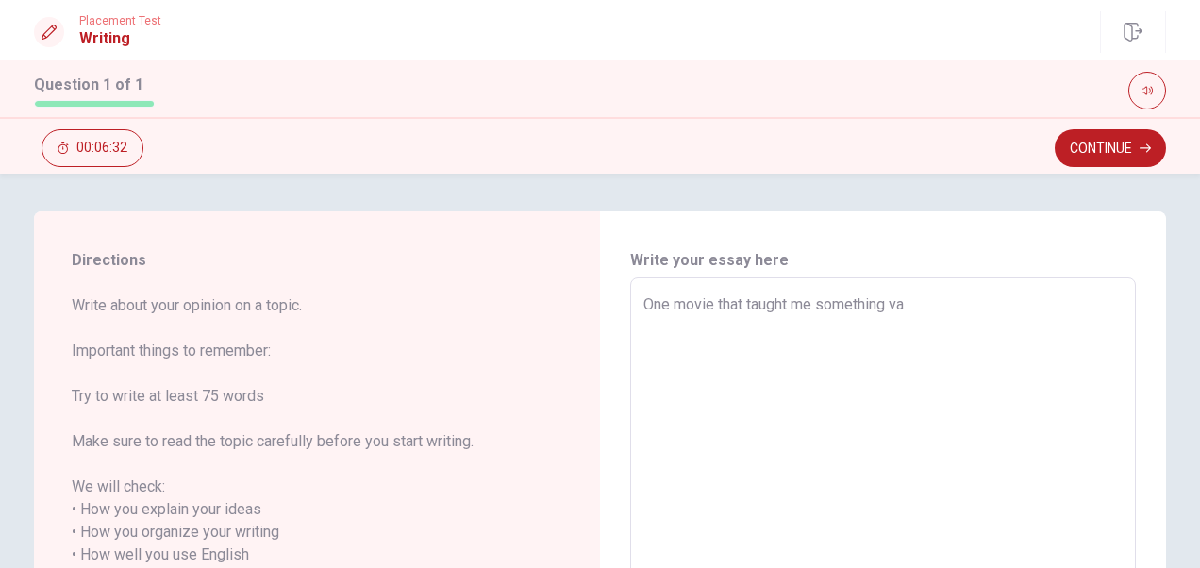
type textarea "One movie that taught me something val"
type textarea "x"
type textarea "One movie that taught me something valu"
type textarea "x"
type textarea "One movie that taught me something valua"
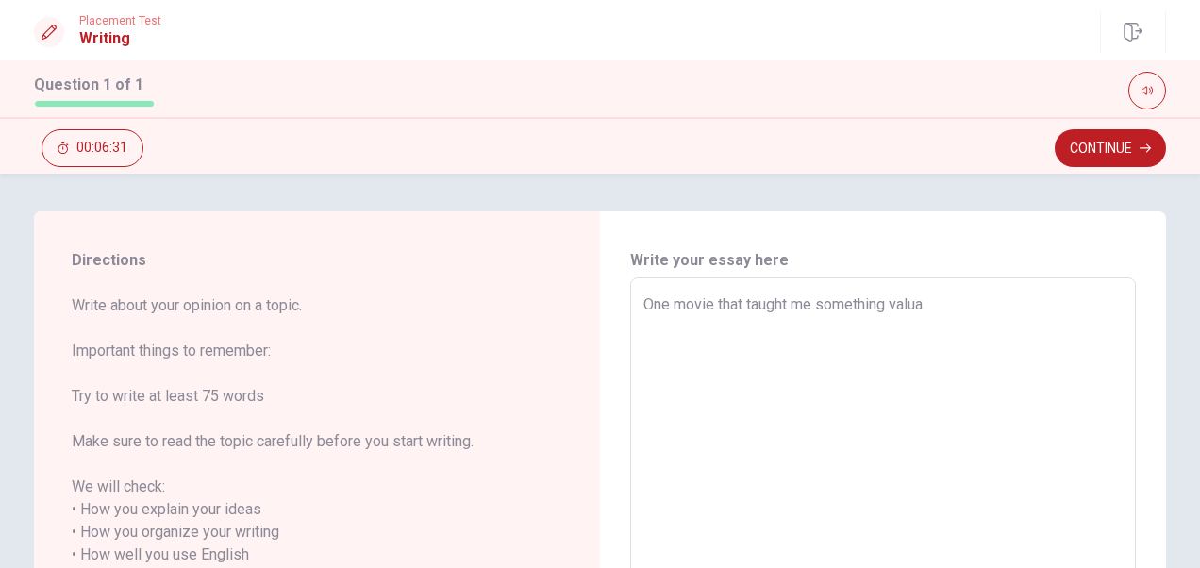
type textarea "x"
type textarea "One movie that taught me something valuab"
type textarea "x"
type textarea "One movie that taught me something valuabl"
type textarea "x"
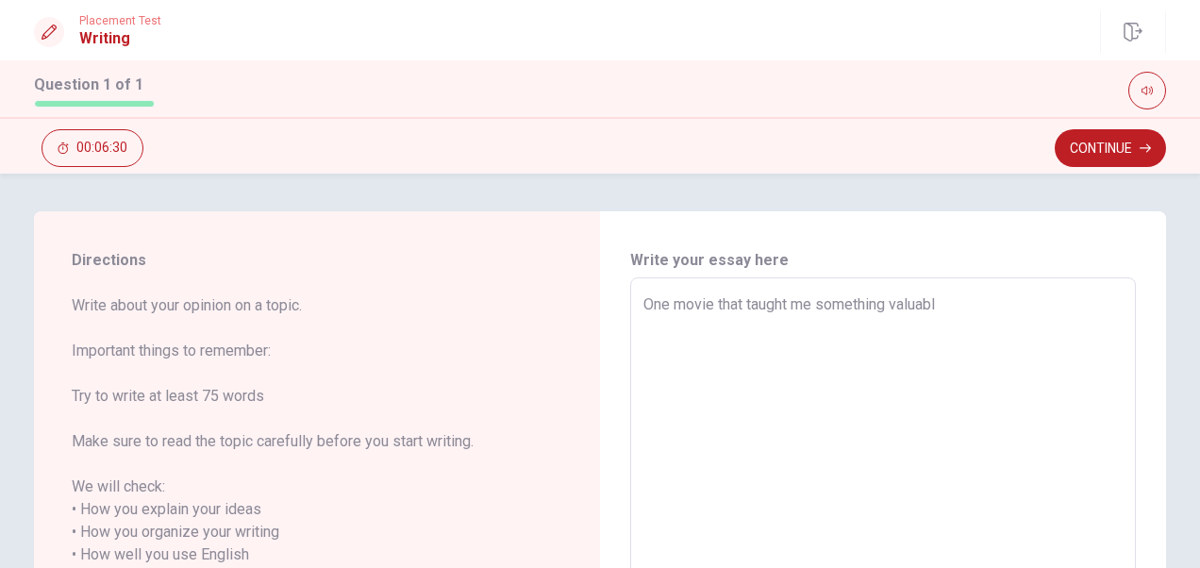
type textarea "One movie that taught me something valuable"
type textarea "x"
type textarea "One movie that taught me something valuable"
type textarea "x"
type textarea "One movie that taught me something valuable i"
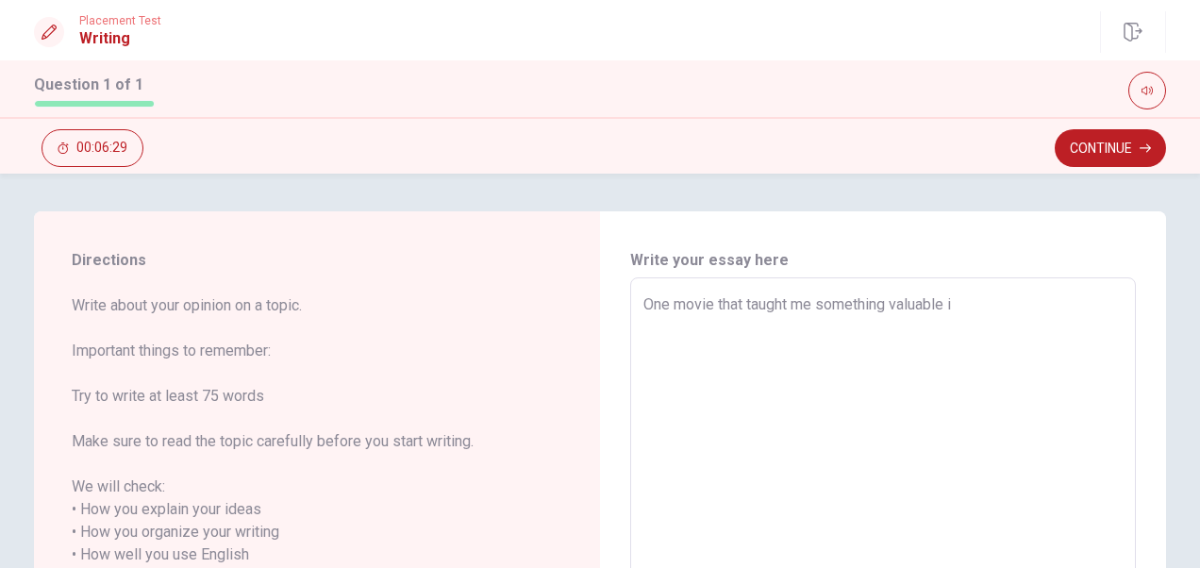
type textarea "x"
type textarea "One movie that taught me something valuable is"
type textarea "x"
type textarea "One movie that taught me something valuable is"
type textarea "x"
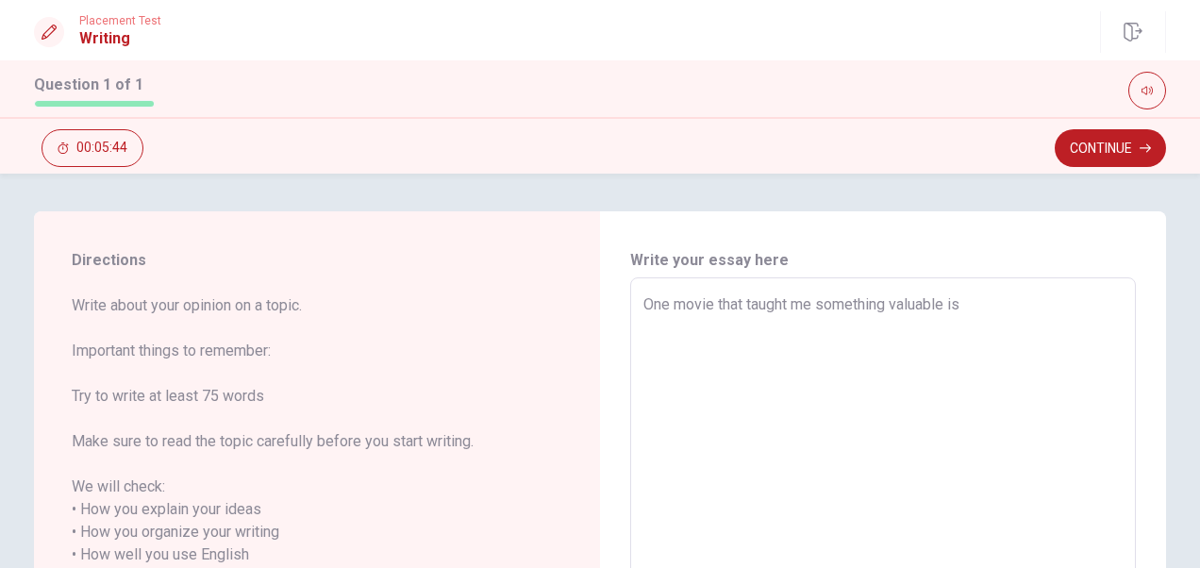
type textarea "One movie that taught me something valuable is t"
type textarea "x"
type textarea "One movie that taught me something valuable is th"
type textarea "x"
type textarea "One movie that taught me something valuable is the"
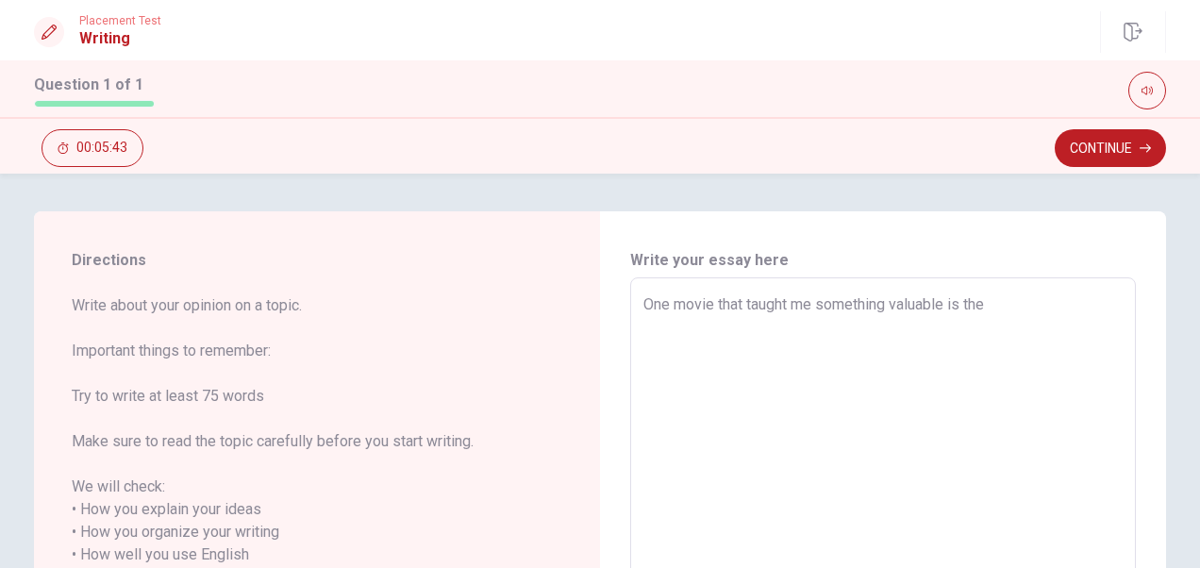
type textarea "x"
type textarea "One movie that taught me something valuable is the"
type textarea "x"
type textarea "One movie that taught me something valuable is the t"
type textarea "x"
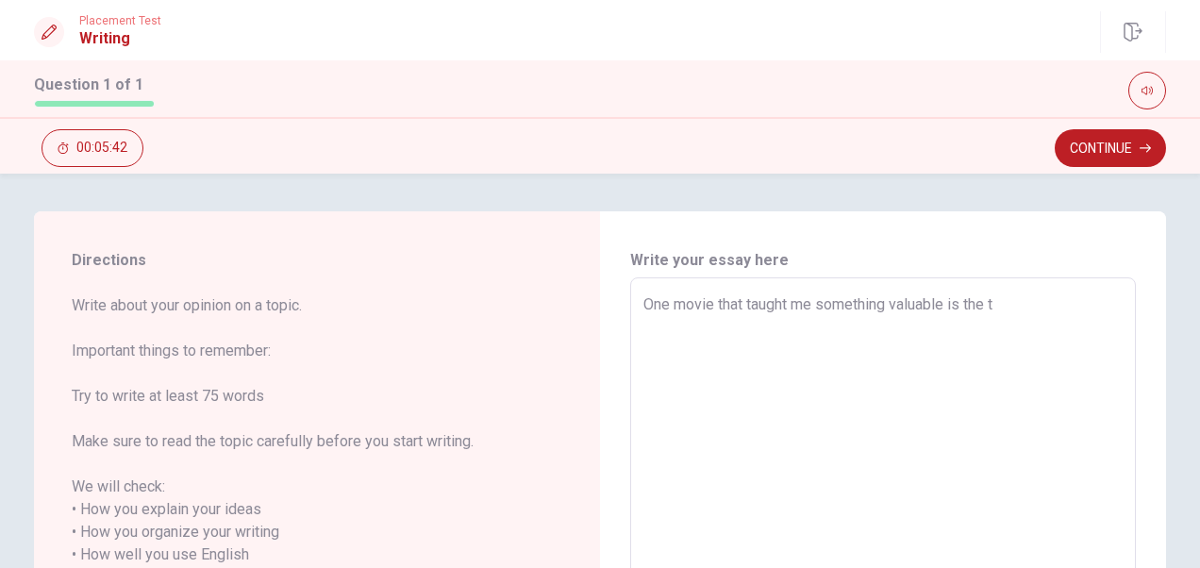
type textarea "One movie that taught me something valuable is the to"
type textarea "x"
type textarea "One movie that taught me something valuable is the tow"
type textarea "x"
type textarea "One movie that taught me something valuable is the [PERSON_NAME]"
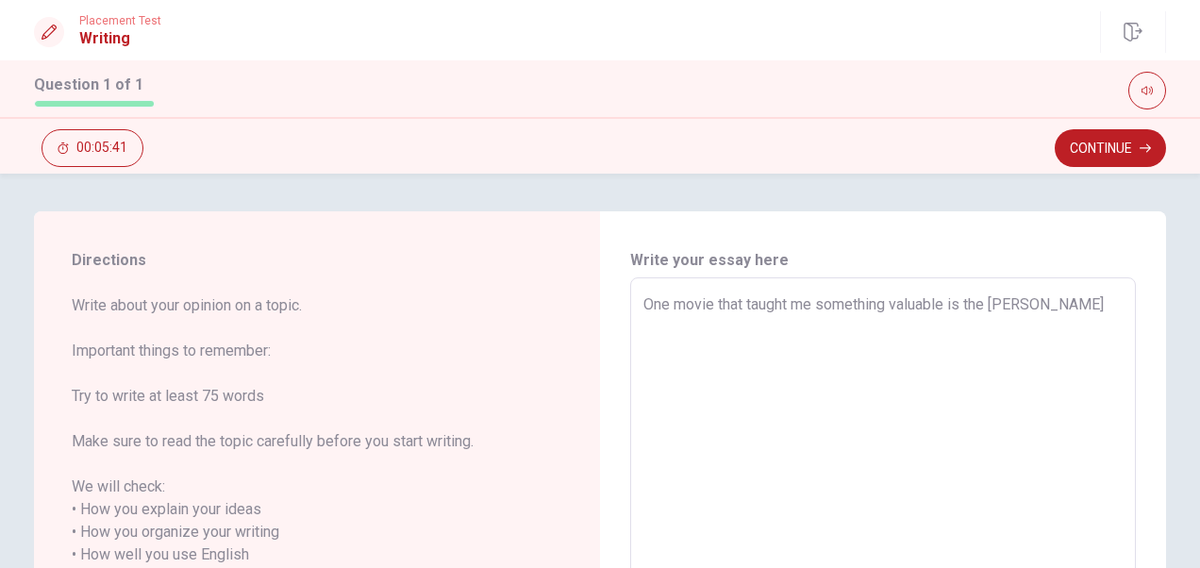
type textarea "x"
type textarea "One movie that taught me something valuable is the tower"
type textarea "x"
type textarea "One movie that taught me something valuable is the tower"
type textarea "x"
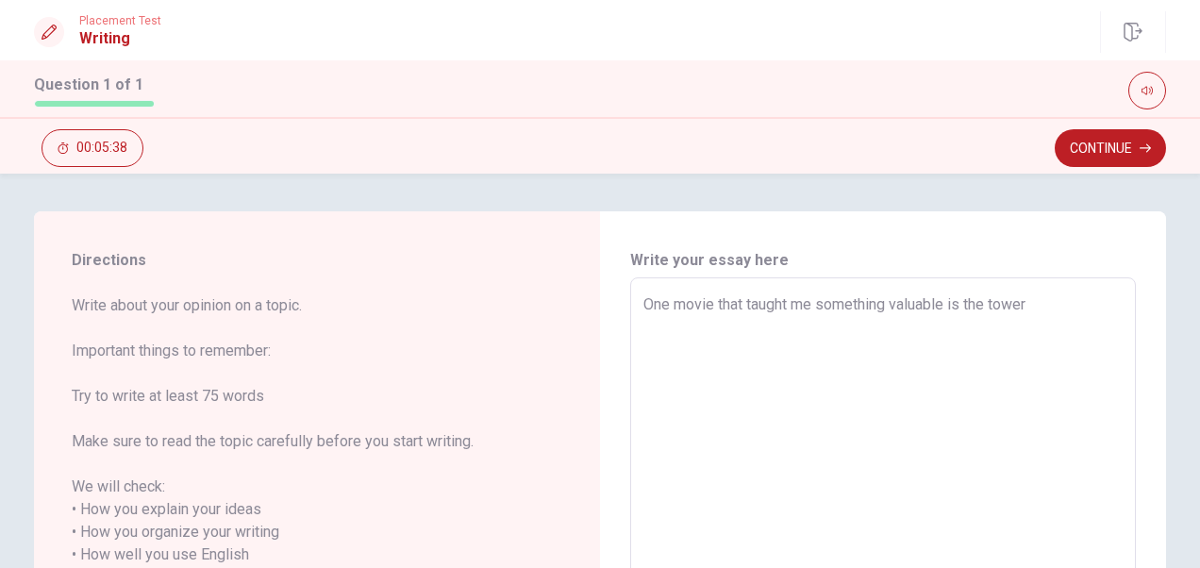
type textarea "One movie that taught me something valuable is the tower o"
type textarea "x"
type textarea "One movie that taught me something valuable is the tower of"
type textarea "x"
type textarea "One movie that taught me something valuable is the tower of"
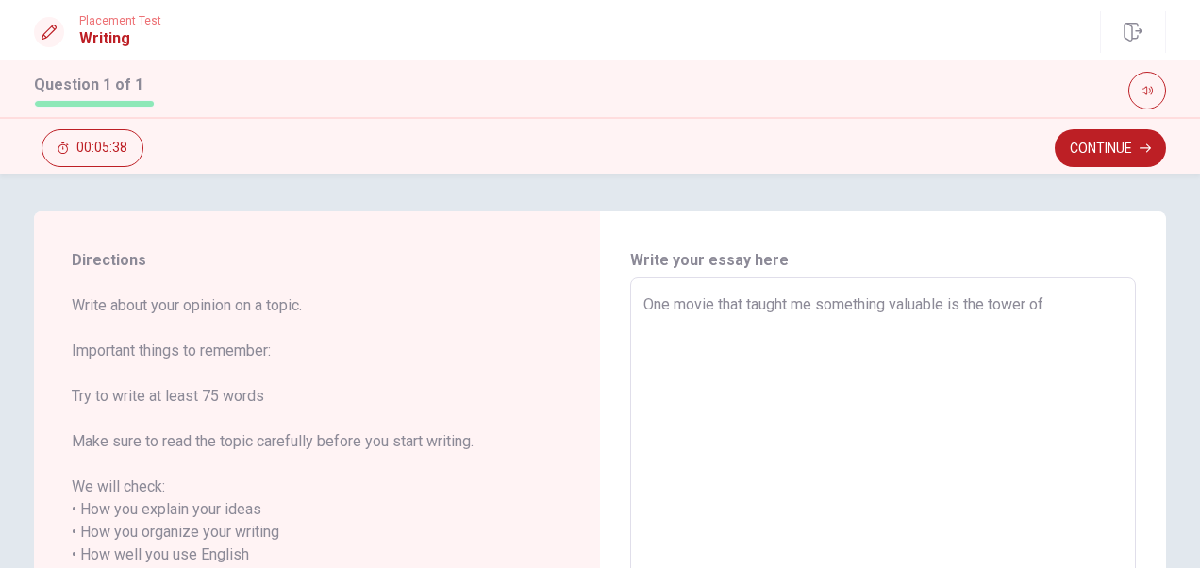
type textarea "x"
type textarea "One movie that taught me something valuable is the tower of H"
type textarea "x"
type textarea "One movie that taught me something valuable is the tower of HI"
type textarea "x"
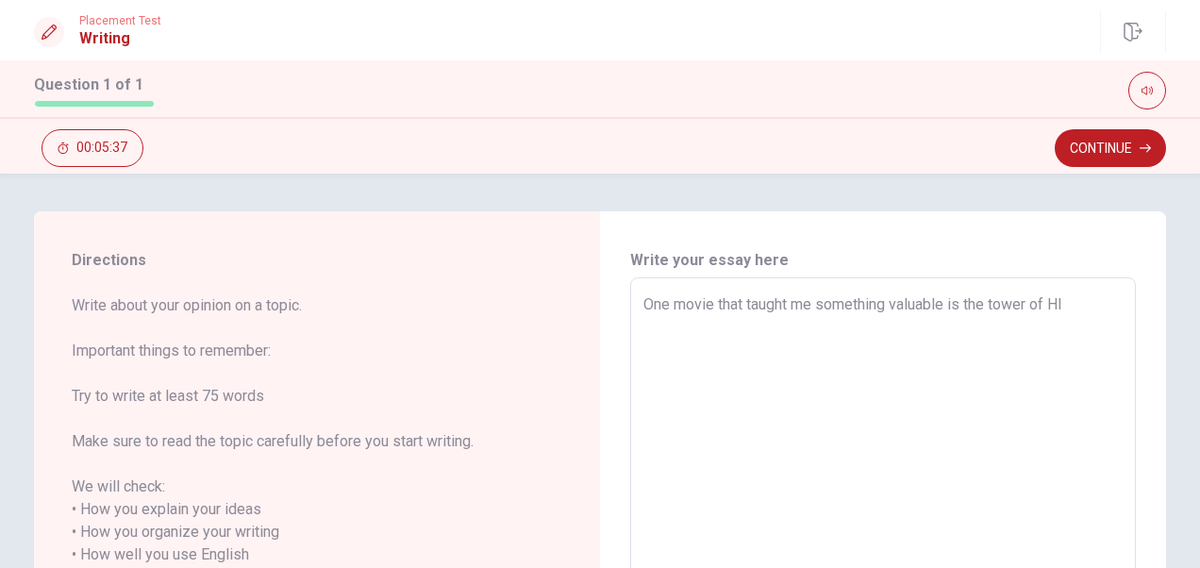
type textarea "One movie that taught me something valuable is the tower of HIM"
type textarea "x"
type textarea "One movie that taught me something valuable is the tower of HIMW"
type textarea "x"
type textarea "One movie that taught me something valuable is the tower of [GEOGRAPHIC_DATA]"
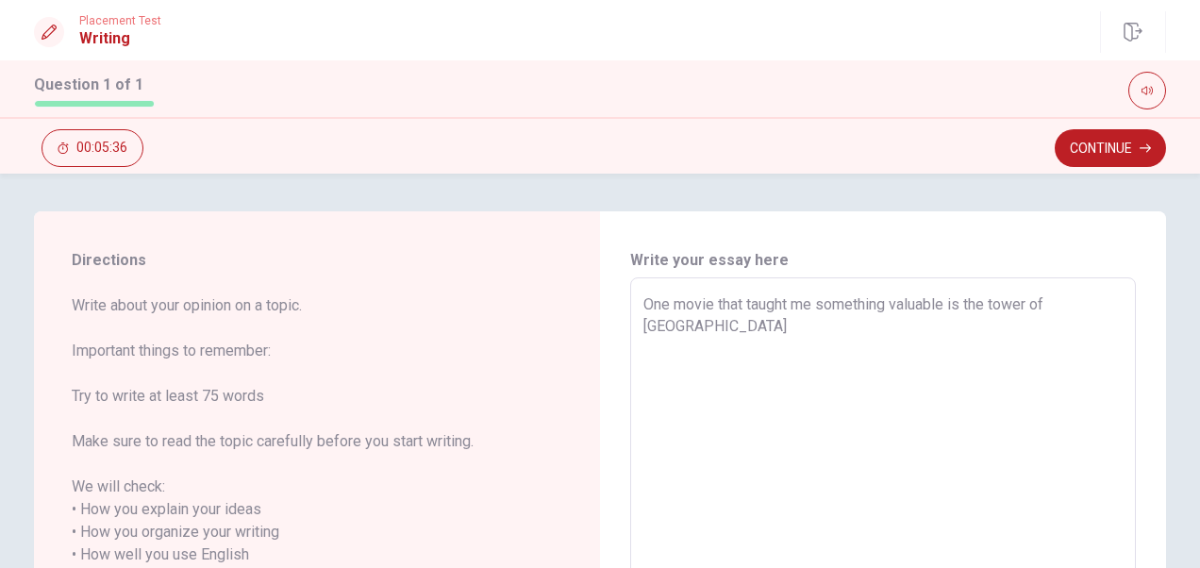
type textarea "x"
type textarea "One movie that taught me something valuable is the tower of [GEOGRAPHIC_DATA]"
type textarea "x"
type textarea "One movie that taught me something valuable is the tower of [GEOGRAPHIC_DATA]"
type textarea "x"
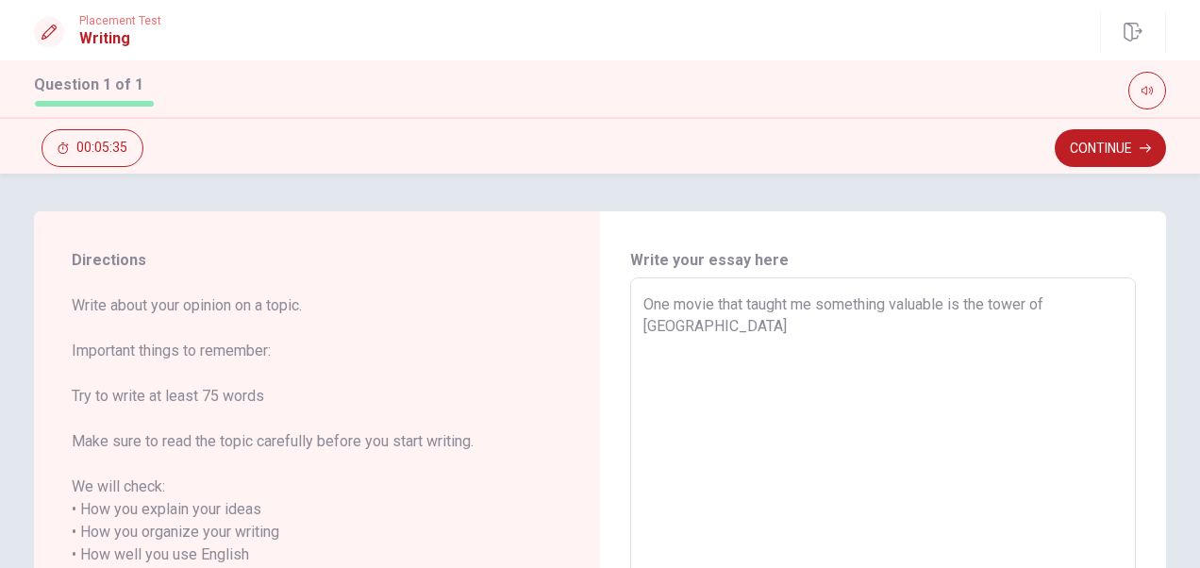
type textarea "One movie that taught me something valuable is the tower of HIMWYURI"
type textarea "x"
type textarea "One movie that taught me something valuable is the tower of [GEOGRAPHIC_DATA]"
type textarea "x"
type textarea "One movie that taught me something valuable is the tower of [GEOGRAPHIC_DATA]"
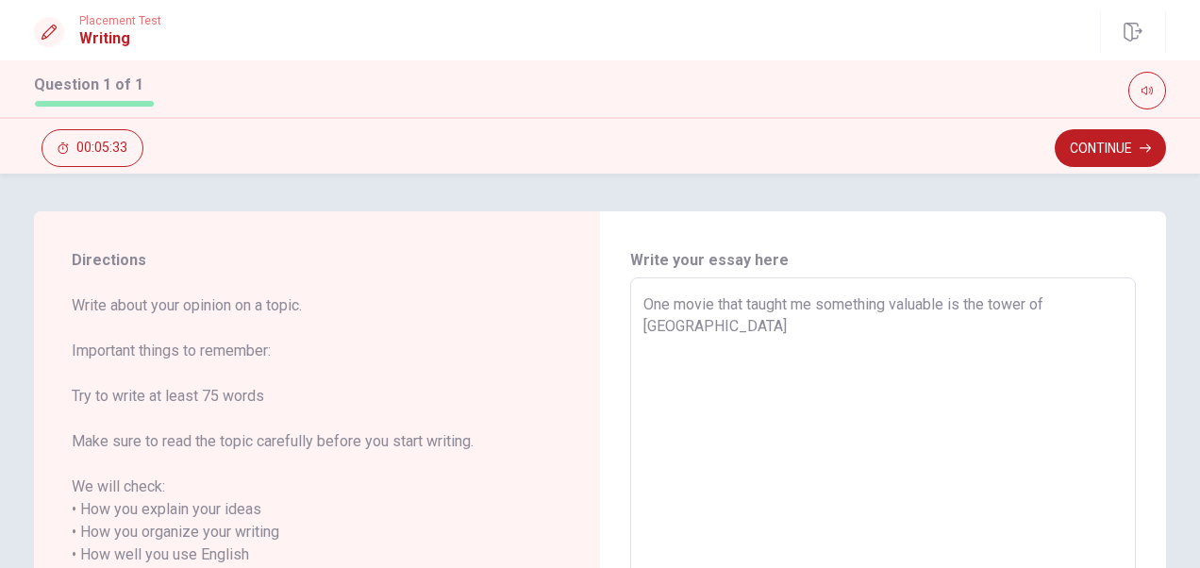
type textarea "x"
type textarea "One movie that taught me something valuable is the tower of [GEOGRAPHIC_DATA]"
type textarea "x"
type textarea "One movie that taught me something valuable is the tower of HIMW"
type textarea "x"
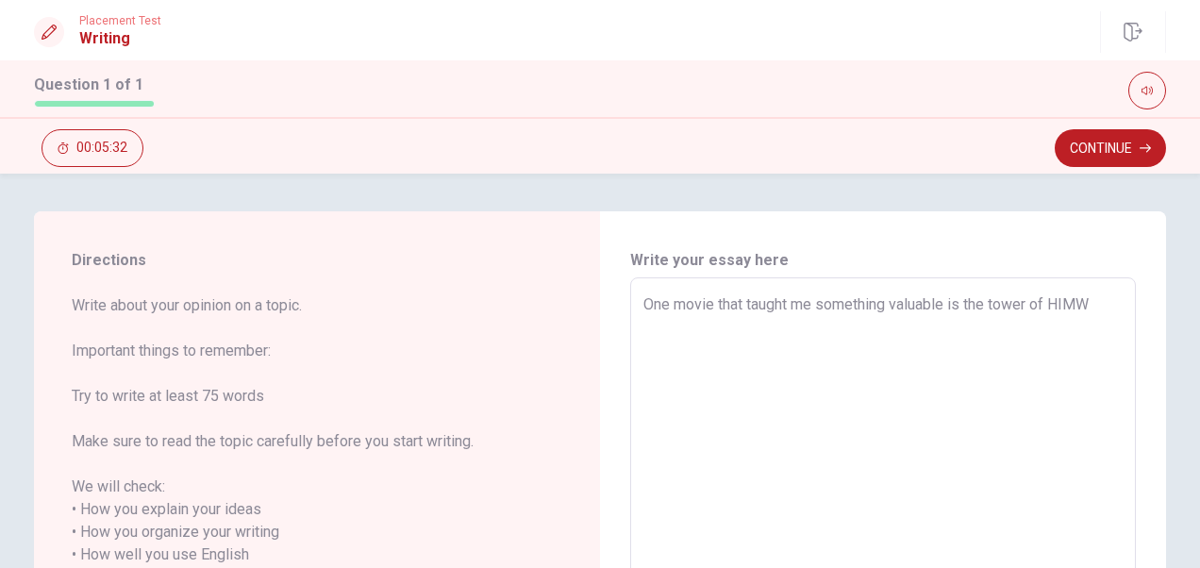
type textarea "One movie that taught me something valuable is the tower of HIM"
type textarea "x"
type textarea "One movie that taught me something valuable is the tower of HI"
type textarea "x"
type textarea "One movie that taught me something valuable is the tower of HIM"
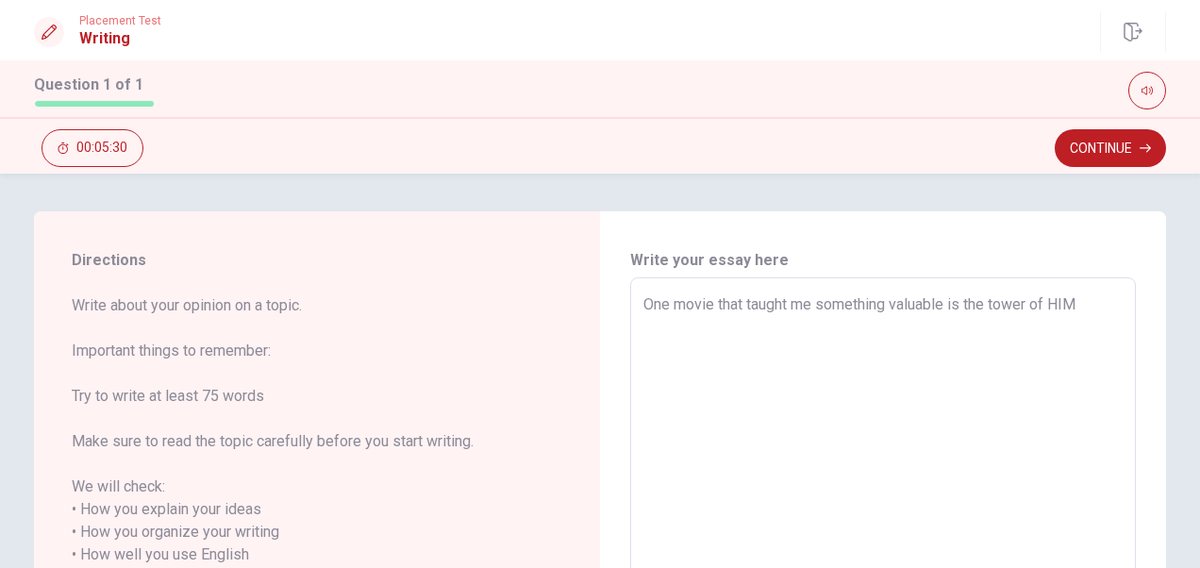
type textarea "x"
type textarea "One movie that taught me something valuable is the tower of HIME"
type textarea "x"
type textarea "One movie that taught me something valuable is the tower of [GEOGRAPHIC_DATA]"
type textarea "x"
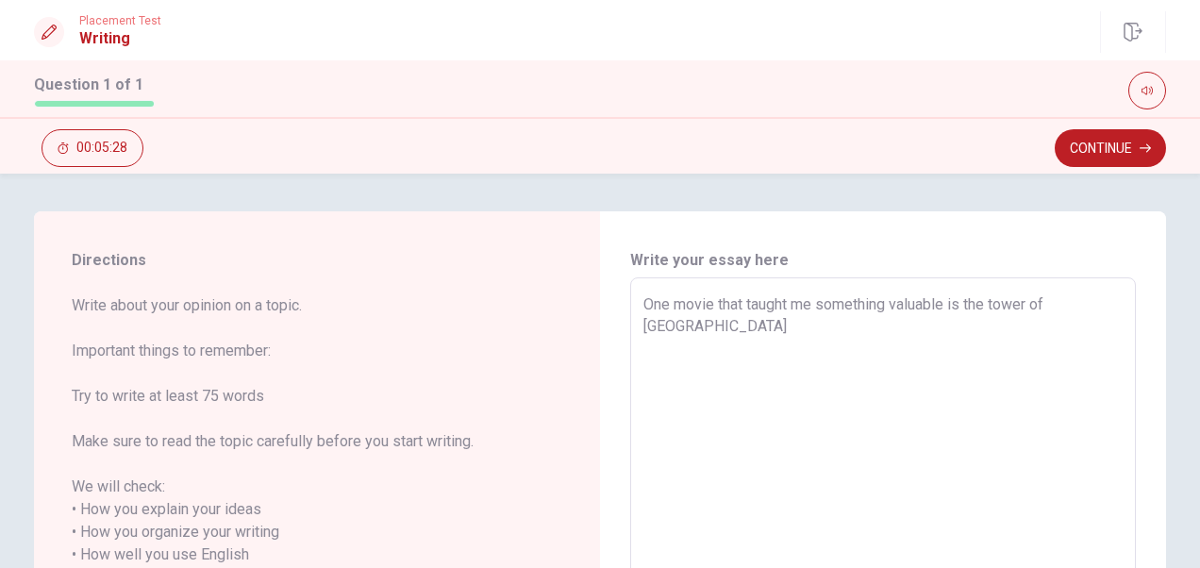
type textarea "One movie that taught me something valuable is the tower of [GEOGRAPHIC_DATA]"
type textarea "x"
type textarea "One movie that taught me something valuable is the tower of [GEOGRAPHIC_DATA]"
type textarea "x"
type textarea "One movie that taught me something valuable is the tower of HIMEYURI"
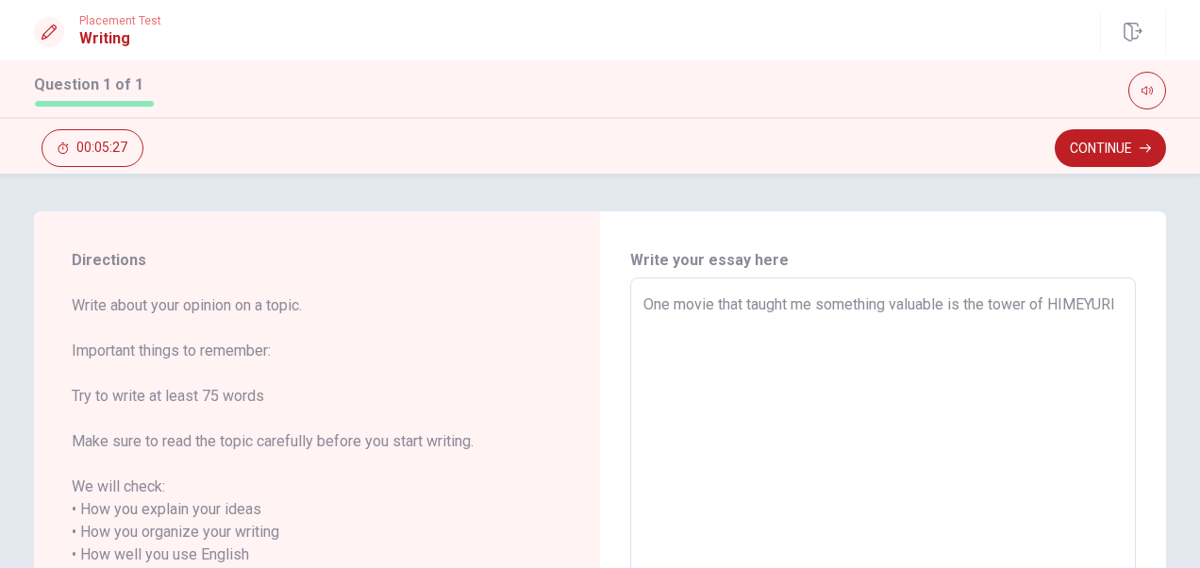
type textarea "x"
type textarea "One movie that taught me something valuable is the tower of HIMEYURI."
type textarea "x"
type textarea "One movie that taught me something valuable is the tower of HIMEYURI."
type textarea "x"
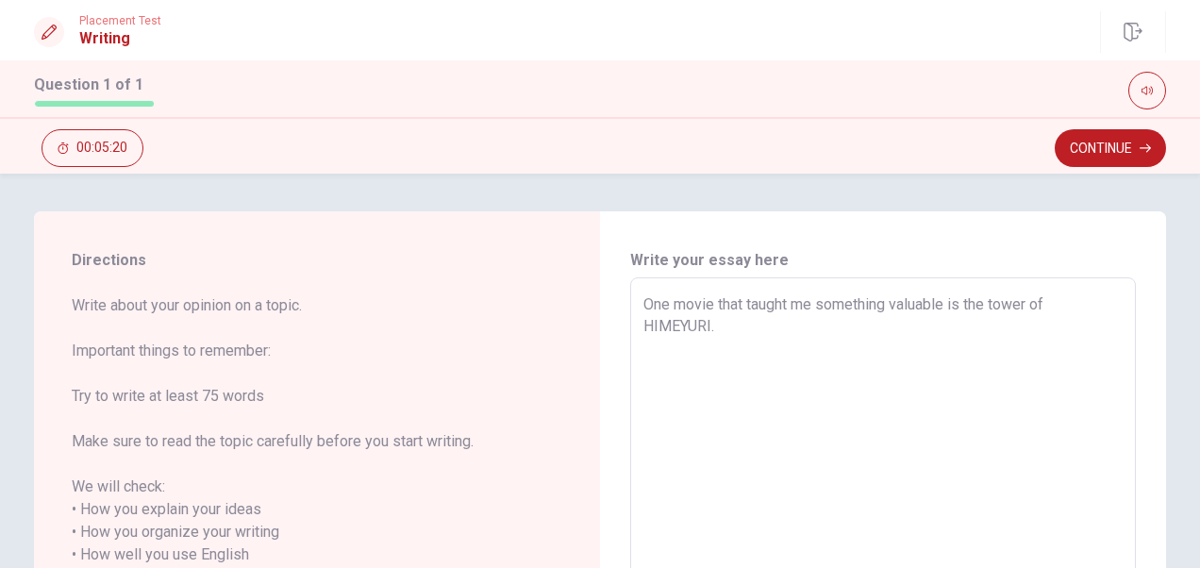
type textarea "One movie that taught me something valuable is the tower of HIMEYURI. I"
type textarea "x"
type textarea "One movie that taught me something valuable is the tower of HIMEYURI. It"
type textarea "x"
type textarea "One movie that taught me something valuable is the tower of HIMEYURI. It"
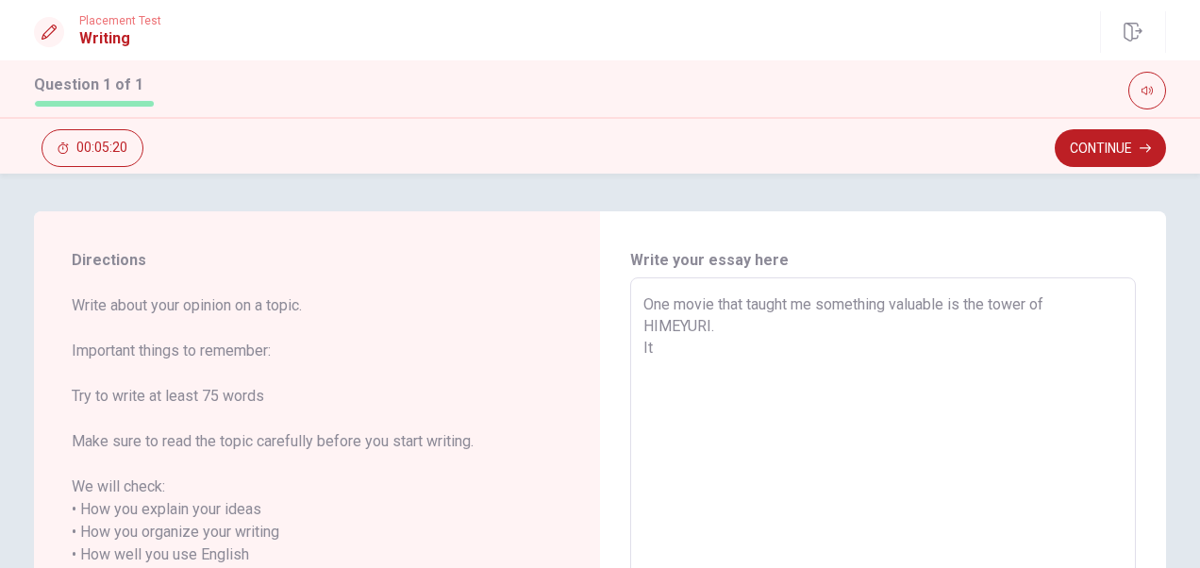
type textarea "x"
type textarea "One movie that taught me something valuable is the tower of HIMEYURI. It t"
type textarea "x"
type textarea "One movie that taught me something valuable is the tower of HIMEYURI. It te"
type textarea "x"
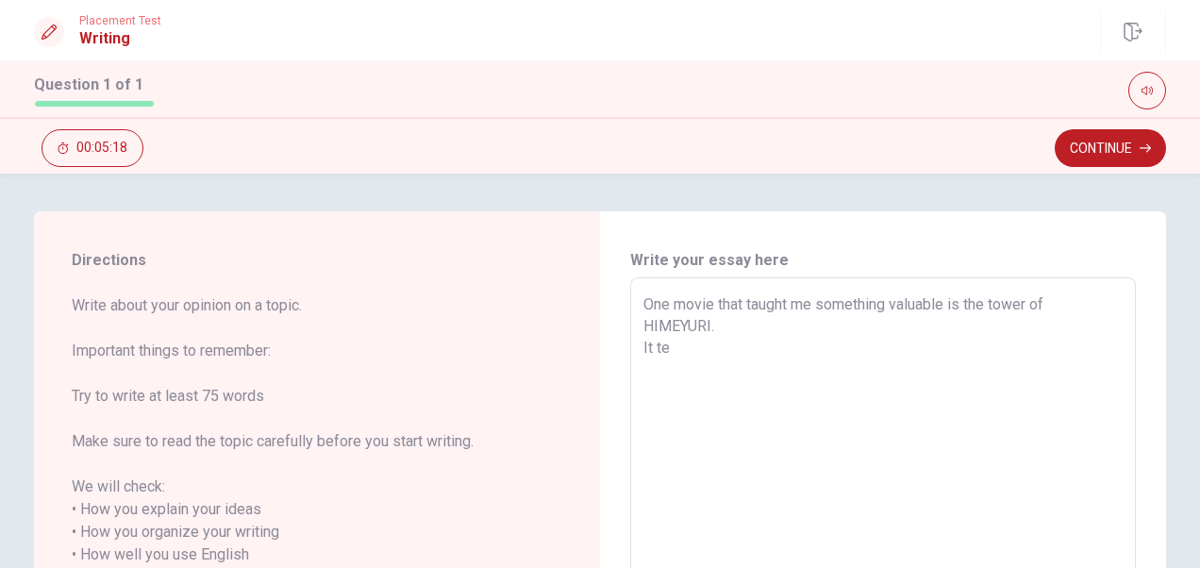
type textarea "One movie that taught me something valuable is the tower of HIMEYURI. It tel"
type textarea "x"
type textarea "One movie that taught me something valuable is the tower of HIMEYURI. It tell"
type textarea "x"
type textarea "One movie that taught me something valuable is the tower of HIMEYURI. It tells"
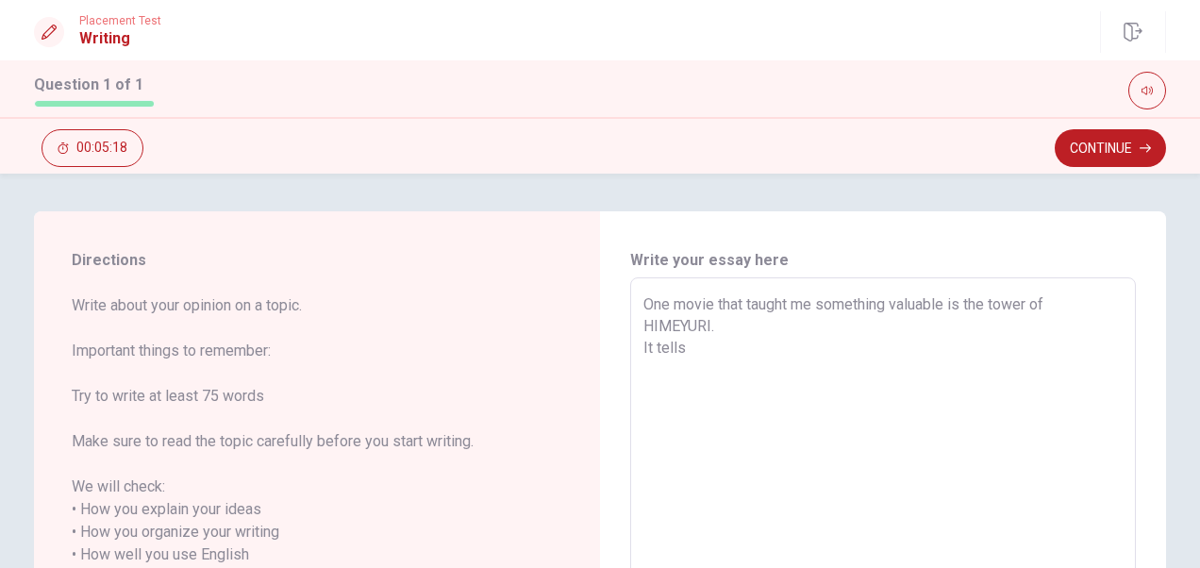
type textarea "x"
type textarea "One movie that taught me something valuable is the tower of HIMEYURI. It tells"
type textarea "x"
type textarea "One movie that taught me something valuable is the tower of HIMEYURI. It tells m"
type textarea "x"
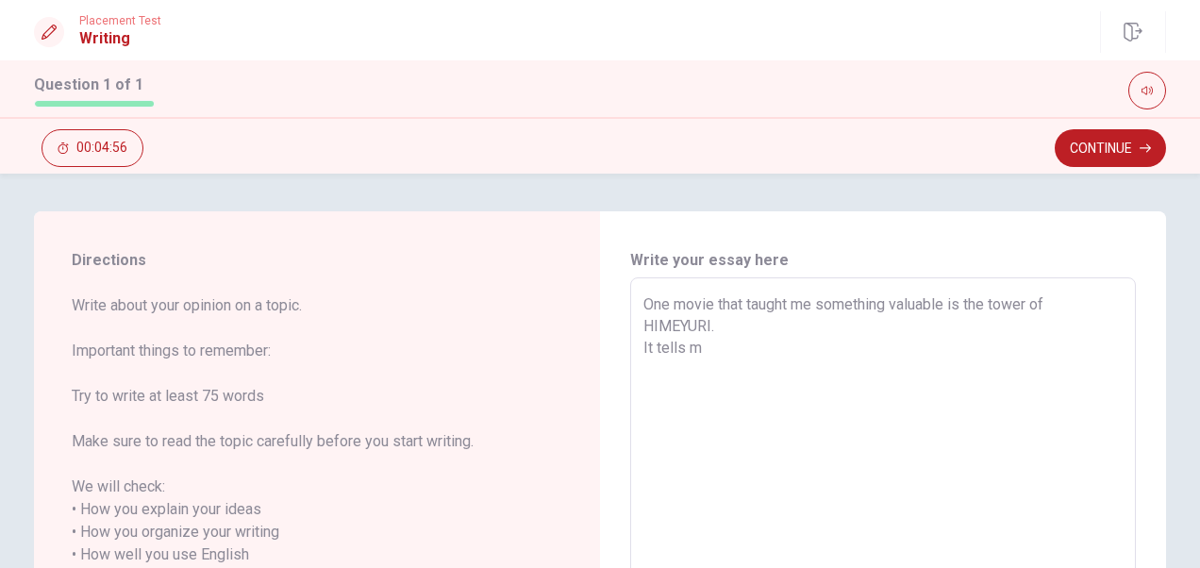
type textarea "One movie that taught me something valuable is the tower of HIMEYURI. It tells …"
type textarea "x"
type textarea "One movie that taught me something valuable is the tower of HIMEYURI. It tells …"
type textarea "x"
type textarea "One movie that taught me something valuable is the tower of HIMEYURI. It tells …"
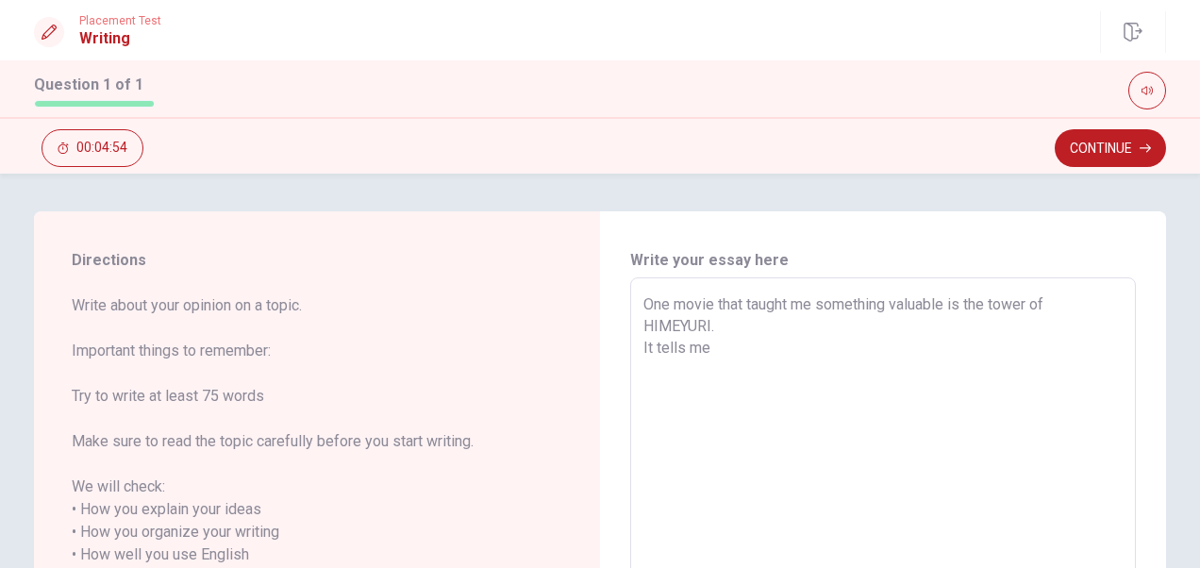
type textarea "x"
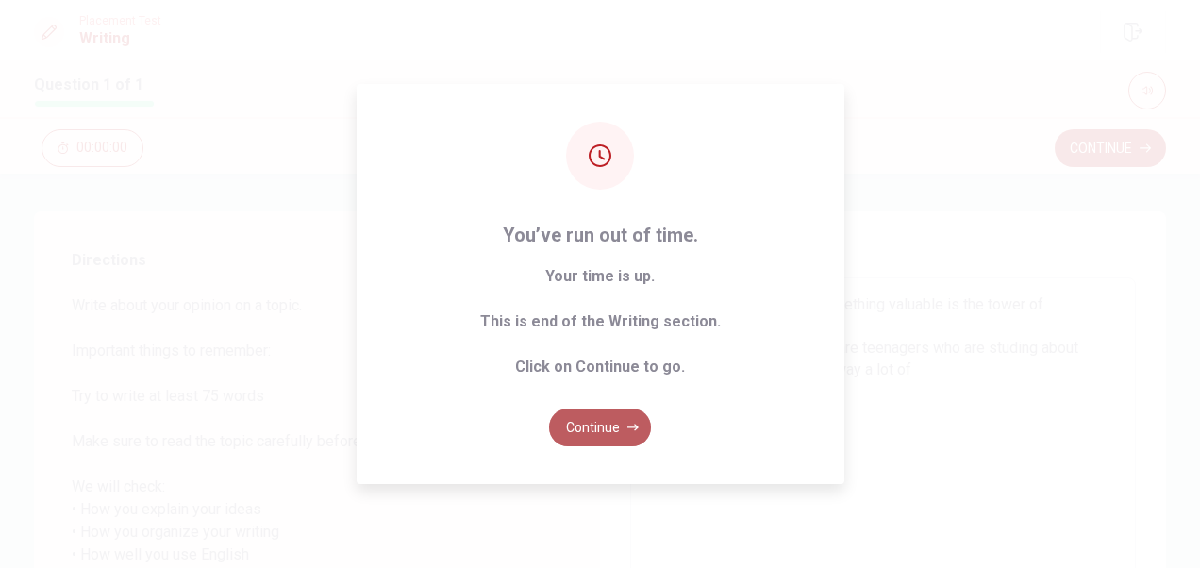
click at [602, 432] on button "Continue" at bounding box center [600, 427] width 102 height 38
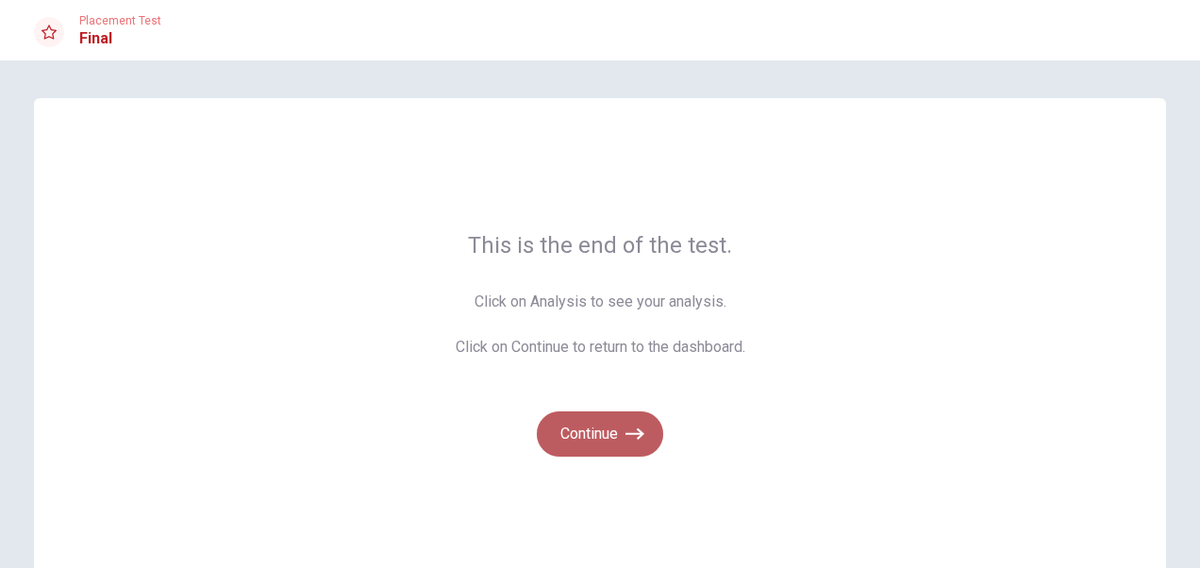
click at [602, 432] on button "Continue" at bounding box center [600, 433] width 126 height 45
